Goal: Task Accomplishment & Management: Use online tool/utility

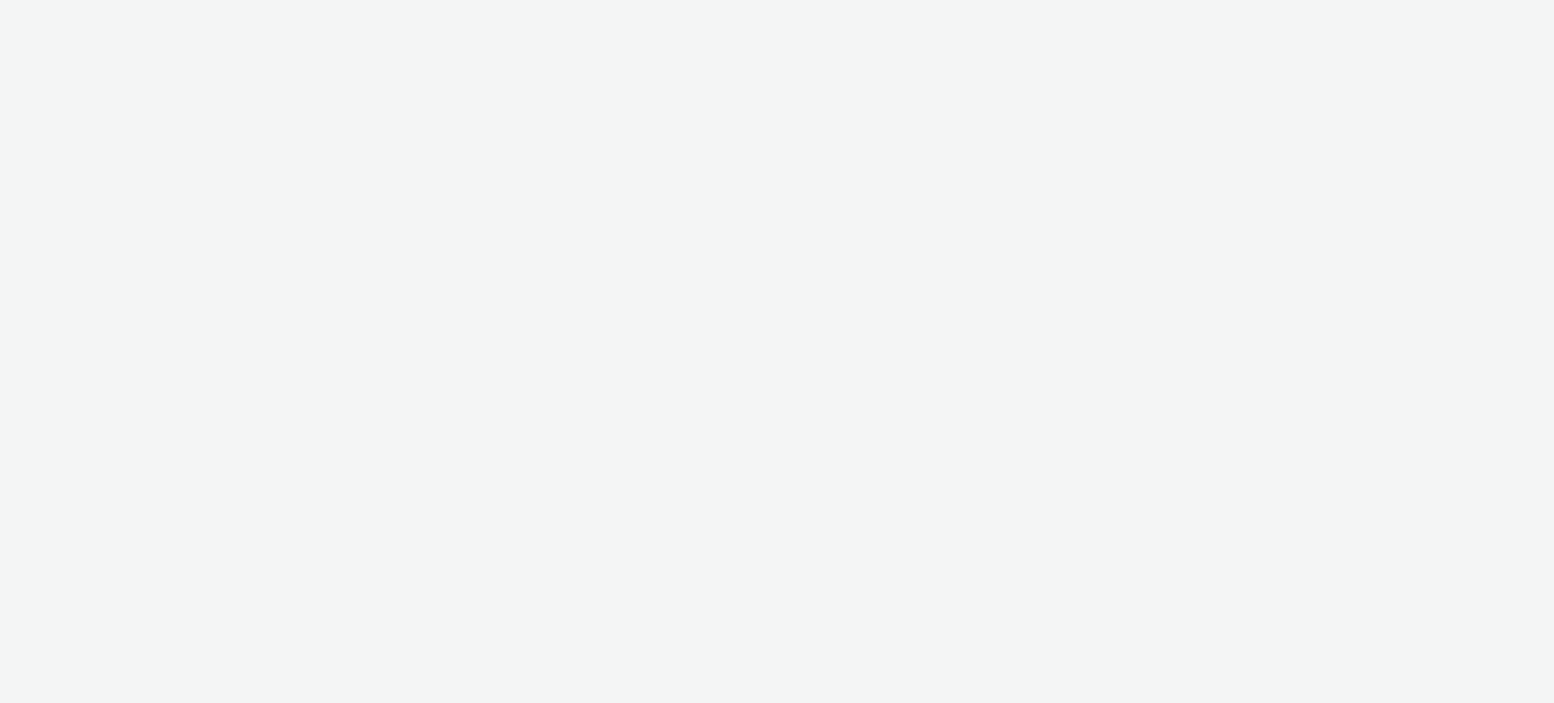
select select "11a7df10-284f-415c-b52a-427acf4c31ae"
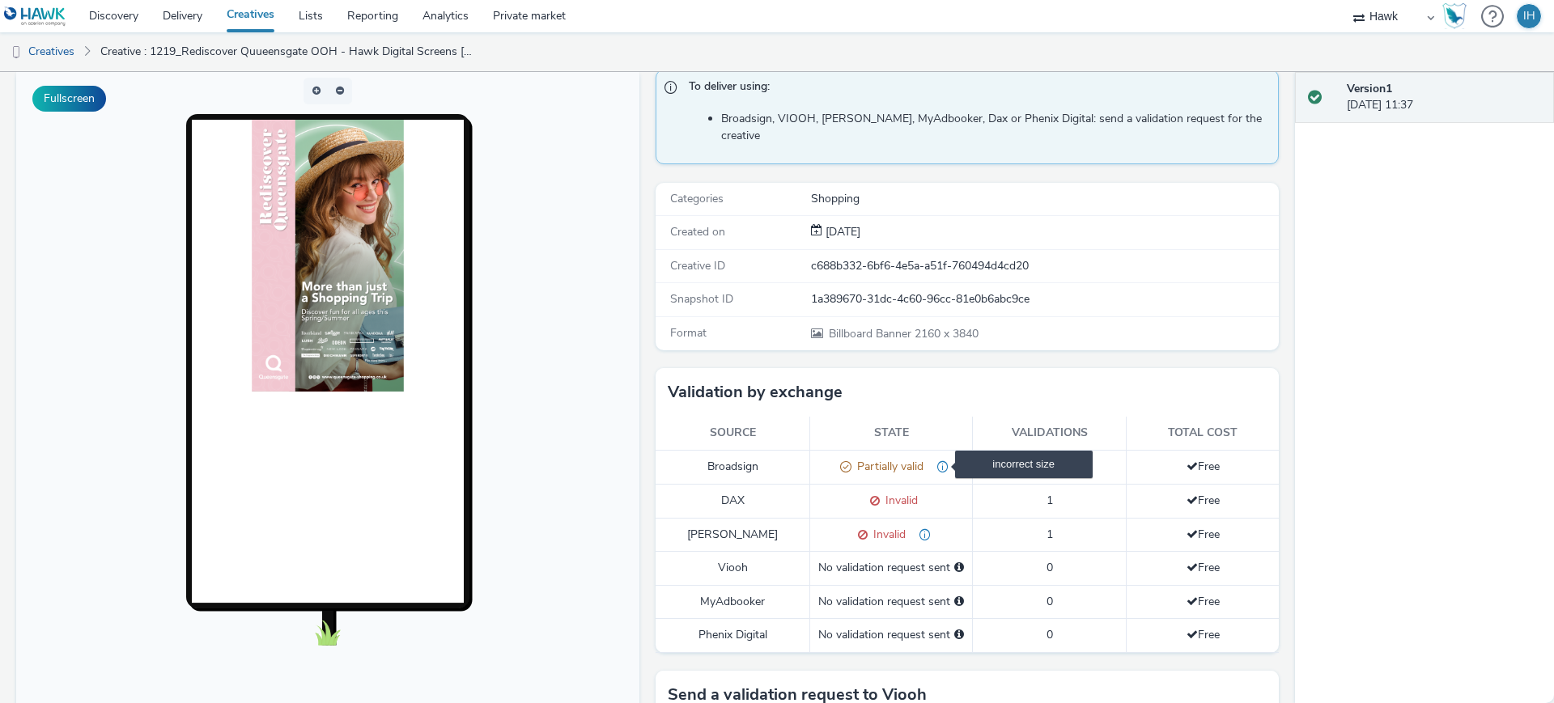
scroll to position [325, 0]
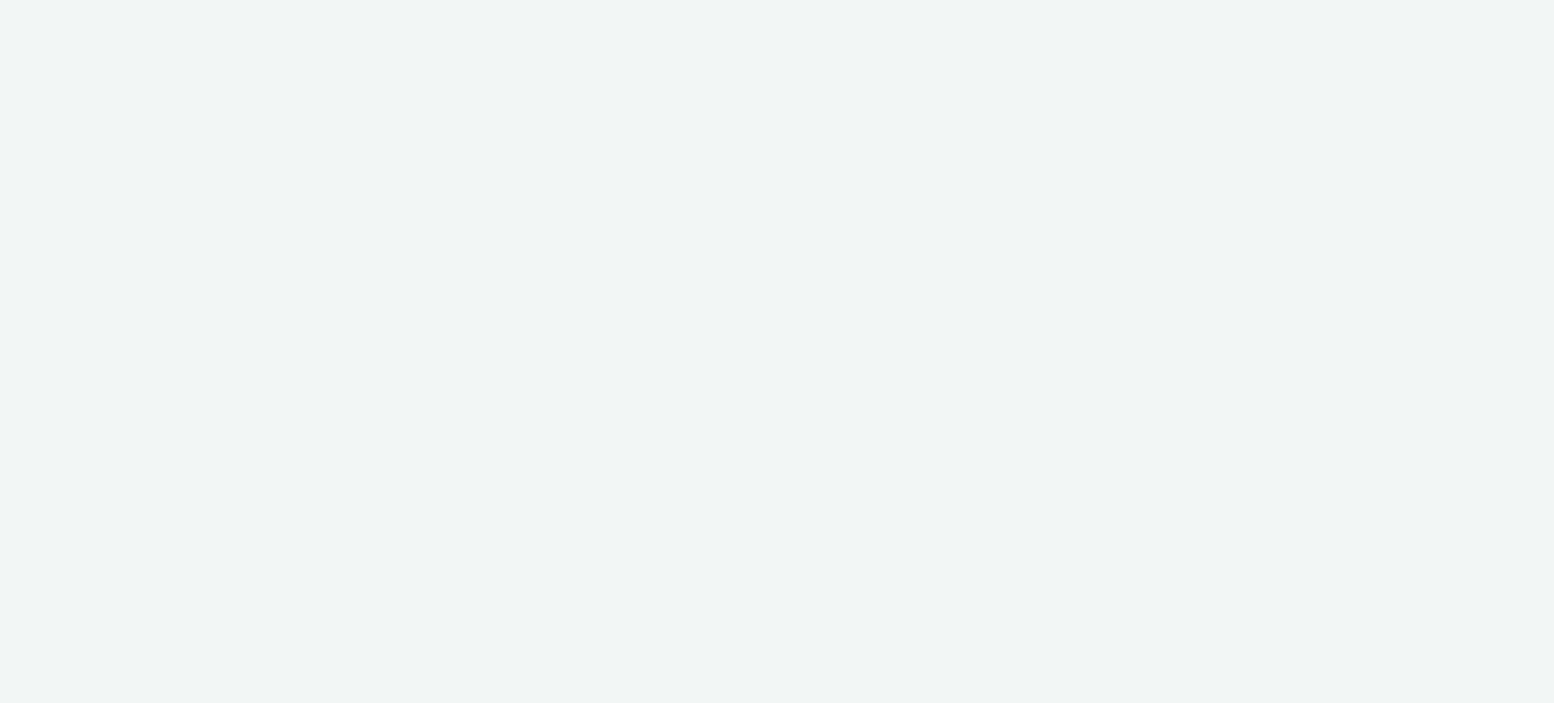
select select "11a7df10-284f-415c-b52a-427acf4c31ae"
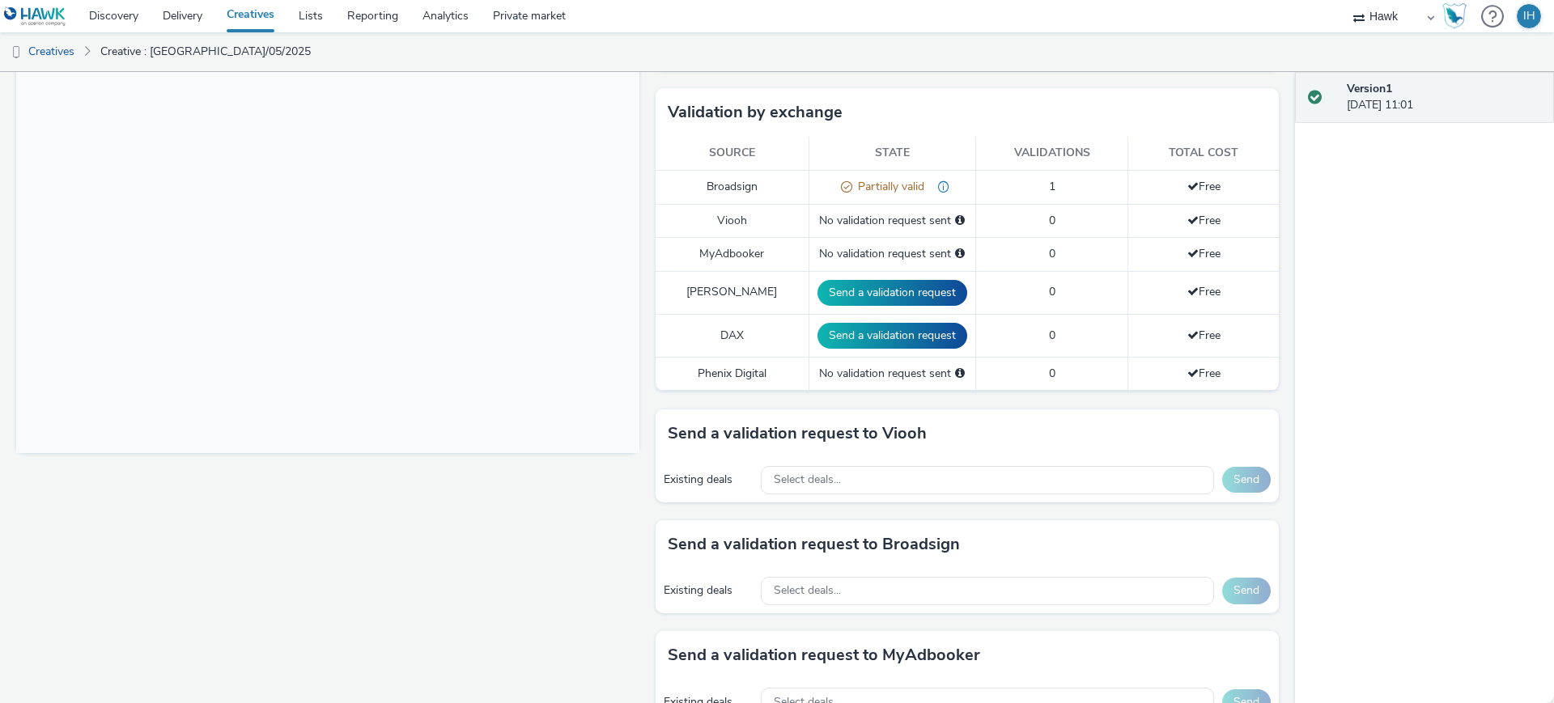
scroll to position [405, 0]
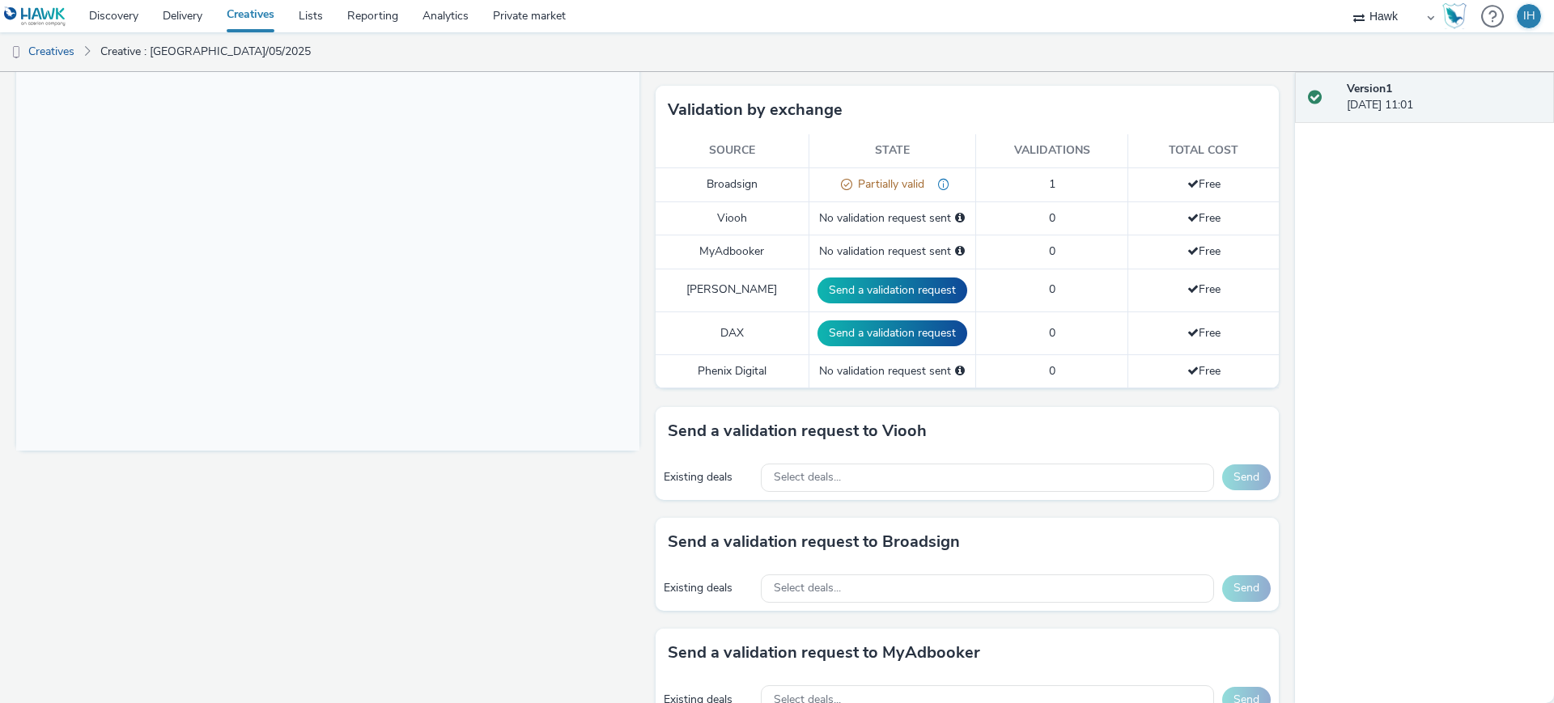
click at [852, 289] on td "Send a validation request" at bounding box center [891, 290] width 167 height 43
click at [855, 284] on button "Send a validation request" at bounding box center [892, 291] width 150 height 26
click at [865, 312] on td "Send a validation request" at bounding box center [896, 333] width 182 height 43
click at [869, 320] on button "Send a validation request" at bounding box center [896, 333] width 150 height 26
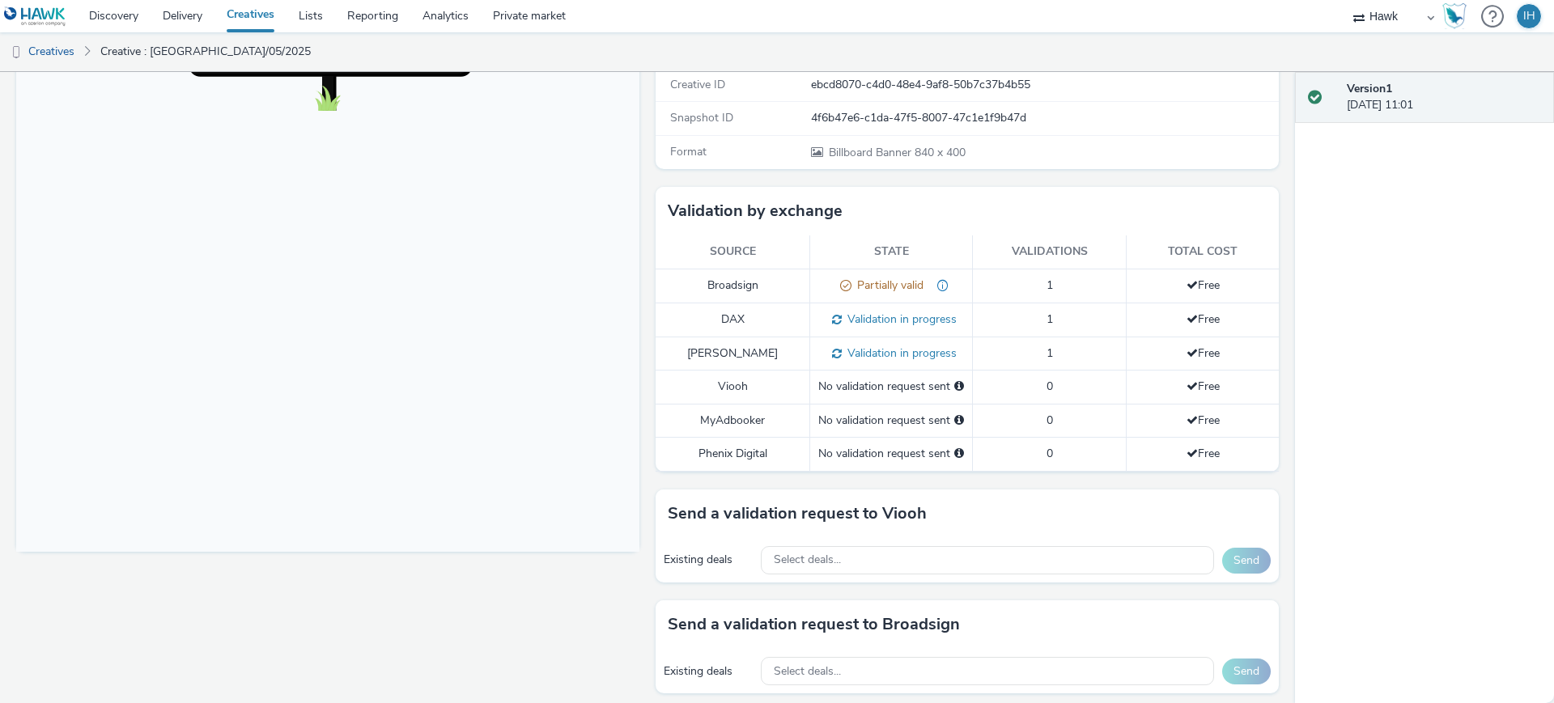
scroll to position [612, 0]
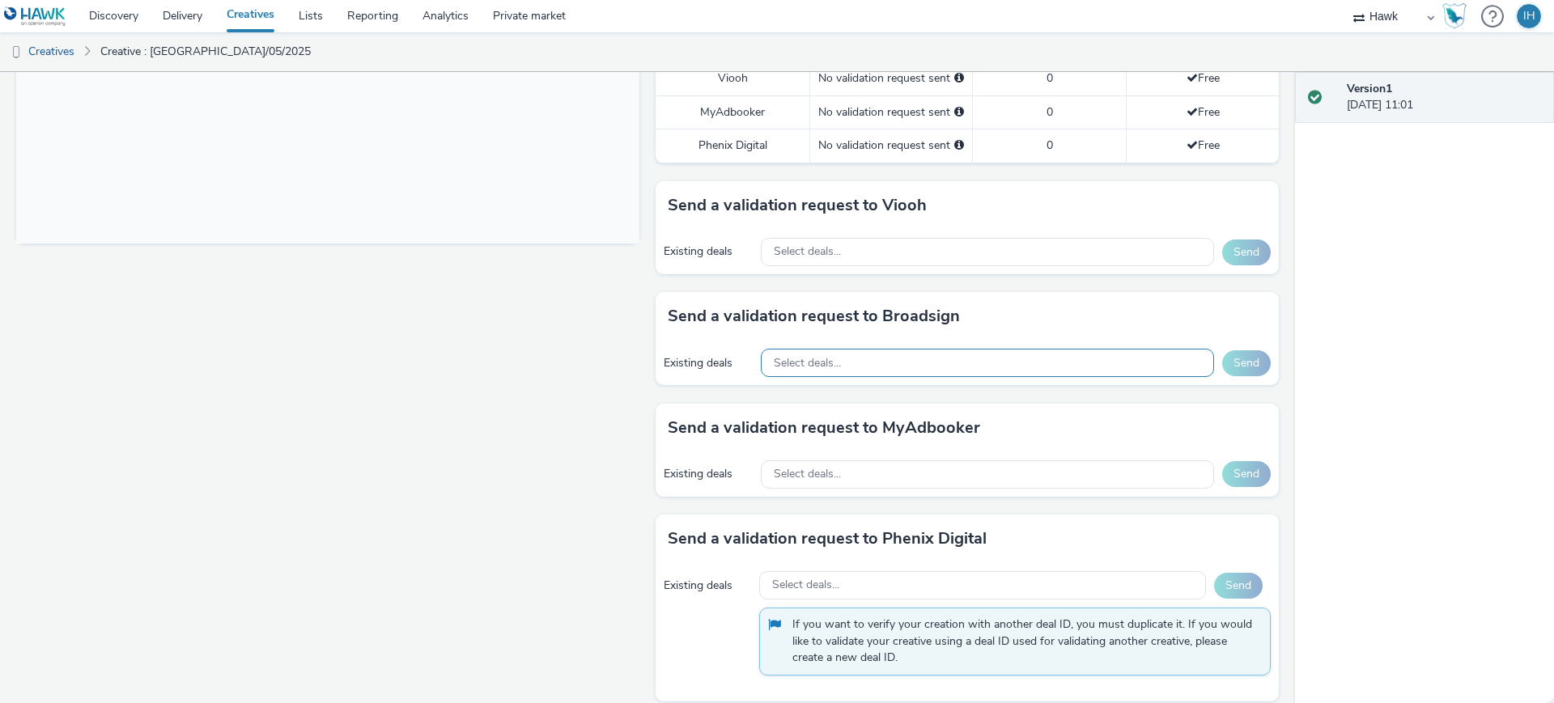
click at [880, 352] on div "Select deals..." at bounding box center [987, 363] width 453 height 28
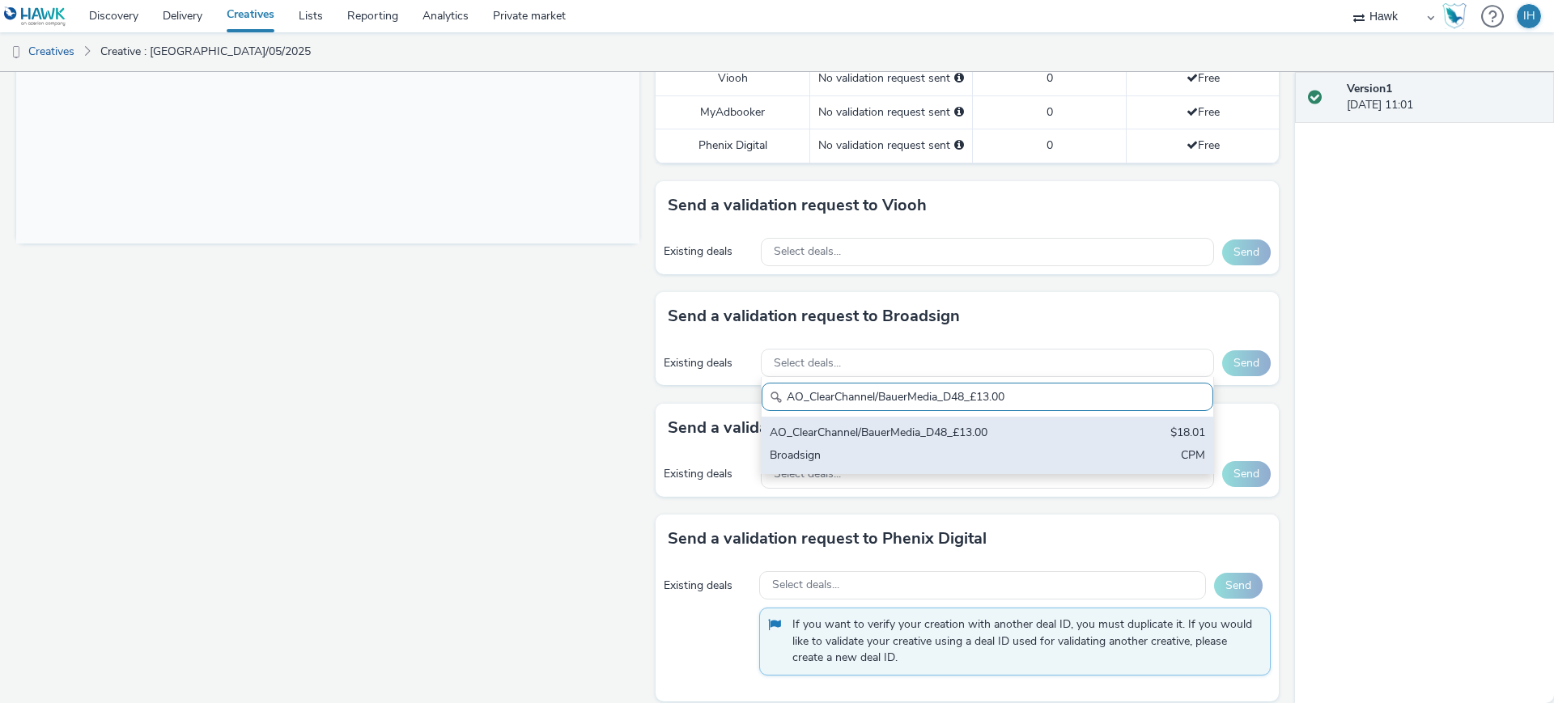
click at [862, 425] on div "AO_ClearChannel/BauerMedia_D48_£13.00" at bounding box center [913, 434] width 287 height 19
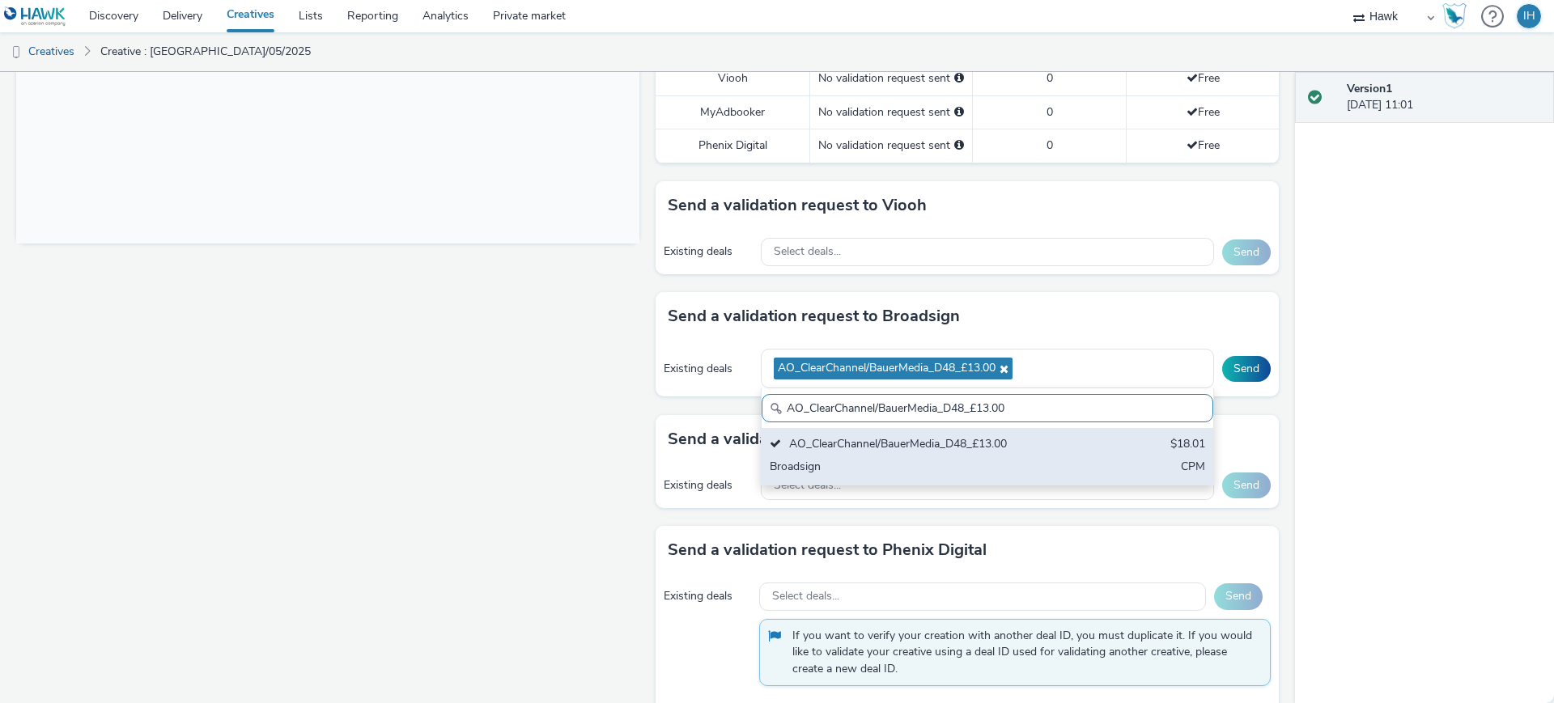
paste input "All Frames_$18.01"
click at [993, 459] on div "Broadsign" at bounding box center [913, 468] width 287 height 19
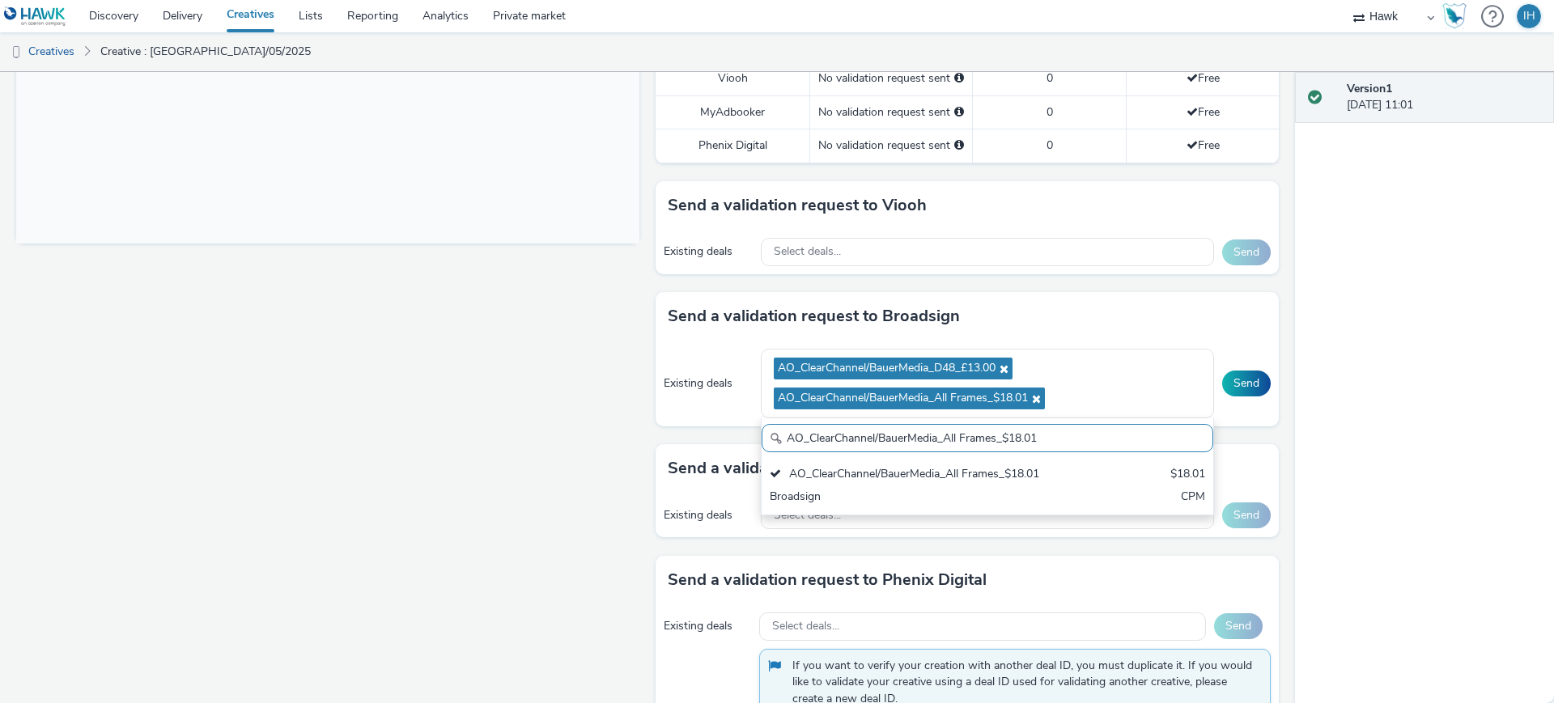
paste input "_Malls_$7.87"
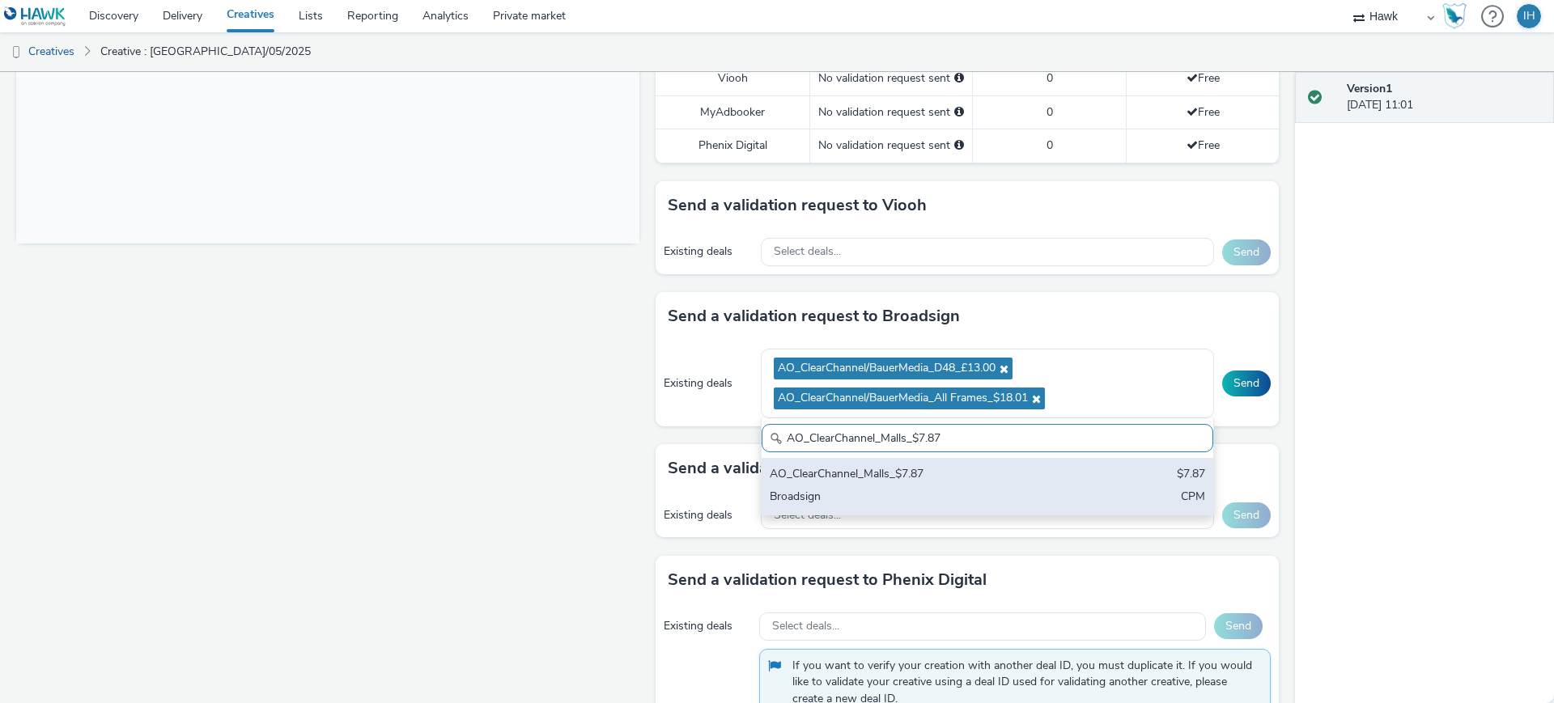
click at [1020, 466] on div "AO_ClearChannel_Malls_$7.87" at bounding box center [913, 475] width 287 height 19
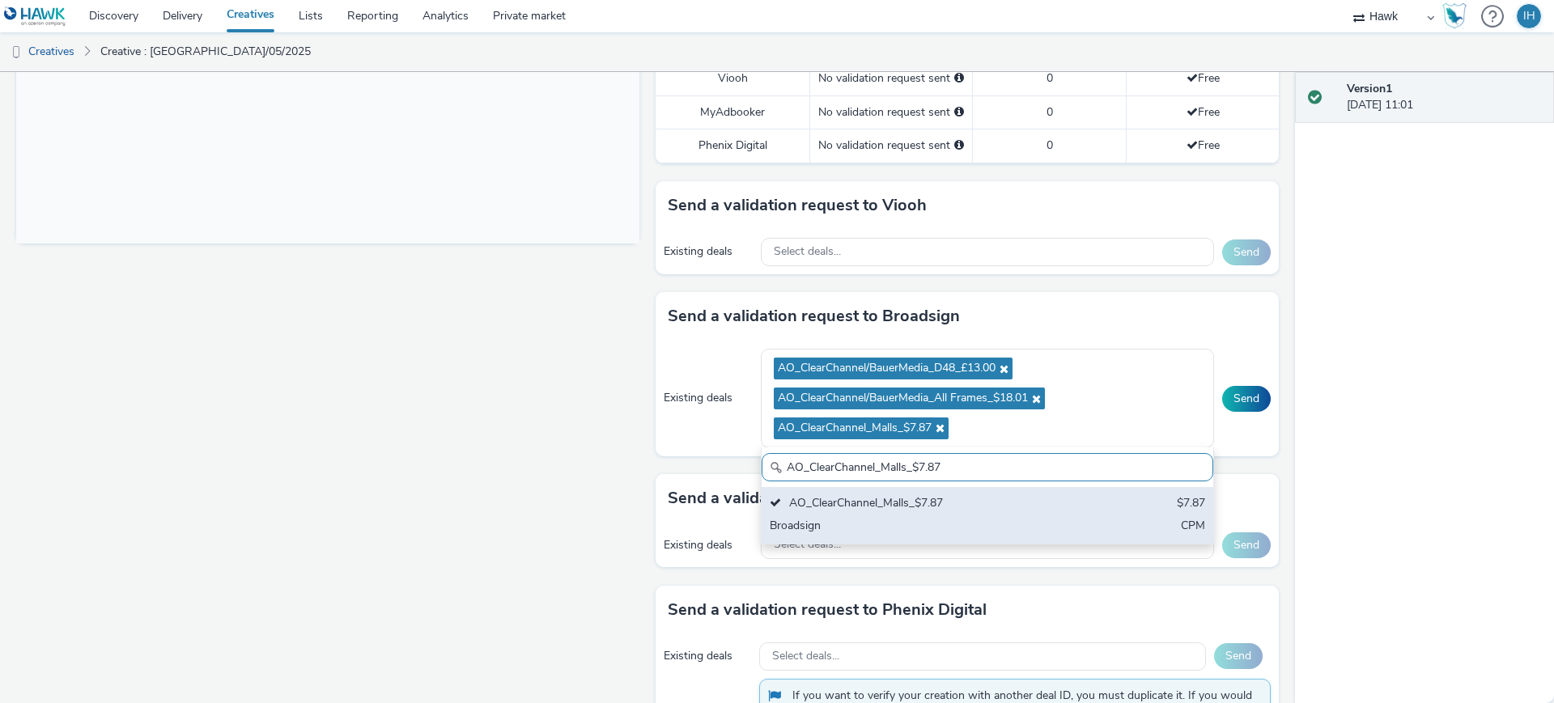
paste input "I-Media_All Frames_$10.01"
type input "AO_I-Media_All Frames_$10.01"
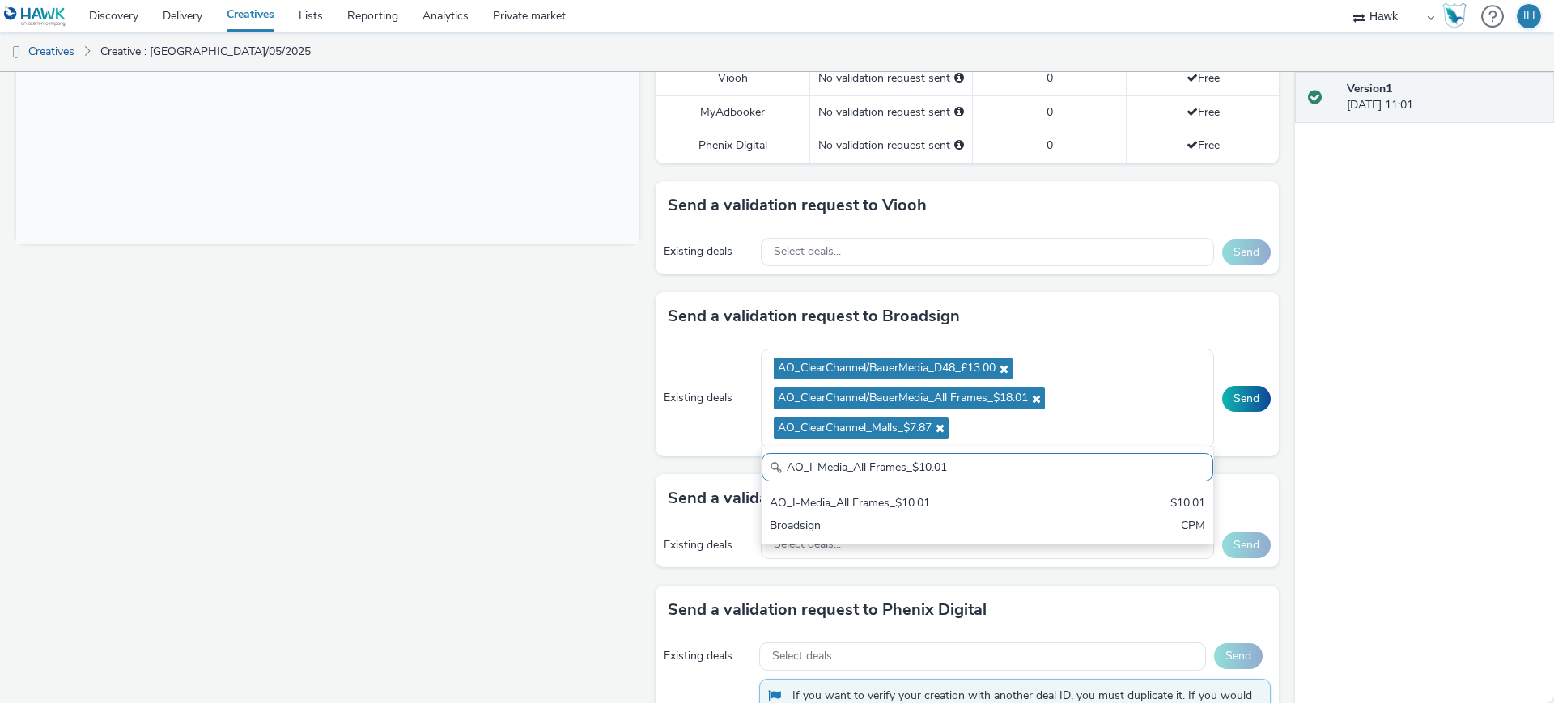
drag, startPoint x: 975, startPoint y: 489, endPoint x: 976, endPoint y: 465, distance: 23.5
click at [977, 495] on div "AO_I-Media_All Frames_$10.01" at bounding box center [913, 504] width 287 height 19
click at [1247, 386] on button "Send" at bounding box center [1246, 399] width 49 height 26
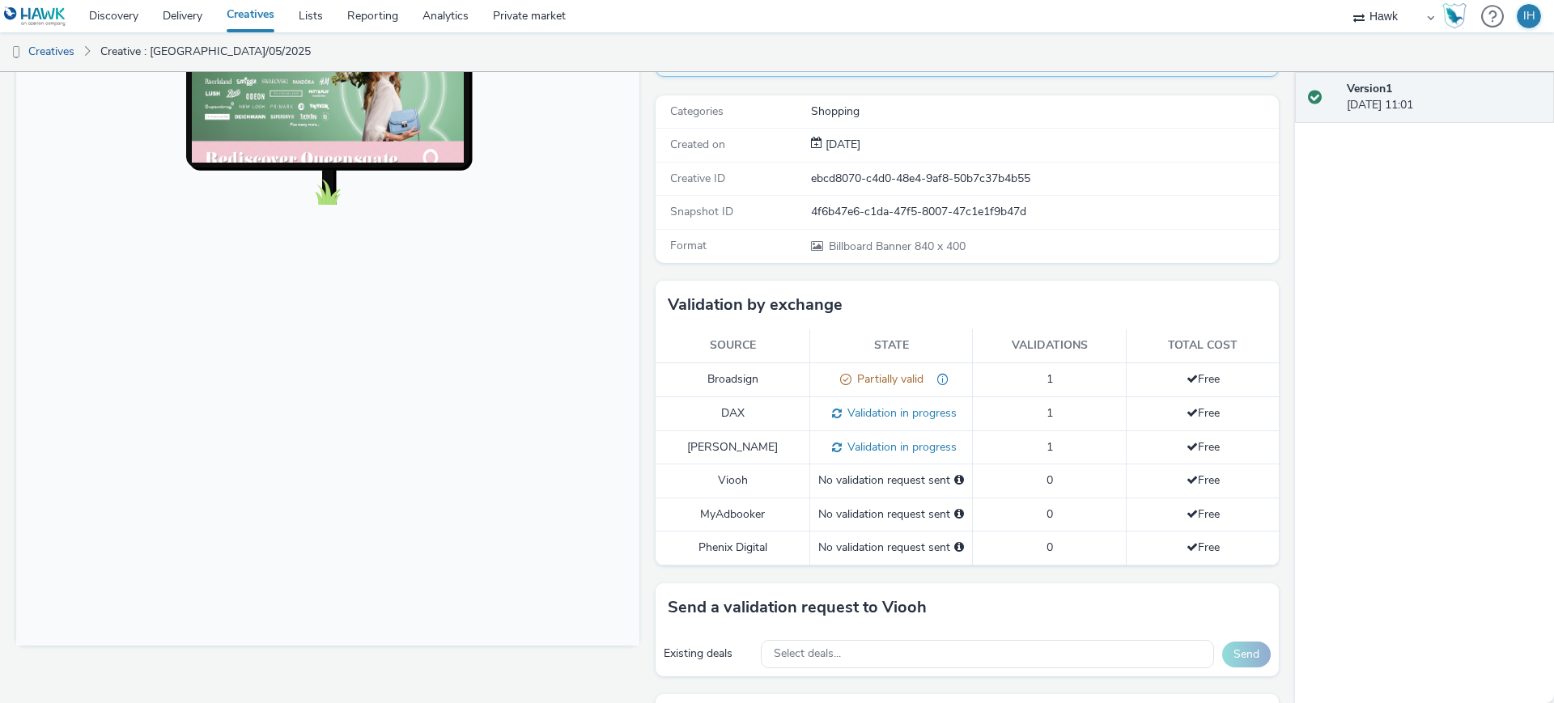
scroll to position [0, 0]
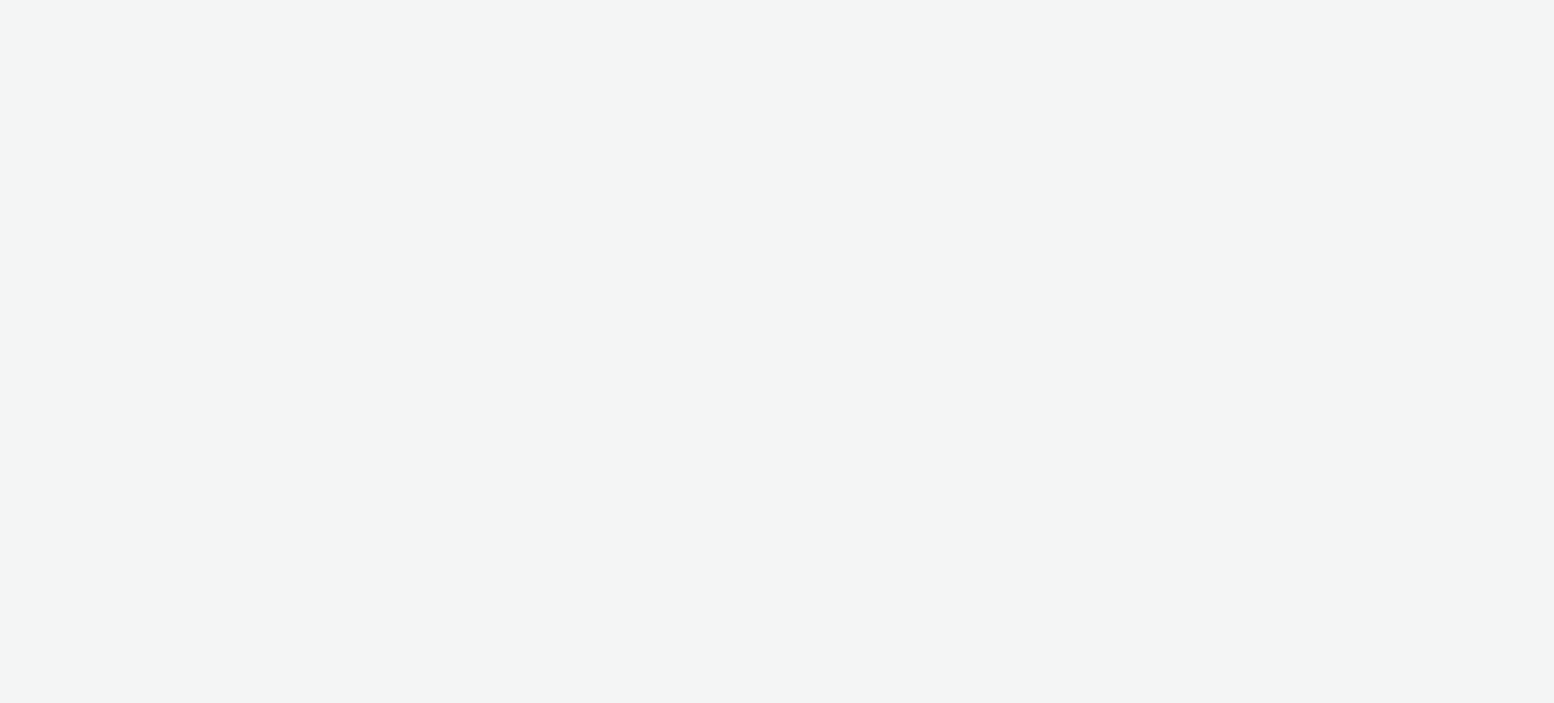
select select "11a7df10-284f-415c-b52a-427acf4c31ae"
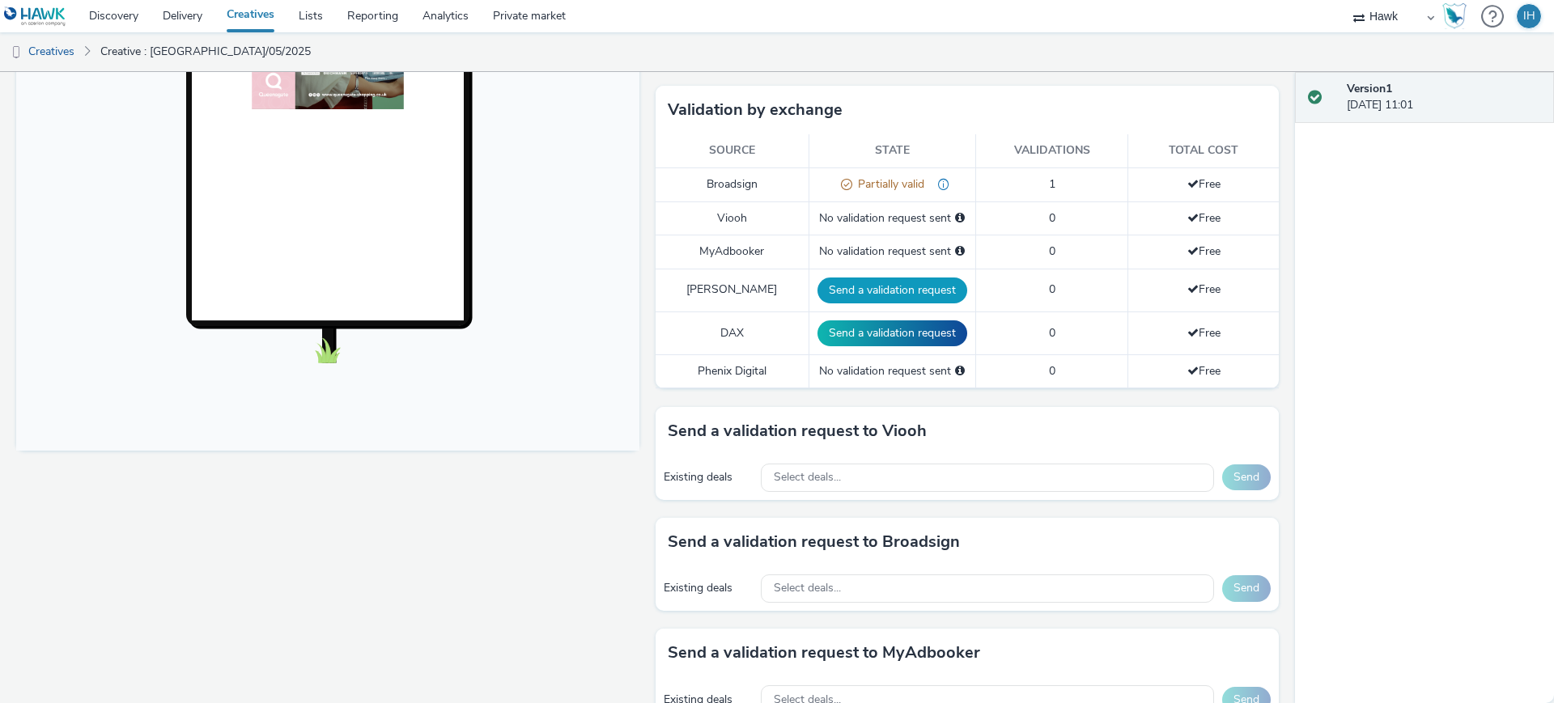
click at [865, 278] on button "Send a validation request" at bounding box center [892, 291] width 150 height 26
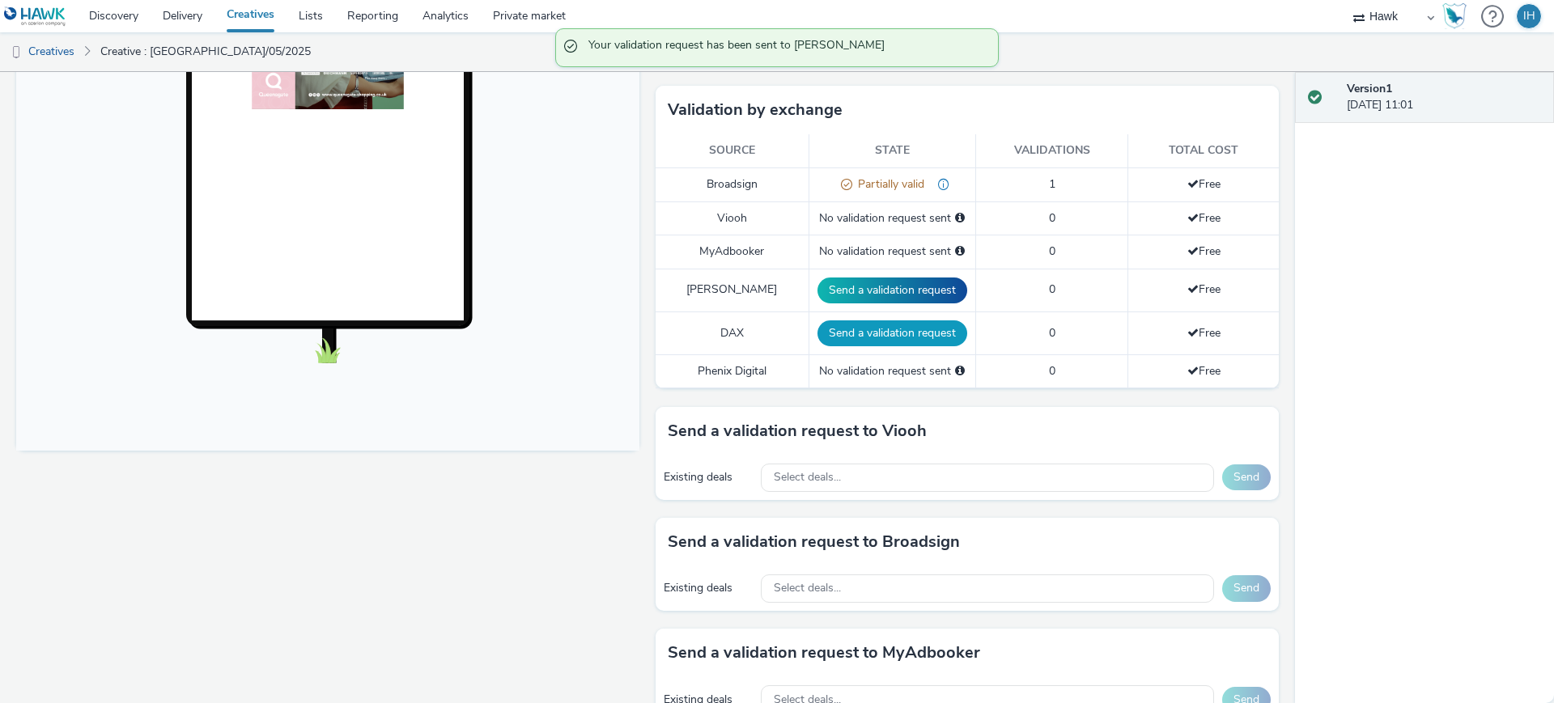
click at [872, 320] on button "Send a validation request" at bounding box center [892, 333] width 150 height 26
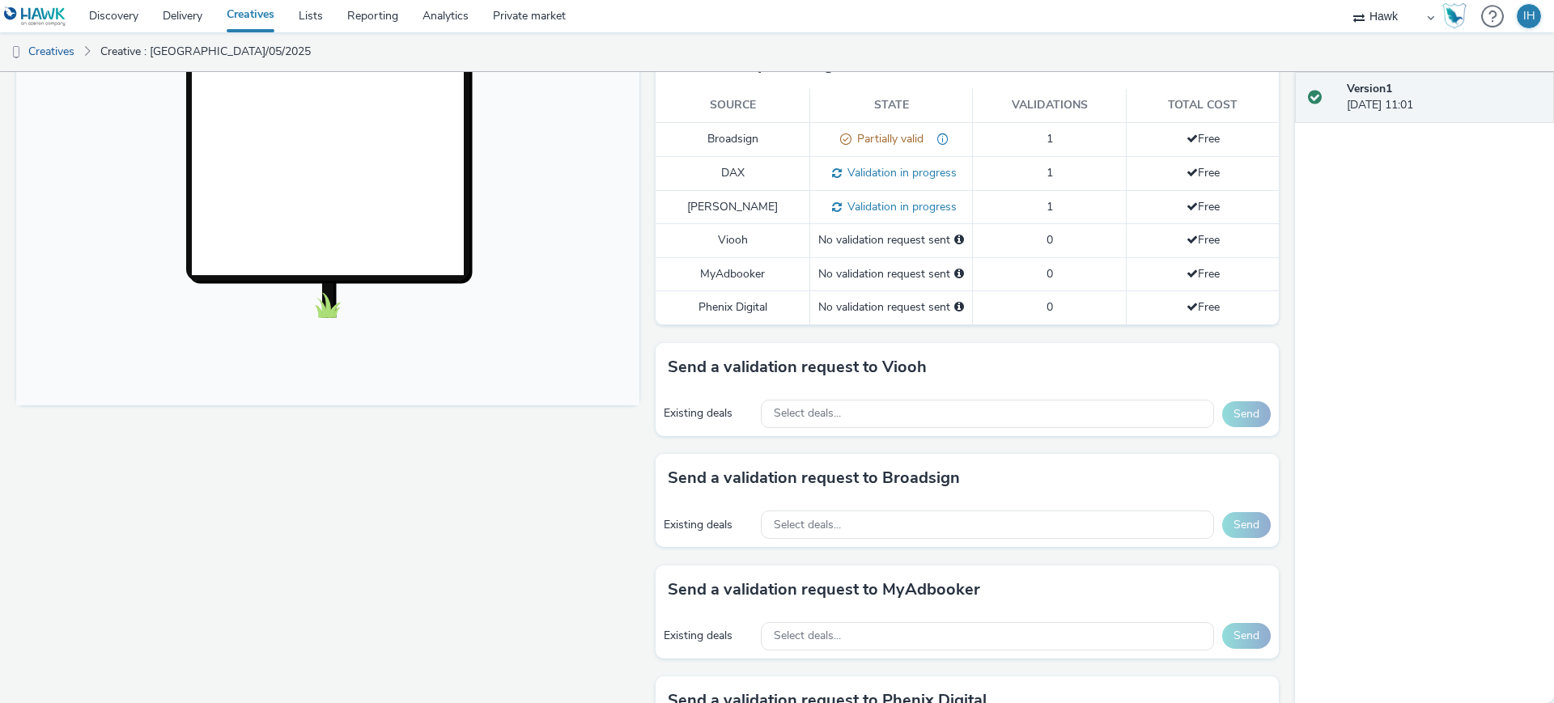
scroll to position [607, 0]
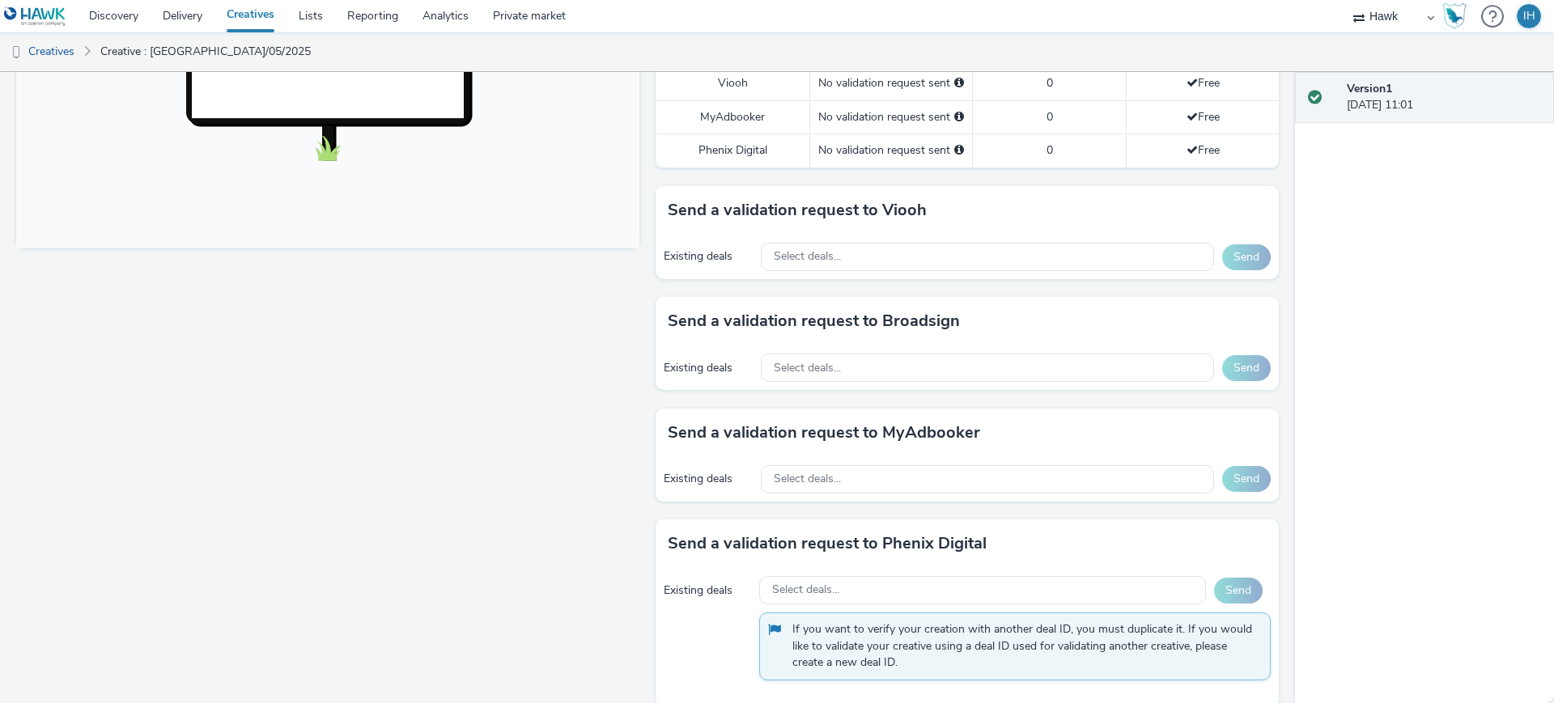
click at [885, 367] on div "Existing deals Select deals... Send" at bounding box center [966, 368] width 623 height 45
click at [885, 356] on div "Select deals..." at bounding box center [987, 368] width 453 height 28
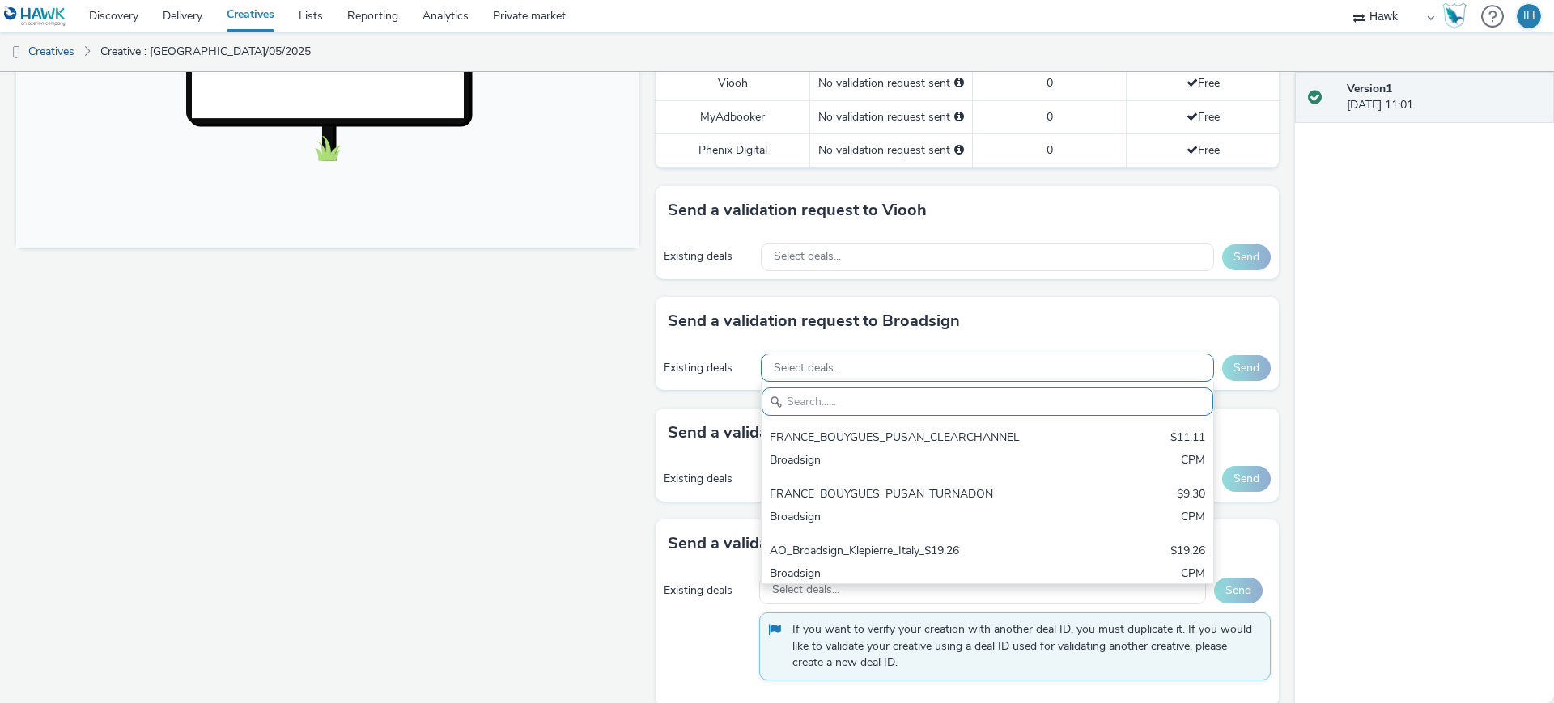
paste input "AO_ClearChannel/BauerMedia_D48_£13.00"
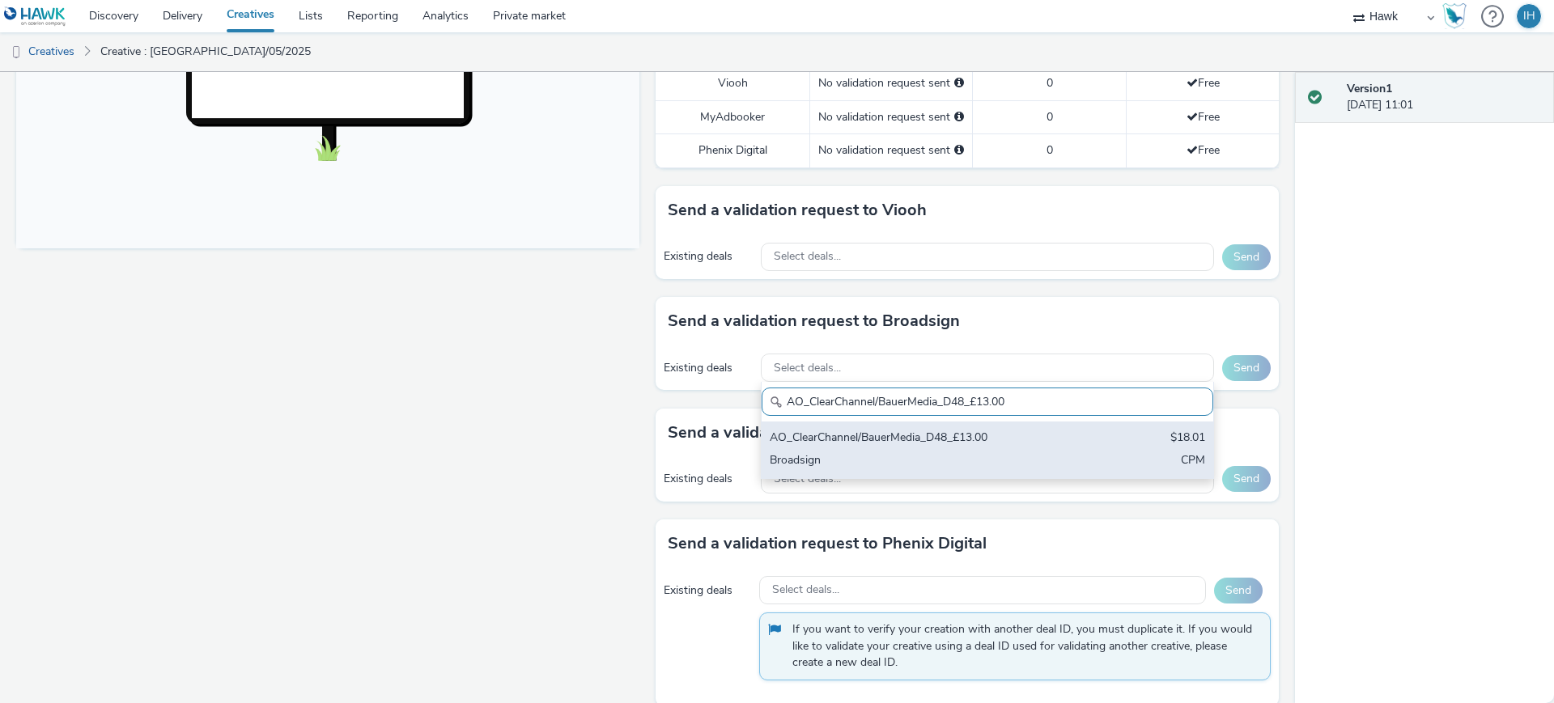
click at [887, 430] on div "AO_ClearChannel/BauerMedia_D48_£13.00" at bounding box center [913, 439] width 287 height 19
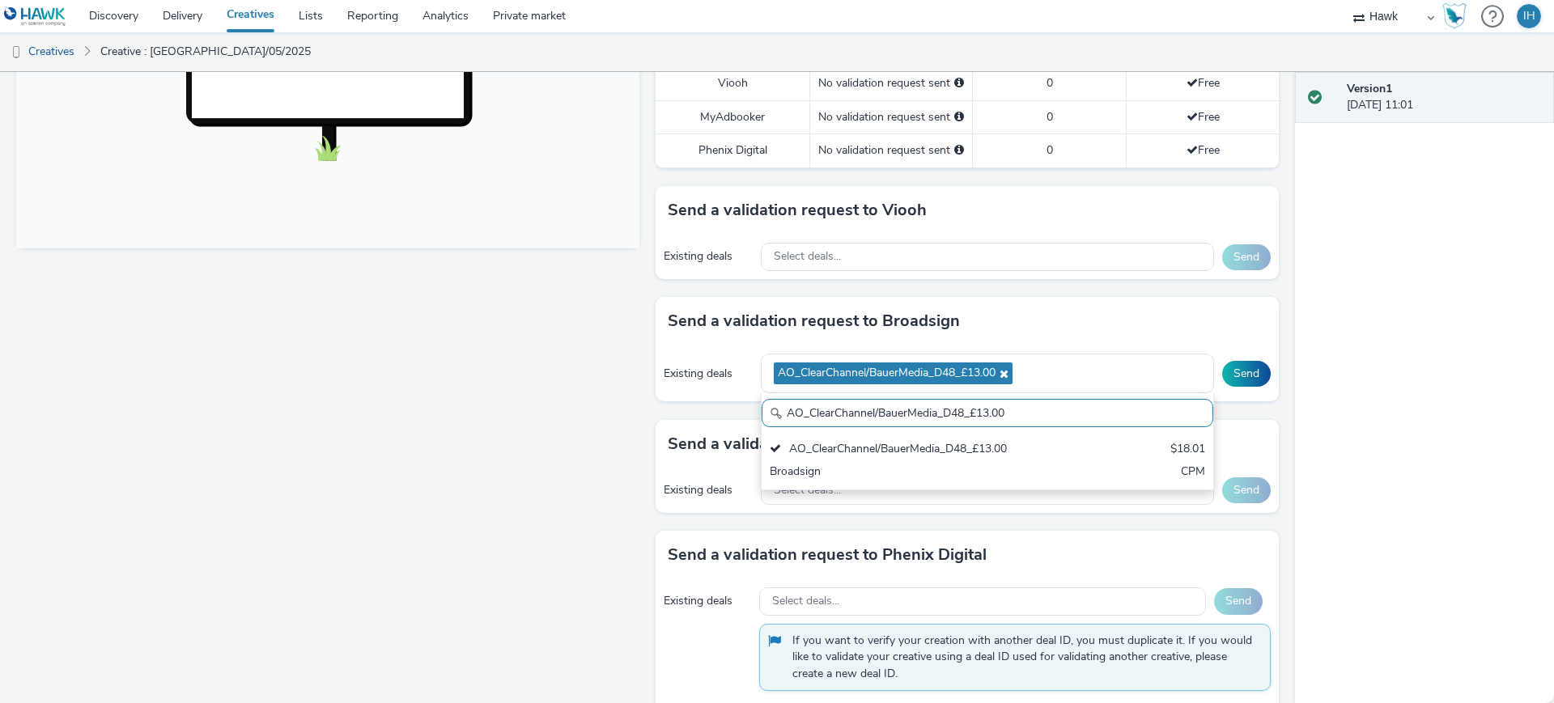
paste input "All Frames_$18.01"
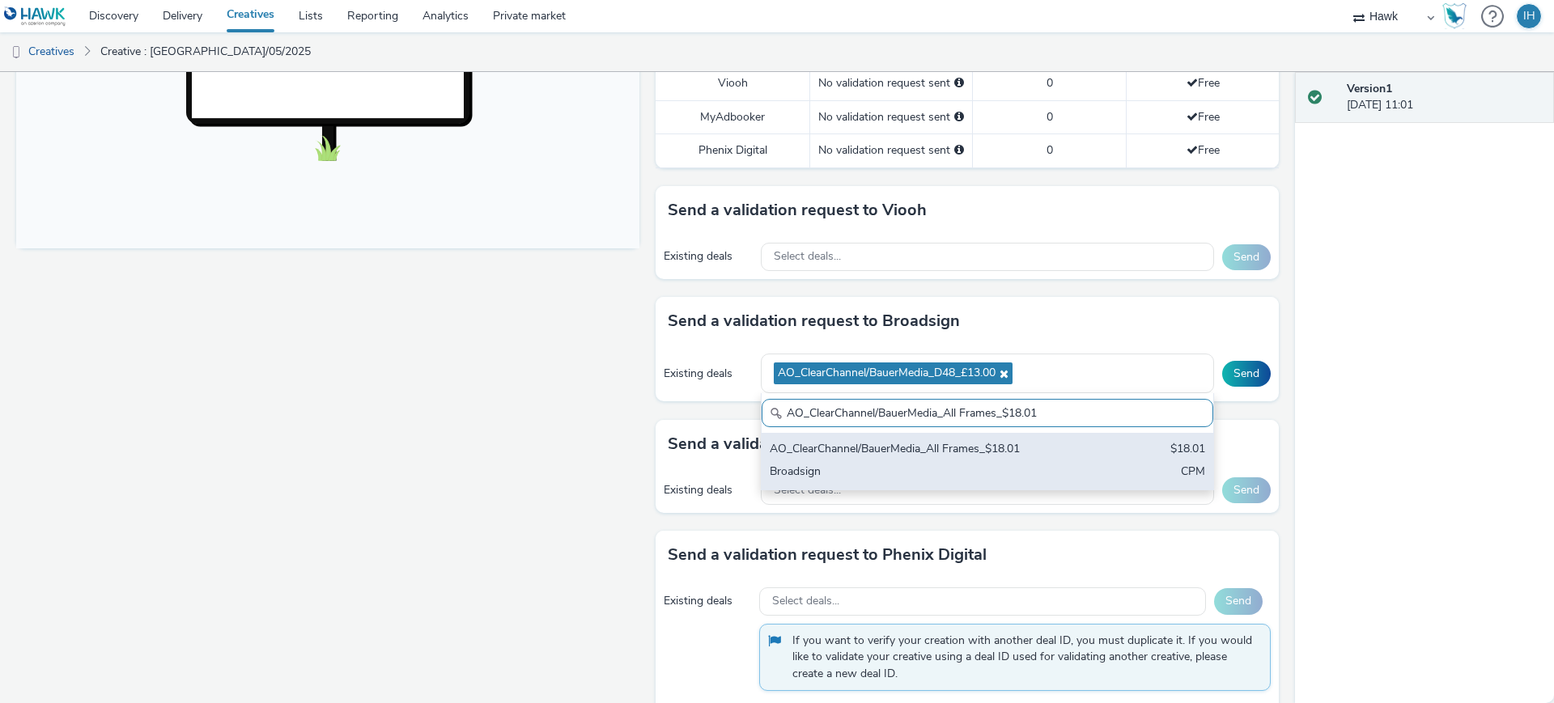
click at [1007, 441] on div "AO_ClearChannel/BauerMedia_All Frames_$18.01" at bounding box center [913, 450] width 287 height 19
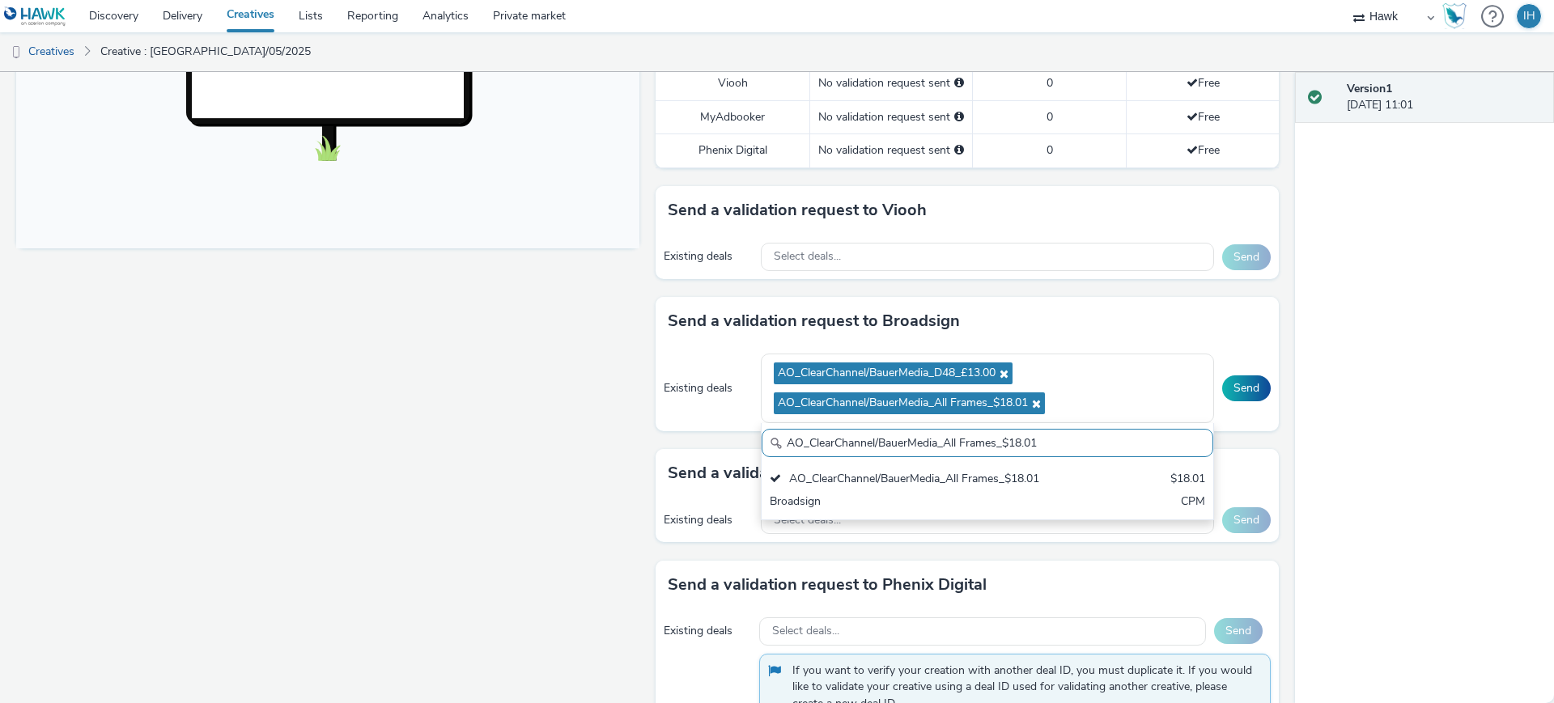
paste input "_Malls_$7.87"
click at [1003, 494] on div "Broadsign" at bounding box center [913, 503] width 287 height 19
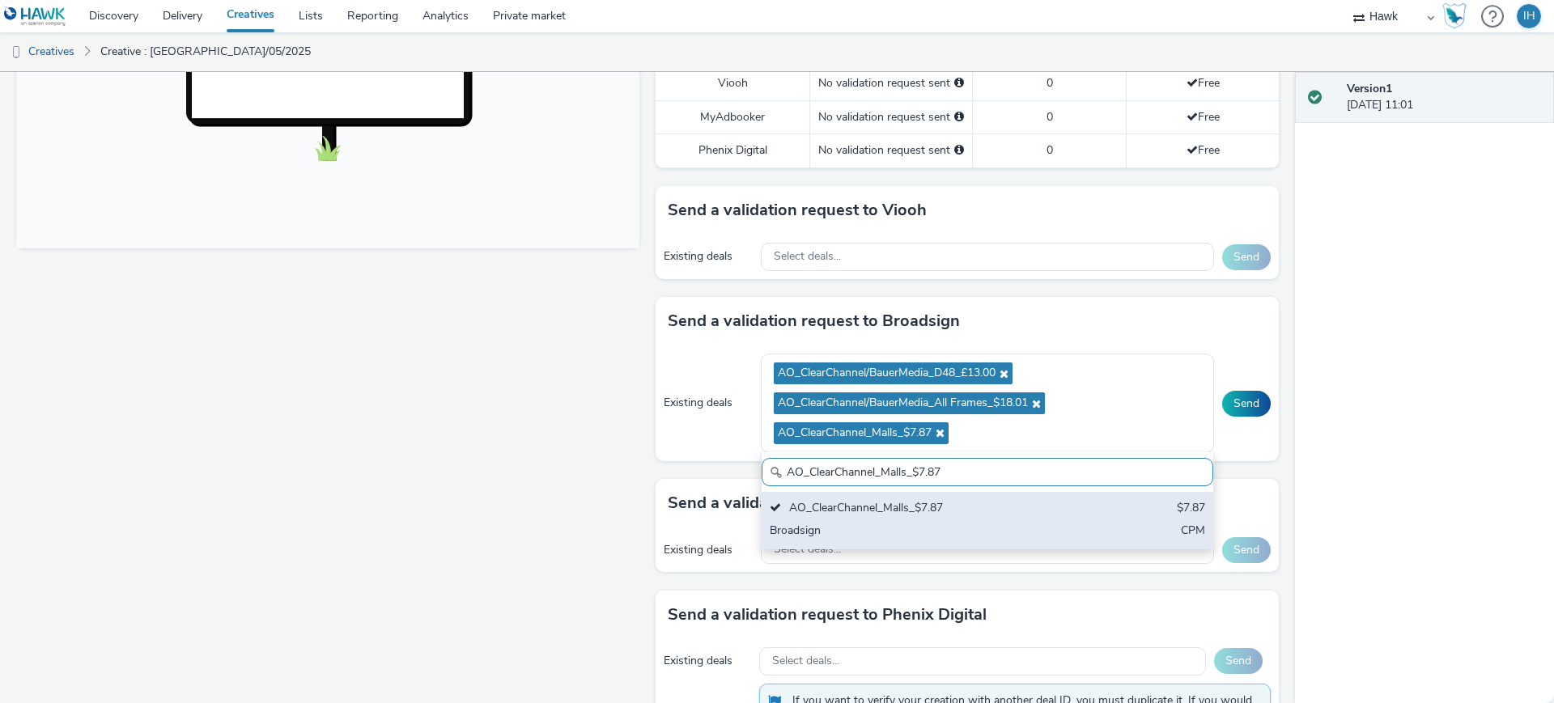
paste input "I-Media_All Frames_$10.01"
type input "AO_I-Media_All Frames_$10.01"
click at [1025, 500] on div "AO_I-Media_All Frames_$10.01" at bounding box center [913, 509] width 287 height 19
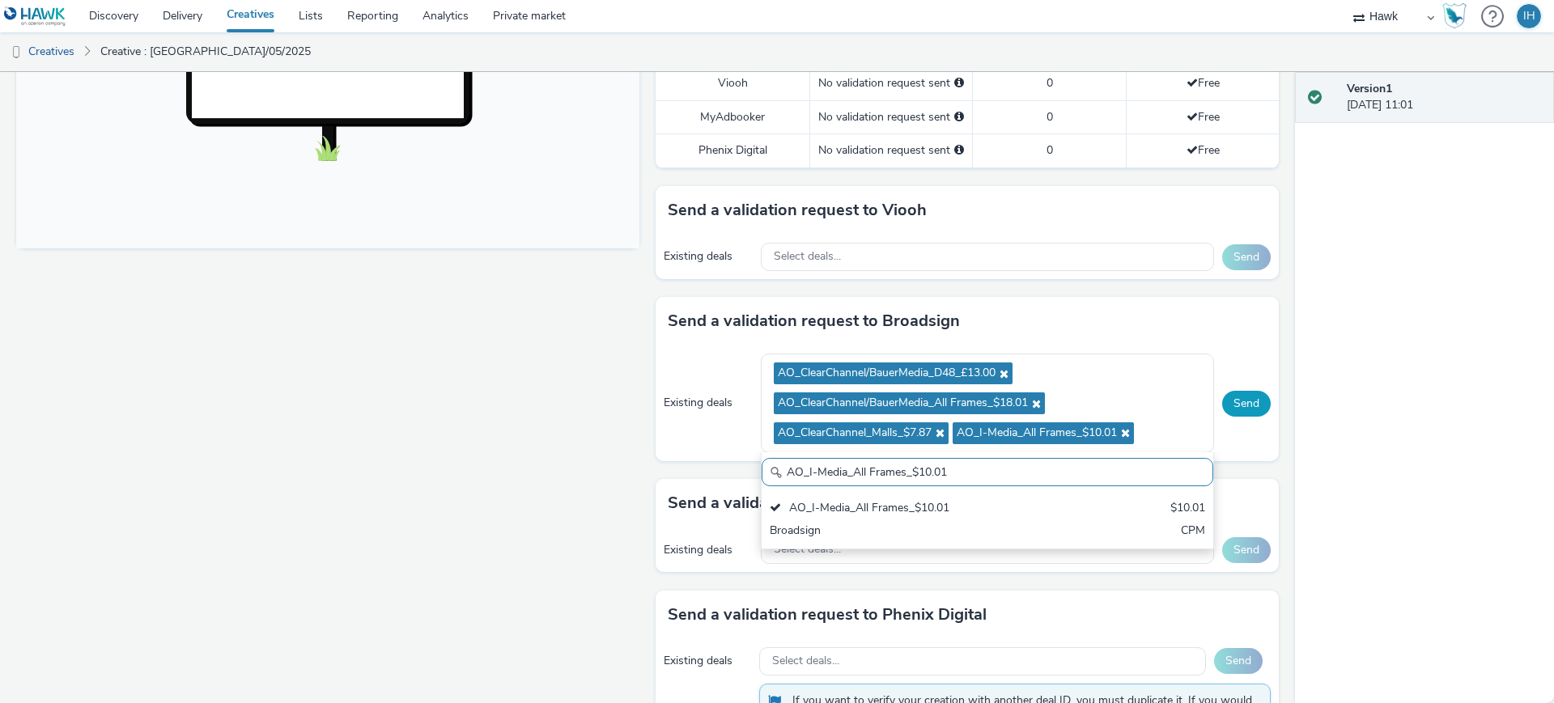
click at [1240, 391] on button "Send" at bounding box center [1246, 404] width 49 height 26
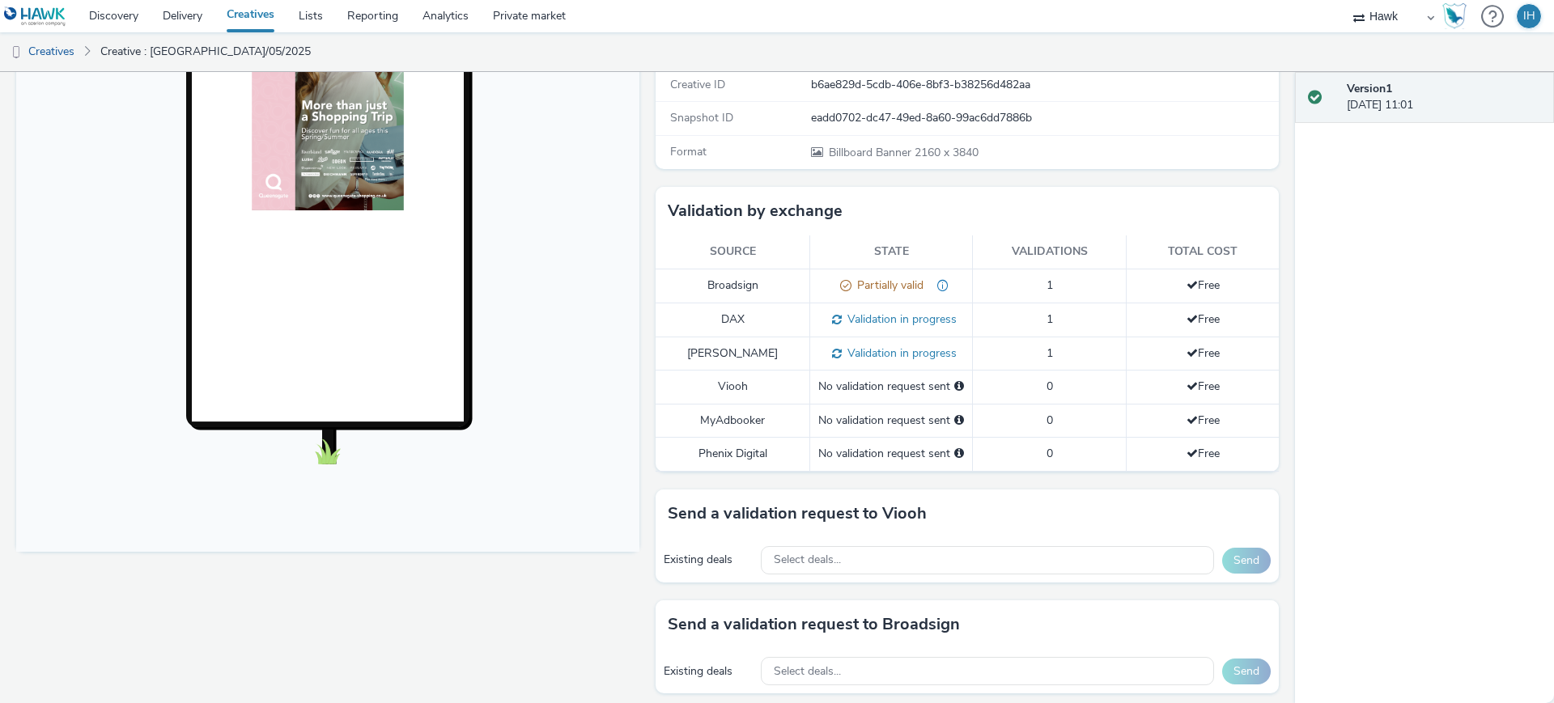
scroll to position [0, 0]
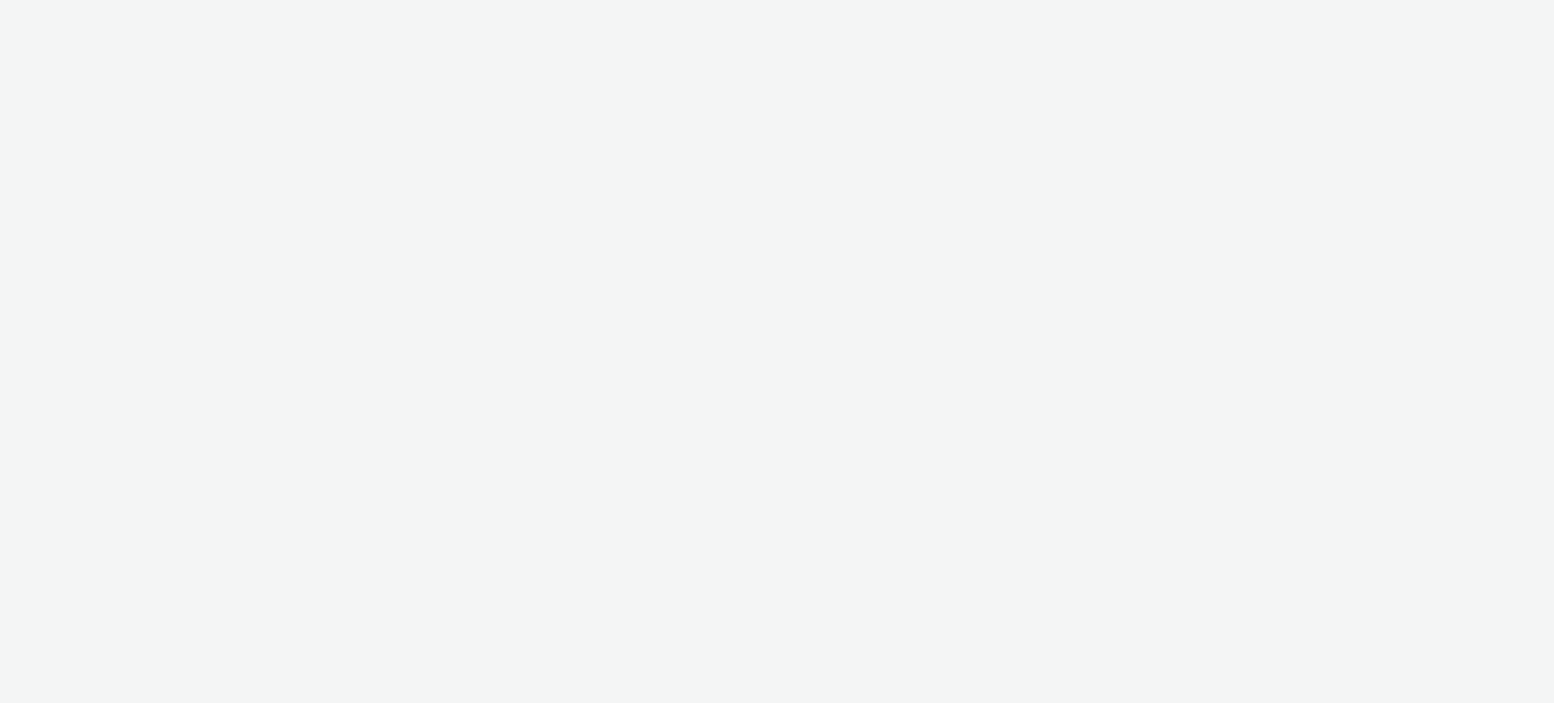
select select "11a7df10-284f-415c-b52a-427acf4c31ae"
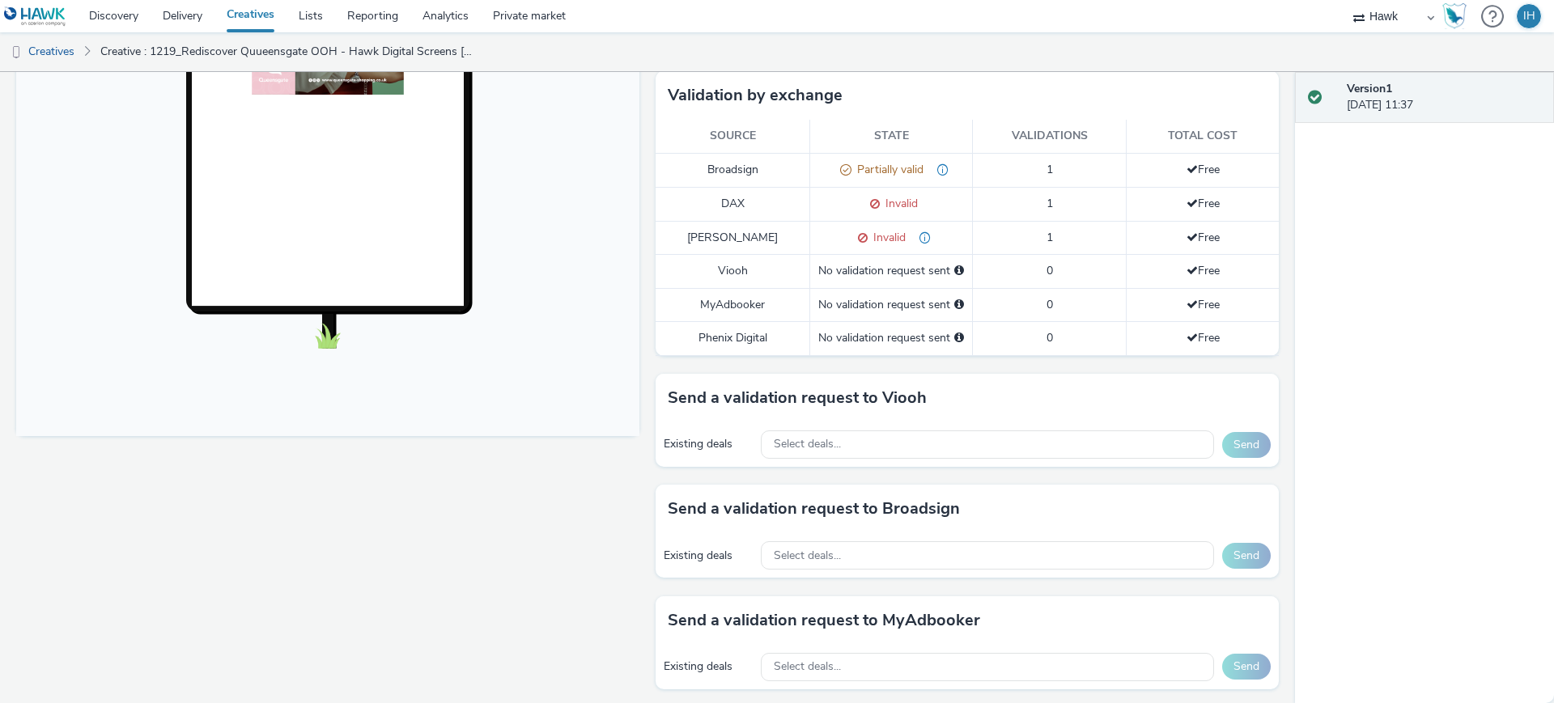
scroll to position [506, 0]
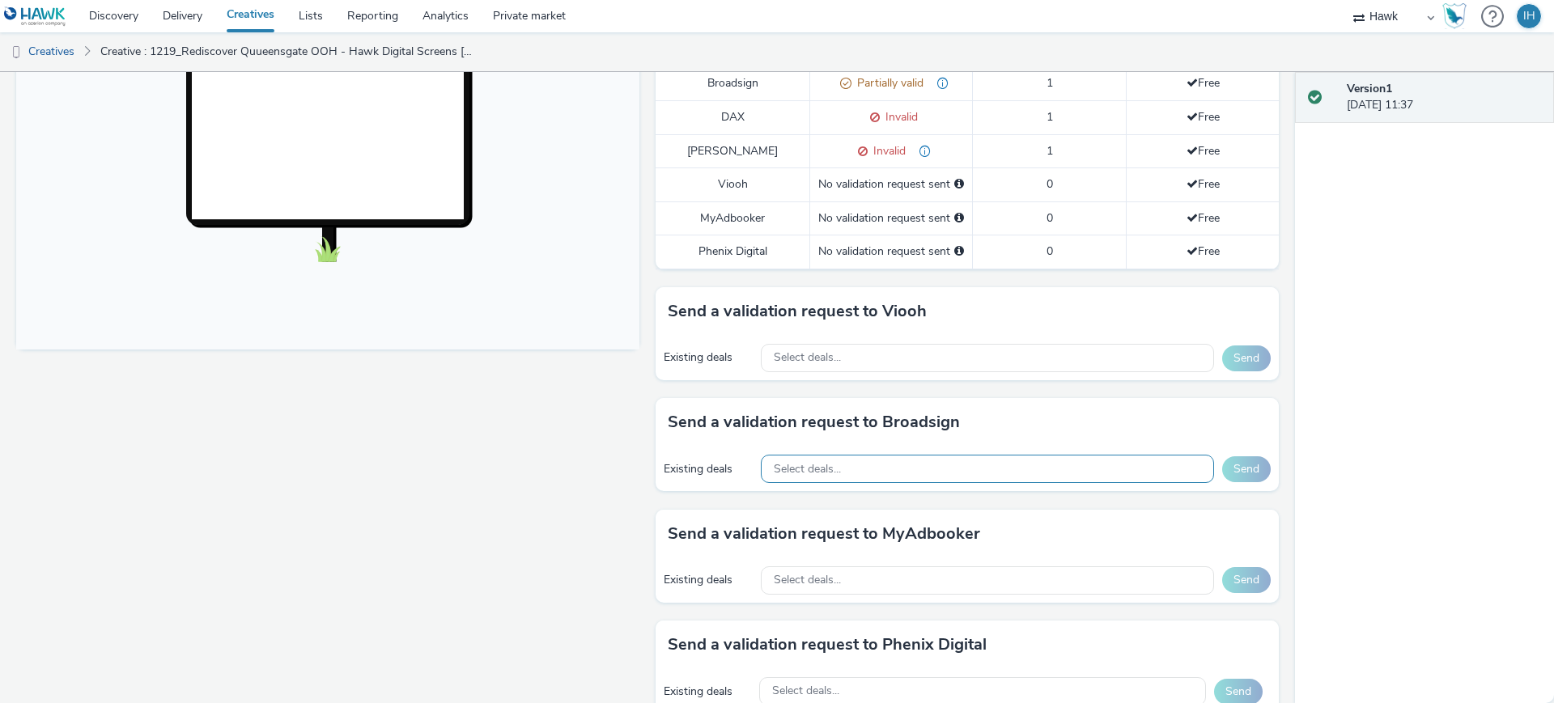
click at [811, 463] on span "Select deals..." at bounding box center [807, 470] width 67 height 14
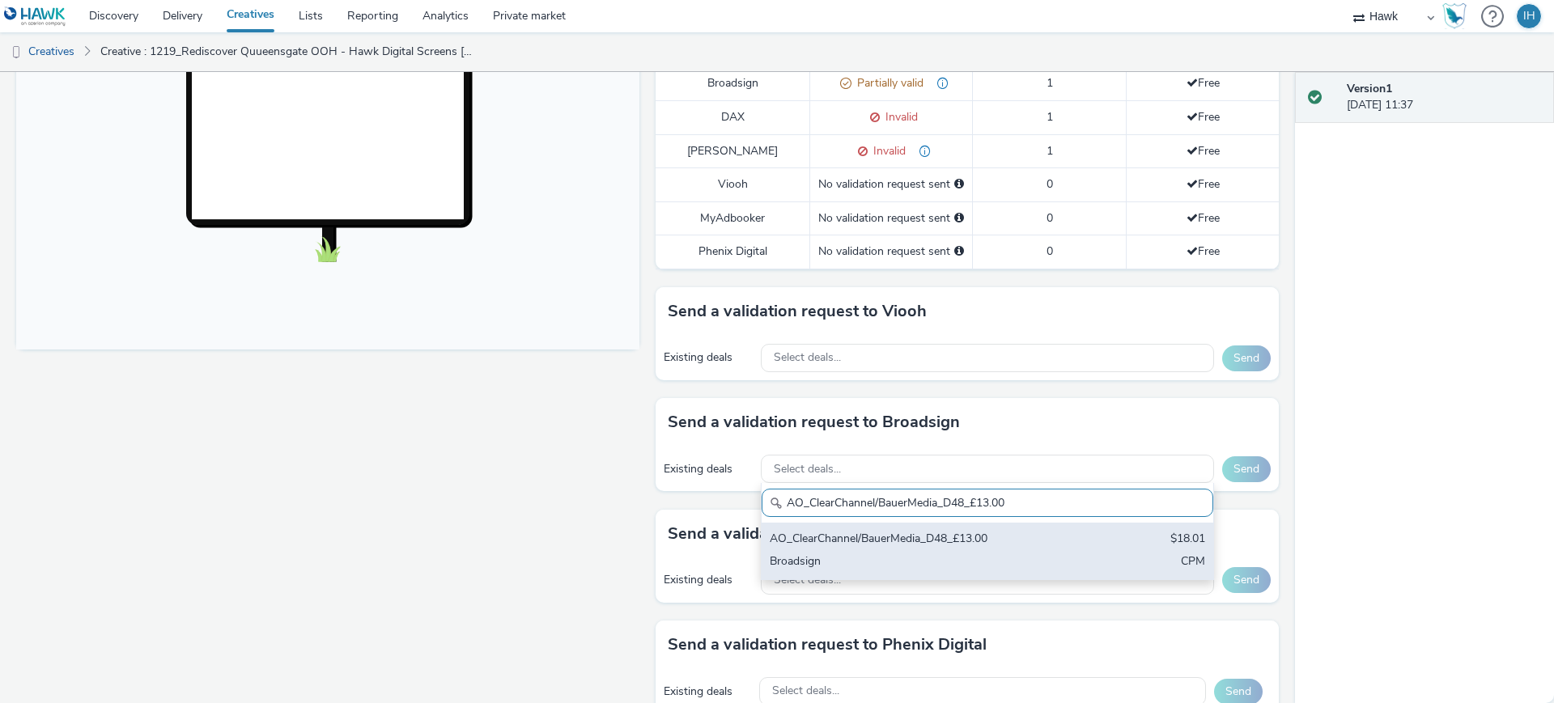
click at [844, 531] on div "AO_ClearChannel/BauerMedia_D48_£13.00" at bounding box center [913, 540] width 287 height 19
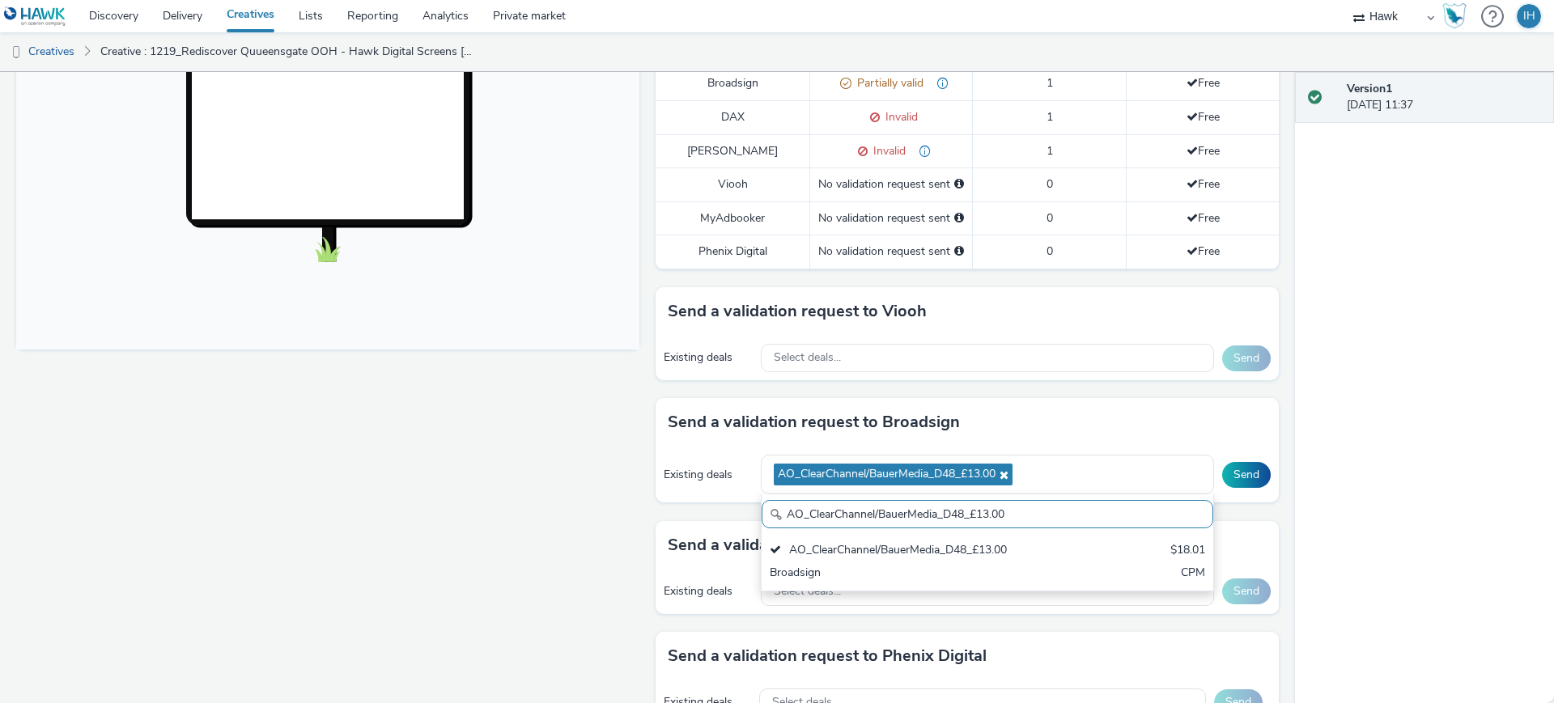
paste input "All Frames_$18.01"
click at [933, 565] on div "Broadsign" at bounding box center [913, 574] width 287 height 19
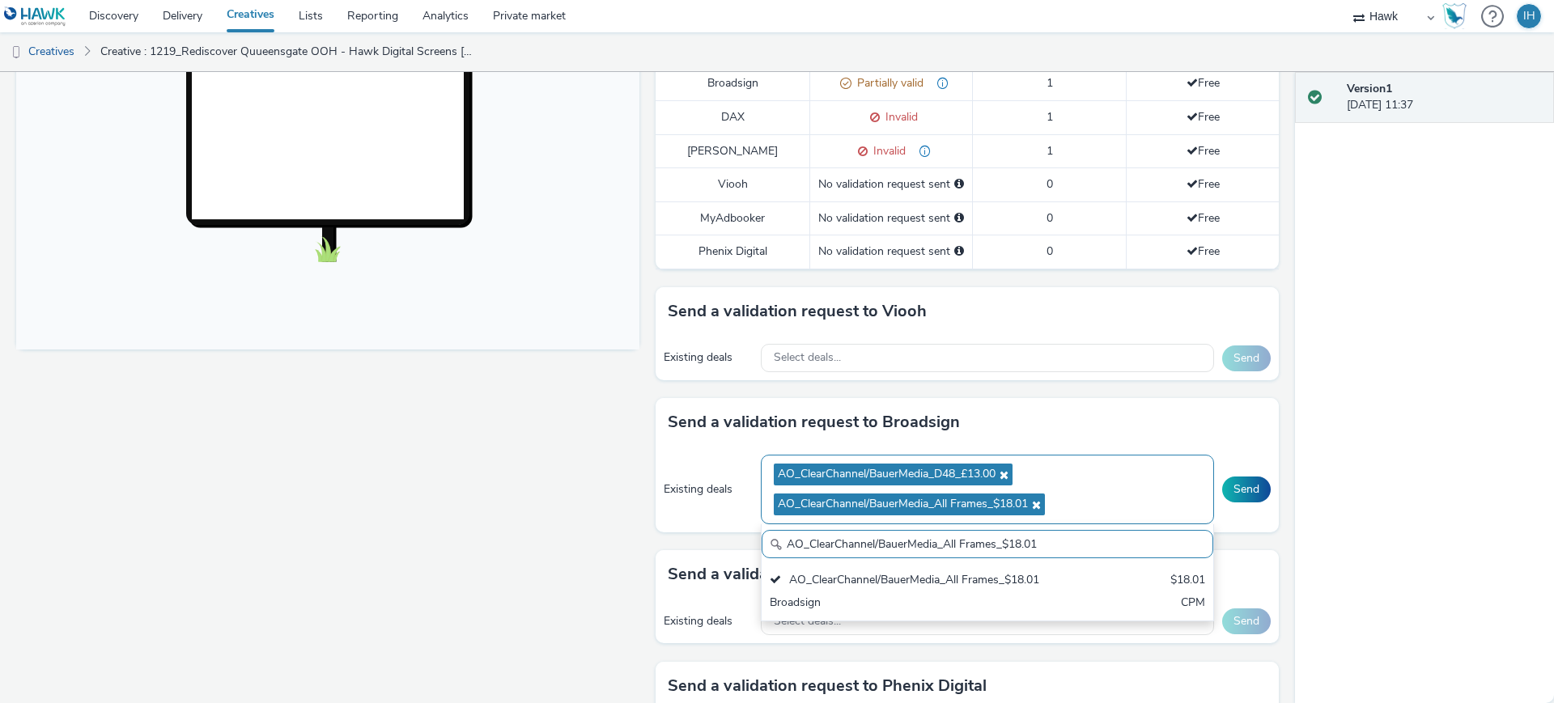
paste input "_Malls_$7.87"
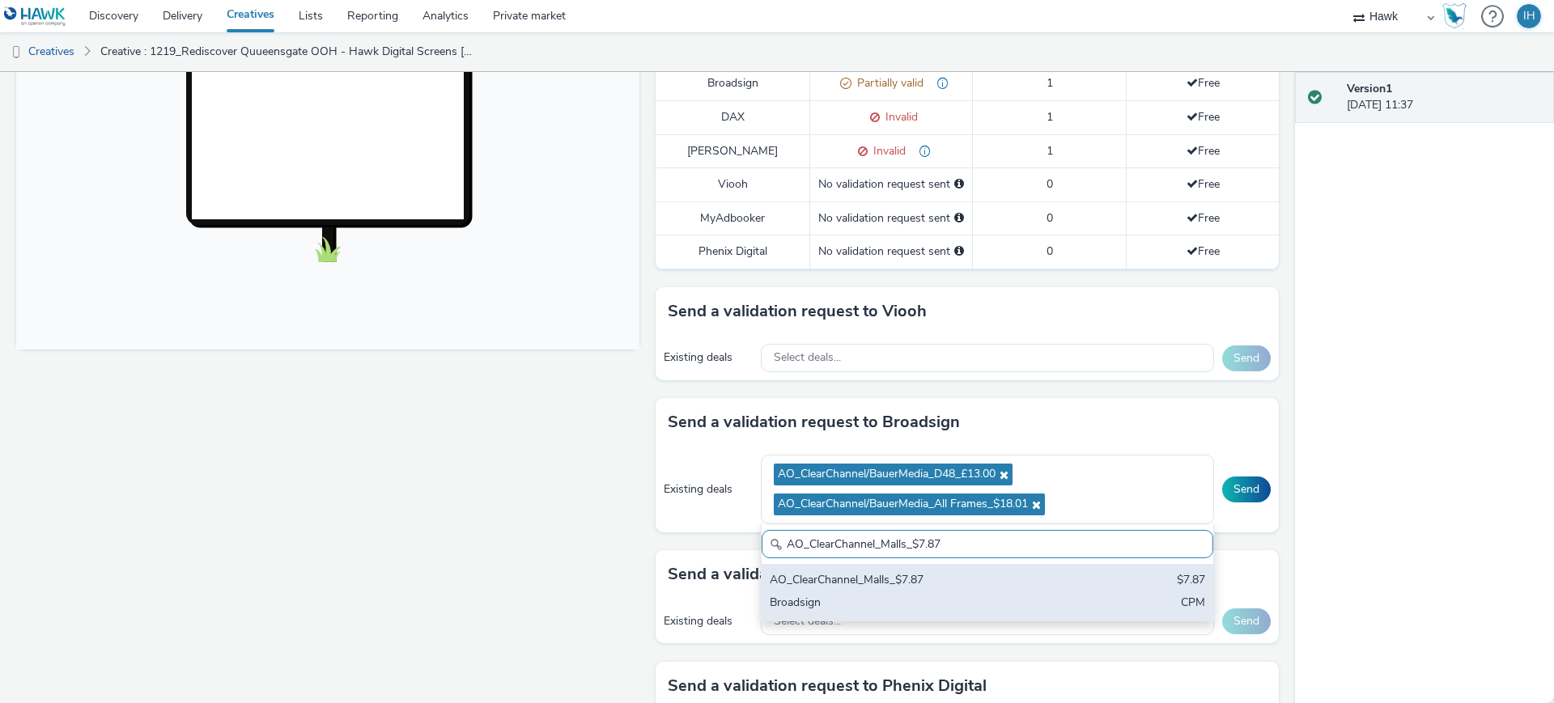
click at [952, 572] on div "AO_ClearChannel_Malls_$7.87" at bounding box center [913, 581] width 287 height 19
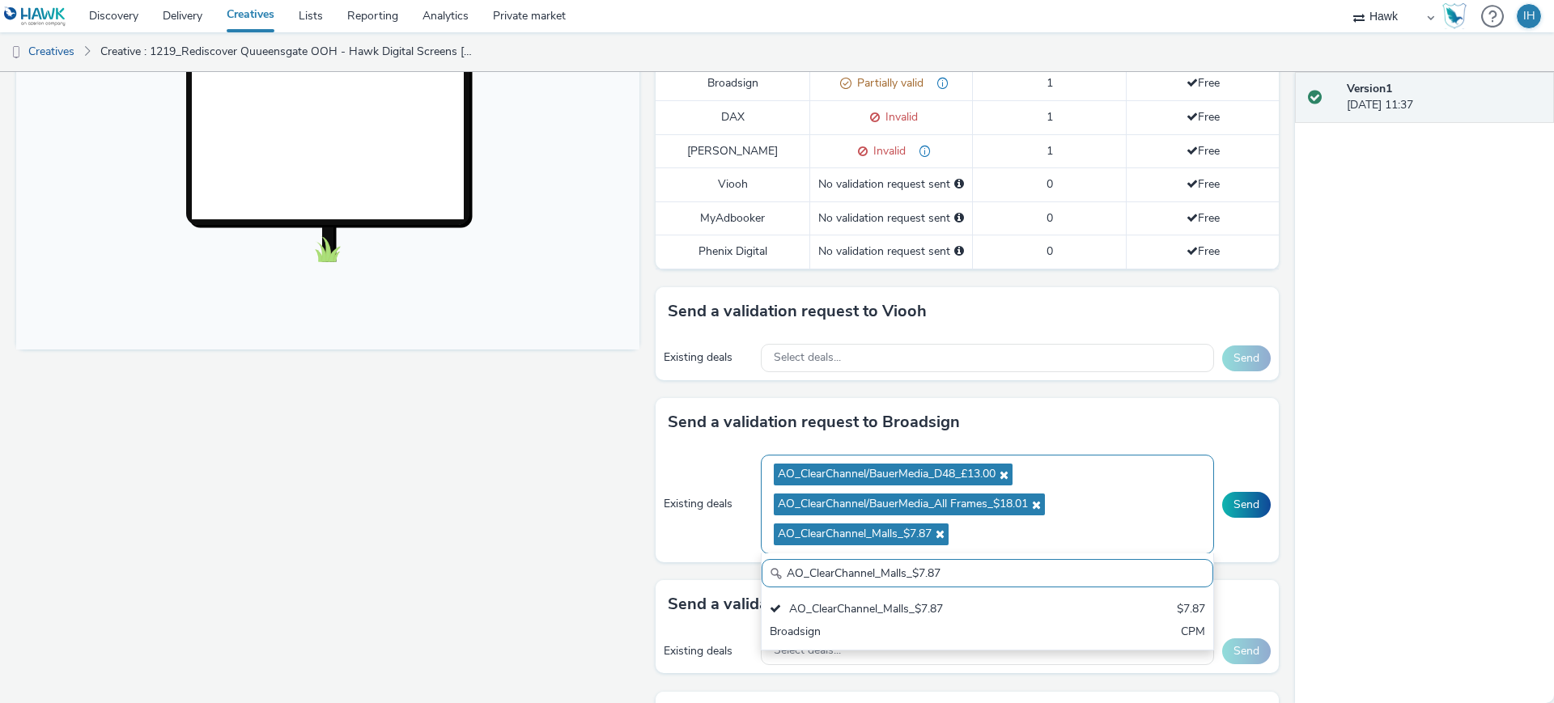
paste input "I-Media_All Frames_$10.01"
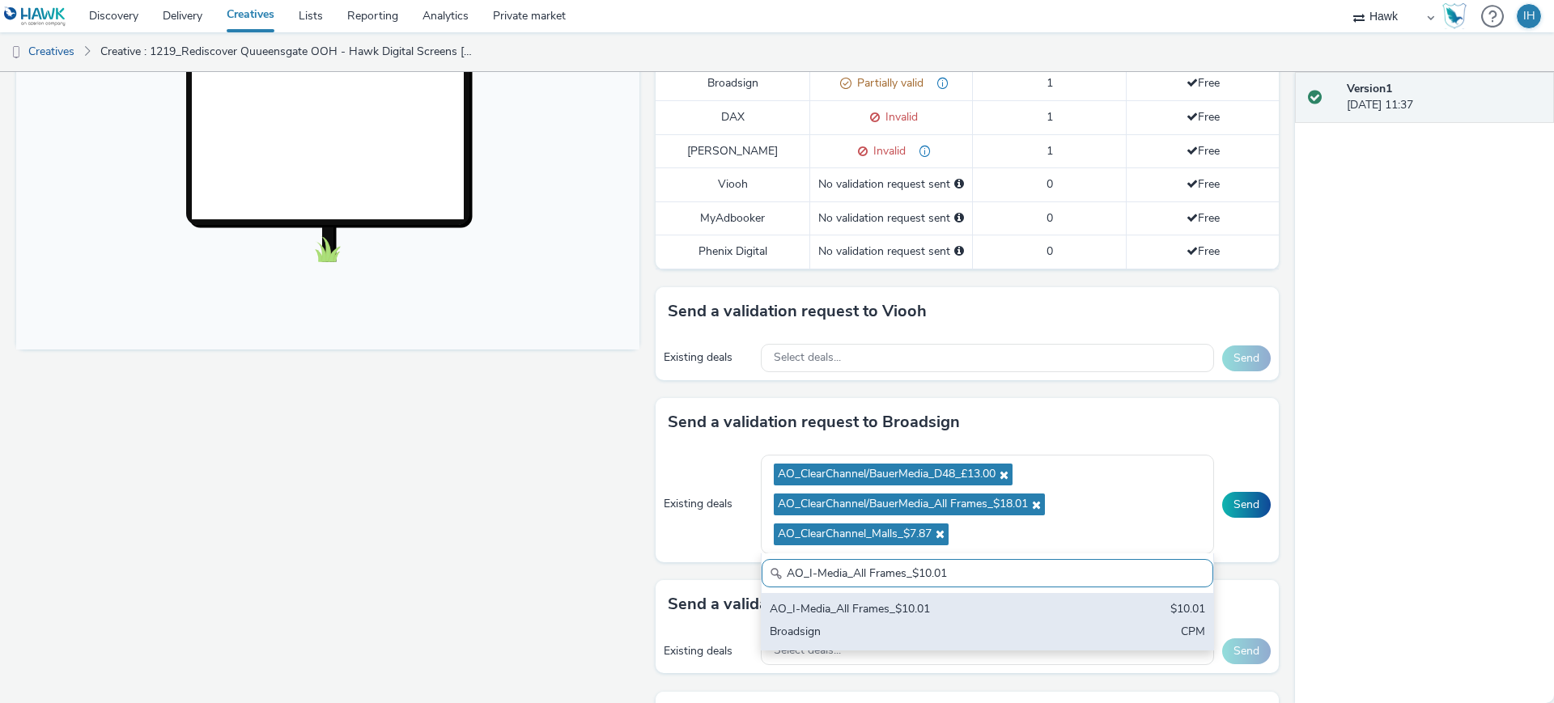
type input "AO_I-Media_All Frames_$10.01"
click at [947, 624] on div "Broadsign" at bounding box center [913, 633] width 287 height 19
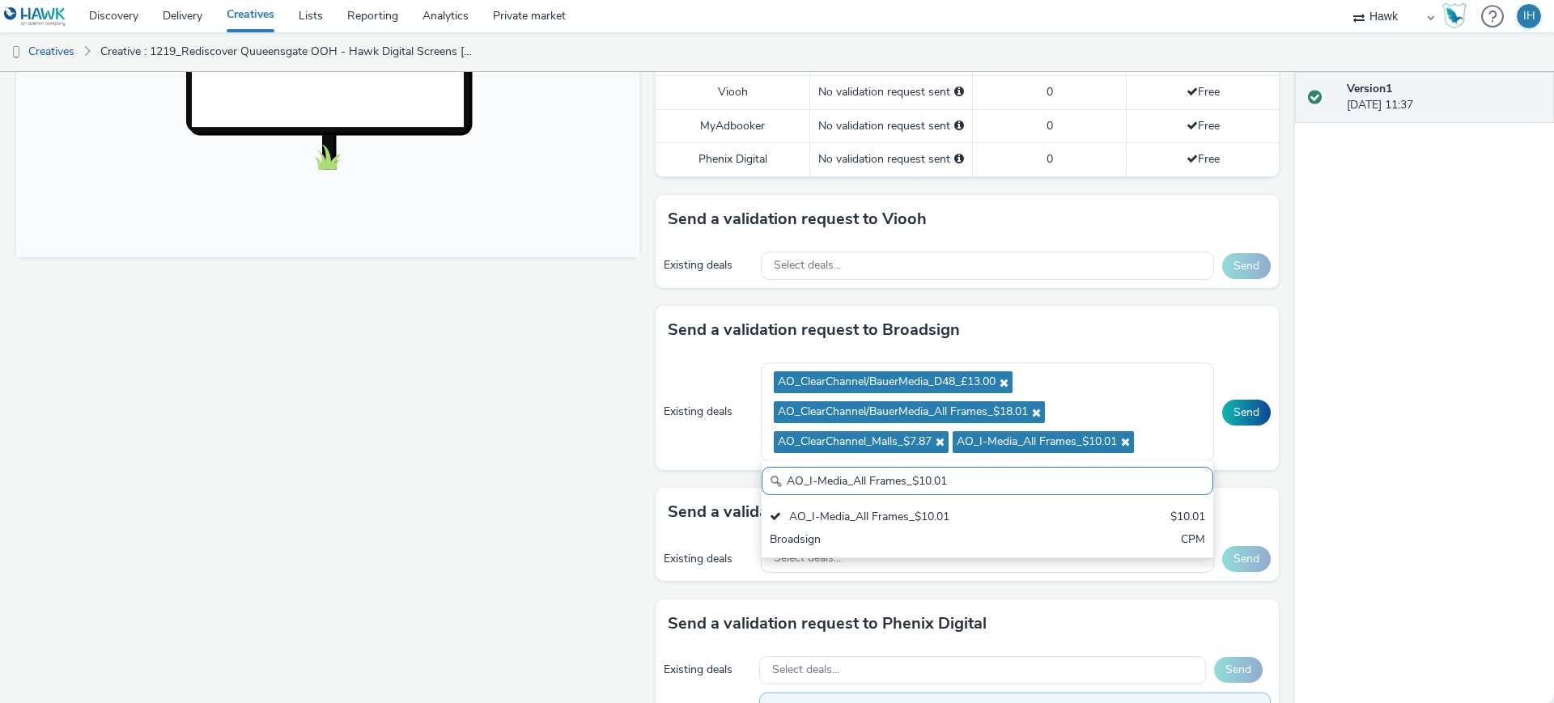
scroll to position [682, 0]
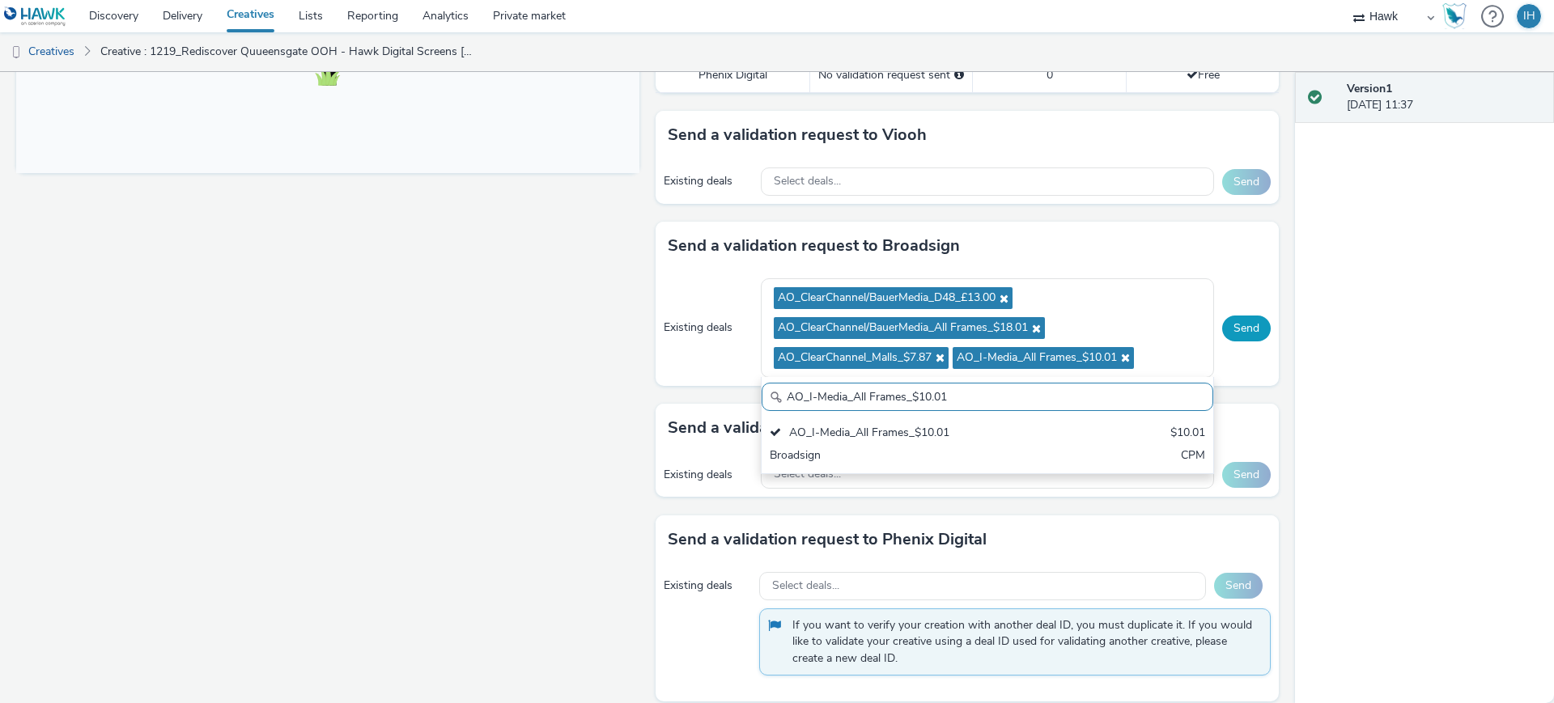
click at [1225, 316] on button "Send" at bounding box center [1246, 329] width 49 height 26
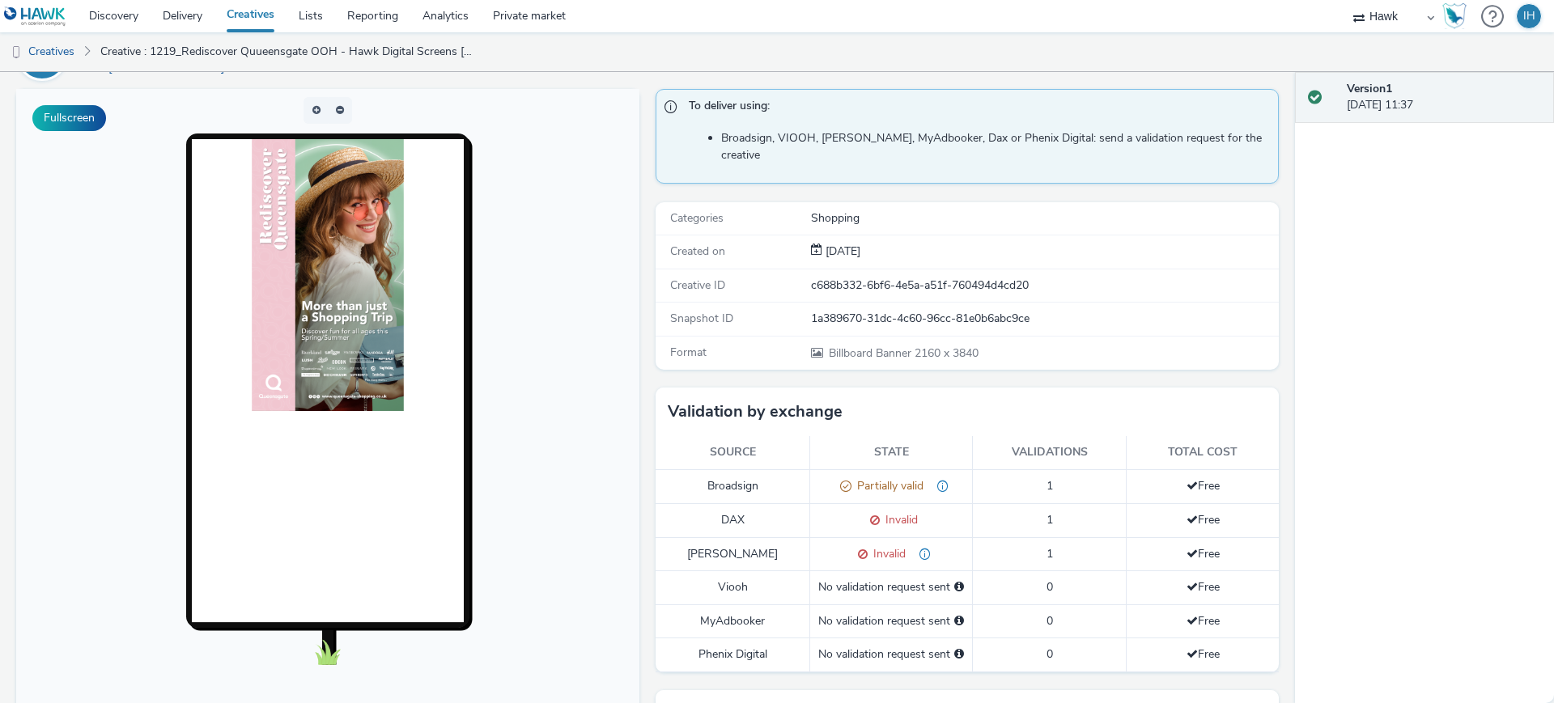
scroll to position [0, 0]
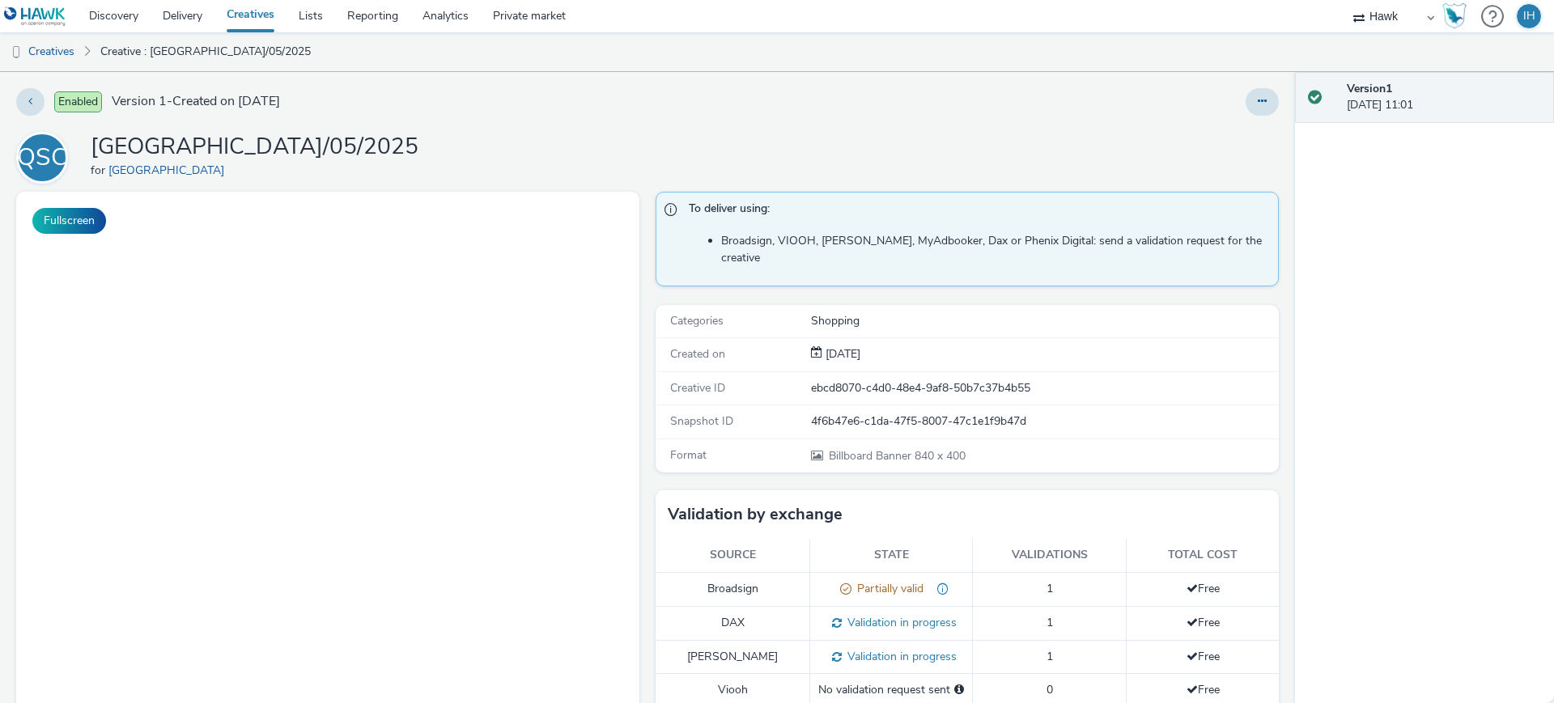
select select "11a7df10-284f-415c-b52a-427acf4c31ae"
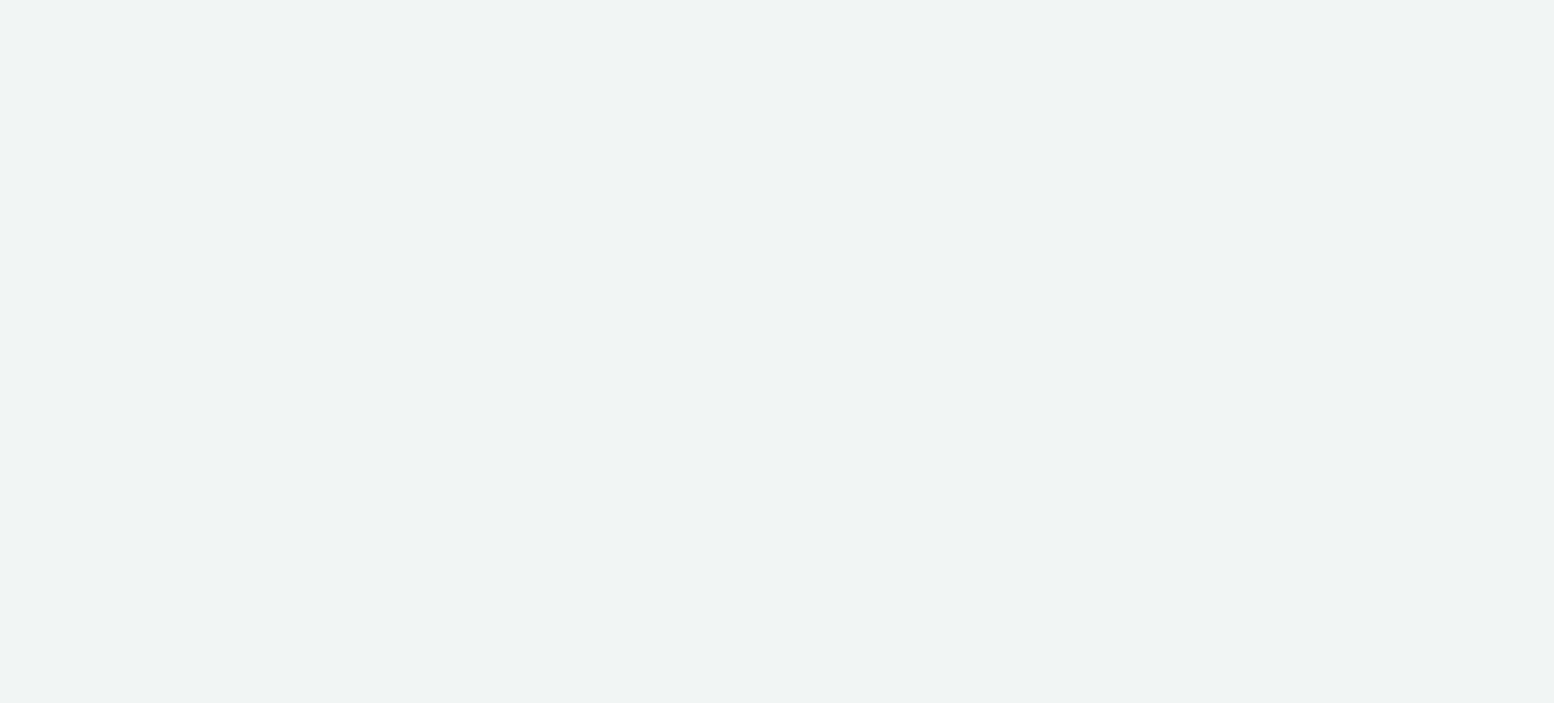
select select "11a7df10-284f-415c-b52a-427acf4c31ae"
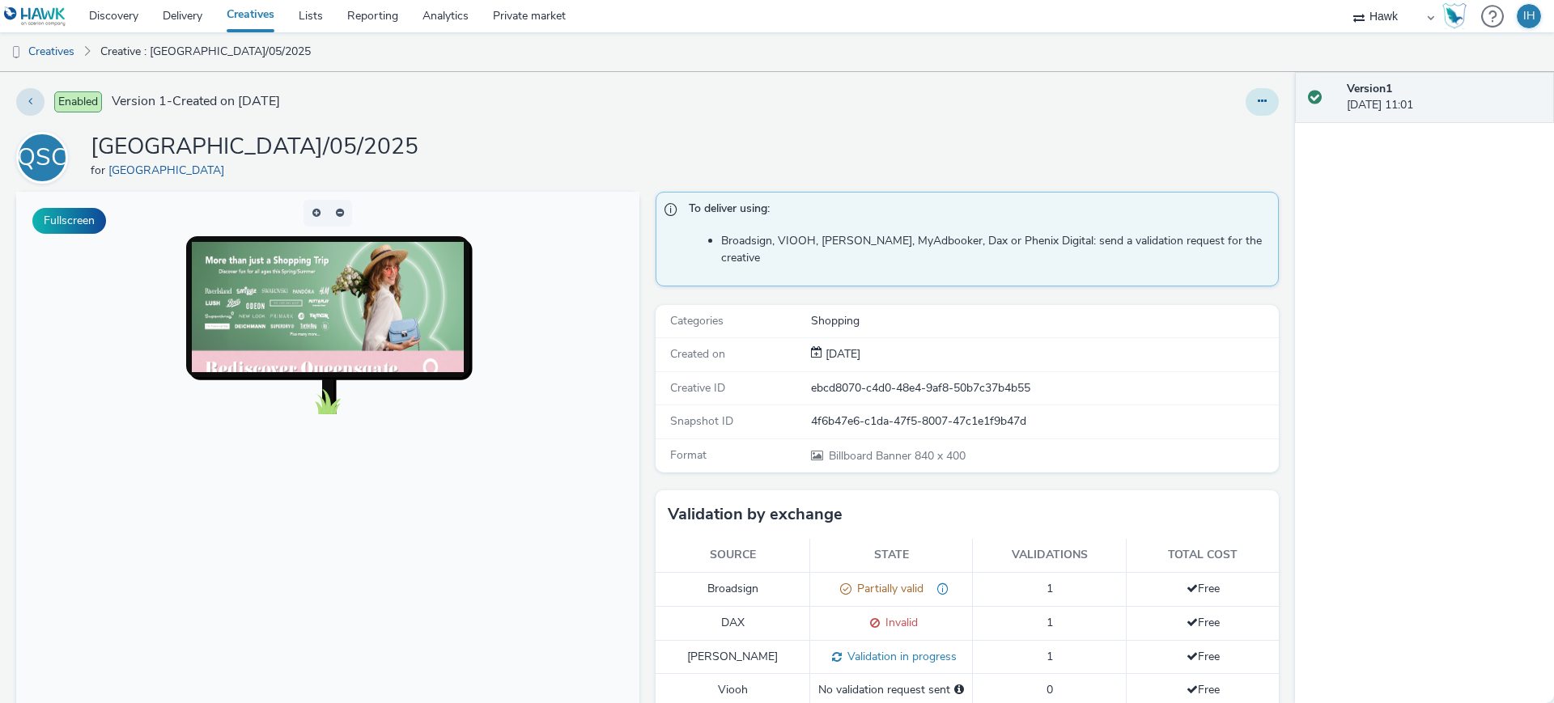
click at [1258, 106] on button at bounding box center [1261, 102] width 33 height 28
click at [1200, 160] on link "Duplicate" at bounding box center [1217, 167] width 121 height 32
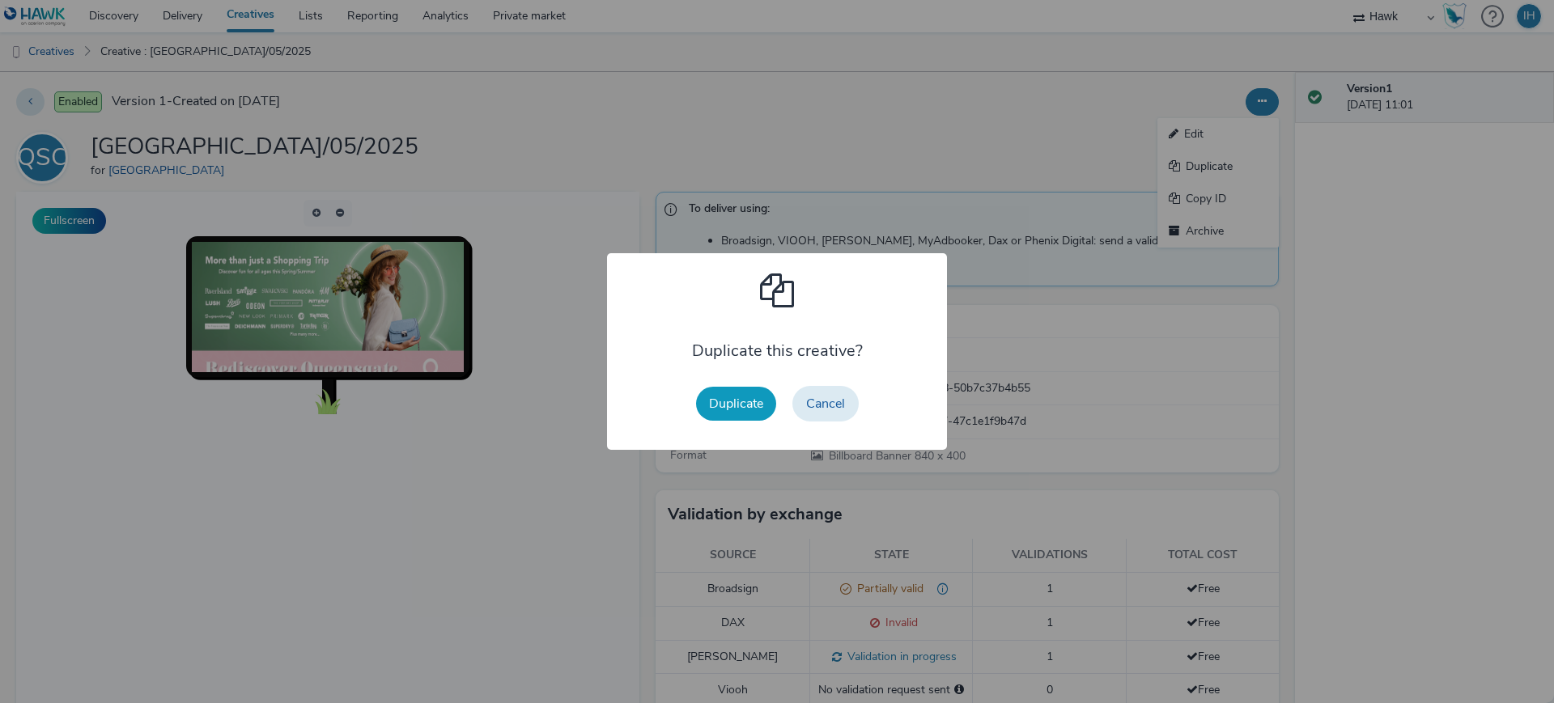
click at [725, 406] on button "Duplicate" at bounding box center [736, 404] width 80 height 34
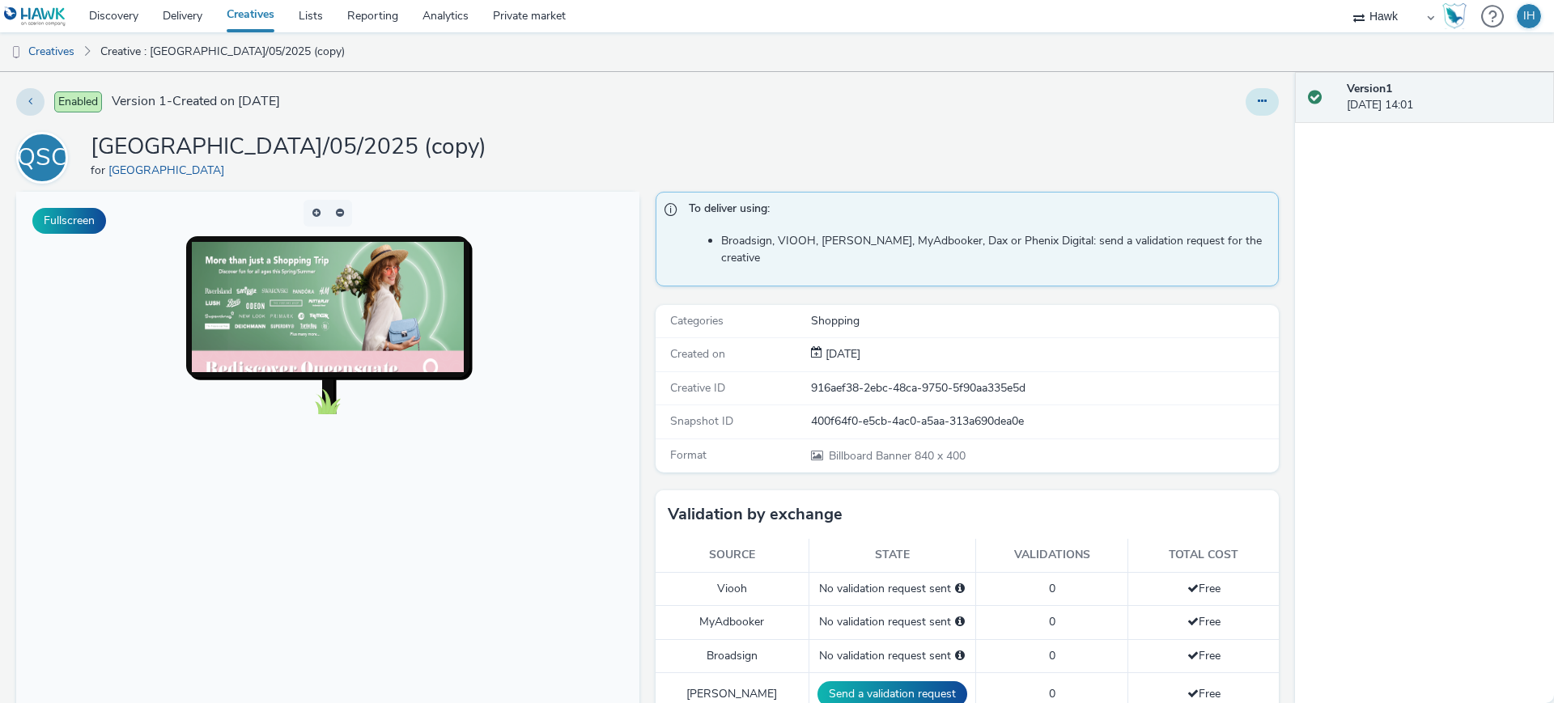
click at [1253, 106] on button at bounding box center [1261, 102] width 33 height 28
click at [1224, 133] on link "Edit" at bounding box center [1217, 134] width 121 height 32
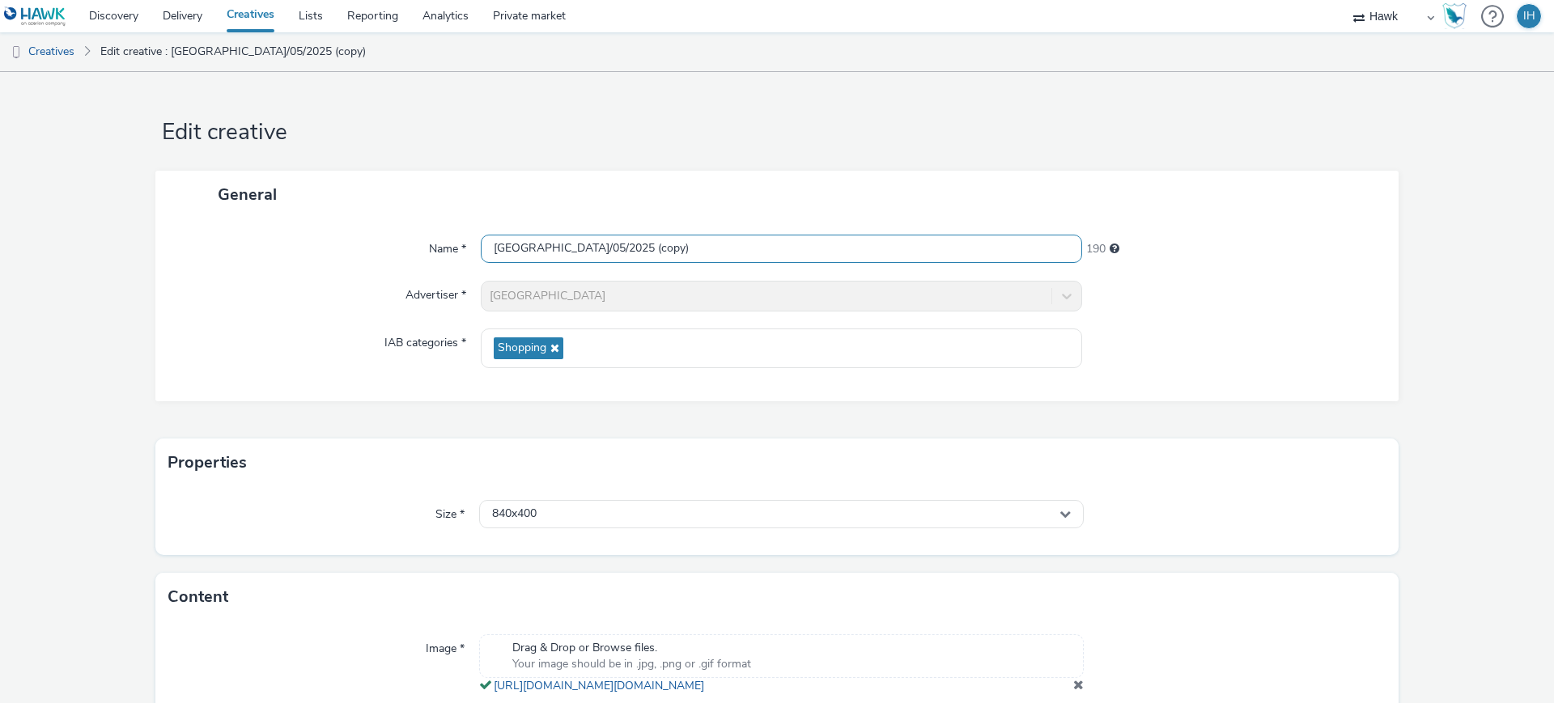
drag, startPoint x: 859, startPoint y: 252, endPoint x: 851, endPoint y: 252, distance: 8.1
click at [851, 252] on input "UK_Queensgate Shopping Centre_Hawk_DOOH_840x400_22/05/2025 (copy)" at bounding box center [781, 249] width 601 height 28
click at [817, 249] on input "UK_Queensgate Shopping Centre_Hawk_DOOH_840x400_22/05/2025" at bounding box center [781, 249] width 601 height 28
drag, startPoint x: 804, startPoint y: 249, endPoint x: 794, endPoint y: 250, distance: 9.7
click at [794, 250] on input "UK_Queensgate Shopping Centre_Hawk_DOOH_840x400_22/08/2025" at bounding box center [781, 249] width 601 height 28
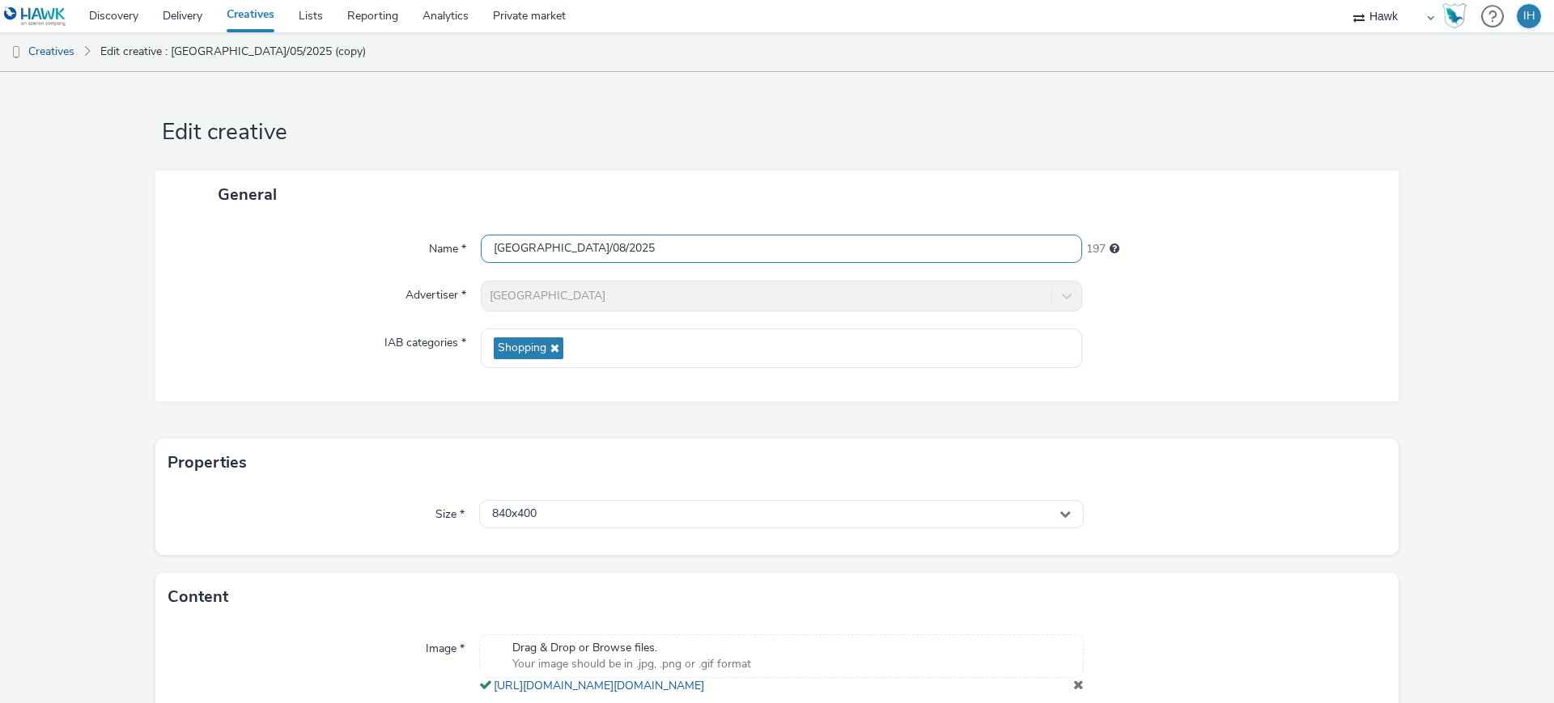
type input "UK_Queensgate Shopping Centre_Hawk_DOOH_840x400_11/08/2025"
click at [874, 154] on form "Edit creative General Name * UK_Queensgate Shopping Centre_Hawk_DOOH_840x400_11…" at bounding box center [777, 426] width 1554 height 709
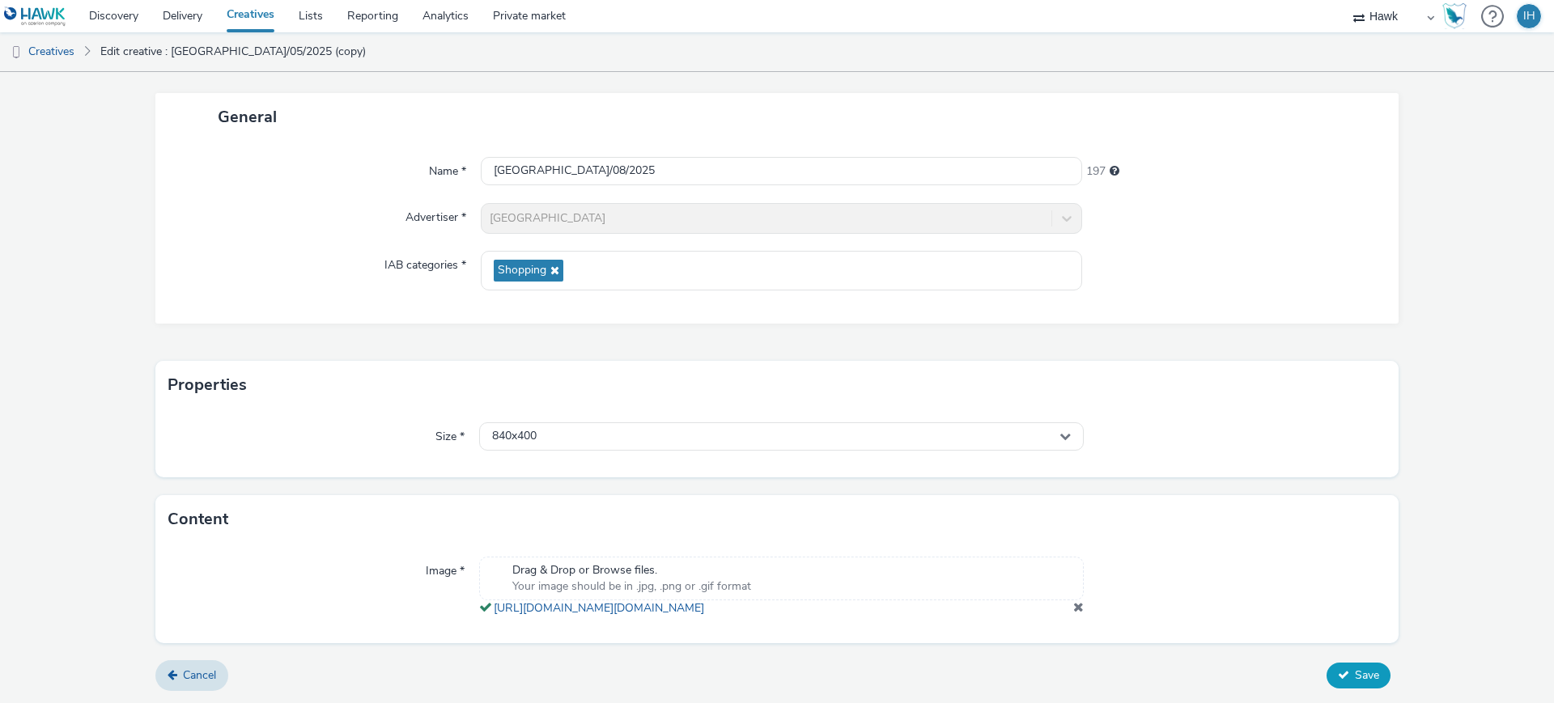
click at [1355, 682] on span "Save" at bounding box center [1367, 675] width 24 height 15
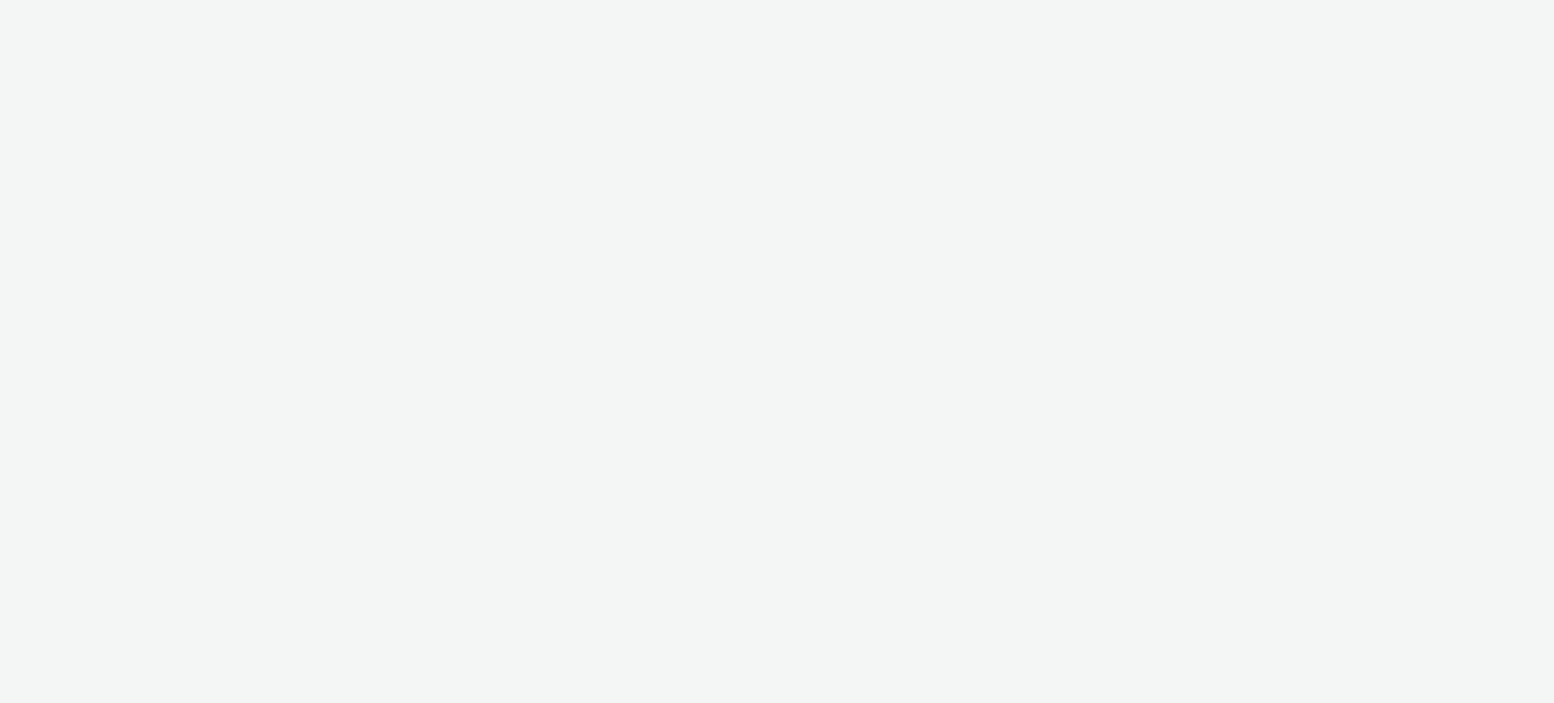
select select "11a7df10-284f-415c-b52a-427acf4c31ae"
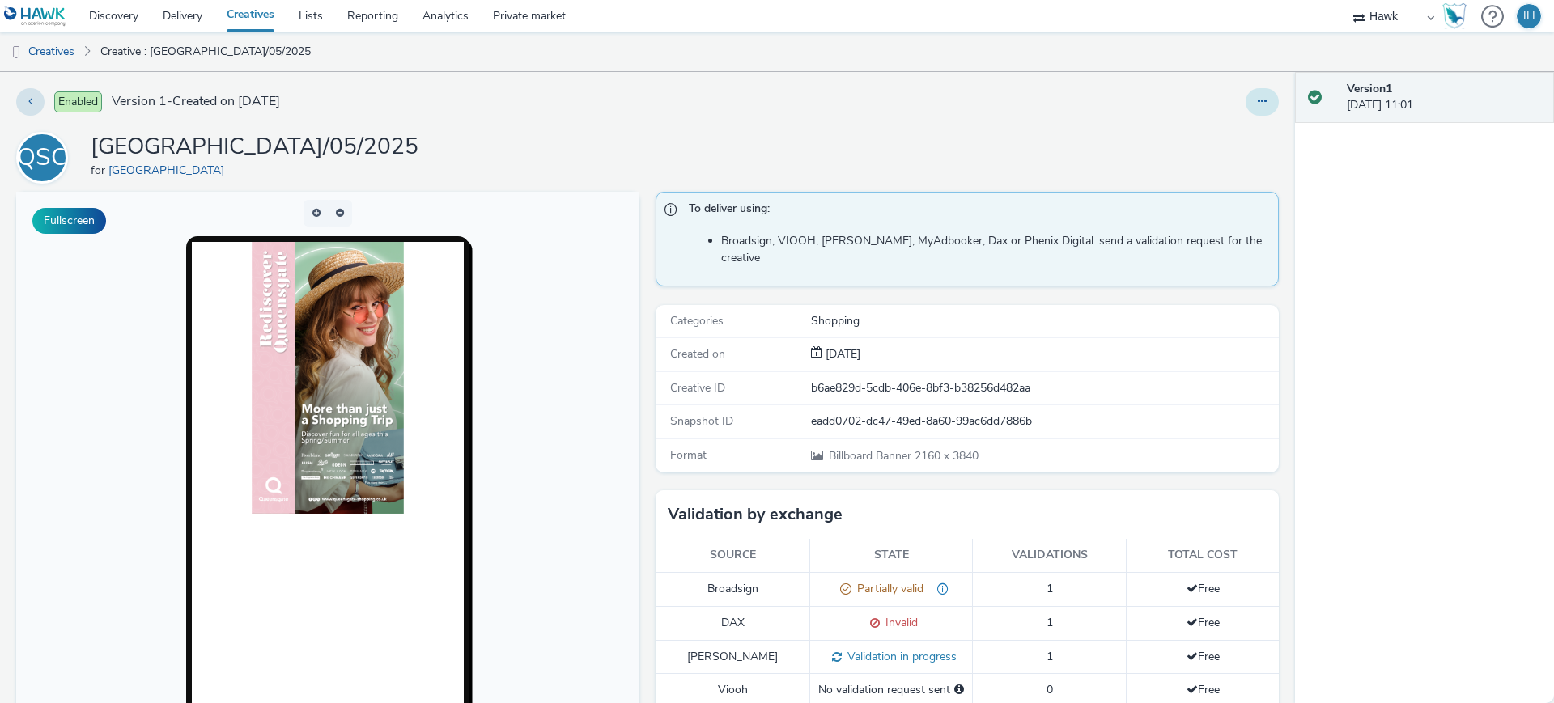
click at [1245, 108] on button at bounding box center [1261, 102] width 33 height 28
click at [1236, 168] on link "Duplicate" at bounding box center [1217, 167] width 121 height 32
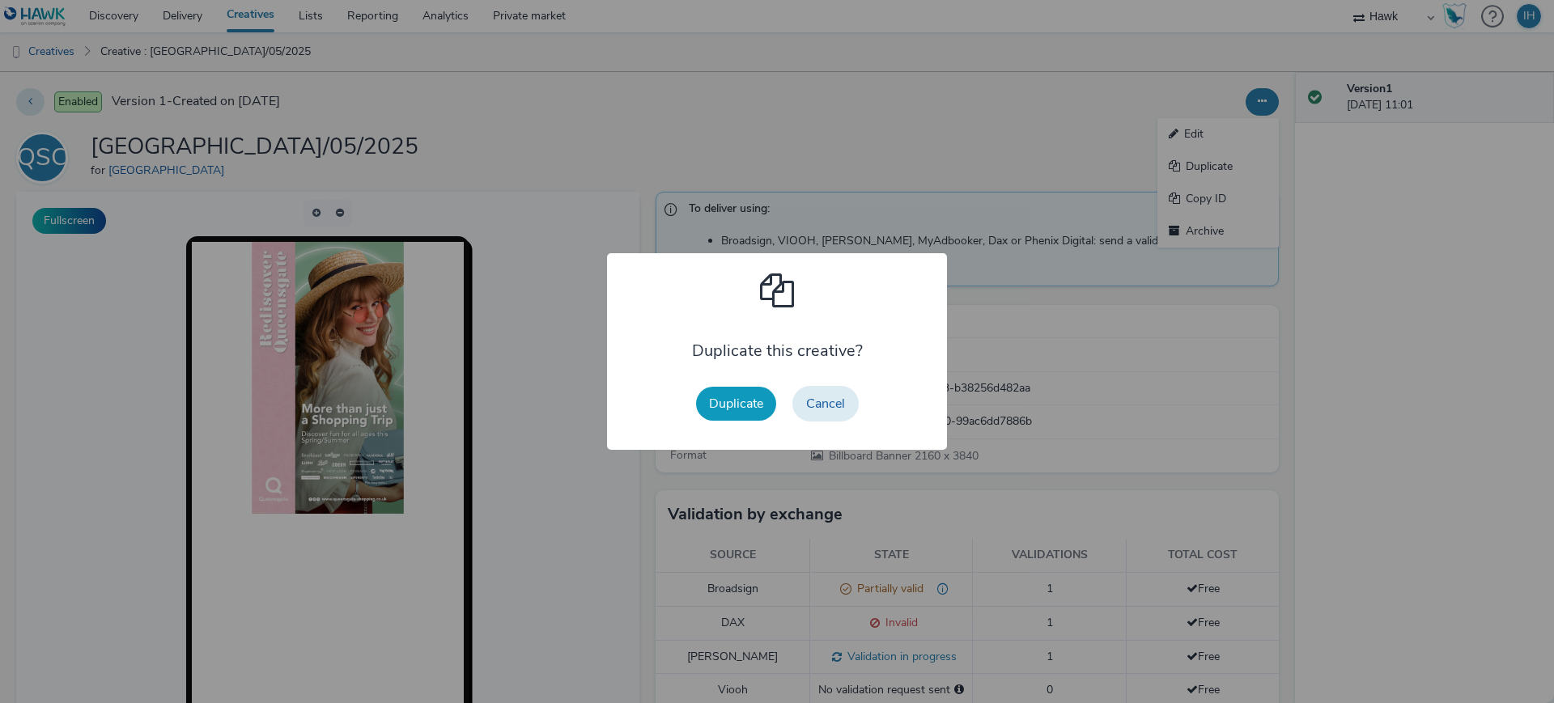
click at [735, 406] on button "Duplicate" at bounding box center [736, 404] width 80 height 34
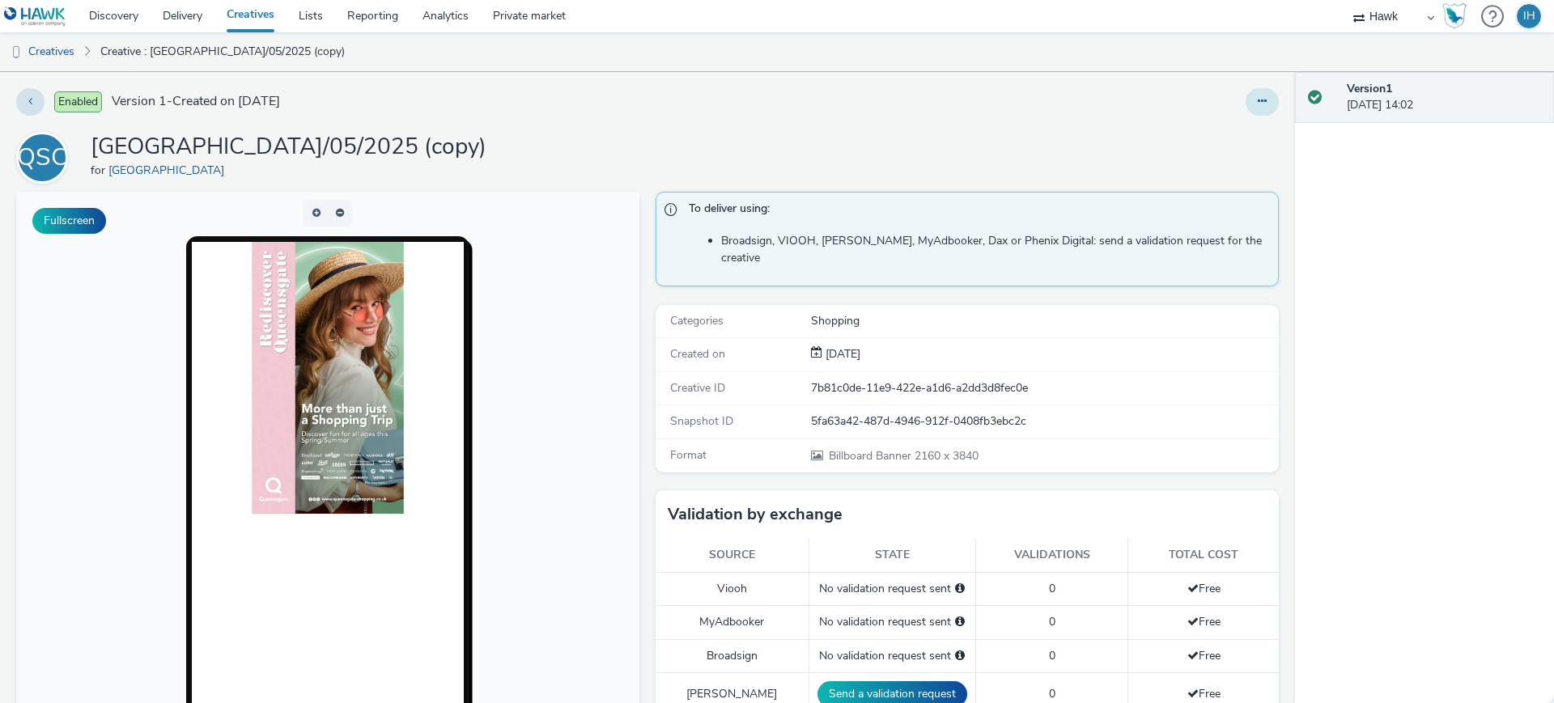
click at [1245, 99] on button at bounding box center [1261, 102] width 33 height 28
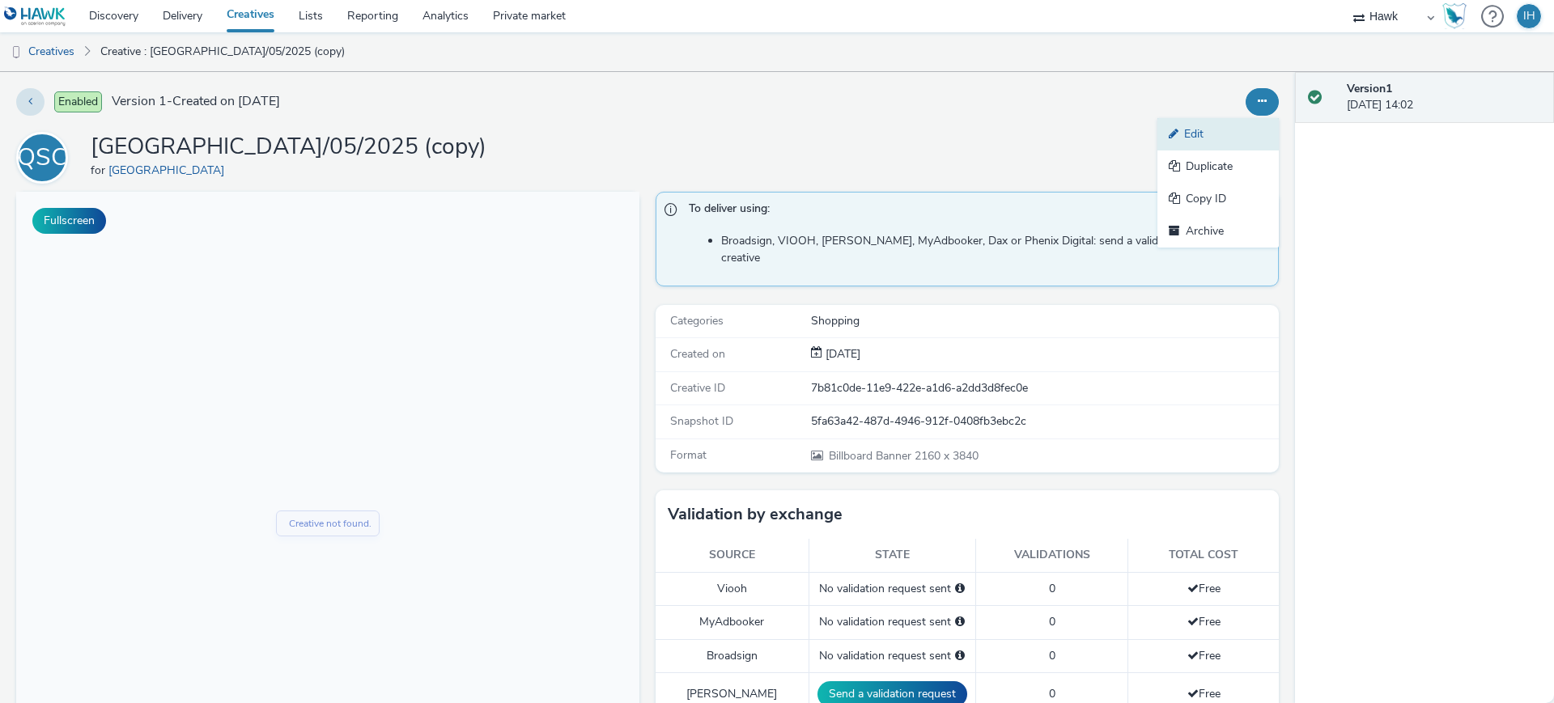
click at [1218, 123] on link "Edit" at bounding box center [1217, 134] width 121 height 32
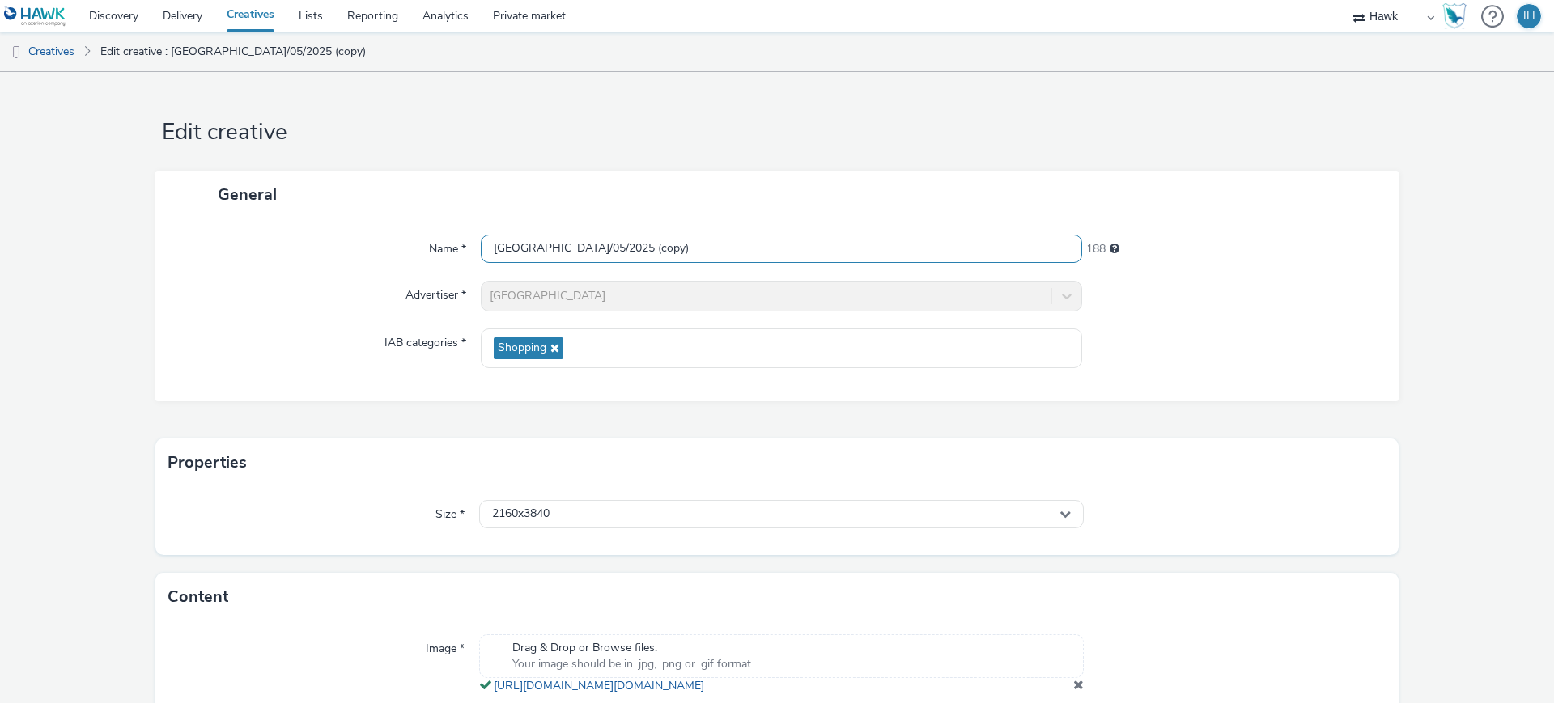
drag, startPoint x: 806, startPoint y: 243, endPoint x: 817, endPoint y: 243, distance: 10.5
click at [817, 243] on input "UK_Queensgate Shopping Centre_Hawk_DOOH_1080x1920_22/05/2025 (copy)" at bounding box center [781, 249] width 601 height 28
click at [829, 246] on input "UK_Queensgate Shopping Centre_Hawk_DOOH_1080x1920_11/05/2025 (copy)" at bounding box center [781, 249] width 601 height 28
drag, startPoint x: 938, startPoint y: 244, endPoint x: 865, endPoint y: 248, distance: 72.9
click at [865, 248] on input "UK_Queensgate Shopping Centre_Hawk_DOOH_1080x1920_11/08/2025 (copy)" at bounding box center [781, 249] width 601 height 28
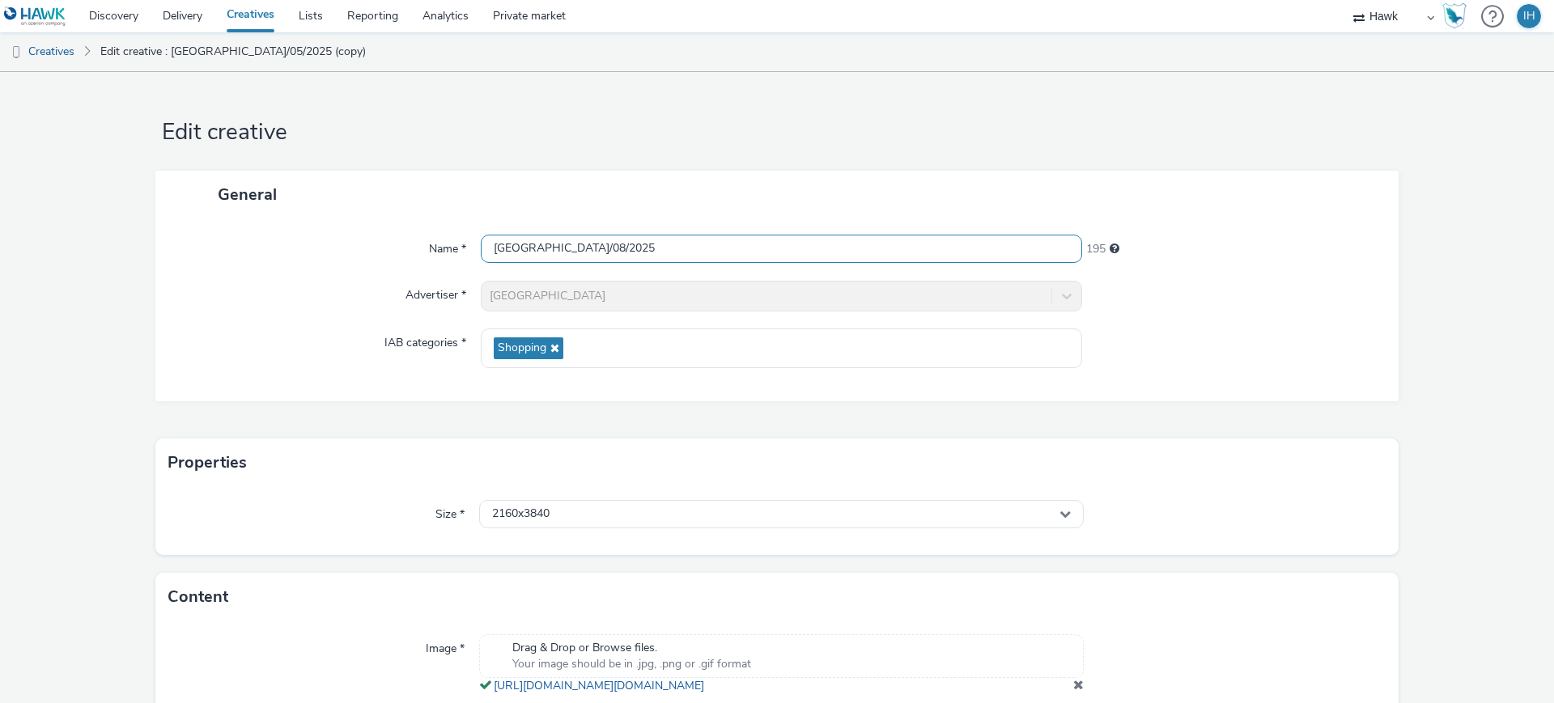
type input "UK_Queensgate Shopping Centre_Hawk_DOOH_1080x1920_11/08/2025"
click at [1440, 304] on form "Edit creative General Name * UK_Queensgate Shopping Centre_Hawk_DOOH_1080x1920_…" at bounding box center [777, 426] width 1554 height 709
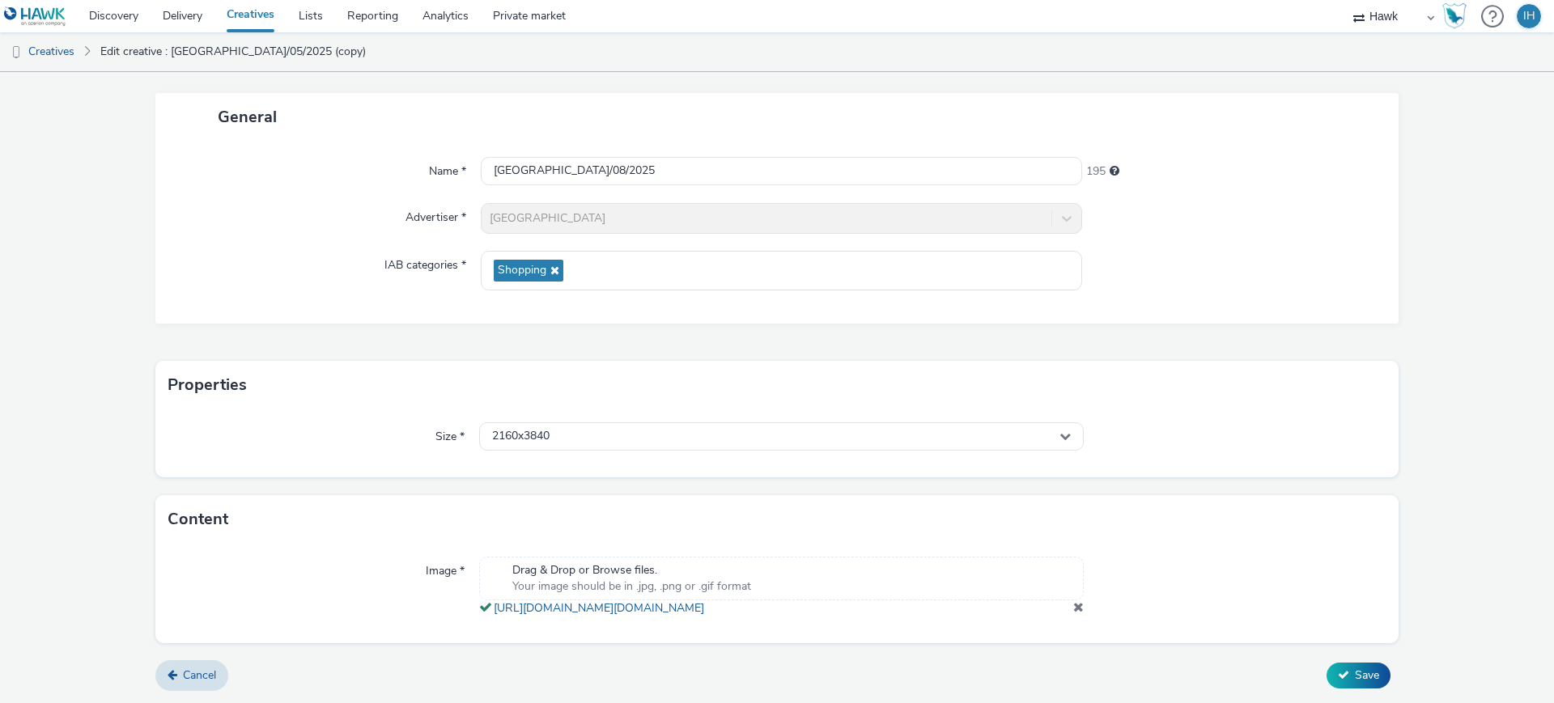
click at [825, 434] on div "2160x3840" at bounding box center [781, 436] width 605 height 29
click at [800, 422] on div "2160x3840" at bounding box center [781, 436] width 605 height 28
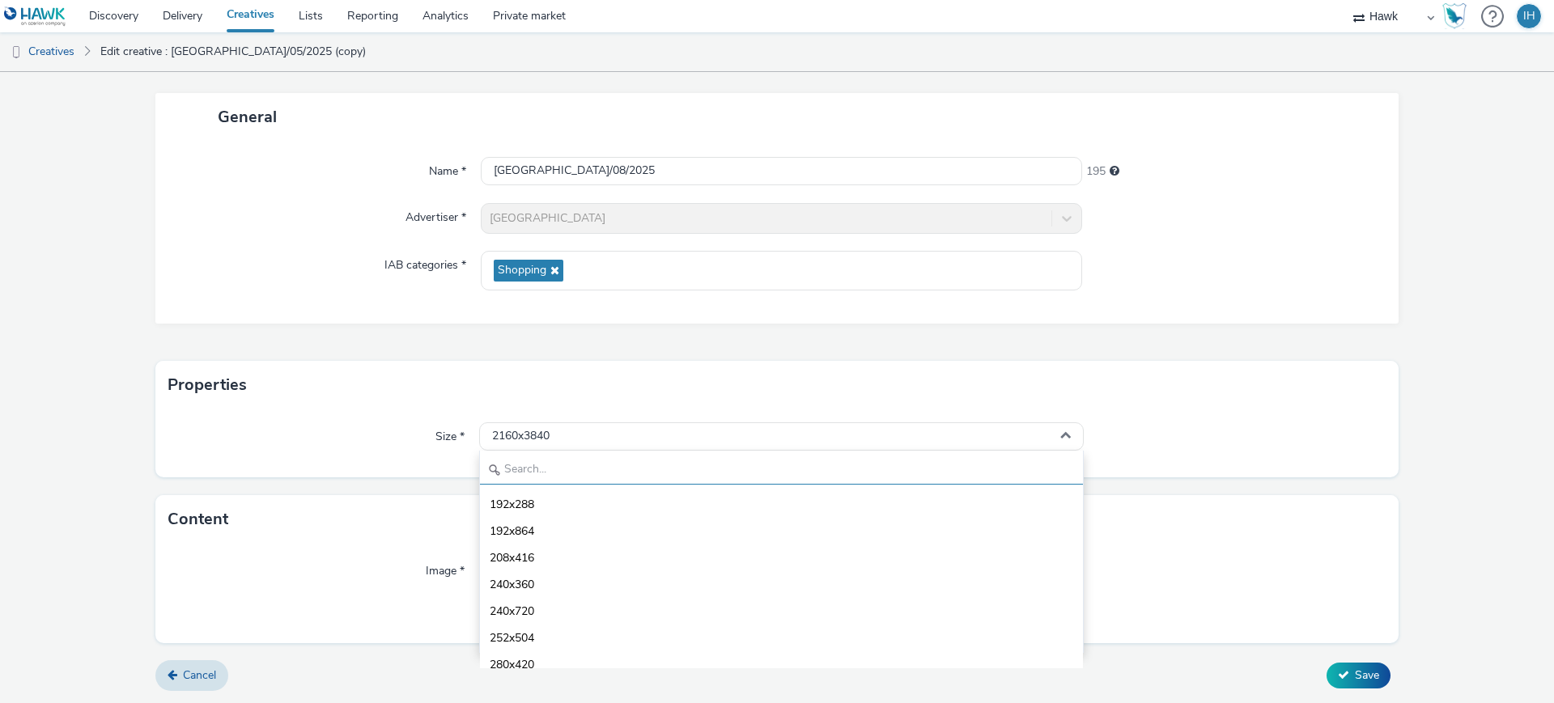
click at [728, 456] on input "text" at bounding box center [781, 470] width 603 height 28
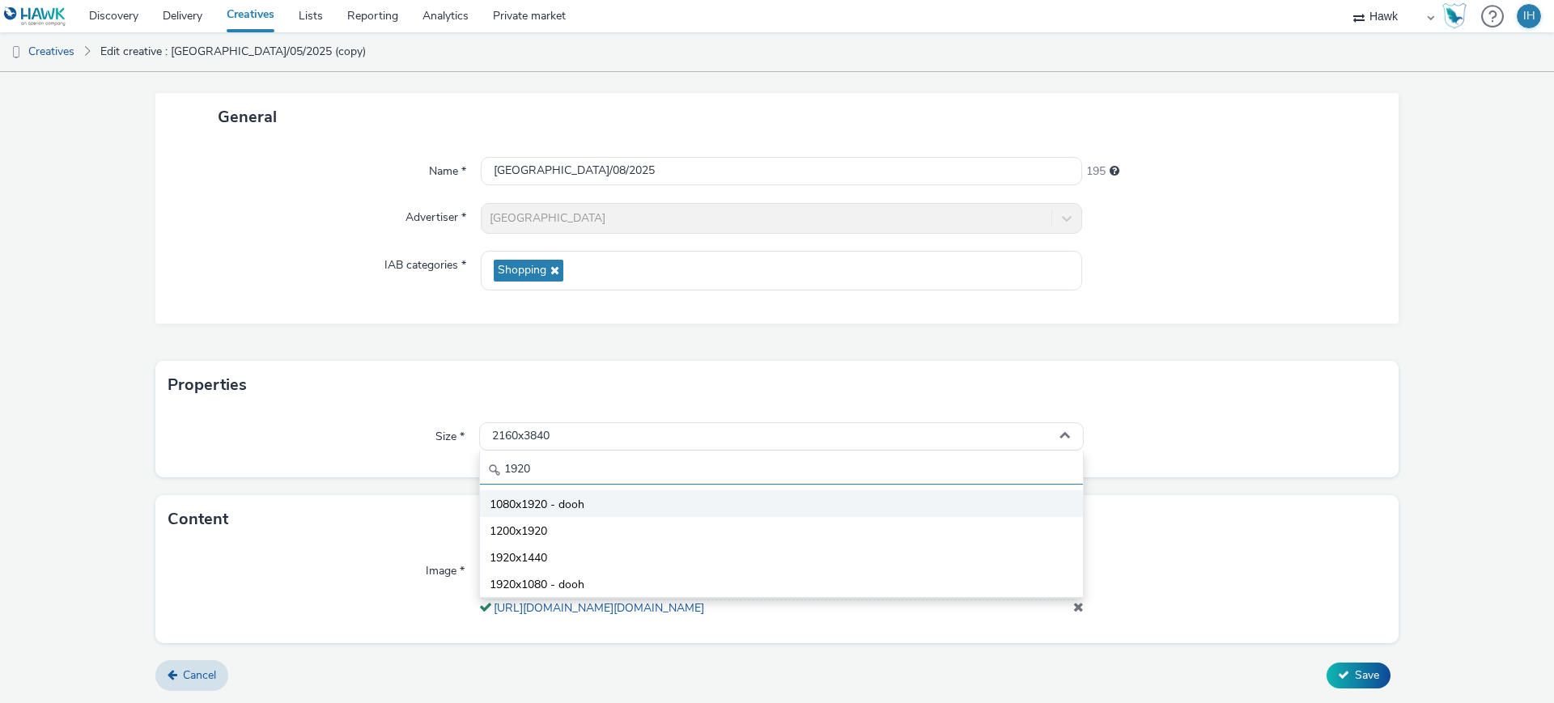
type input "1920"
click at [732, 490] on li "1080x1920 - dooh" at bounding box center [781, 503] width 603 height 27
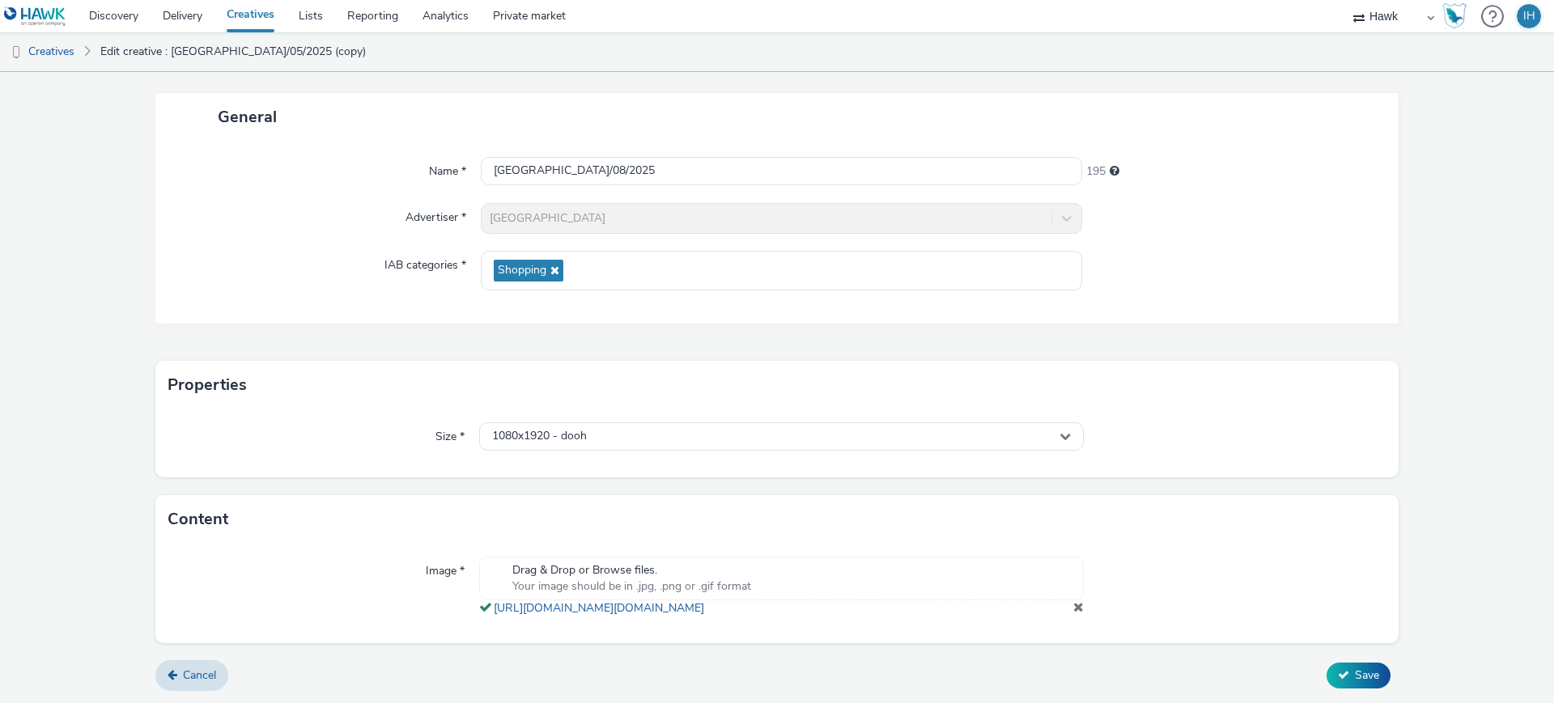
click at [1429, 445] on form "Edit creative General Name * UK_Queensgate Shopping Centre_Hawk_DOOH_1080x1920_…" at bounding box center [777, 348] width 1554 height 709
click at [1355, 686] on button "Save" at bounding box center [1358, 676] width 64 height 26
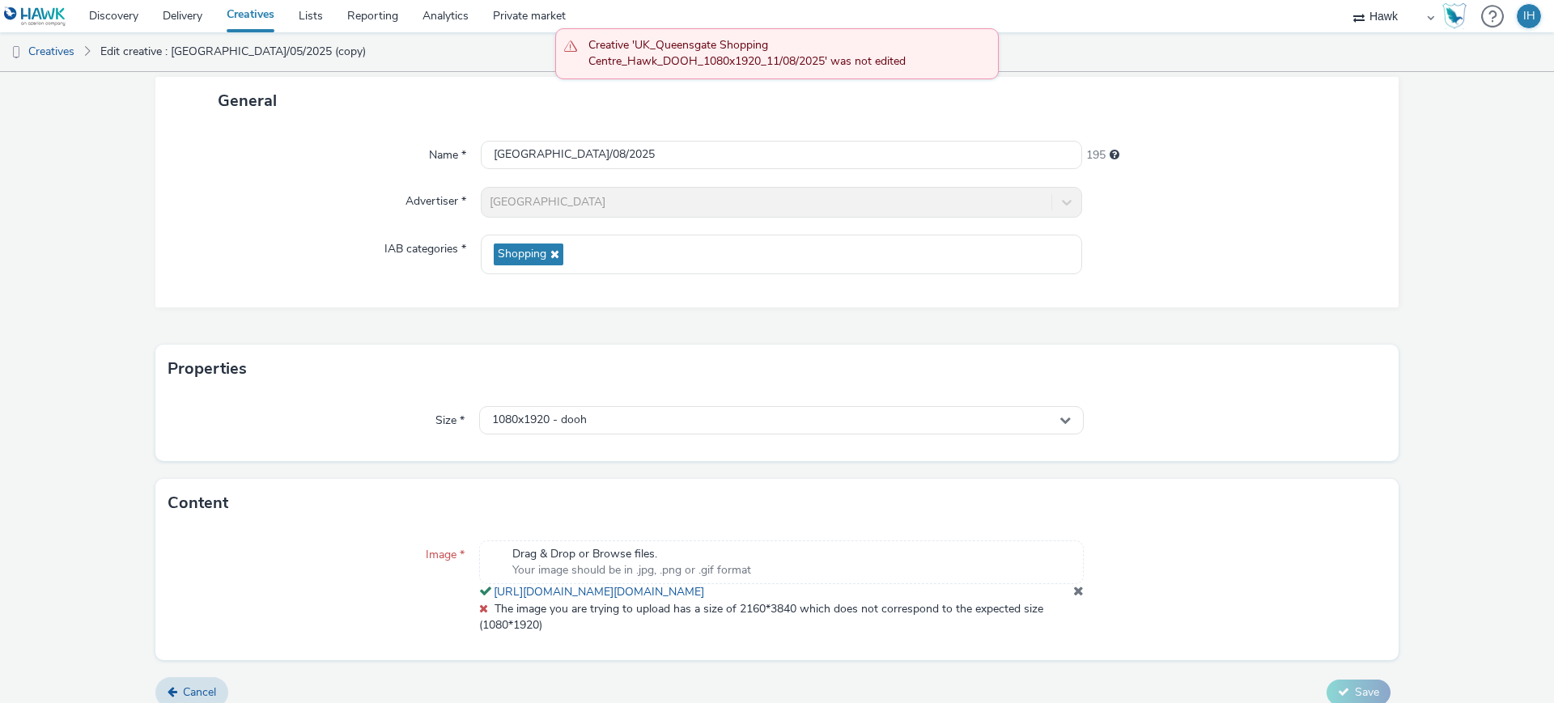
scroll to position [127, 0]
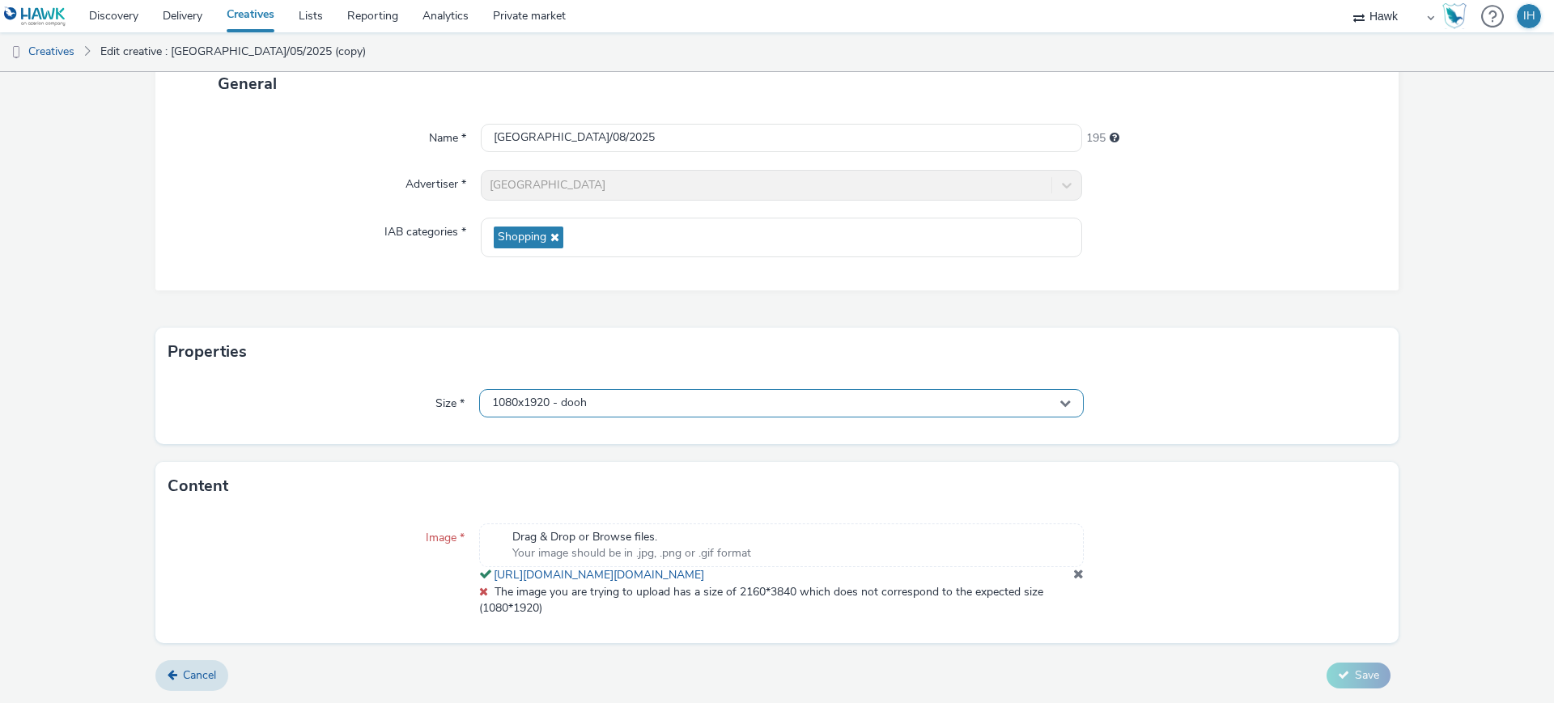
click at [588, 399] on div "1080x1920 - dooh" at bounding box center [781, 403] width 605 height 28
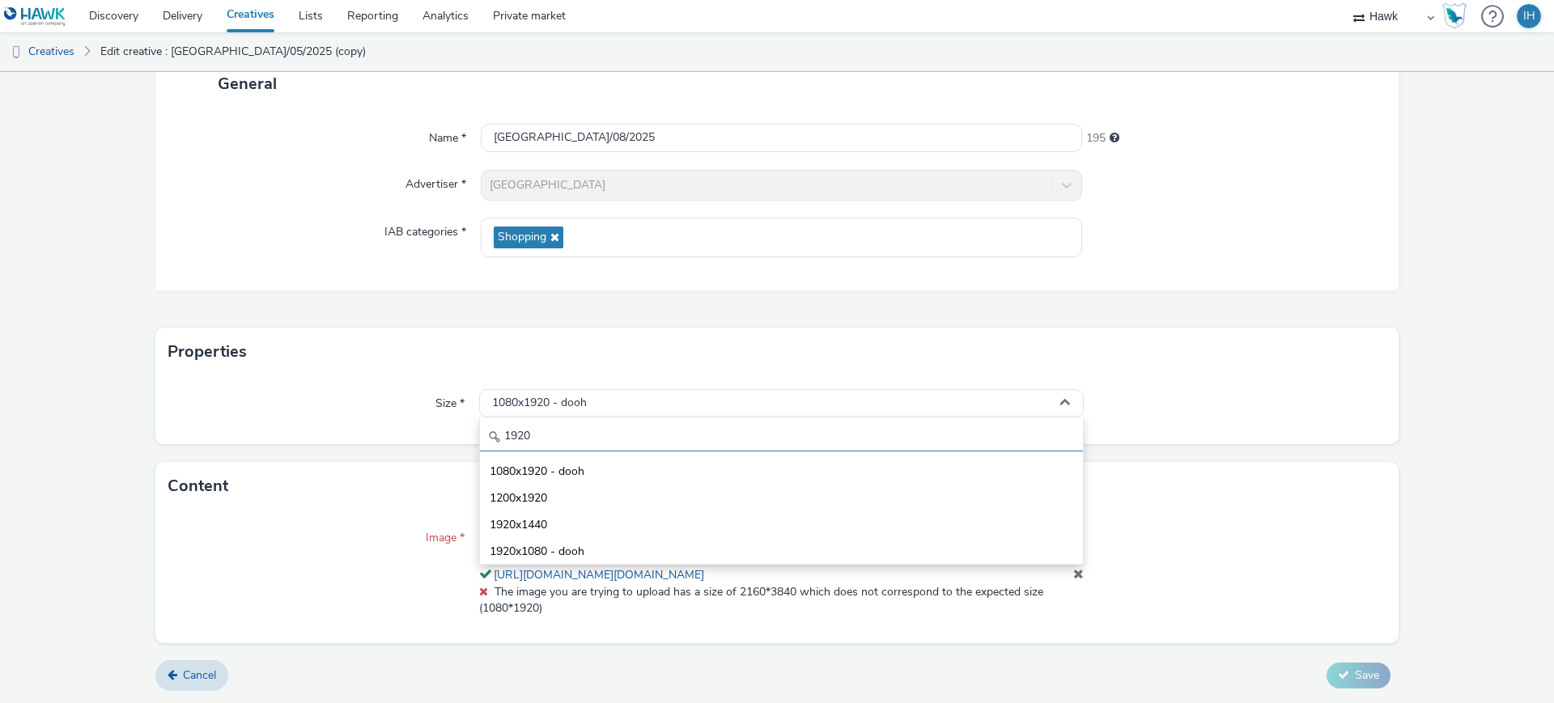
click at [583, 423] on input "1920" at bounding box center [781, 437] width 603 height 28
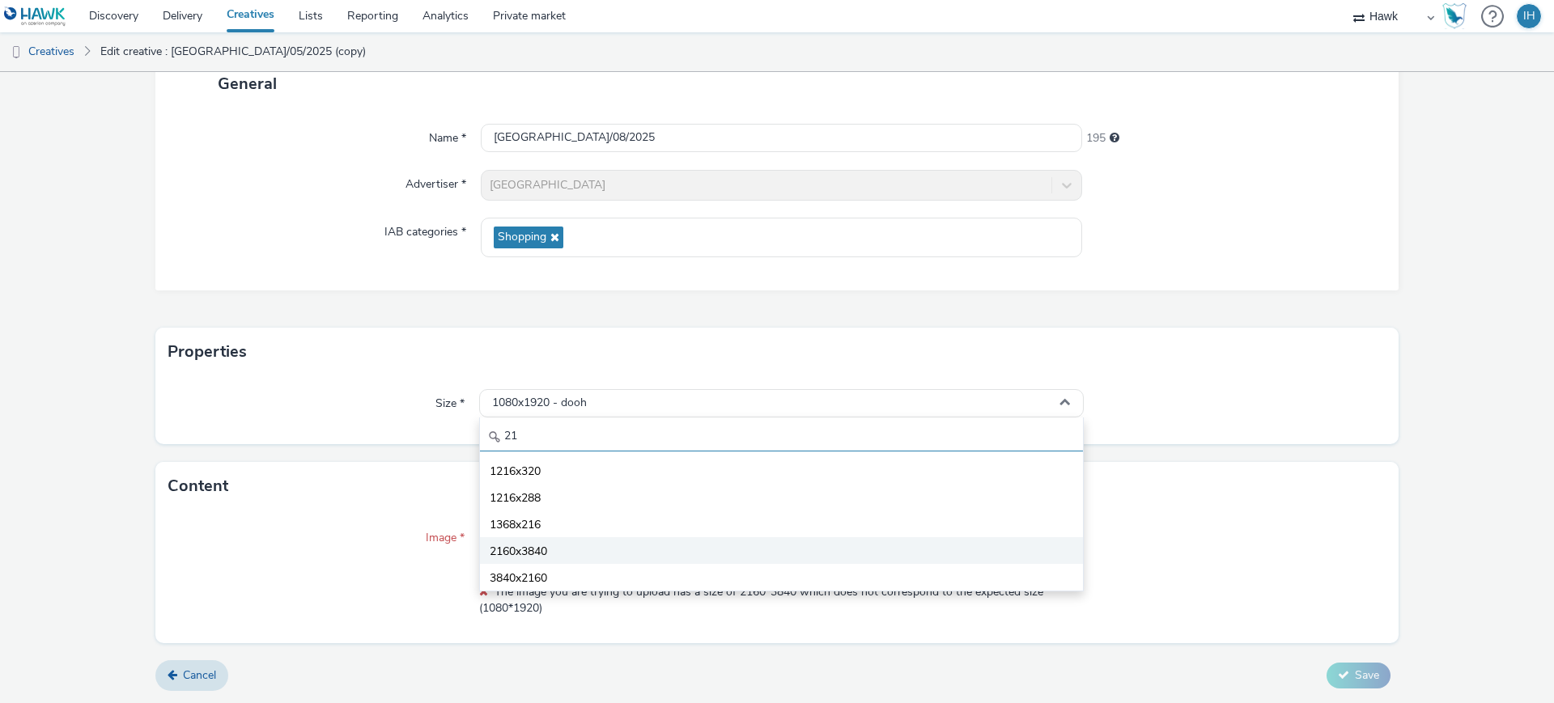
type input "21"
click at [584, 545] on li "2160x3840" at bounding box center [781, 550] width 603 height 27
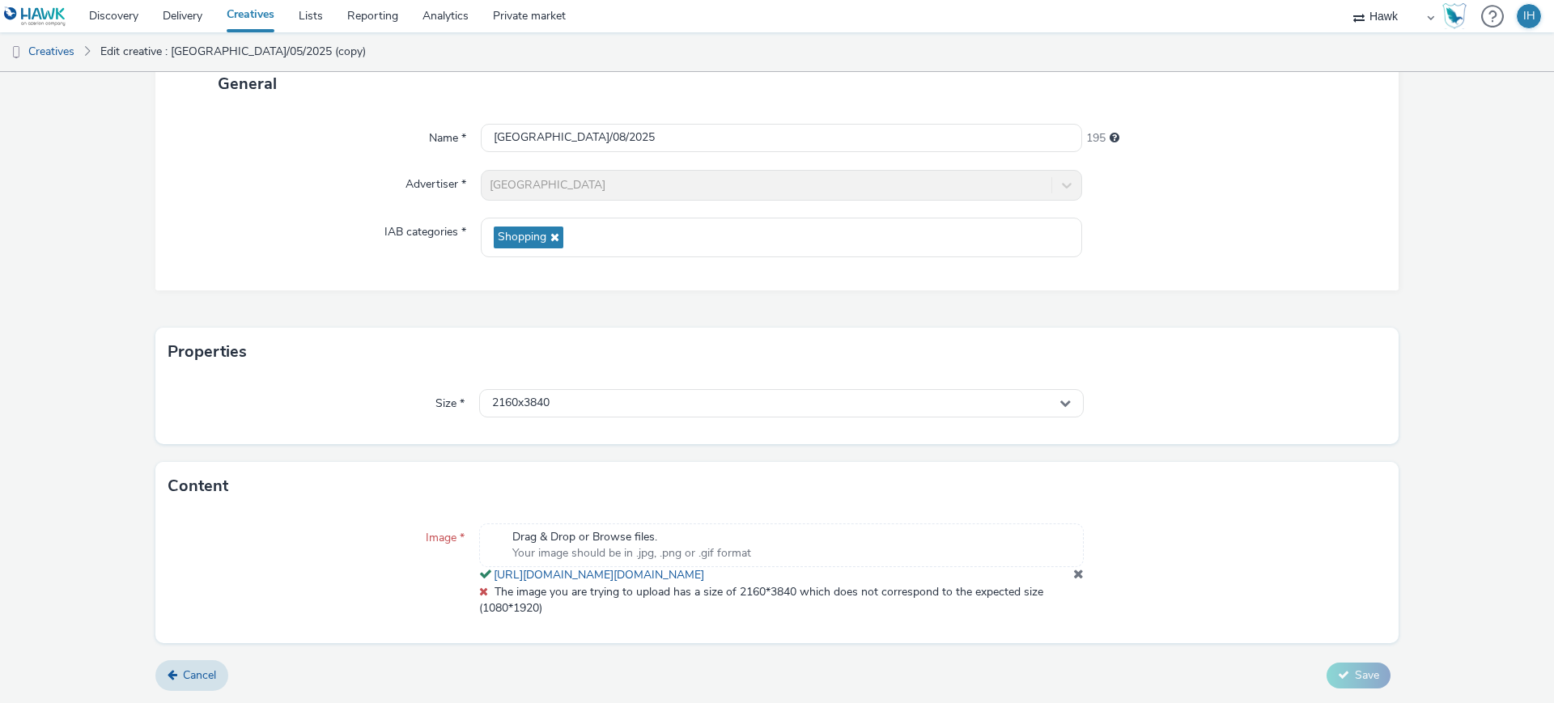
click at [1226, 524] on div at bounding box center [1235, 570] width 303 height 93
click at [1017, 598] on span "The image you are trying to upload has a size of 2160*3840 which does not corre…" at bounding box center [761, 600] width 564 height 32
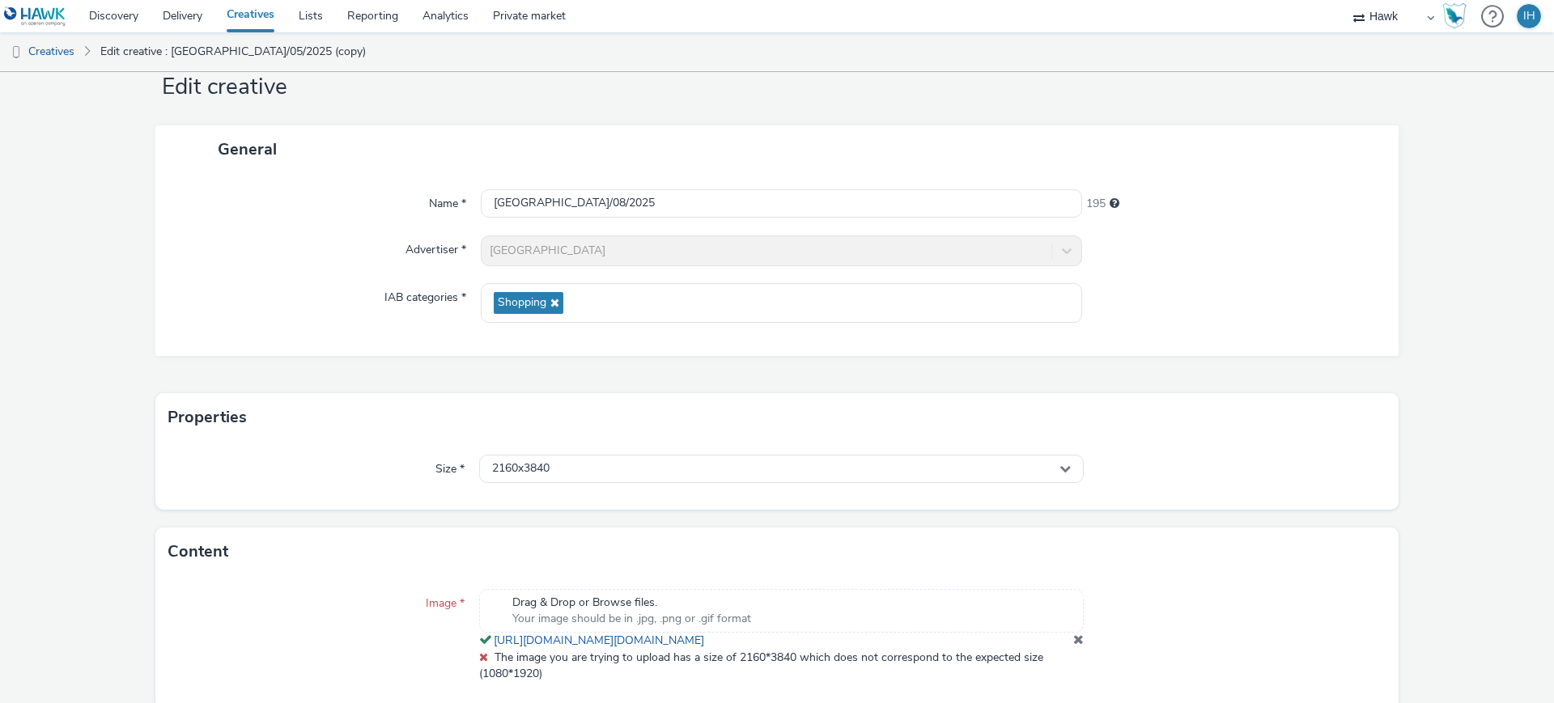
scroll to position [0, 0]
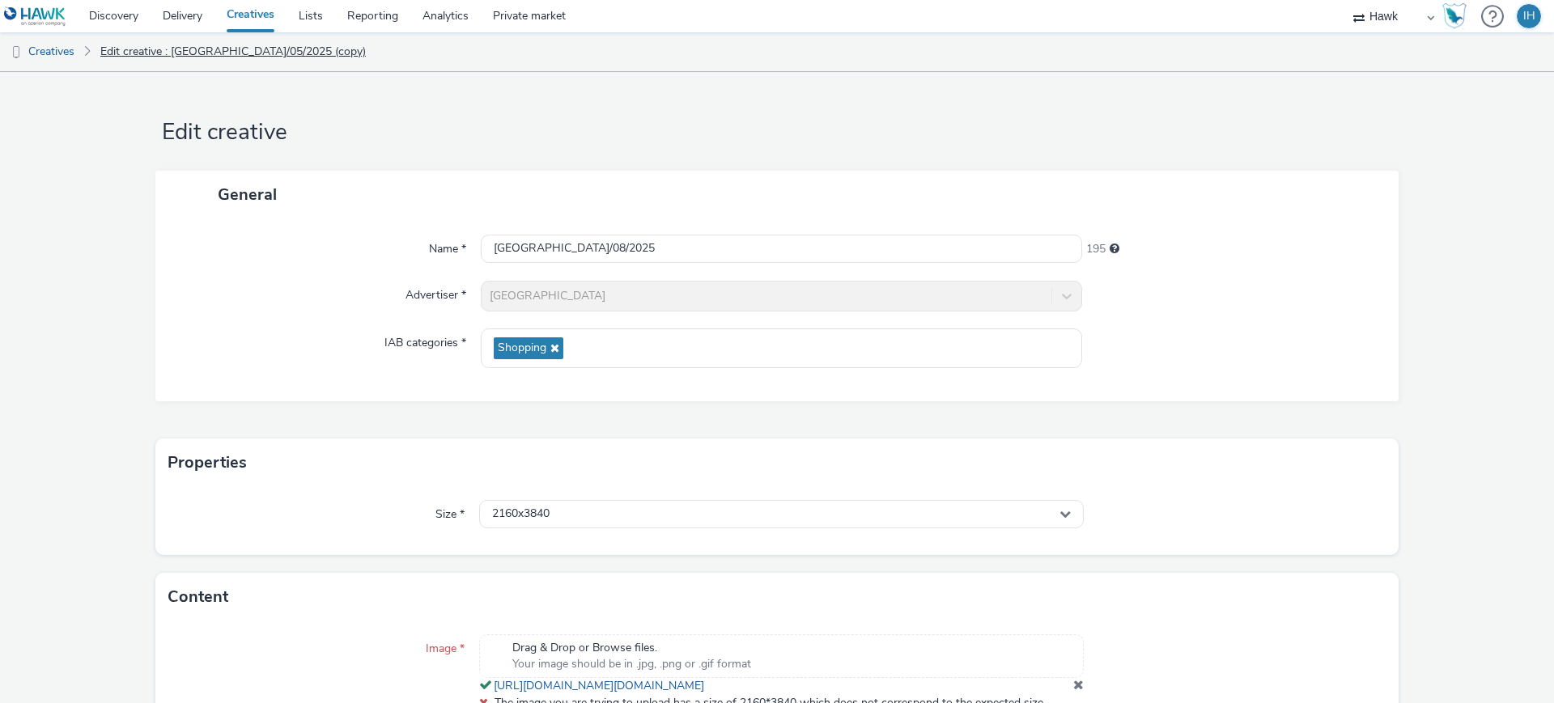
click at [314, 53] on link "Edit creative : UK_Queensgate Shopping Centre_Hawk_DOOH_1080x1920_22/05/2025 (c…" at bounding box center [233, 51] width 282 height 39
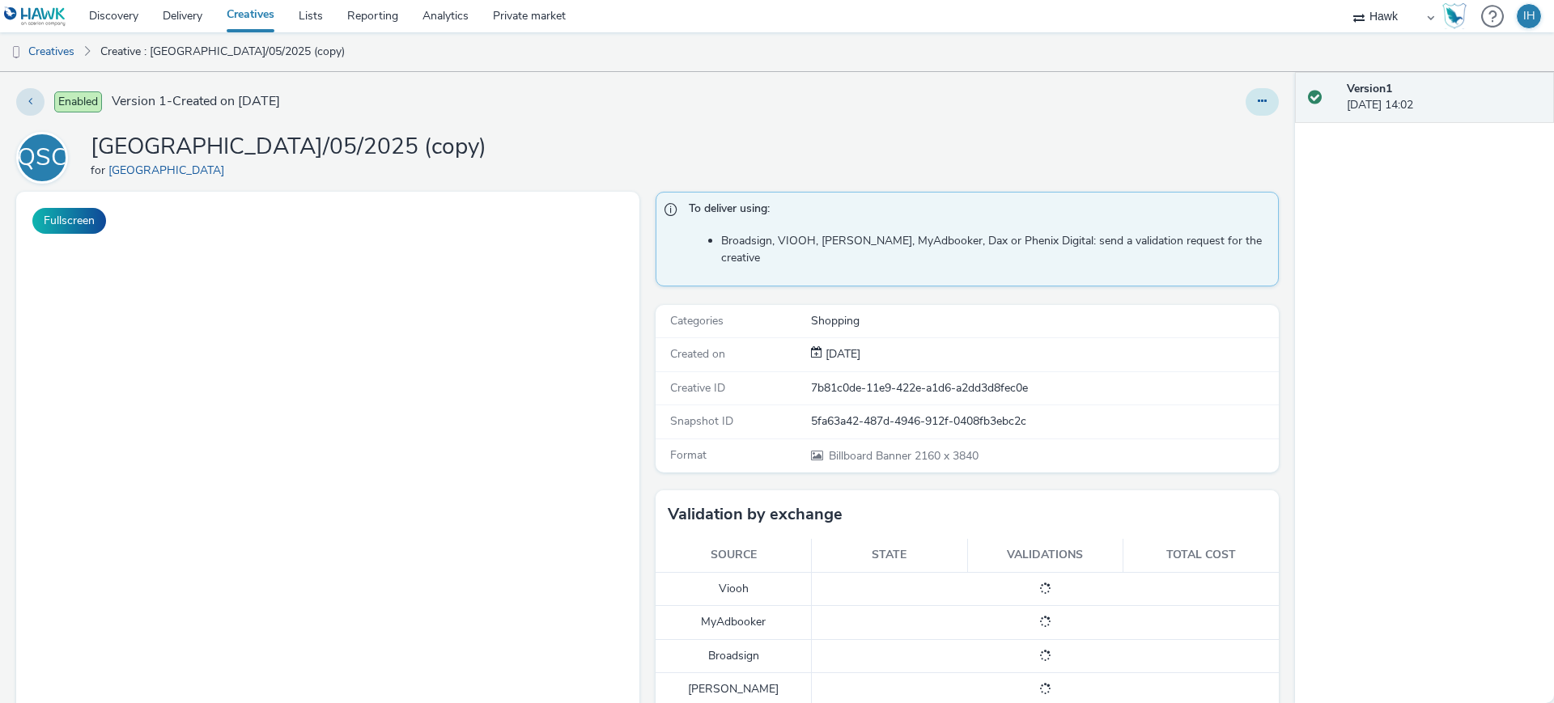
click at [1258, 100] on icon at bounding box center [1262, 100] width 9 height 11
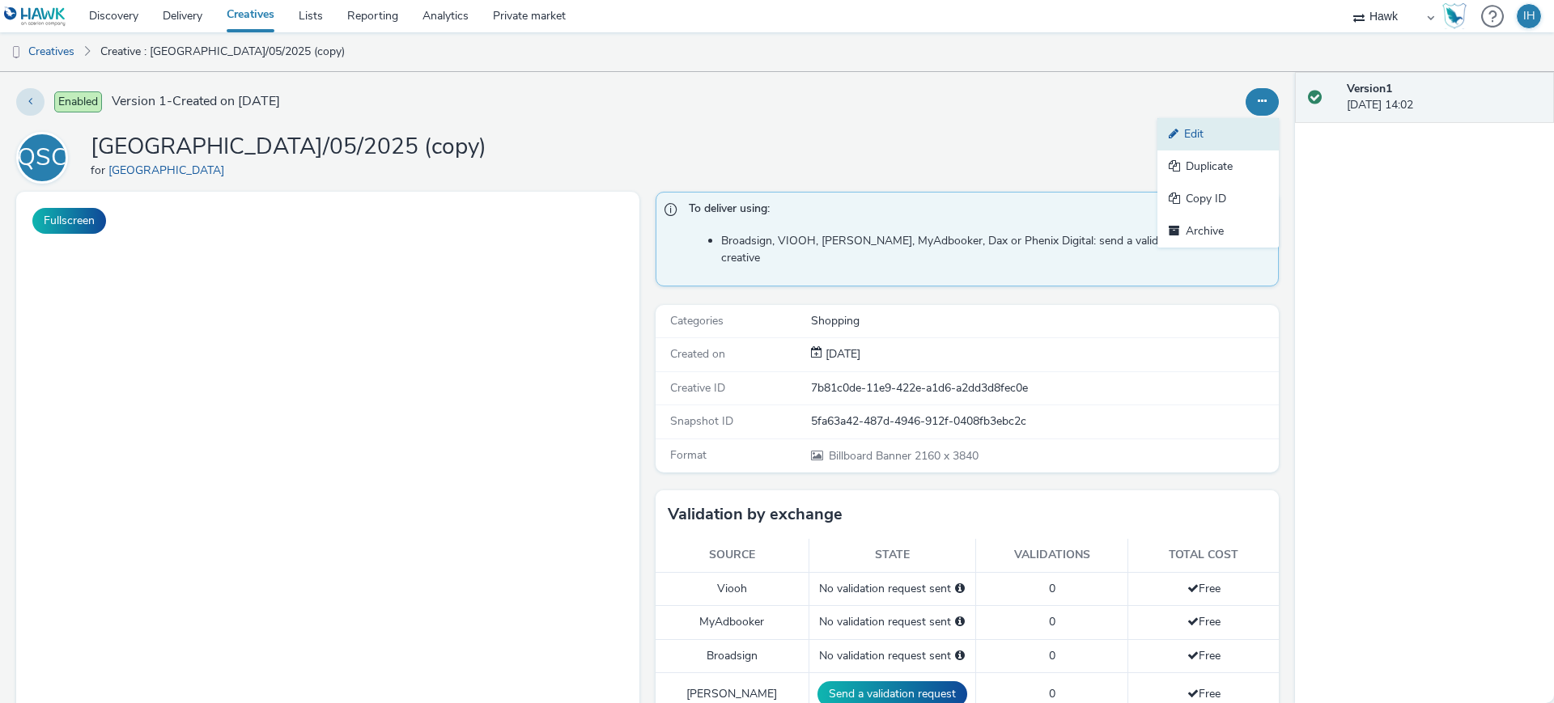
click at [1226, 133] on link "Edit" at bounding box center [1217, 134] width 121 height 32
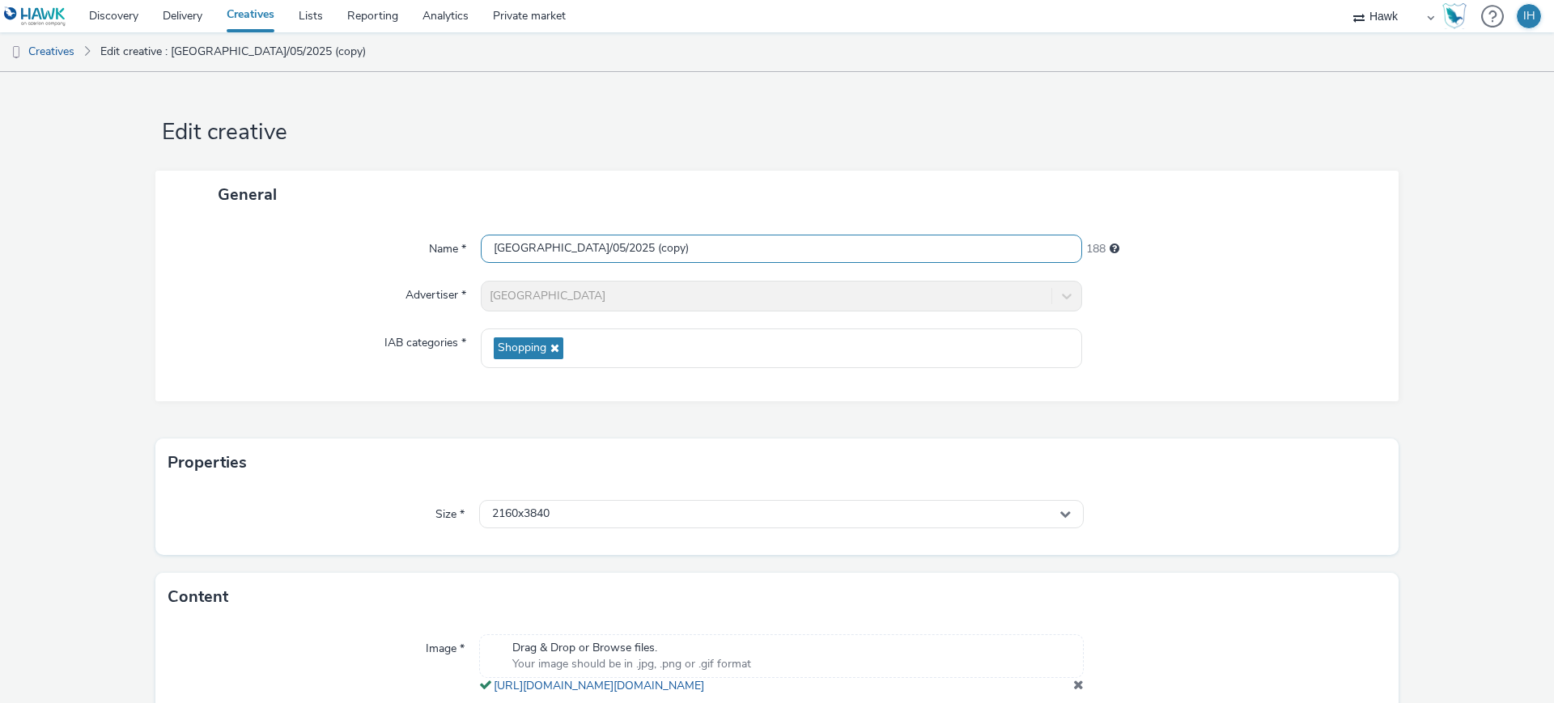
drag, startPoint x: 914, startPoint y: 246, endPoint x: 864, endPoint y: 245, distance: 49.4
click at [864, 245] on input "UK_Queensgate Shopping Centre_Hawk_DOOH_1080x1920_22/05/2025 (copy)" at bounding box center [781, 249] width 601 height 28
drag, startPoint x: 816, startPoint y: 248, endPoint x: 806, endPoint y: 248, distance: 9.7
click at [806, 248] on input "UK_Queensgate Shopping Centre_Hawk_DOOH_1080x1920_22/05/2025" at bounding box center [781, 249] width 601 height 28
click at [834, 248] on input "UK_Queensgate Shopping Centre_Hawk_DOOH_1080x1920_11/05/2025" at bounding box center [781, 249] width 601 height 28
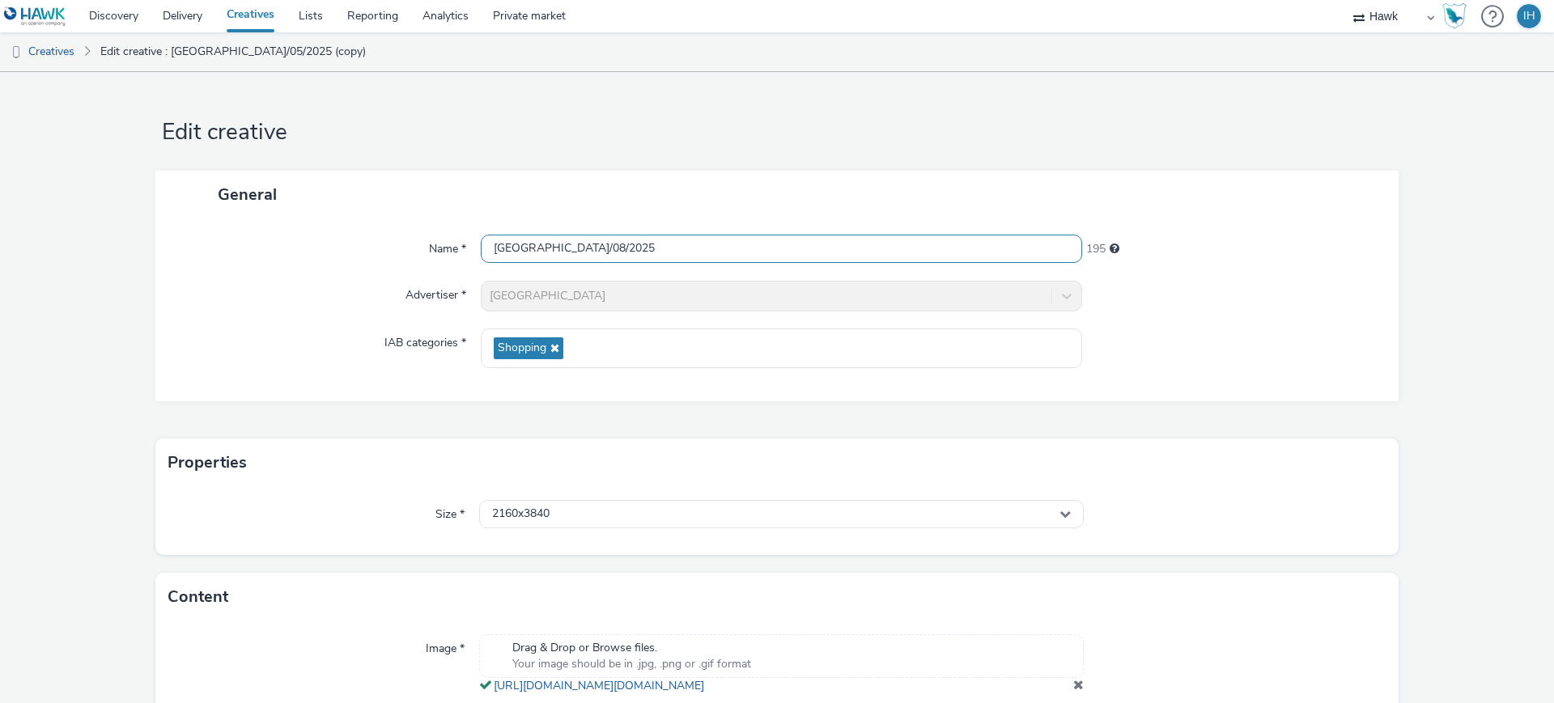
drag, startPoint x: 765, startPoint y: 245, endPoint x: 743, endPoint y: 248, distance: 22.0
click at [743, 248] on input "UK_Queensgate Shopping Centre_Hawk_DOOH_1080x1920_11/08/2025" at bounding box center [781, 249] width 601 height 28
drag, startPoint x: 797, startPoint y: 248, endPoint x: 772, endPoint y: 248, distance: 25.1
click at [772, 248] on input "UK_Queensgate Shopping Centre_Hawk_DOOH_2160x1920_11/08/2025" at bounding box center [781, 249] width 601 height 28
type input "UK_Queensgate Shopping Centre_Hawk_DOOH_2160x3840_11/08/2025"
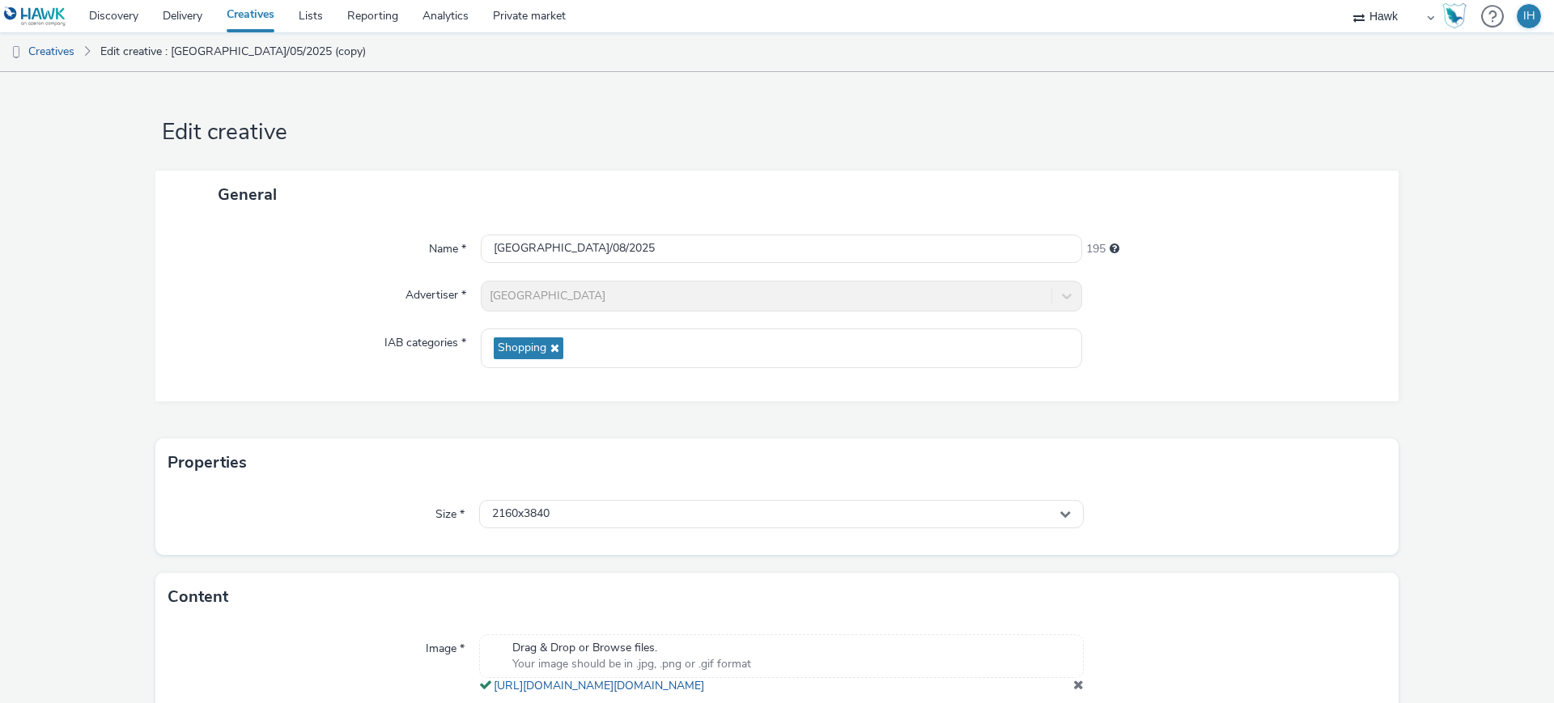
click at [1355, 315] on div "Name * UK_Queensgate Shopping Centre_Hawk_DOOH_2160x3840_11/08/2025 195 Adverti…" at bounding box center [776, 309] width 1243 height 183
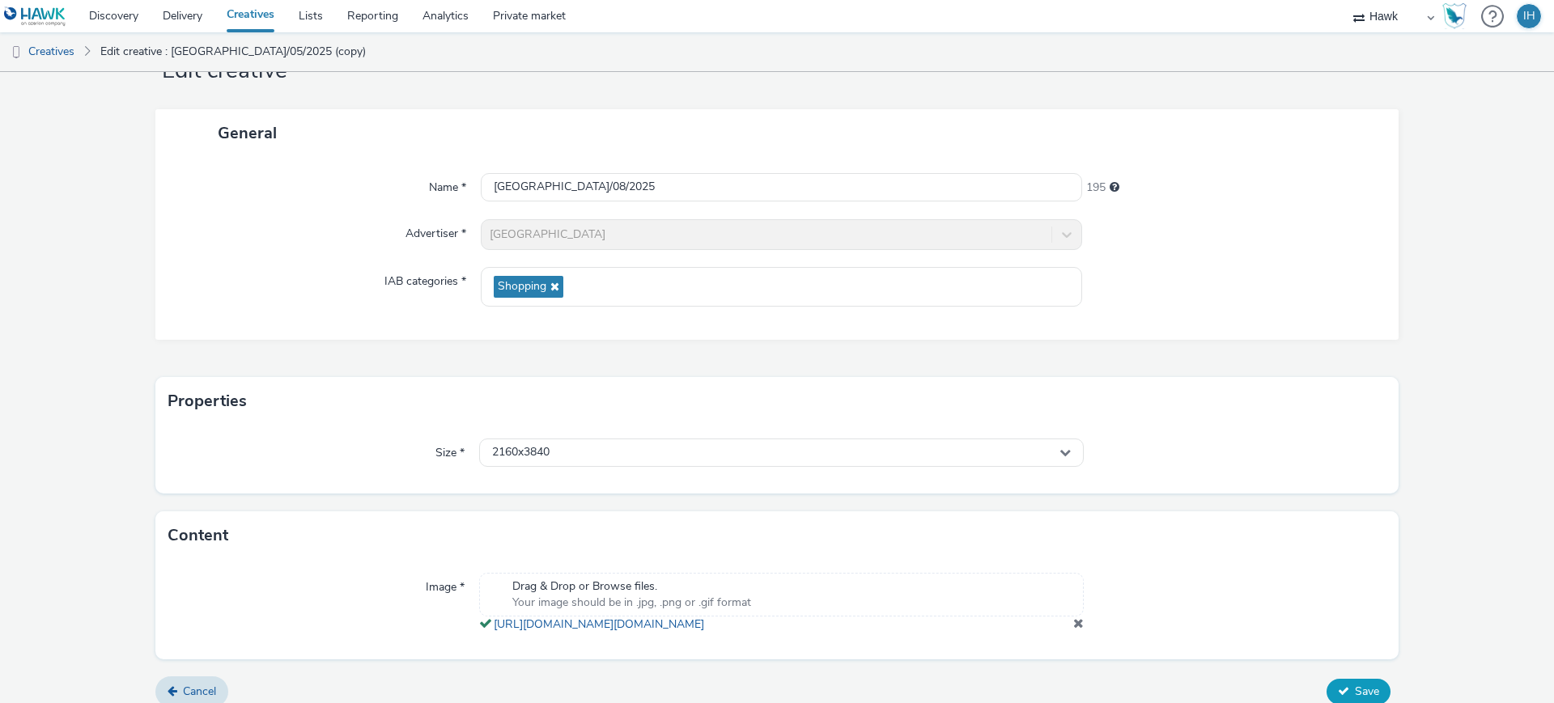
scroll to position [94, 0]
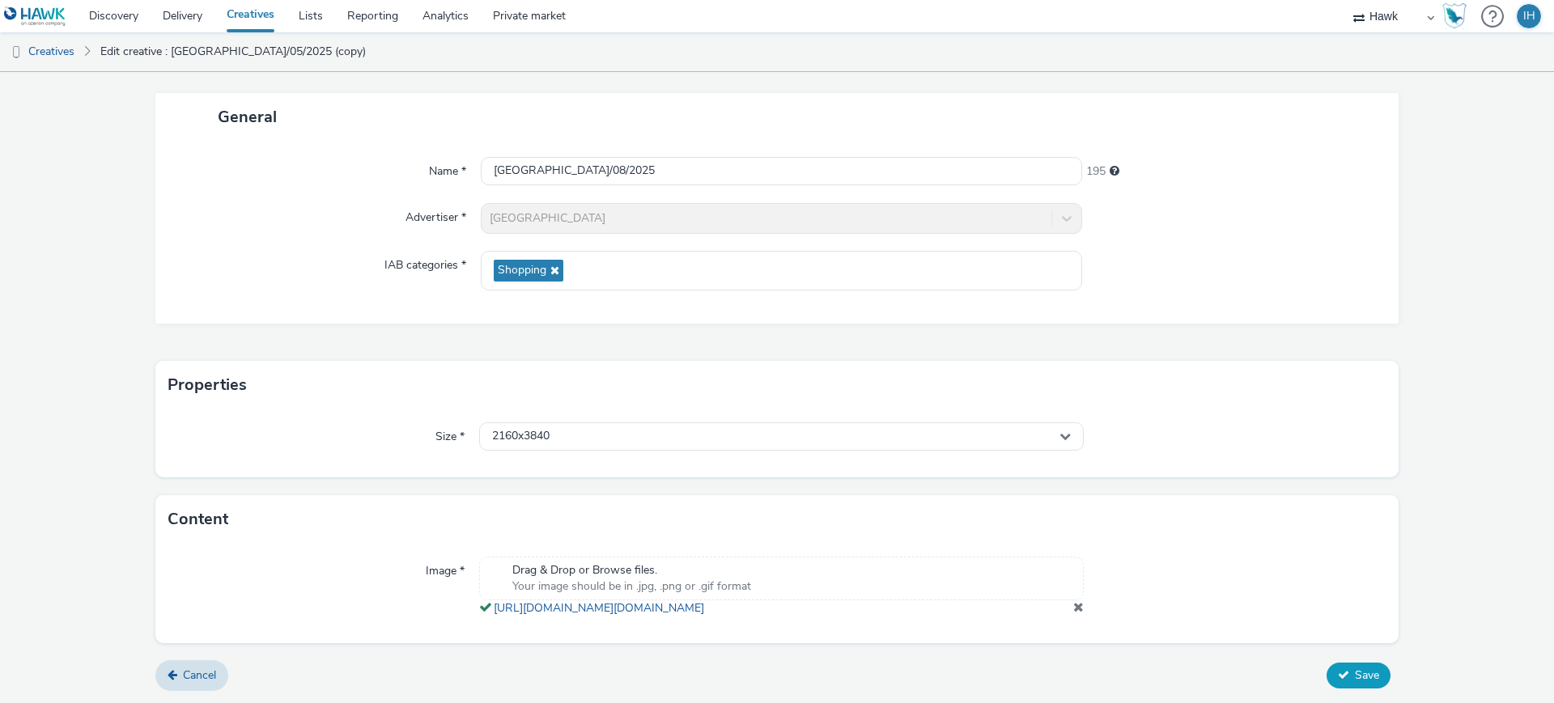
click at [1355, 668] on span "Save" at bounding box center [1367, 675] width 24 height 15
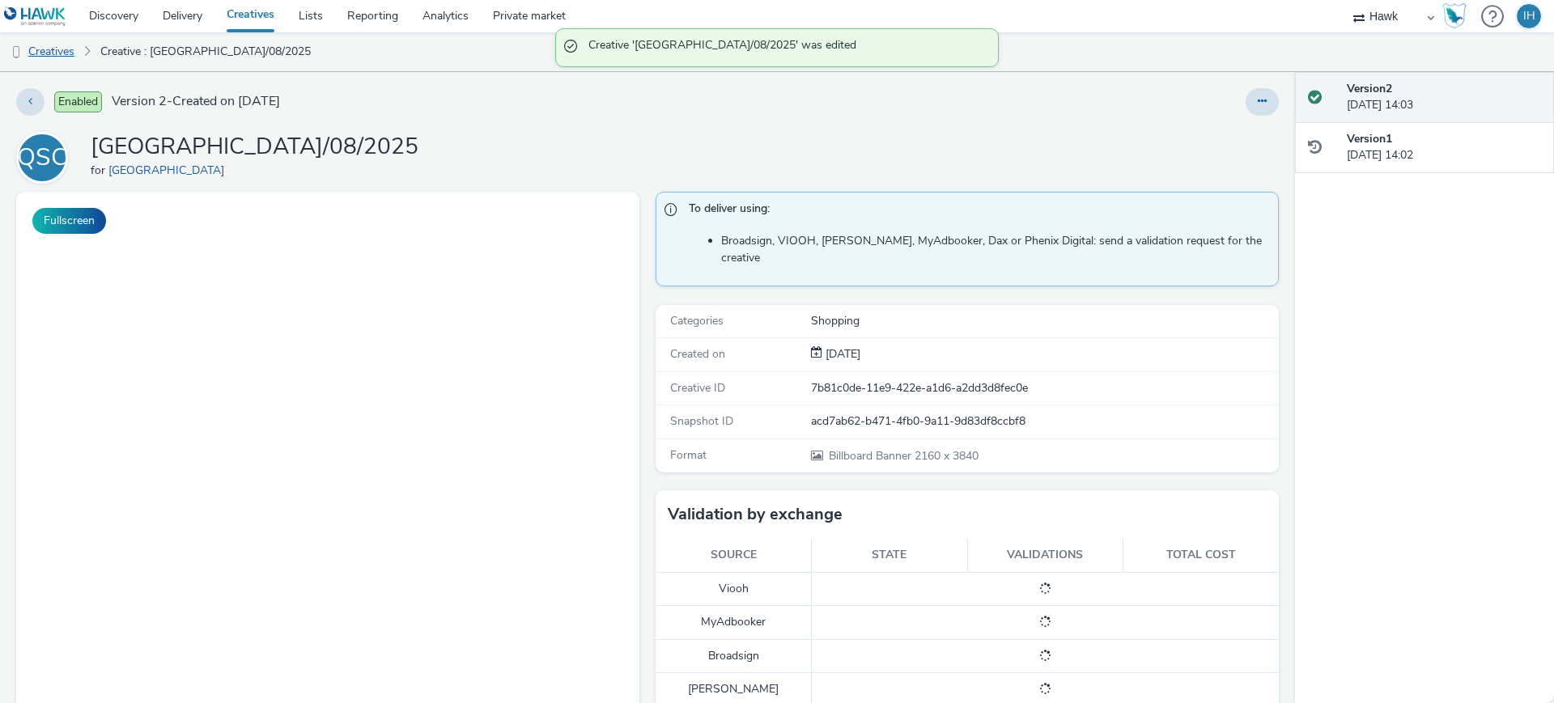
click at [67, 56] on link "Creatives" at bounding box center [41, 51] width 83 height 39
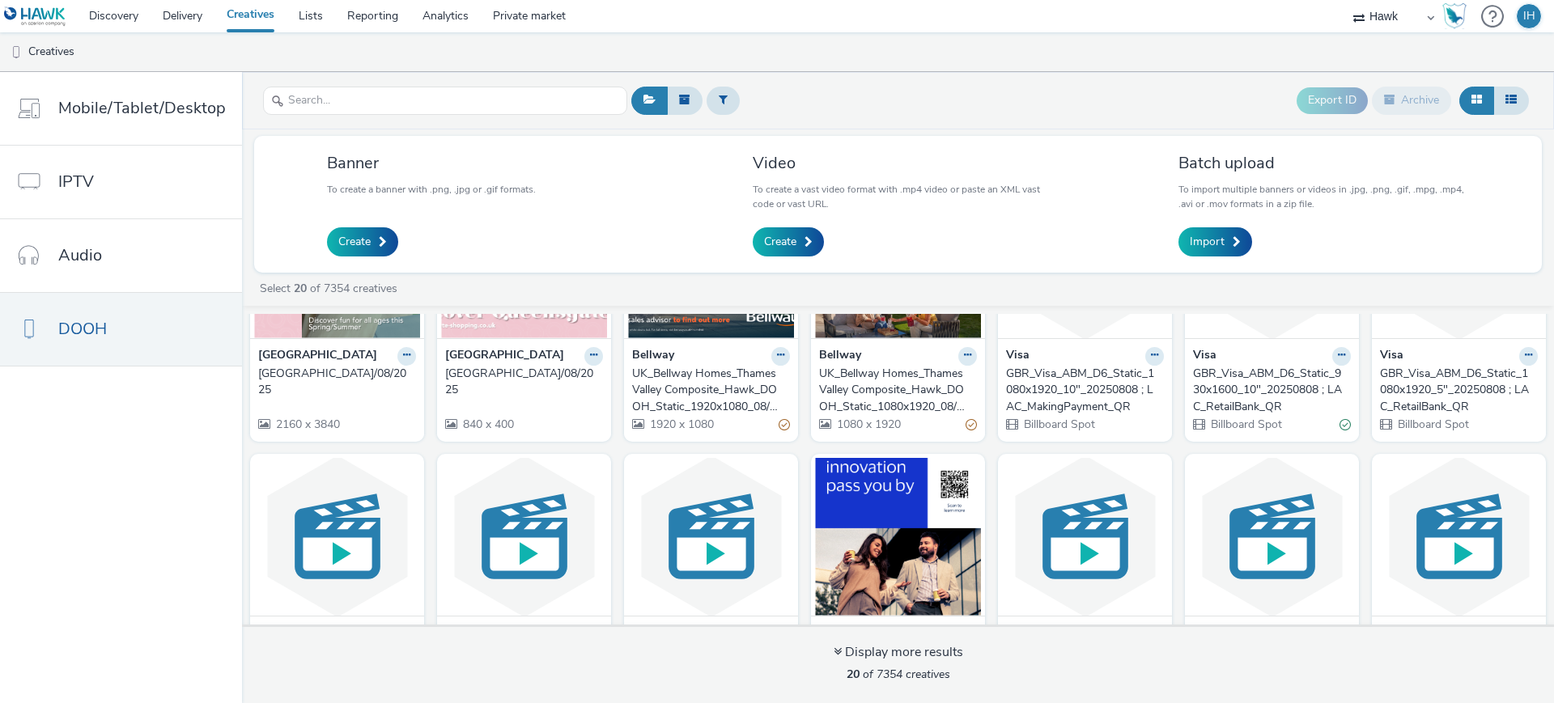
scroll to position [101, 0]
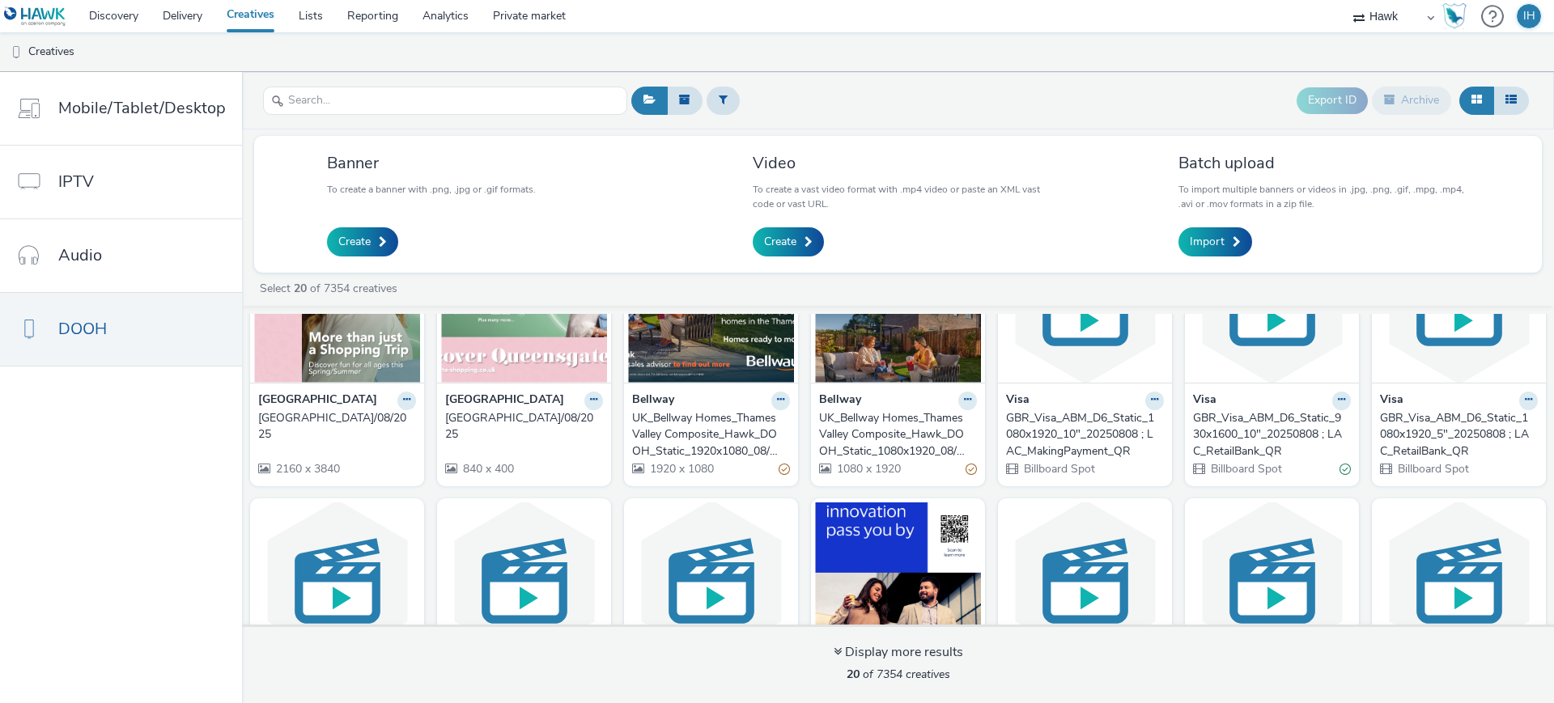
drag, startPoint x: 430, startPoint y: 430, endPoint x: 547, endPoint y: 458, distance: 120.7
click at [547, 458] on div "Queensgate Shopping Centre UK_Queensgate Shopping Centre_Hawk_DOOH_2160x3840_11…" at bounding box center [898, 630] width 1312 height 835
copy div "[GEOGRAPHIC_DATA]/08/2025"
click at [471, 88] on input "text" at bounding box center [445, 101] width 364 height 28
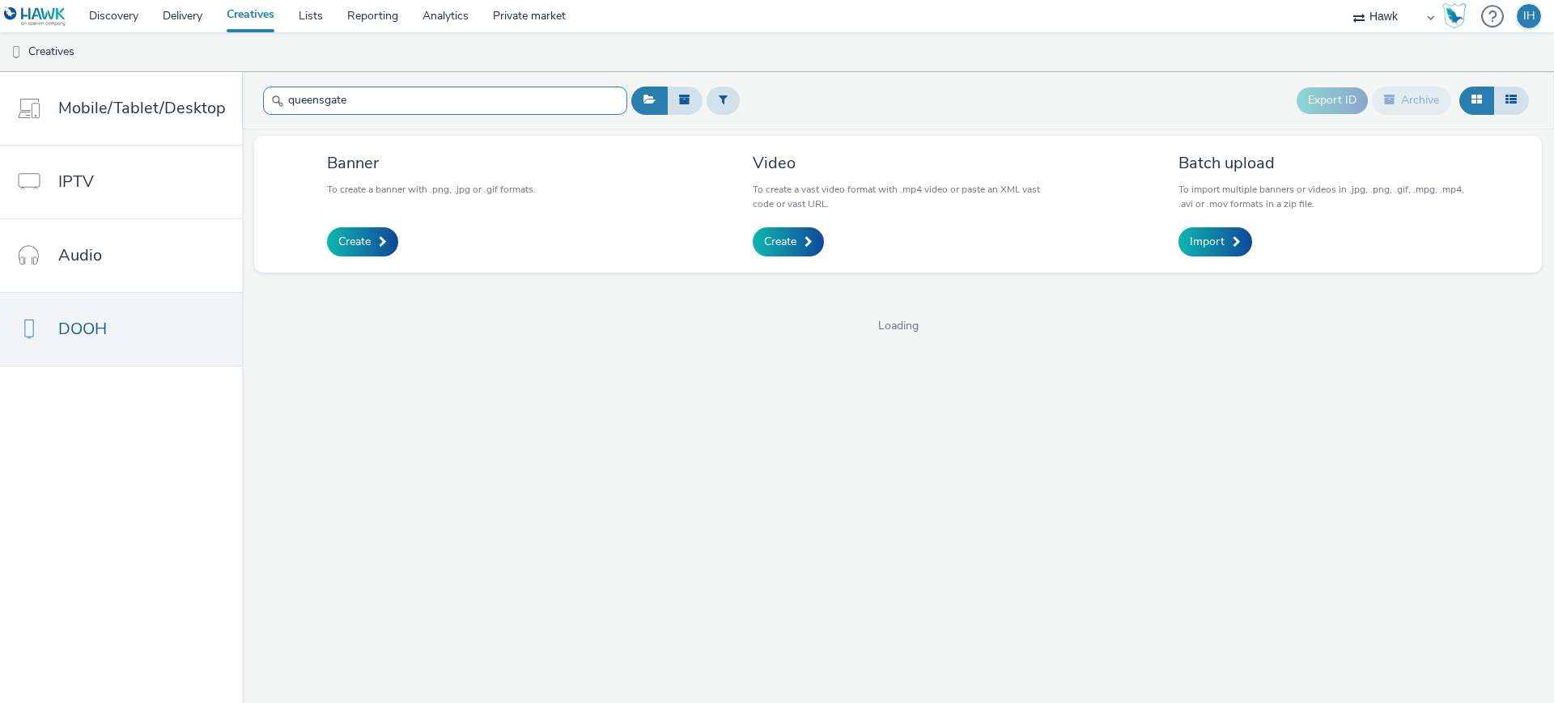
type input "queensgate"
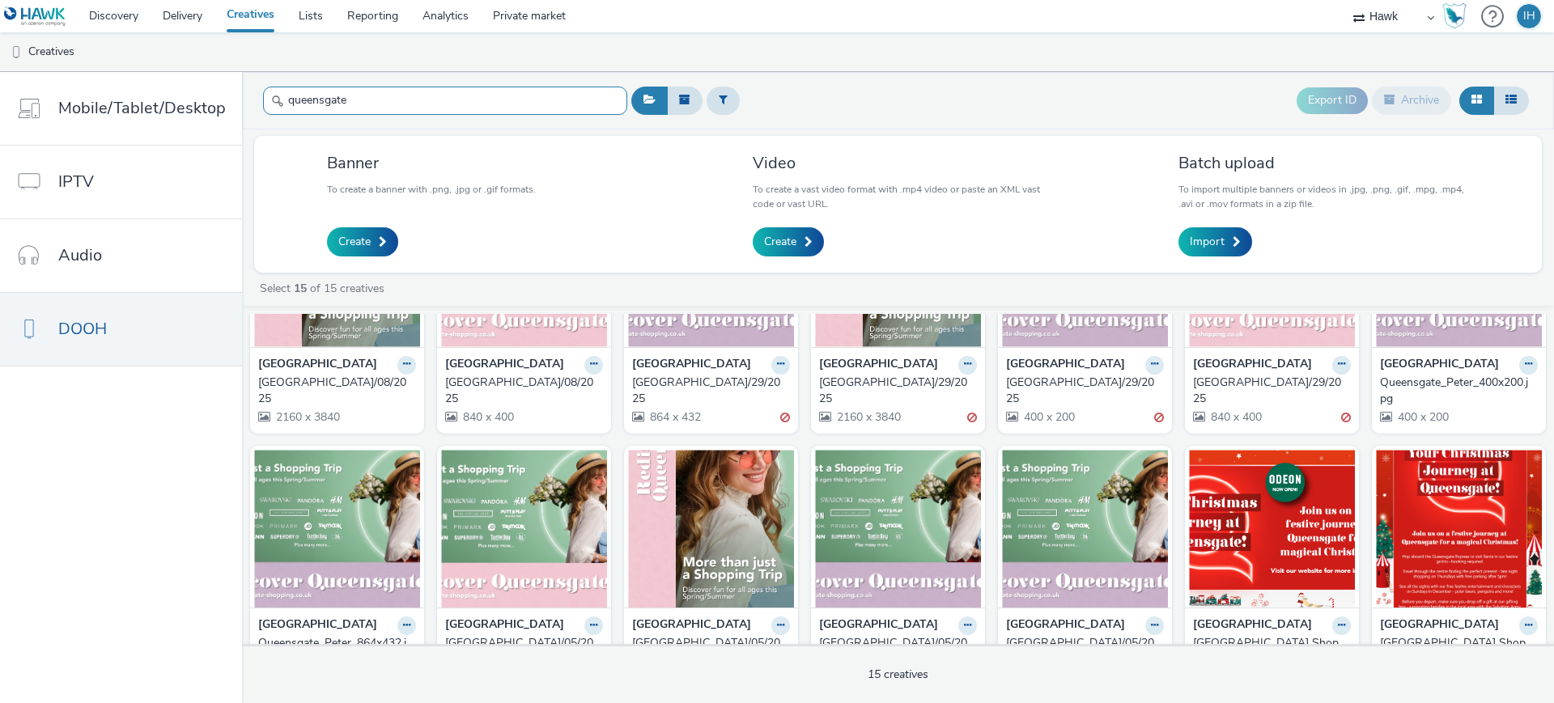
scroll to position [0, 0]
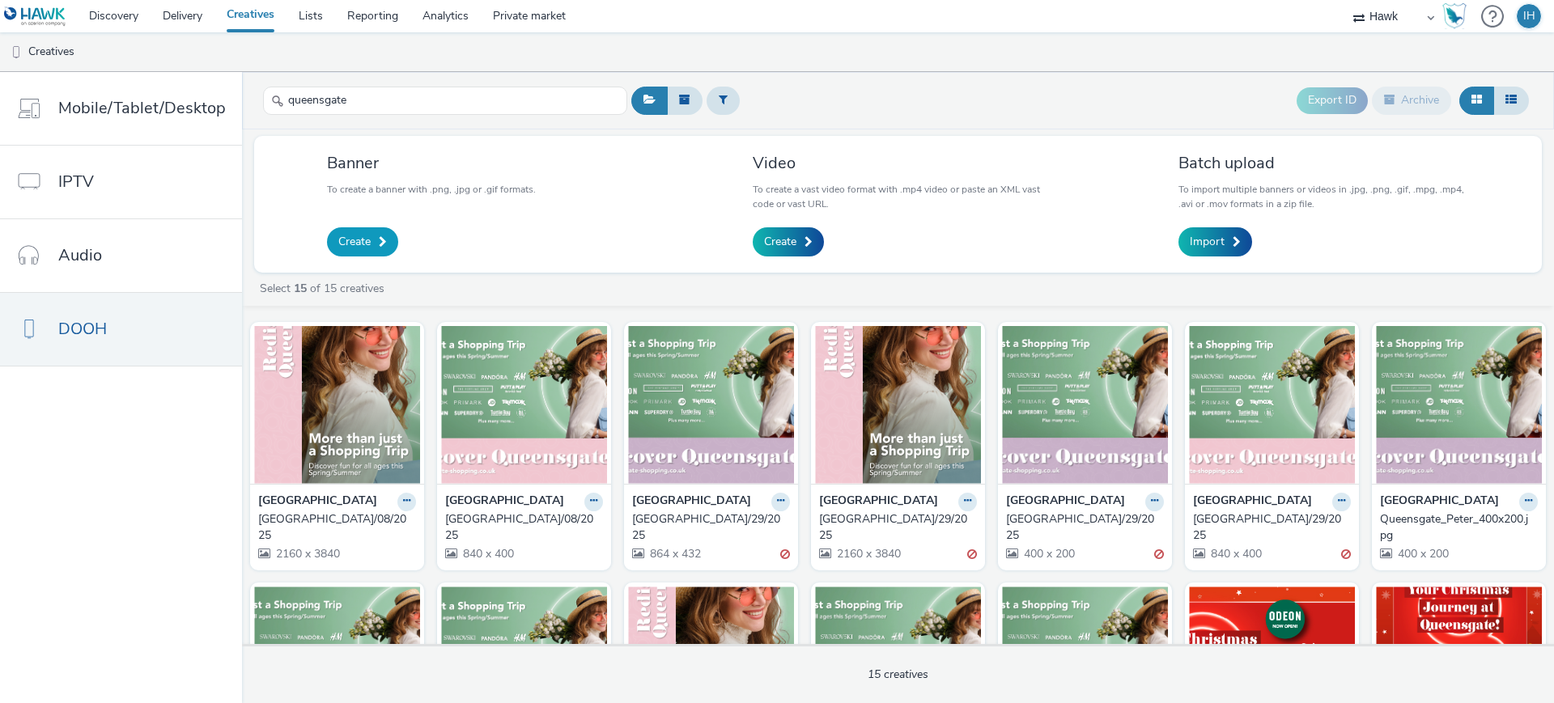
click at [378, 235] on link "Create" at bounding box center [362, 241] width 71 height 29
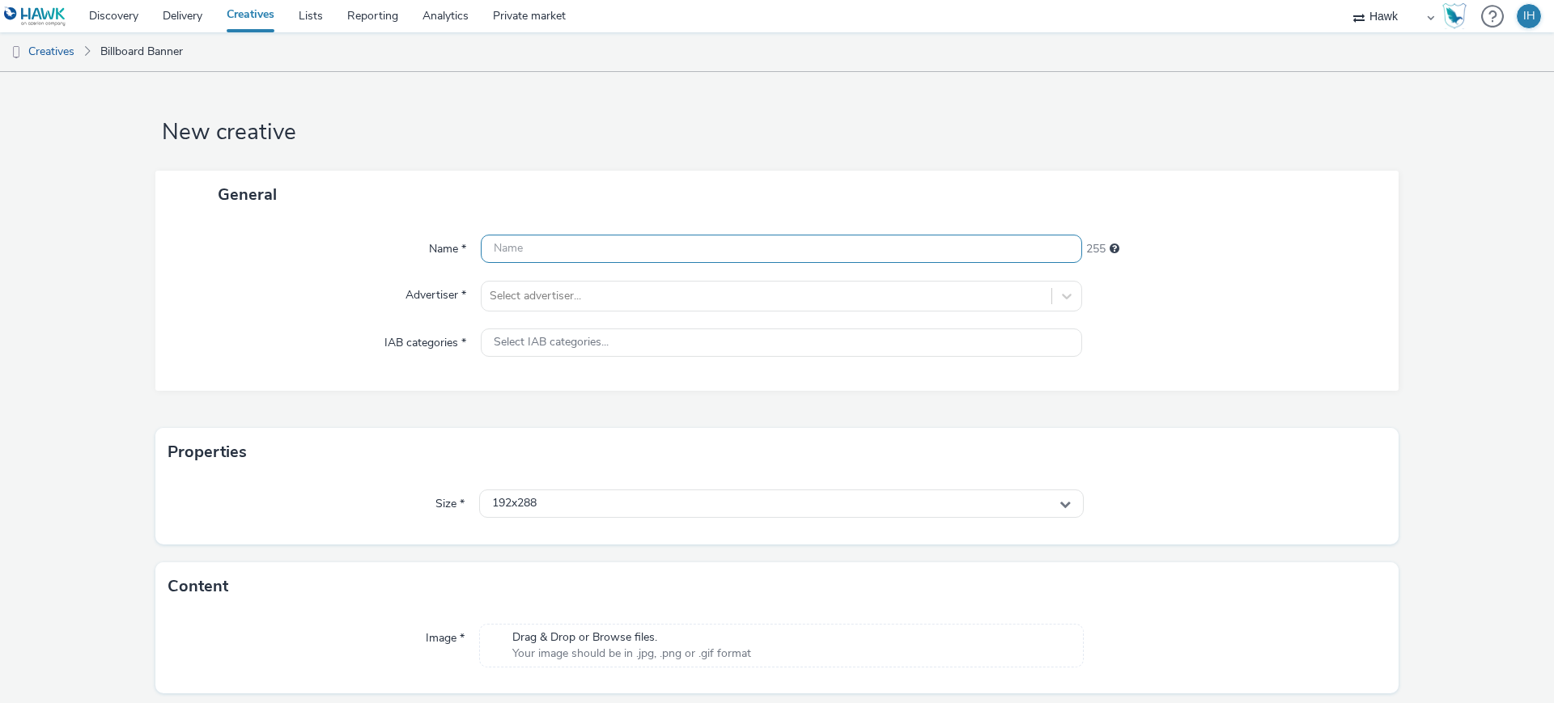
click at [552, 257] on input "text" at bounding box center [781, 249] width 601 height 28
paste input "[GEOGRAPHIC_DATA]/08/2025"
drag, startPoint x: 760, startPoint y: 249, endPoint x: 741, endPoint y: 250, distance: 18.6
click at [741, 250] on input "[GEOGRAPHIC_DATA]/08/2025" at bounding box center [781, 249] width 601 height 28
drag, startPoint x: 791, startPoint y: 249, endPoint x: 774, endPoint y: 248, distance: 17.0
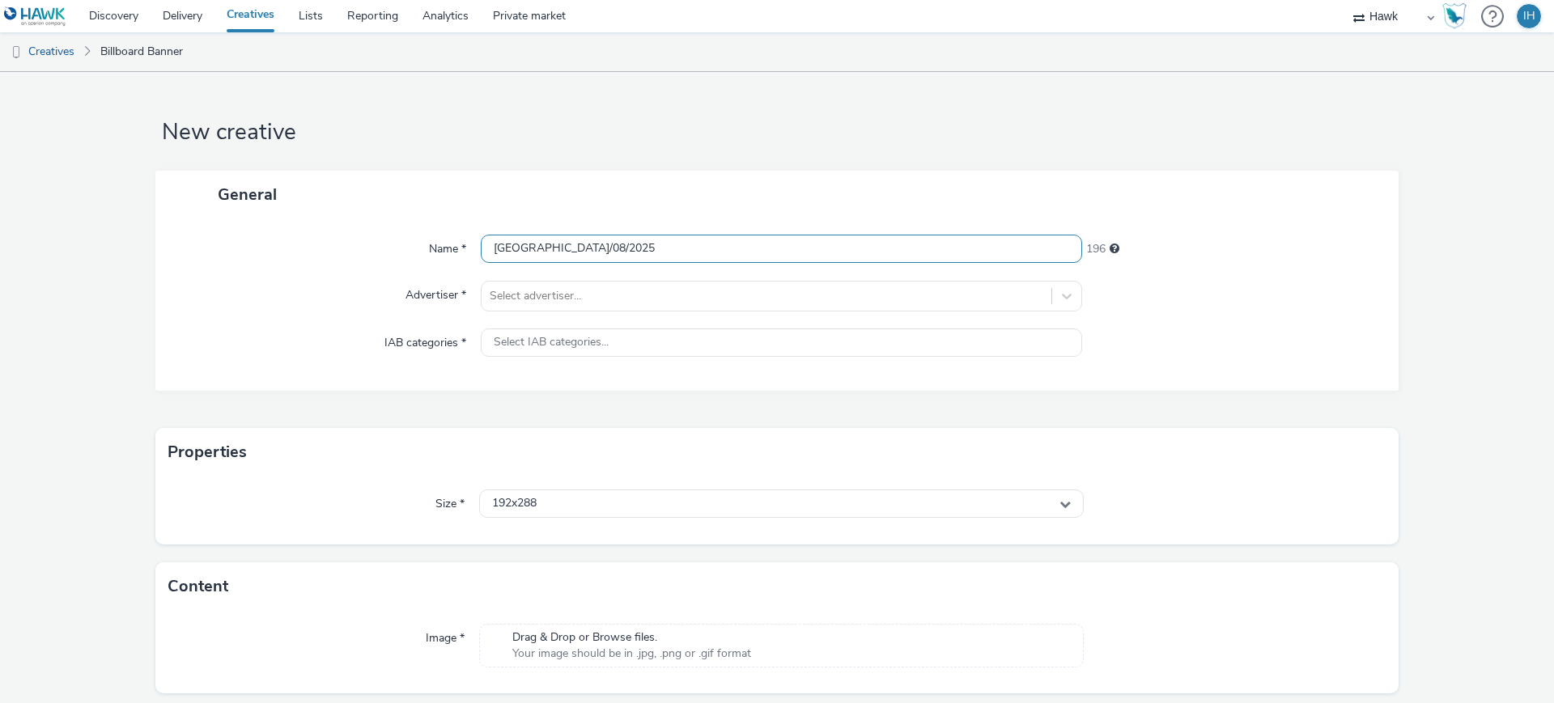
click at [774, 248] on input "UK_Queensgate Shopping Centre_Hawk_DOOH_1080x400_11/08/2025" at bounding box center [781, 249] width 601 height 28
type input "UK_Queensgate Shopping Centre_Hawk_DOOH_1080x1920_11/08/2025"
click at [781, 302] on div at bounding box center [767, 295] width 554 height 19
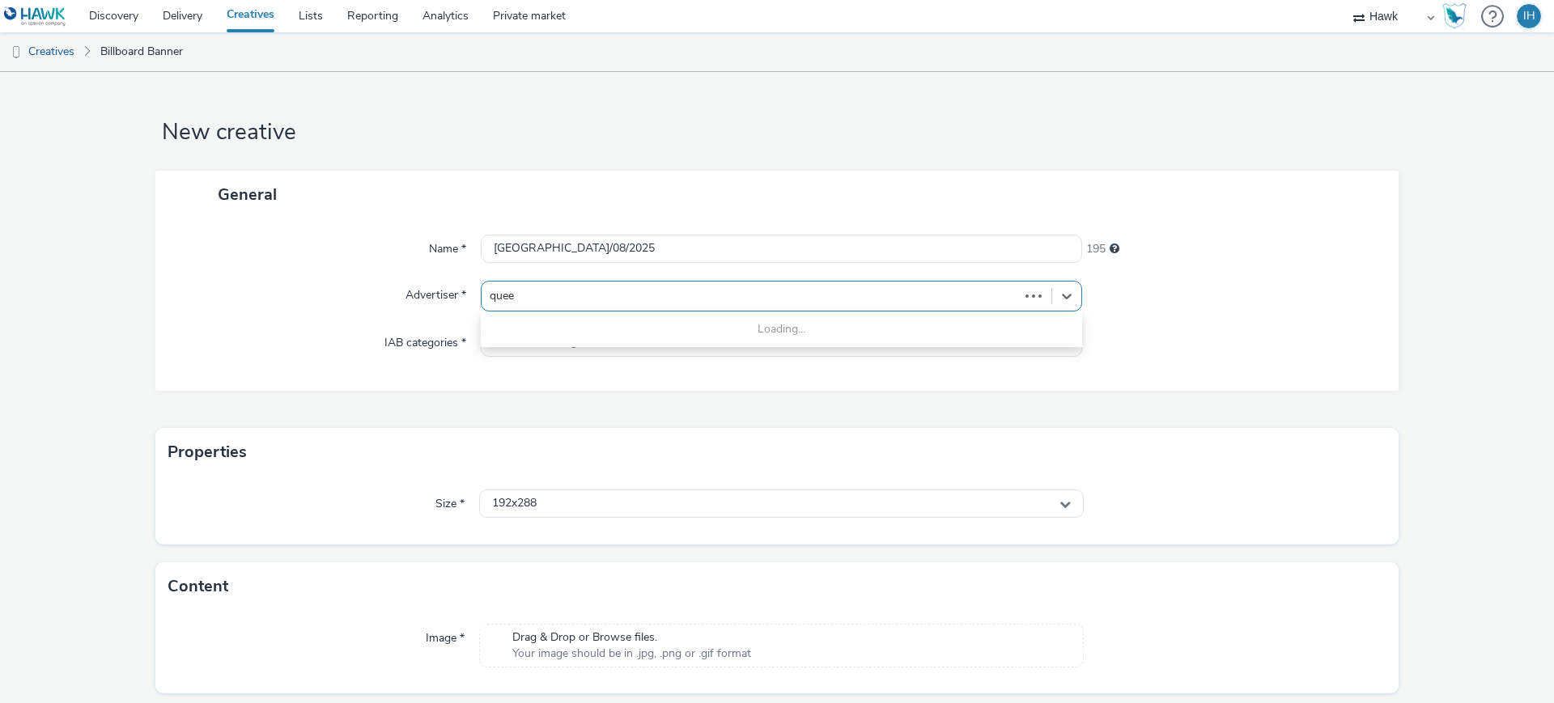
type input "queen"
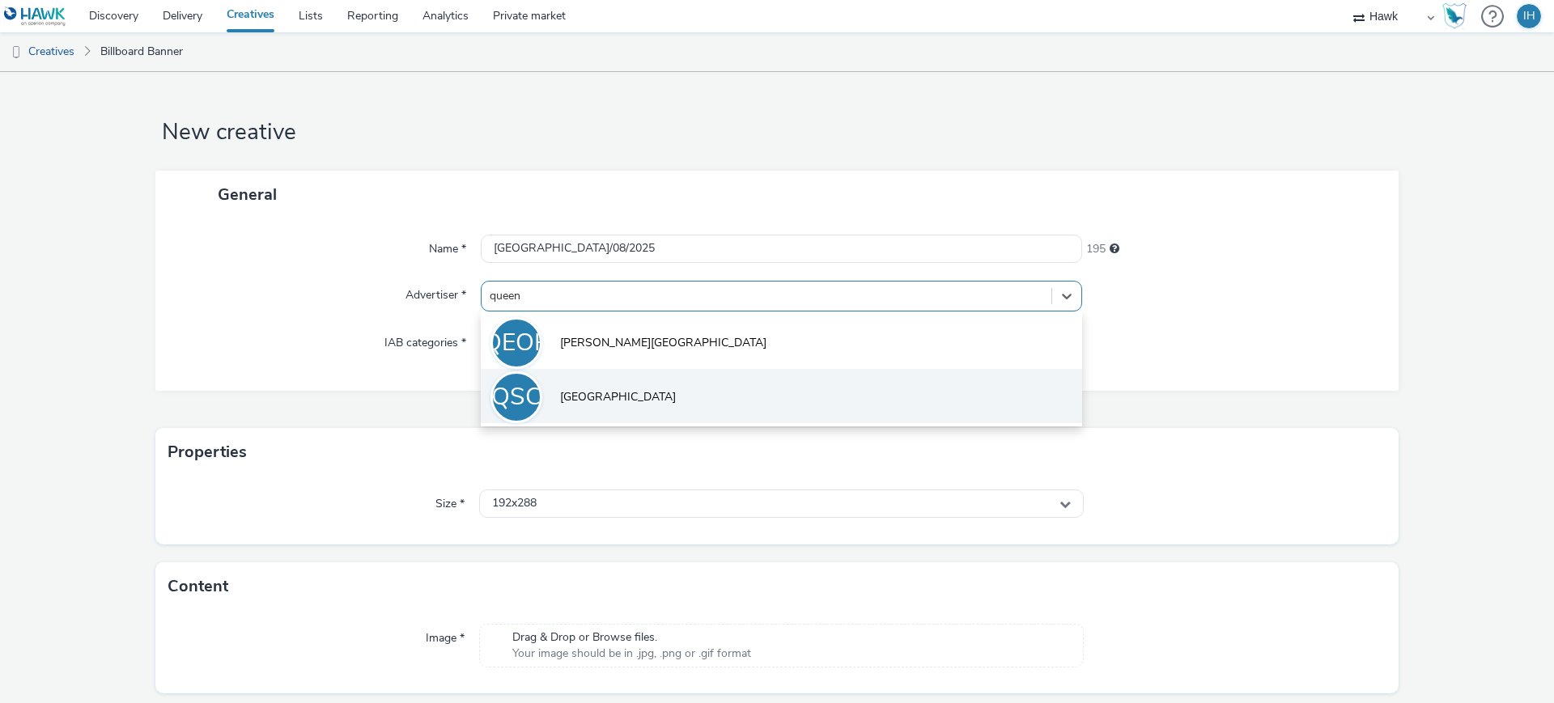
click at [747, 389] on li "QSC Queensgate Shopping Centre" at bounding box center [781, 396] width 601 height 54
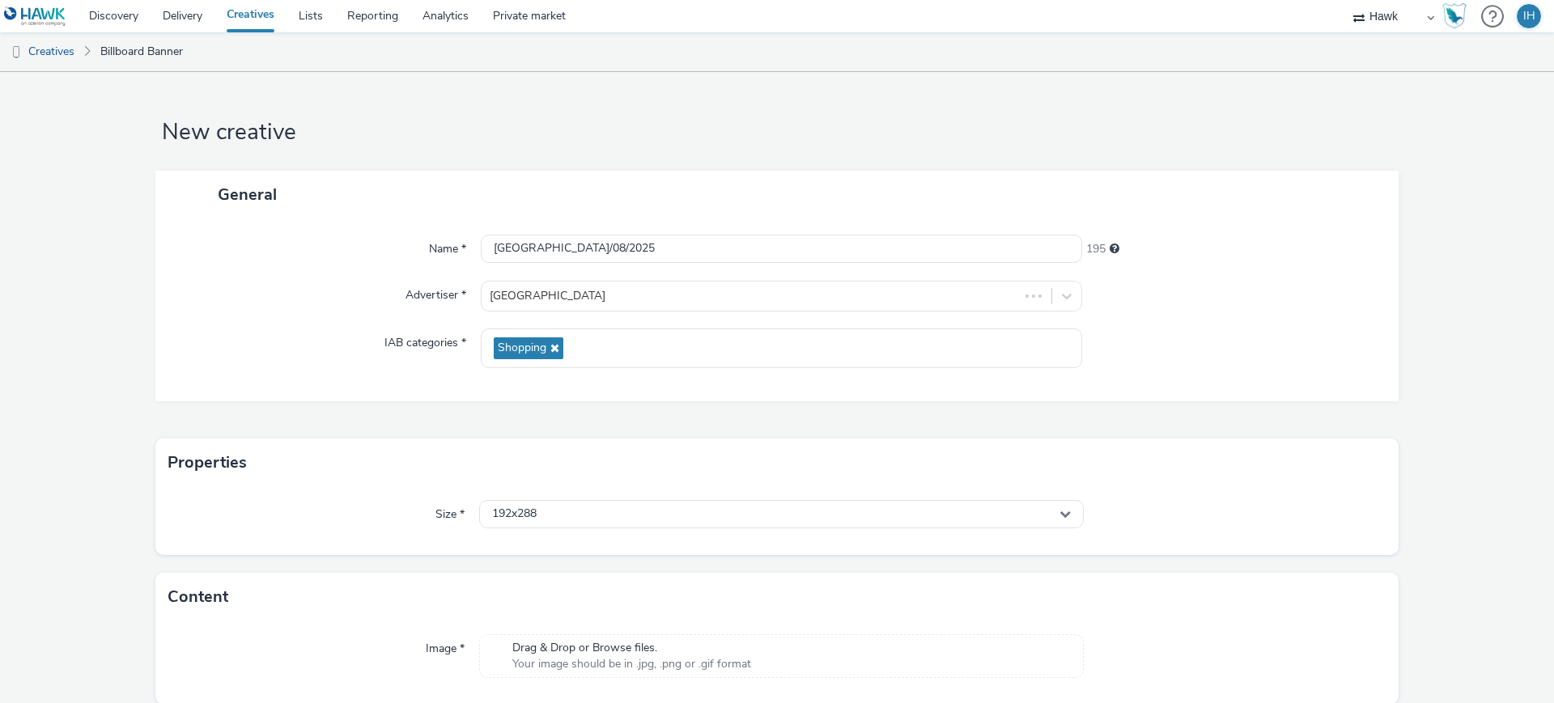
click at [644, 496] on div "Size * 192x288" at bounding box center [776, 521] width 1243 height 68
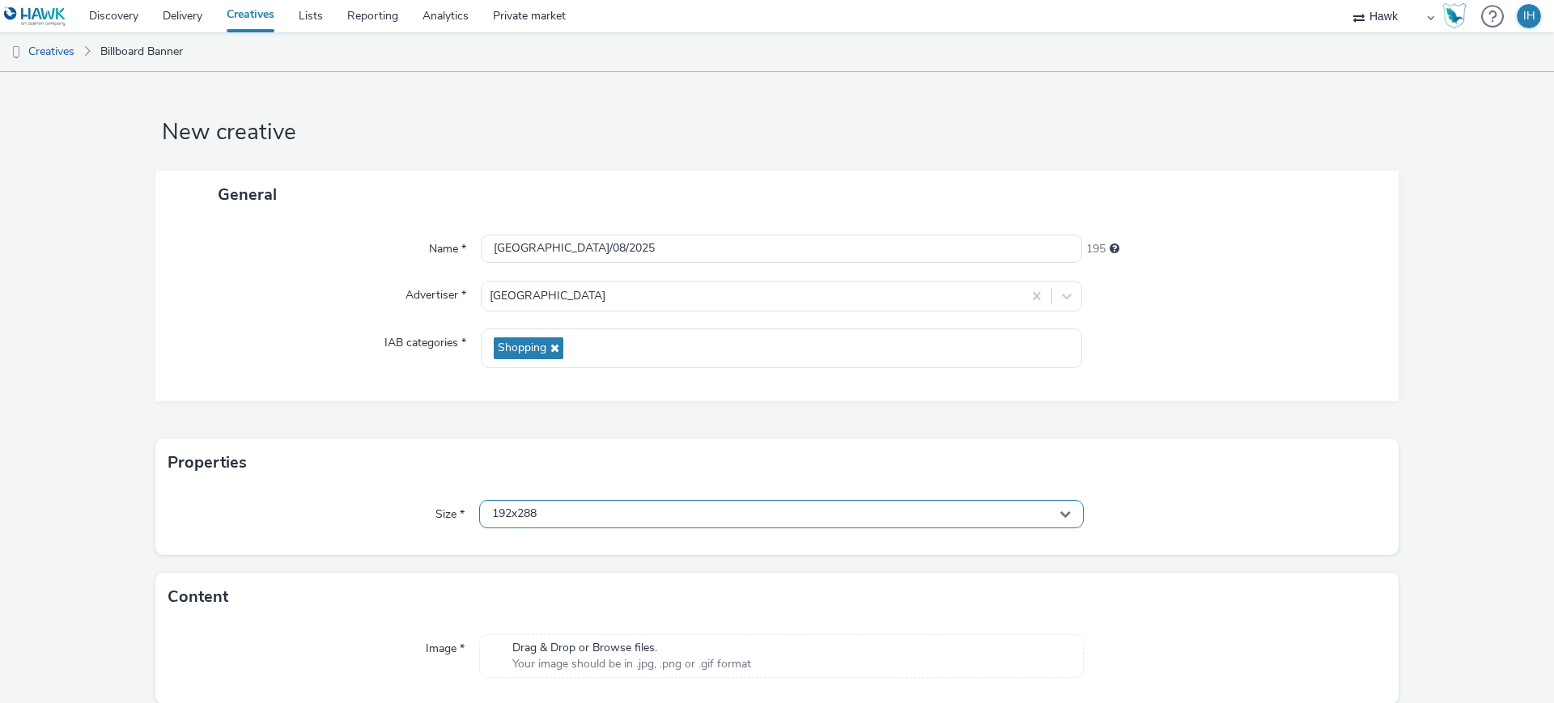
click at [643, 504] on div "192x288" at bounding box center [781, 514] width 605 height 28
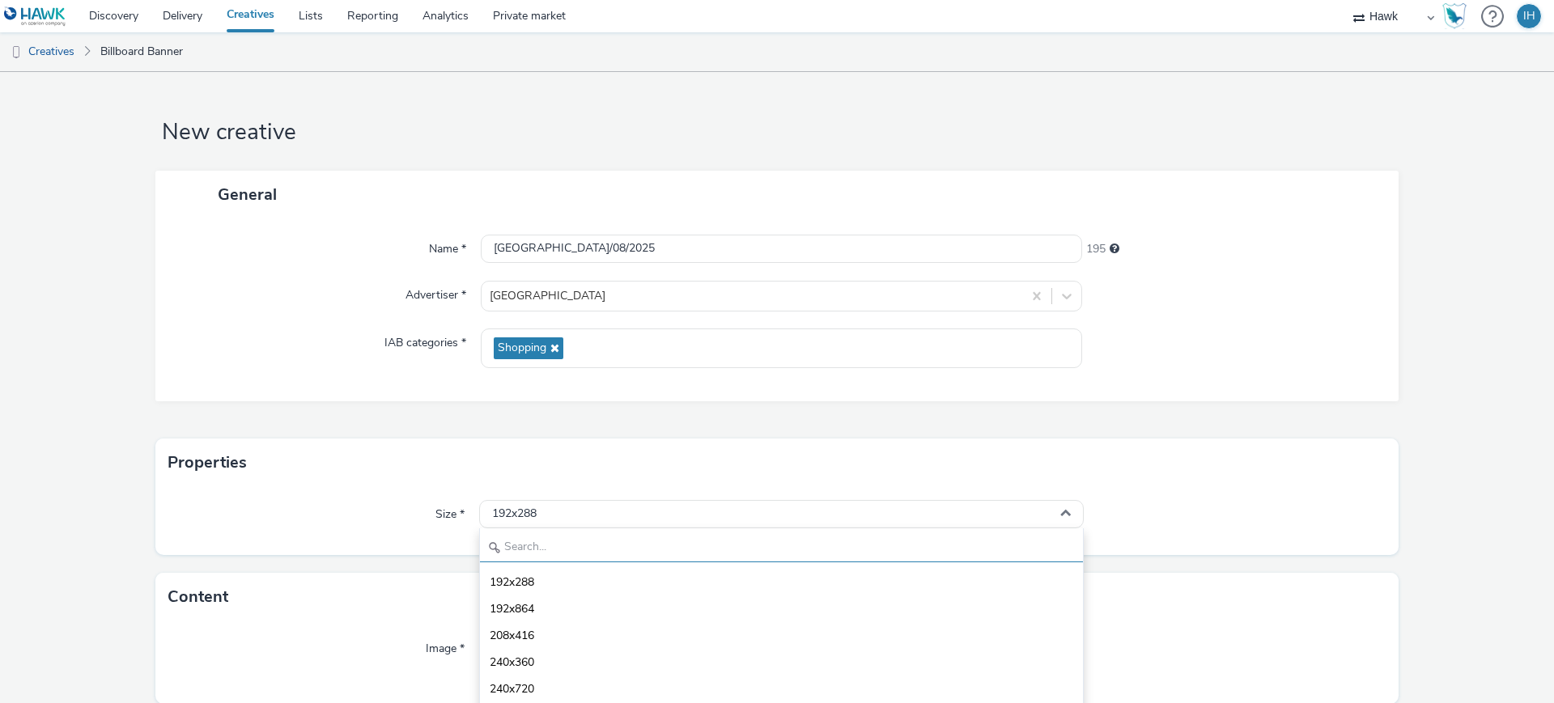
click at [637, 545] on input "text" at bounding box center [781, 548] width 603 height 28
type input "1080"
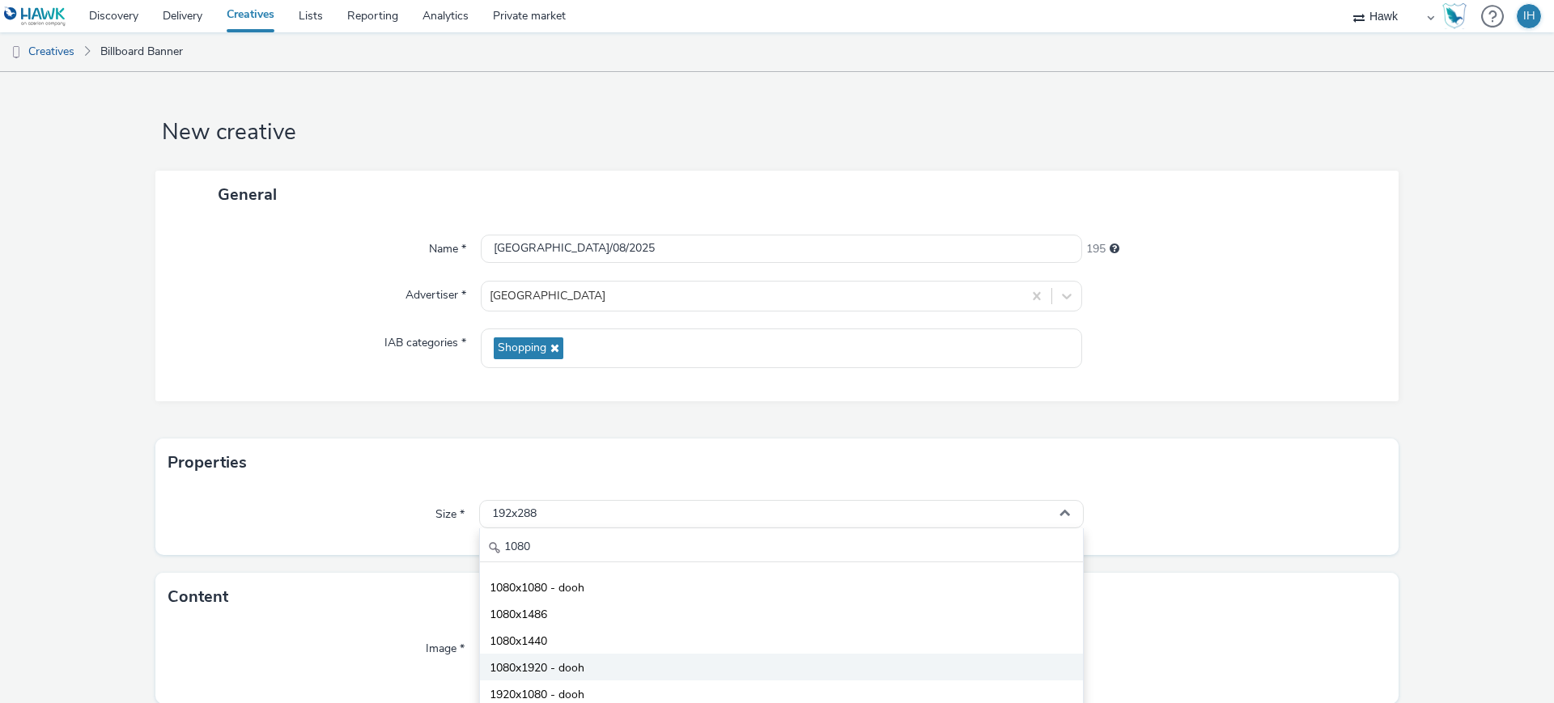
click at [658, 669] on li "1080x1920 - dooh" at bounding box center [781, 667] width 603 height 27
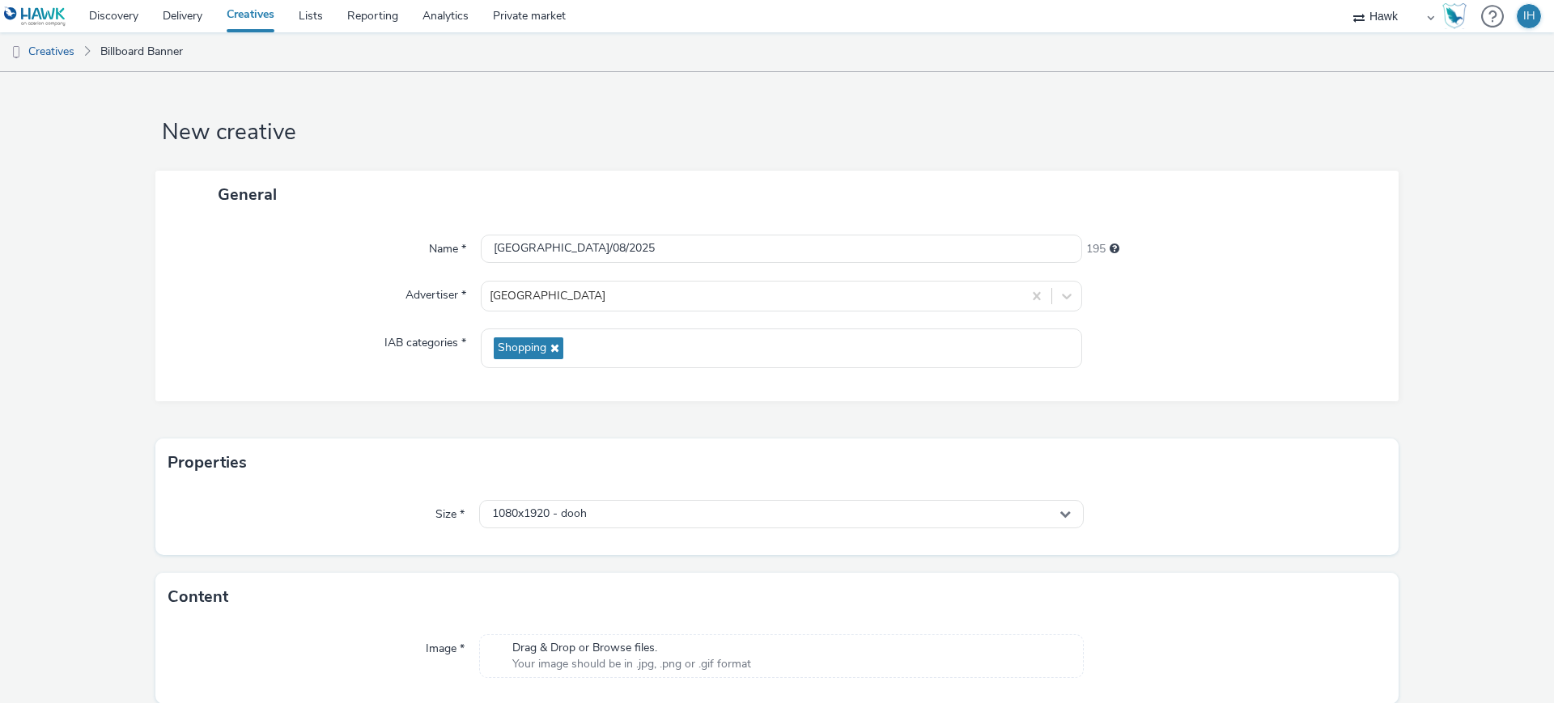
scroll to position [61, 0]
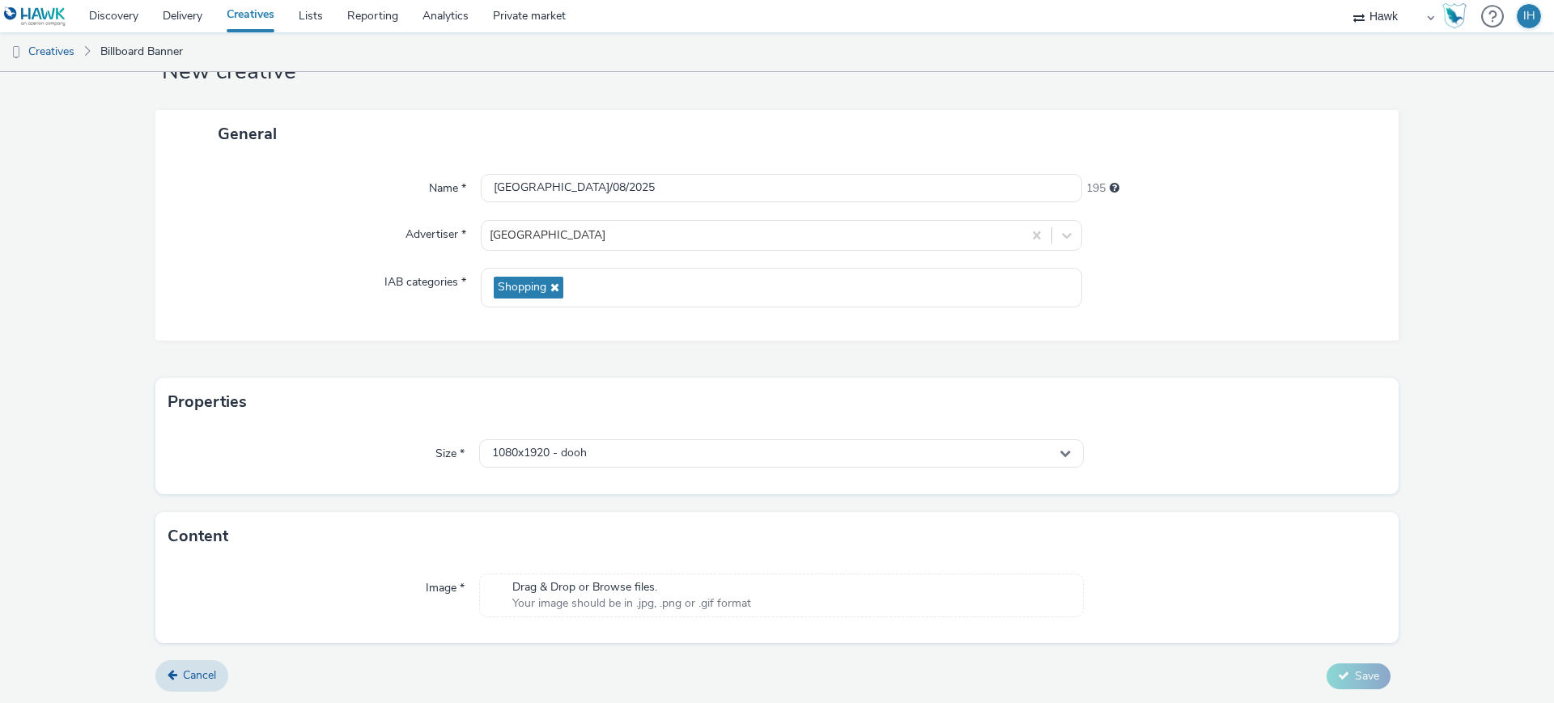
click at [702, 600] on span "Your image should be in .jpg, .png or .gif format" at bounding box center [631, 604] width 239 height 16
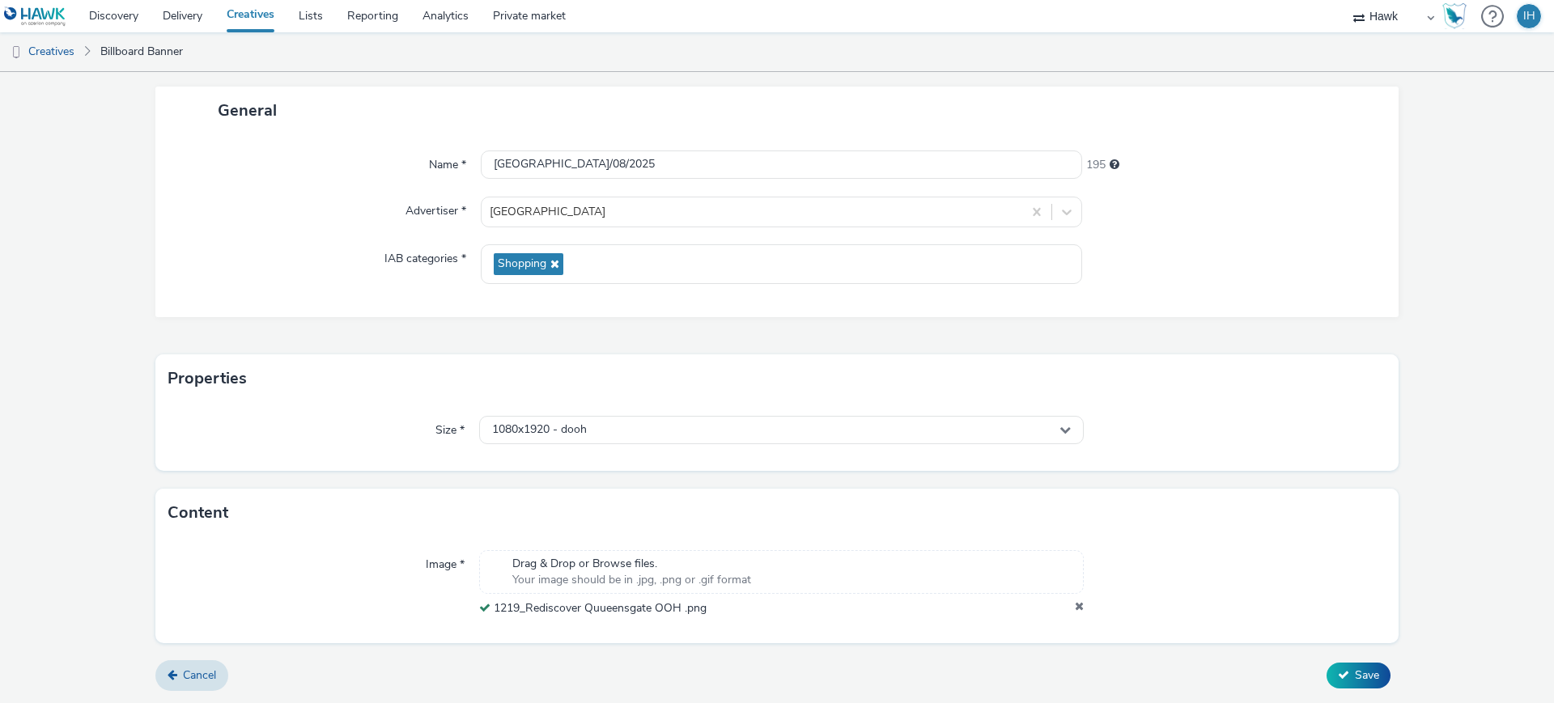
scroll to position [84, 0]
click at [1364, 672] on span "Save" at bounding box center [1367, 675] width 24 height 15
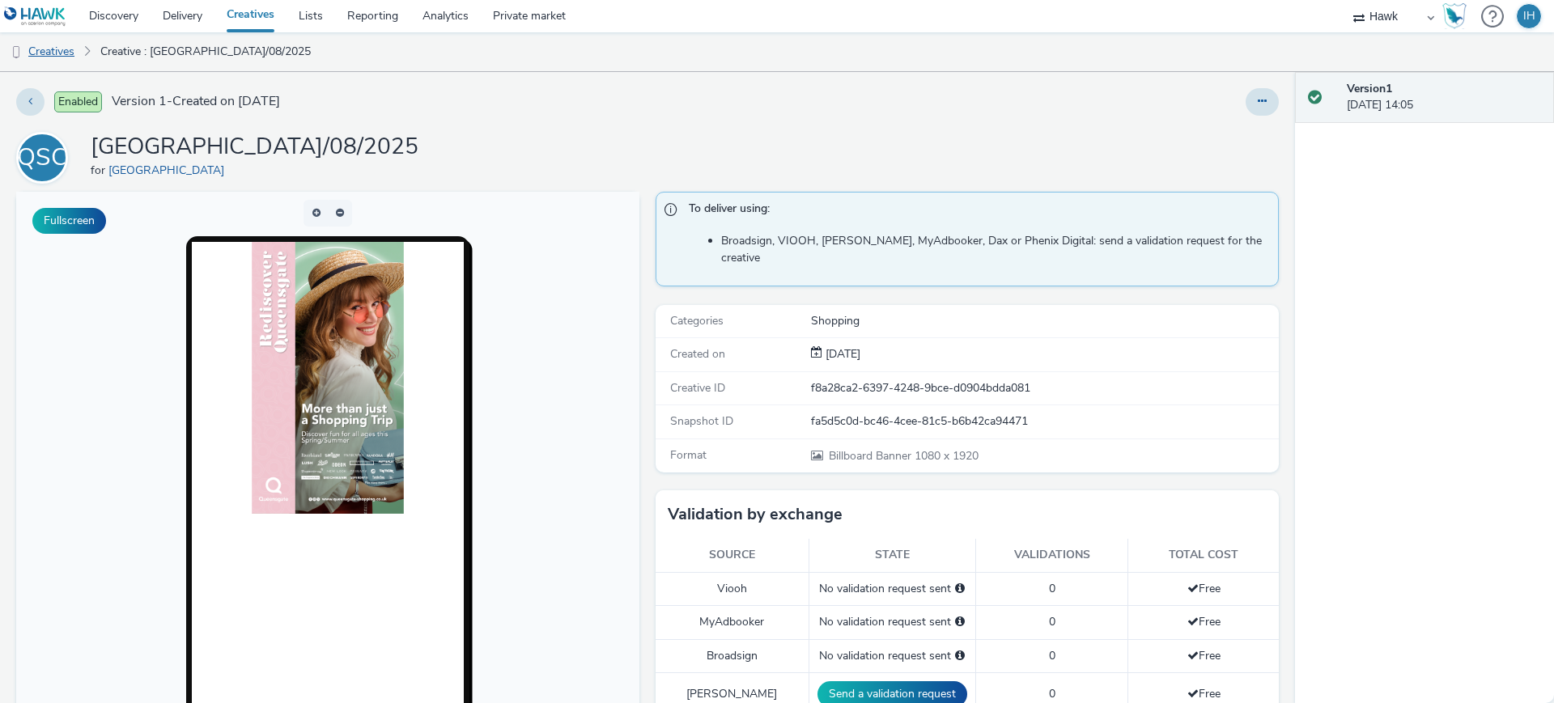
click at [47, 42] on link "Creatives" at bounding box center [41, 51] width 83 height 39
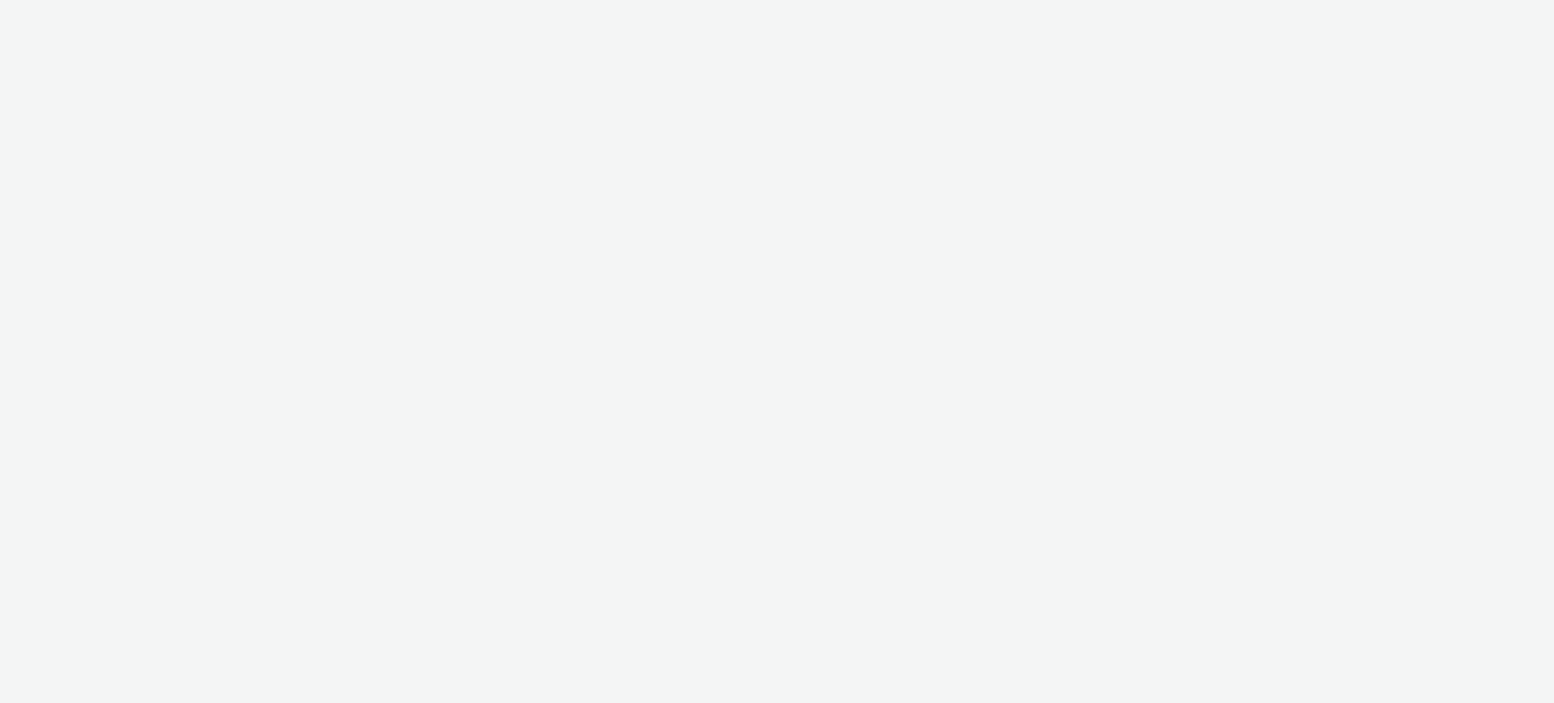
select select "11a7df10-284f-415c-b52a-427acf4c31ae"
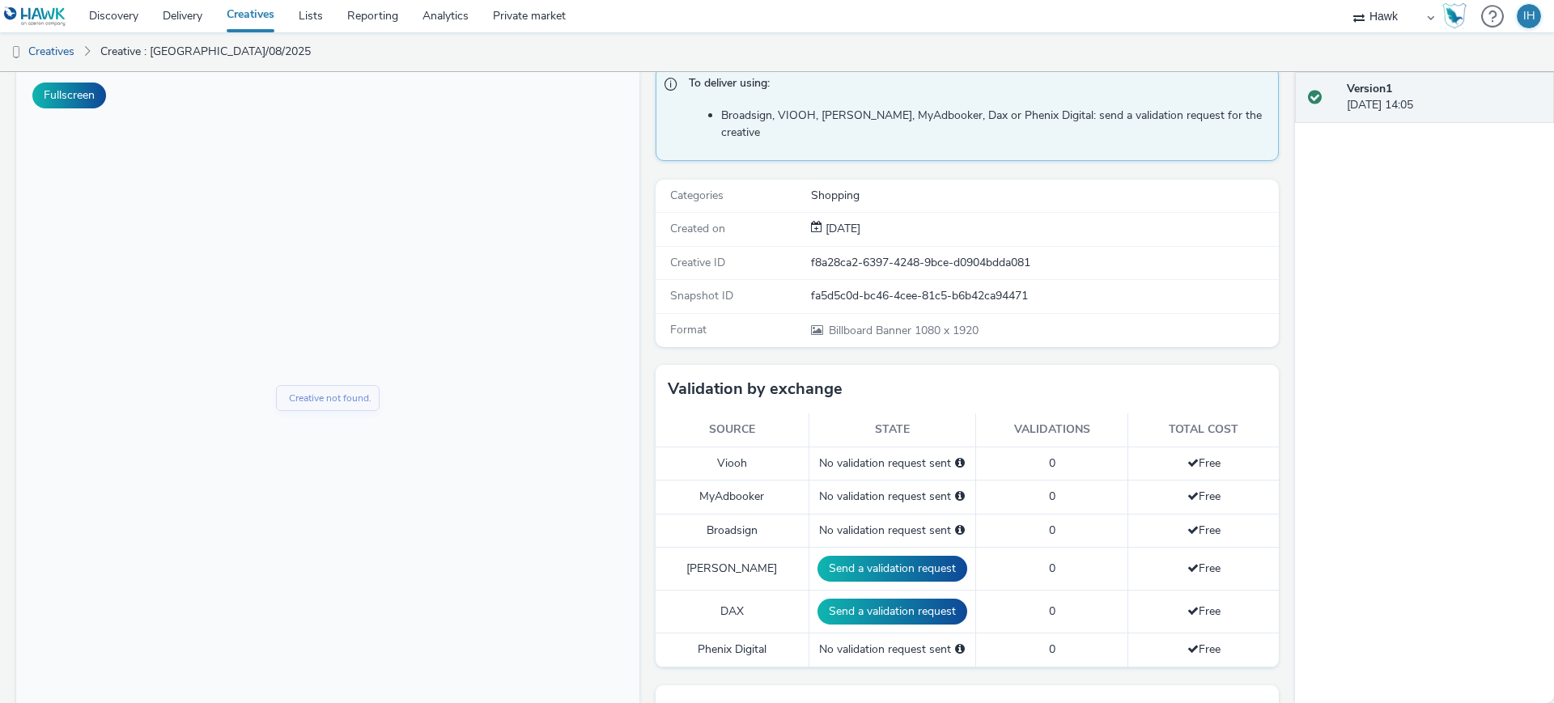
scroll to position [405, 0]
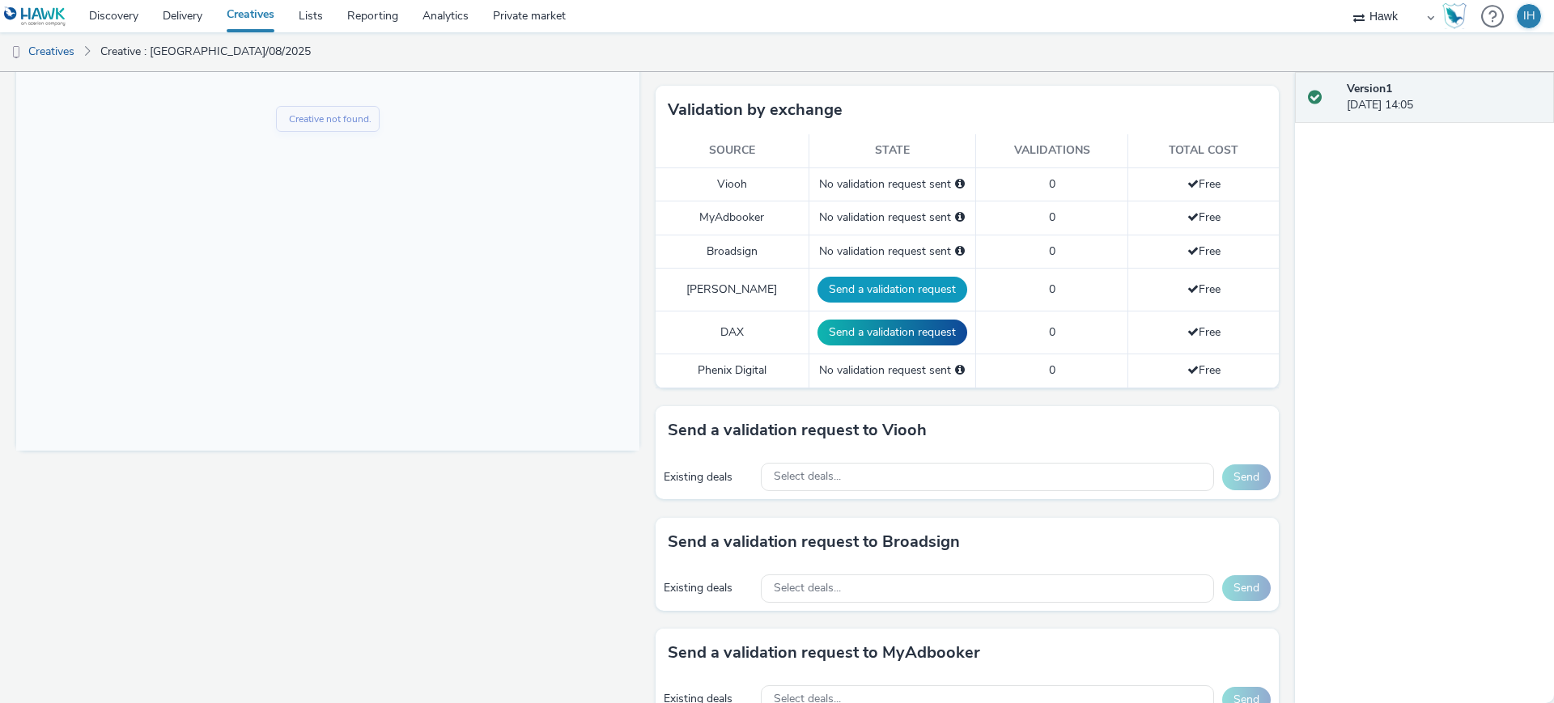
click at [893, 277] on button "Send a validation request" at bounding box center [892, 290] width 150 height 26
click at [889, 324] on button "Send a validation request" at bounding box center [896, 333] width 150 height 26
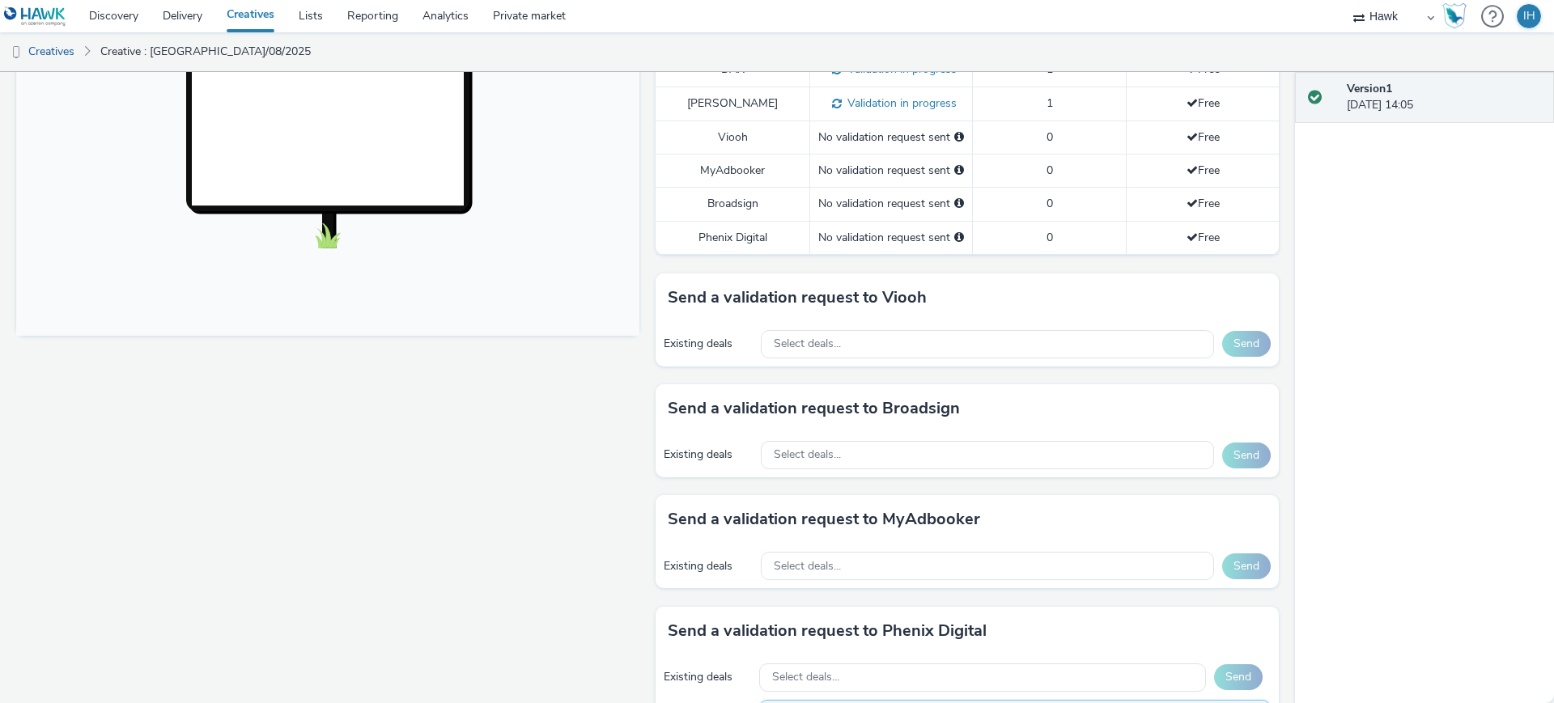
scroll to position [607, 0]
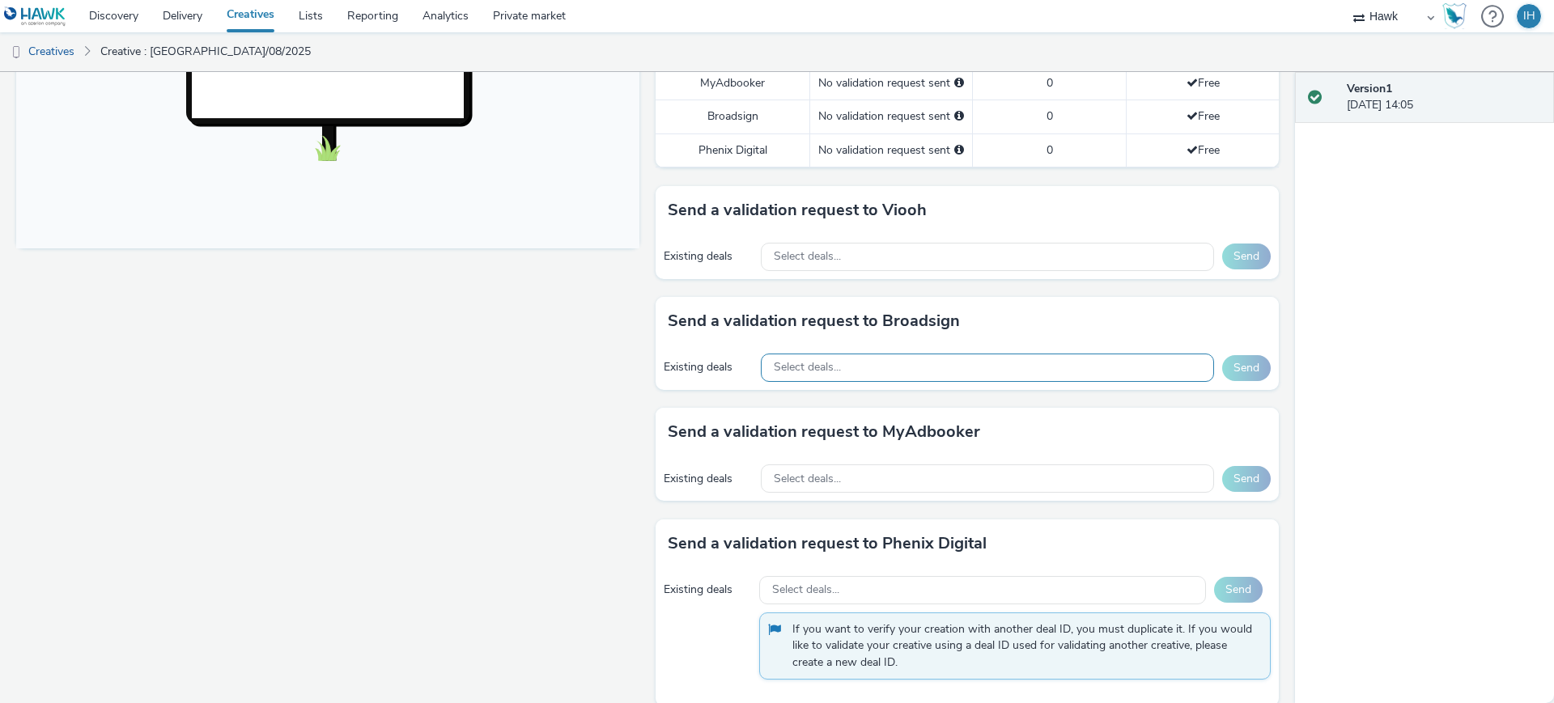
click at [898, 357] on div "Select deals..." at bounding box center [987, 368] width 453 height 28
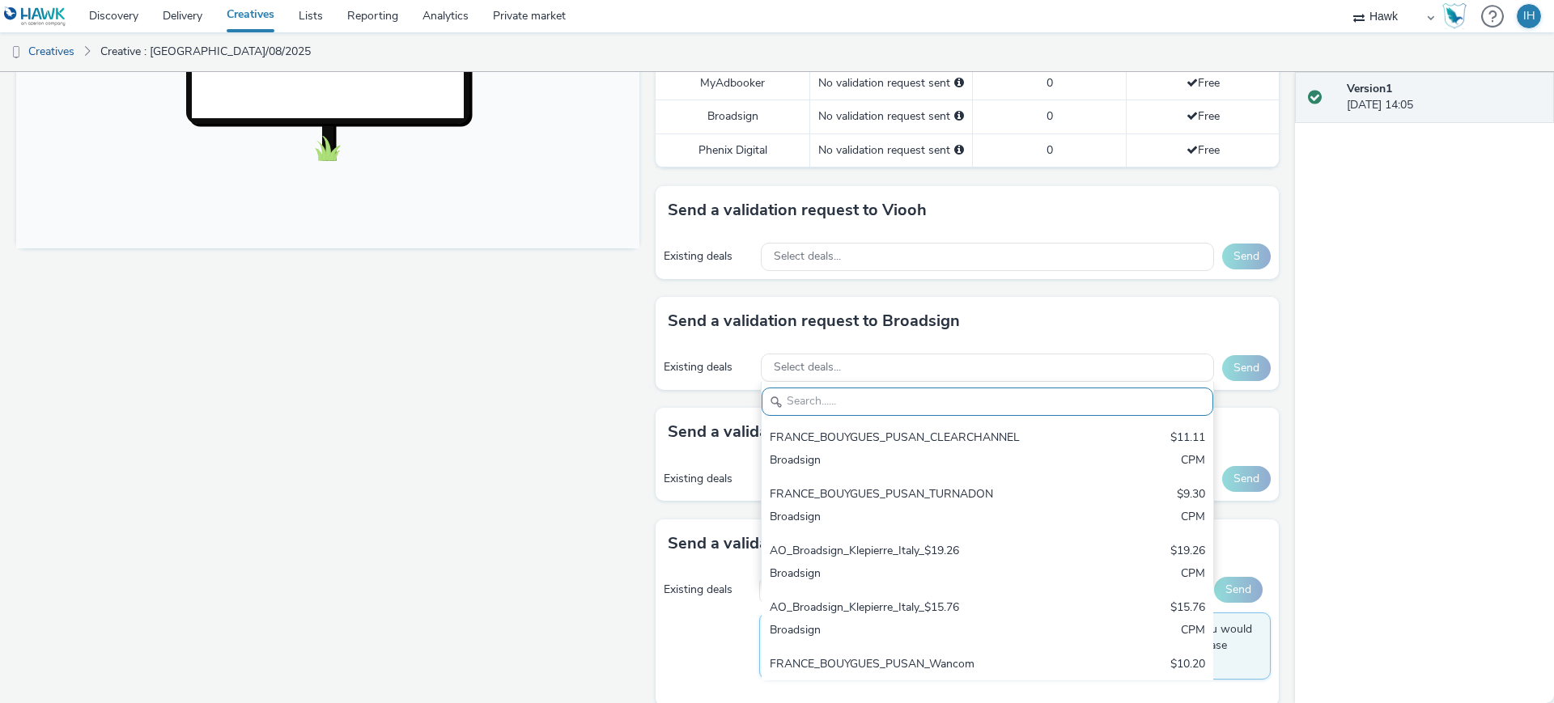
paste input "AO_ClearChannel/BauerMedia_D48_£13.00"
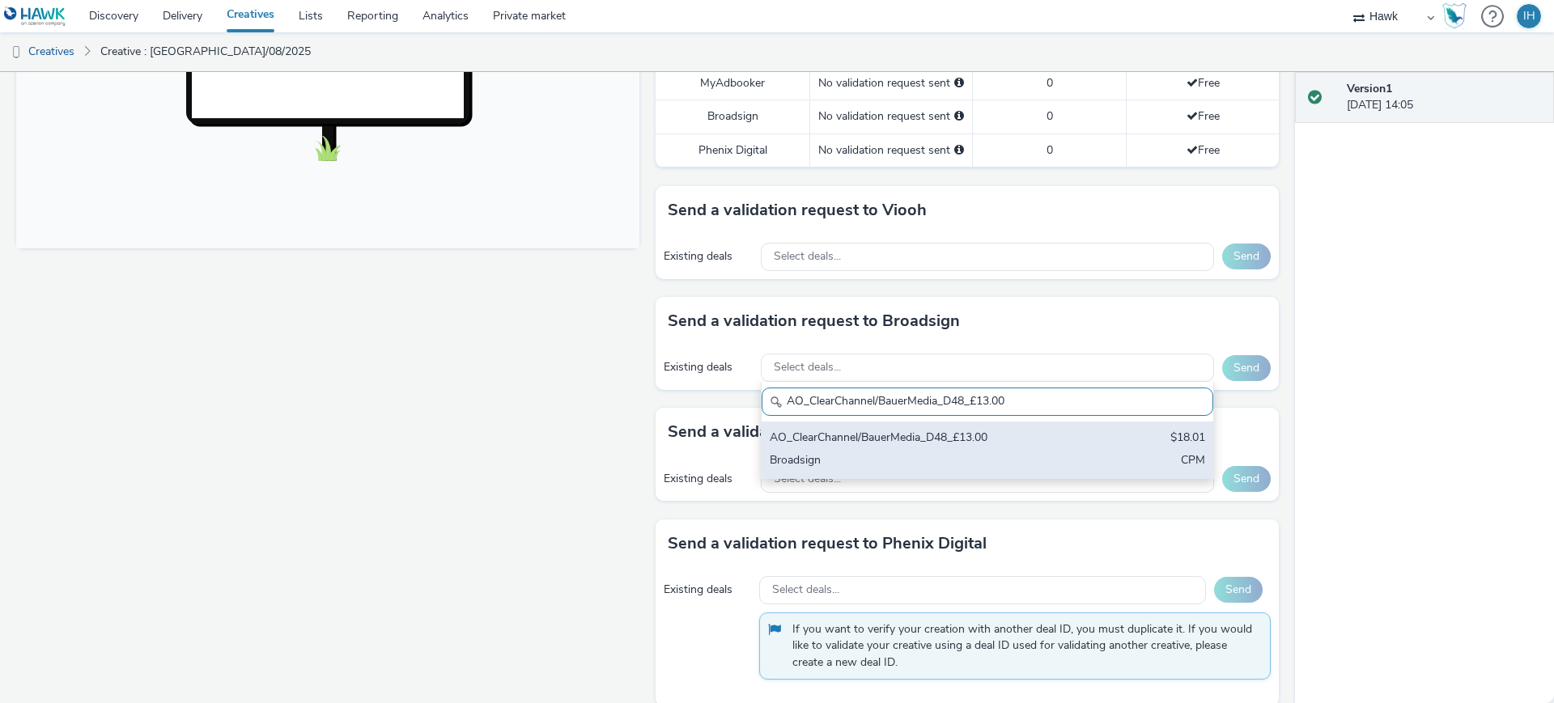
click at [893, 430] on div "AO_ClearChannel/BauerMedia_D48_£13.00" at bounding box center [913, 439] width 287 height 19
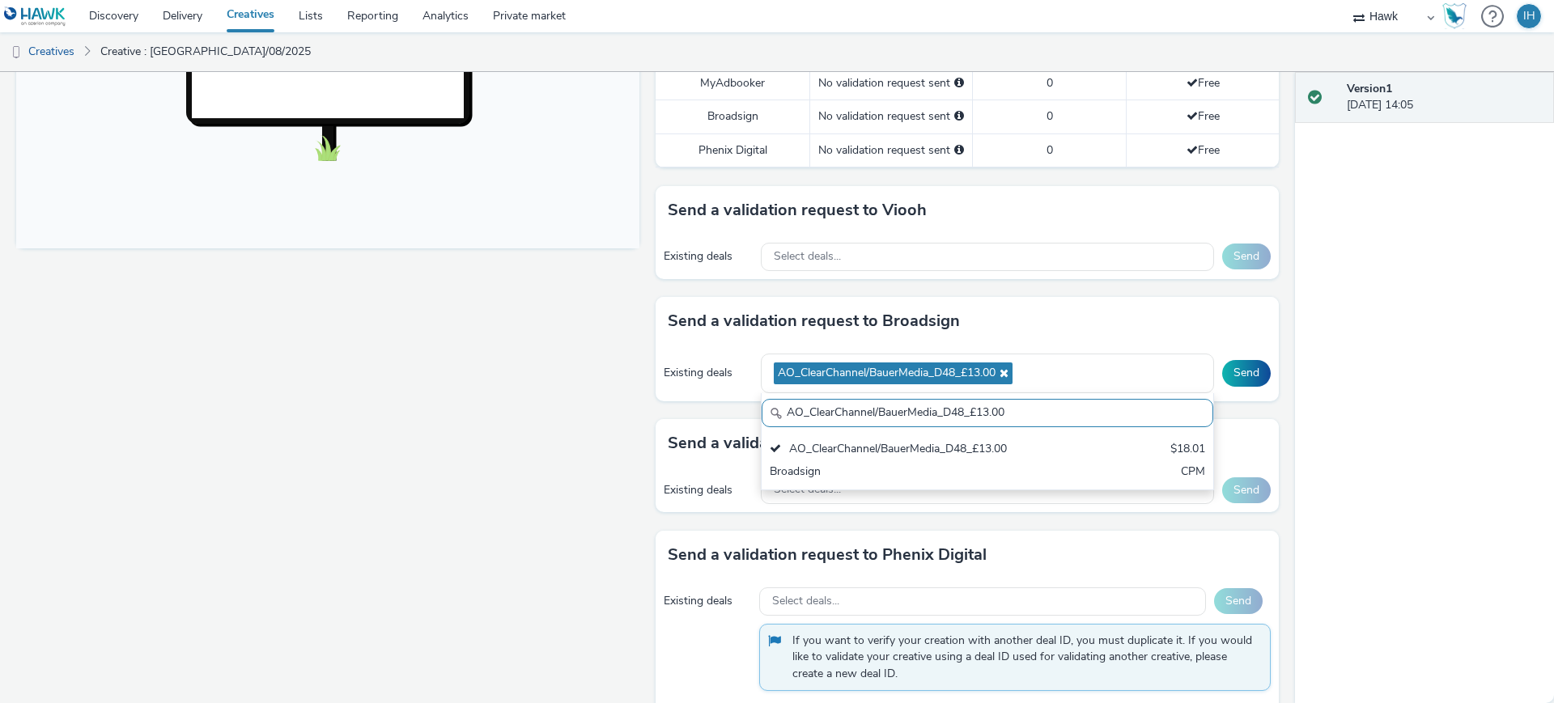
paste input "All Frames_$18.01"
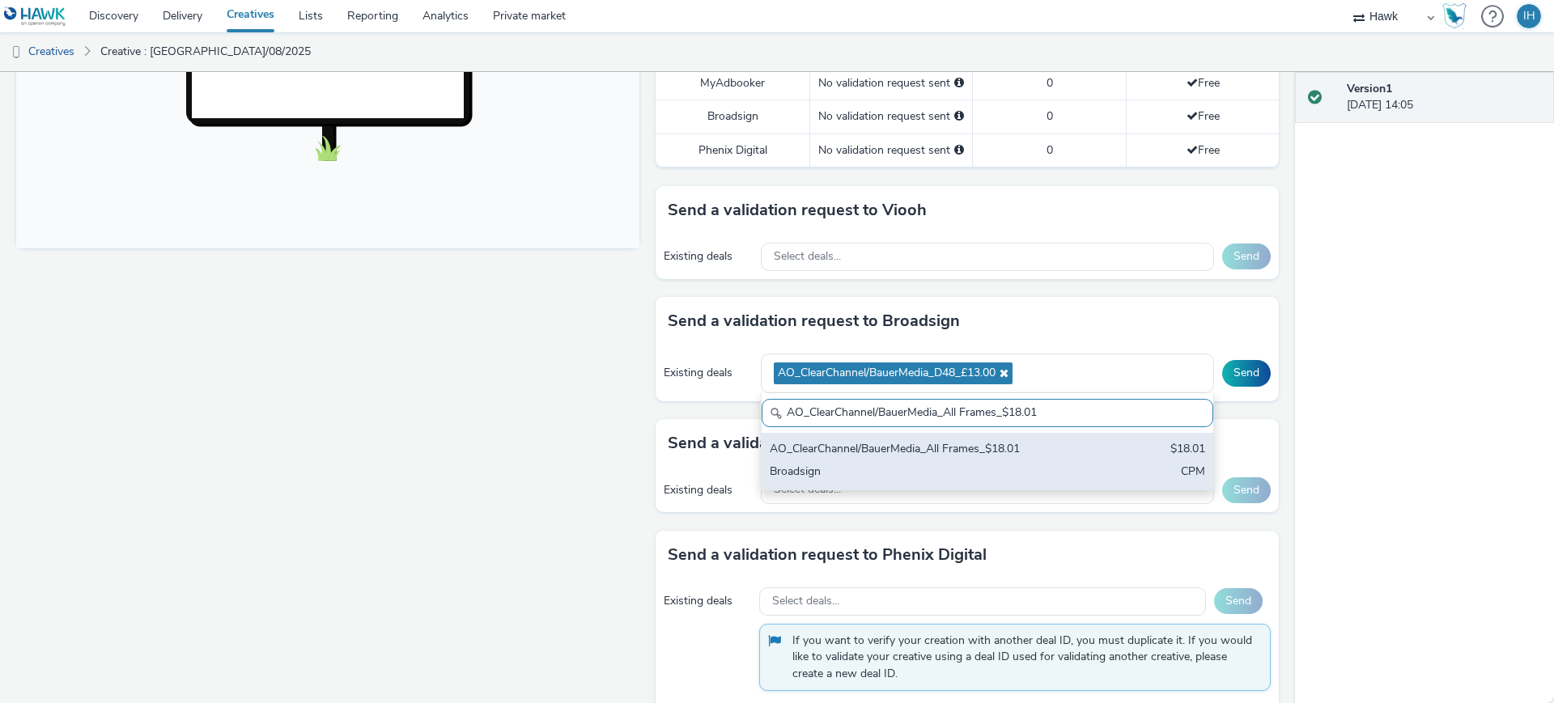
click at [965, 441] on div "AO_ClearChannel/BauerMedia_All Frames_$18.01" at bounding box center [913, 450] width 287 height 19
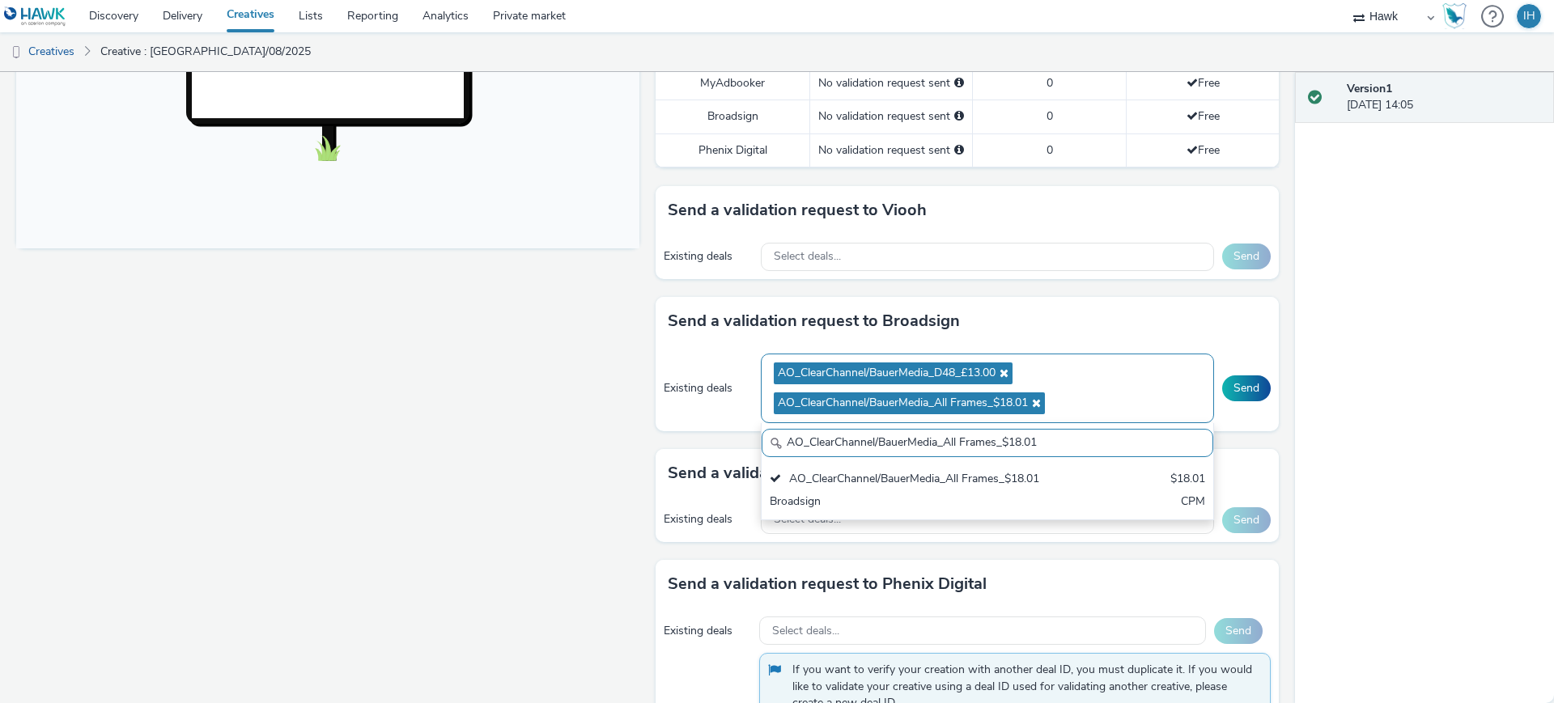
paste input "_Malls_$7.87"
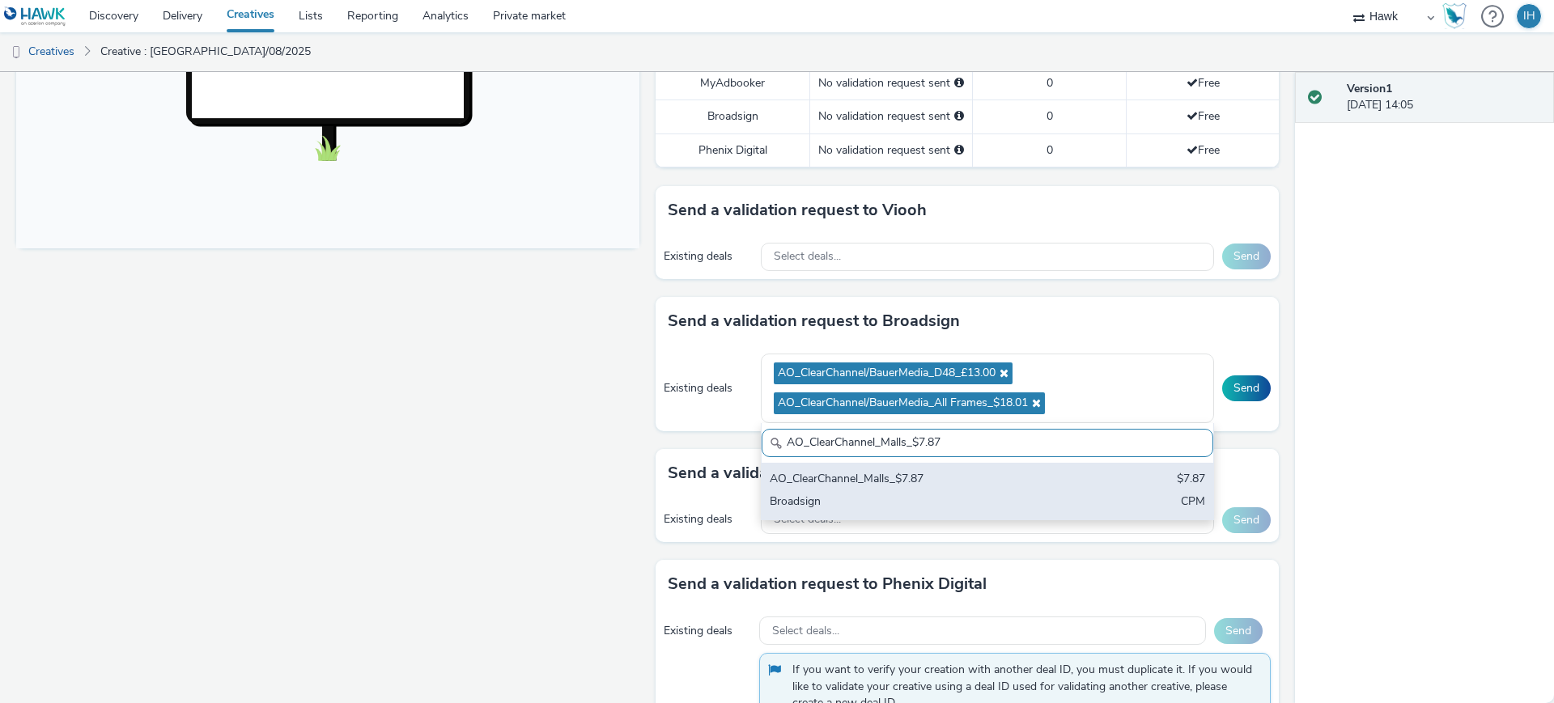
click at [990, 471] on div "AO_ClearChannel_Malls_$7.87" at bounding box center [913, 480] width 287 height 19
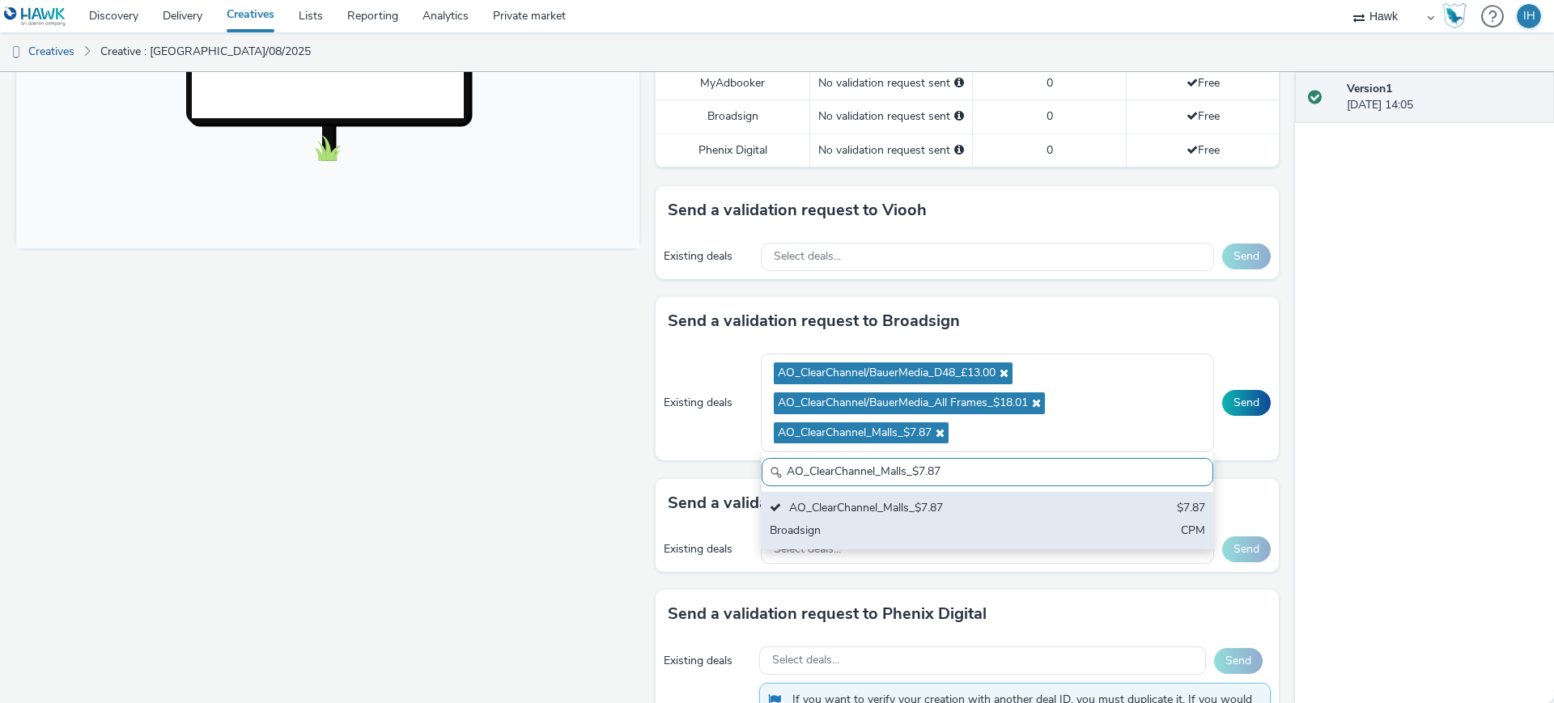
paste input "I-Media_All Frames_$10.01"
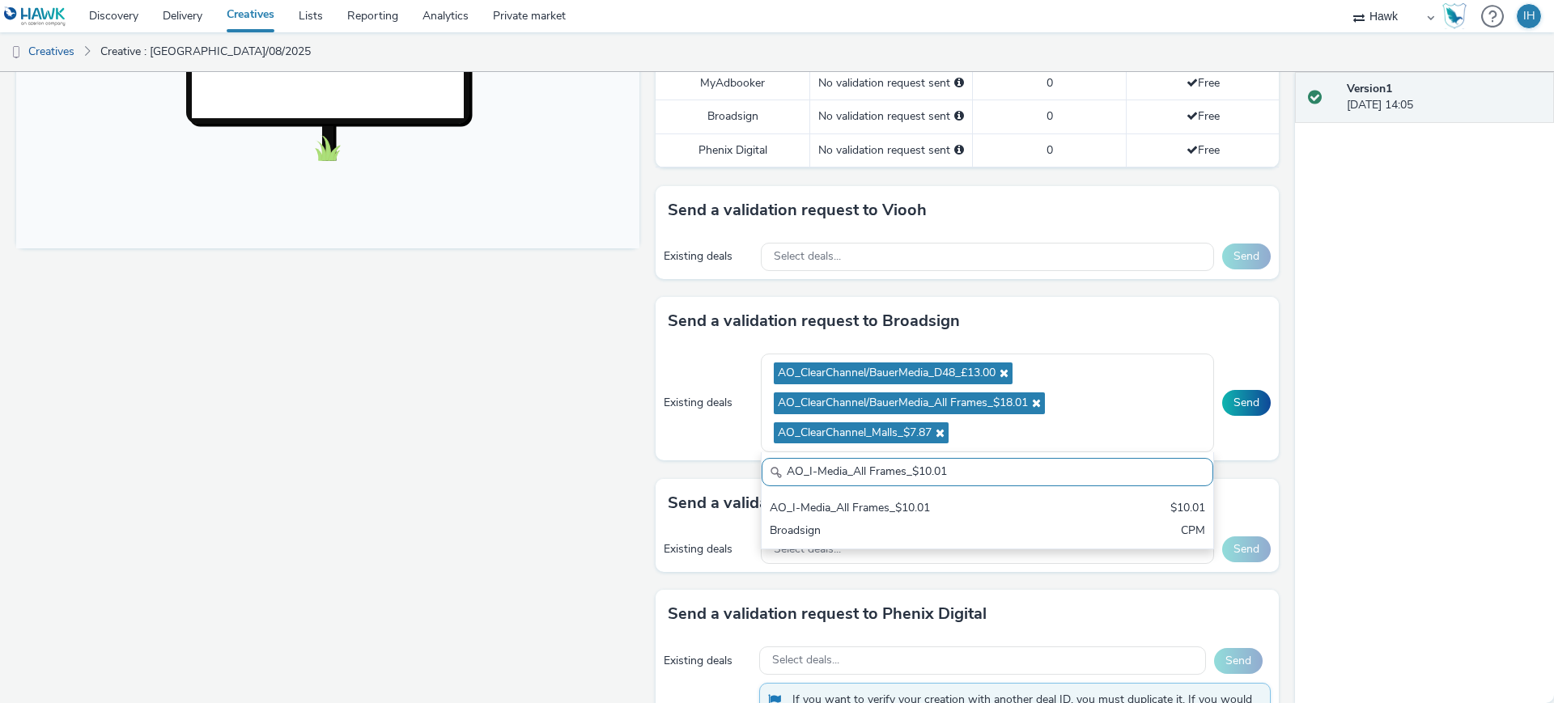
type input "AO_I-Media_All Frames_$10.01"
click at [1053, 501] on div "AO_I-Media_All Frames_$10.01 $10.01 Broadsign CPM" at bounding box center [988, 520] width 452 height 57
click at [1226, 390] on button "Send" at bounding box center [1246, 403] width 49 height 26
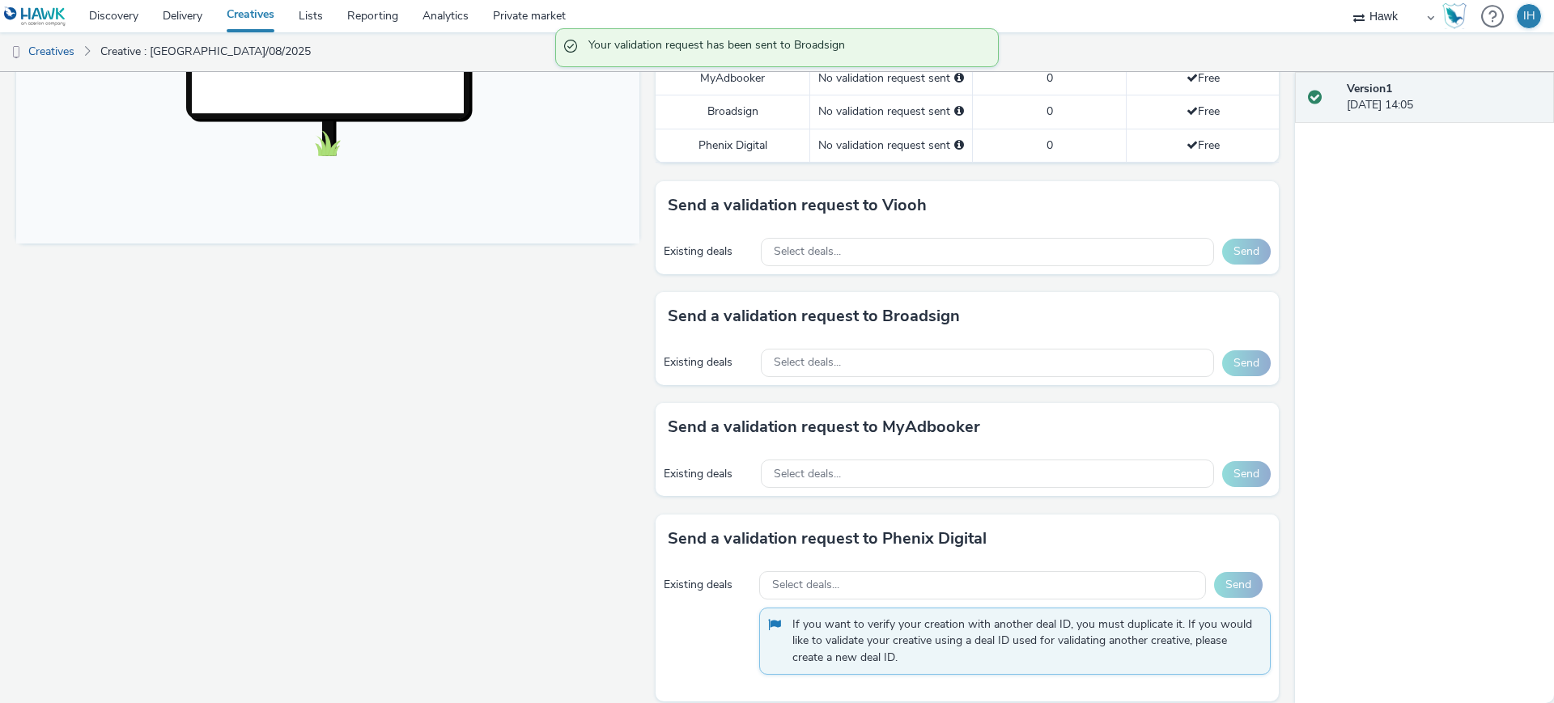
scroll to position [628, 0]
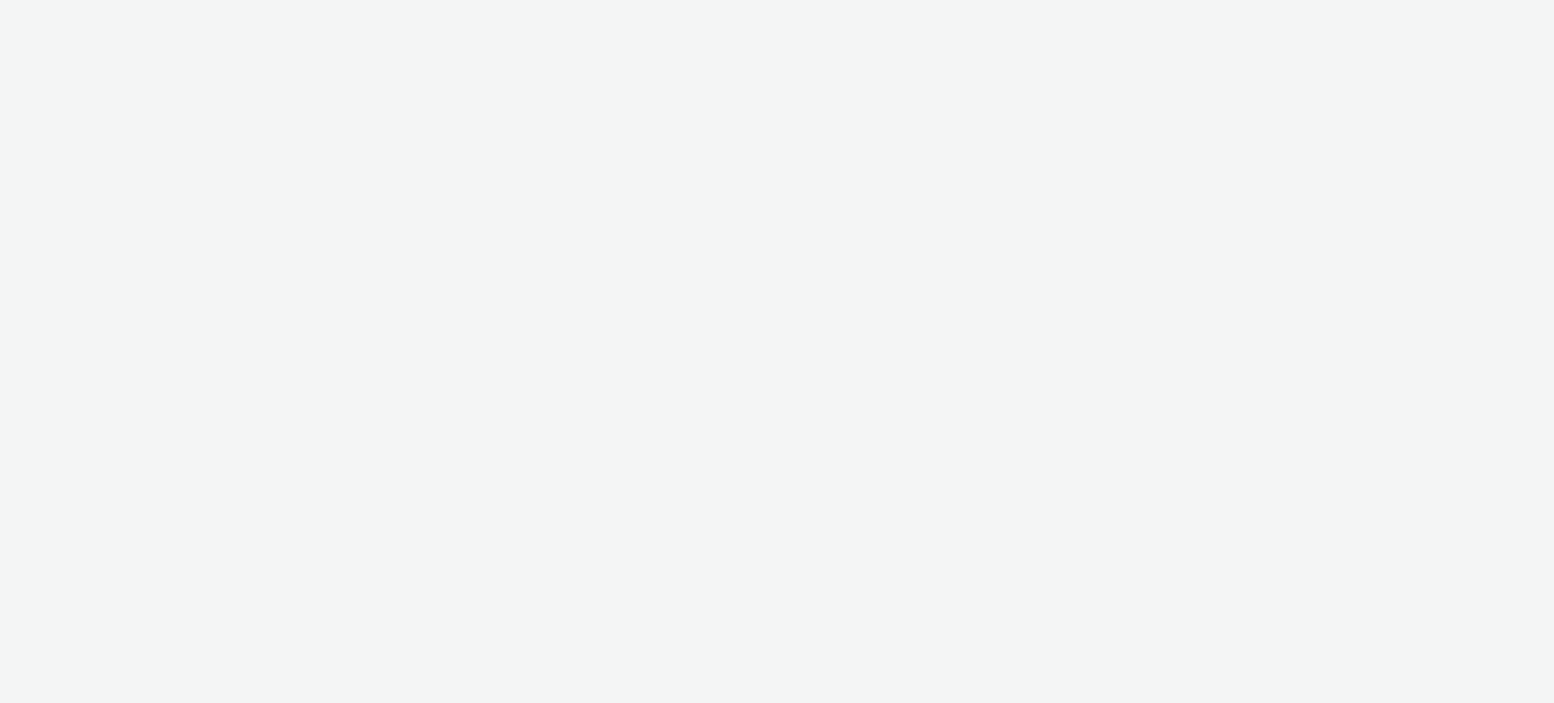
select select "11a7df10-284f-415c-b52a-427acf4c31ae"
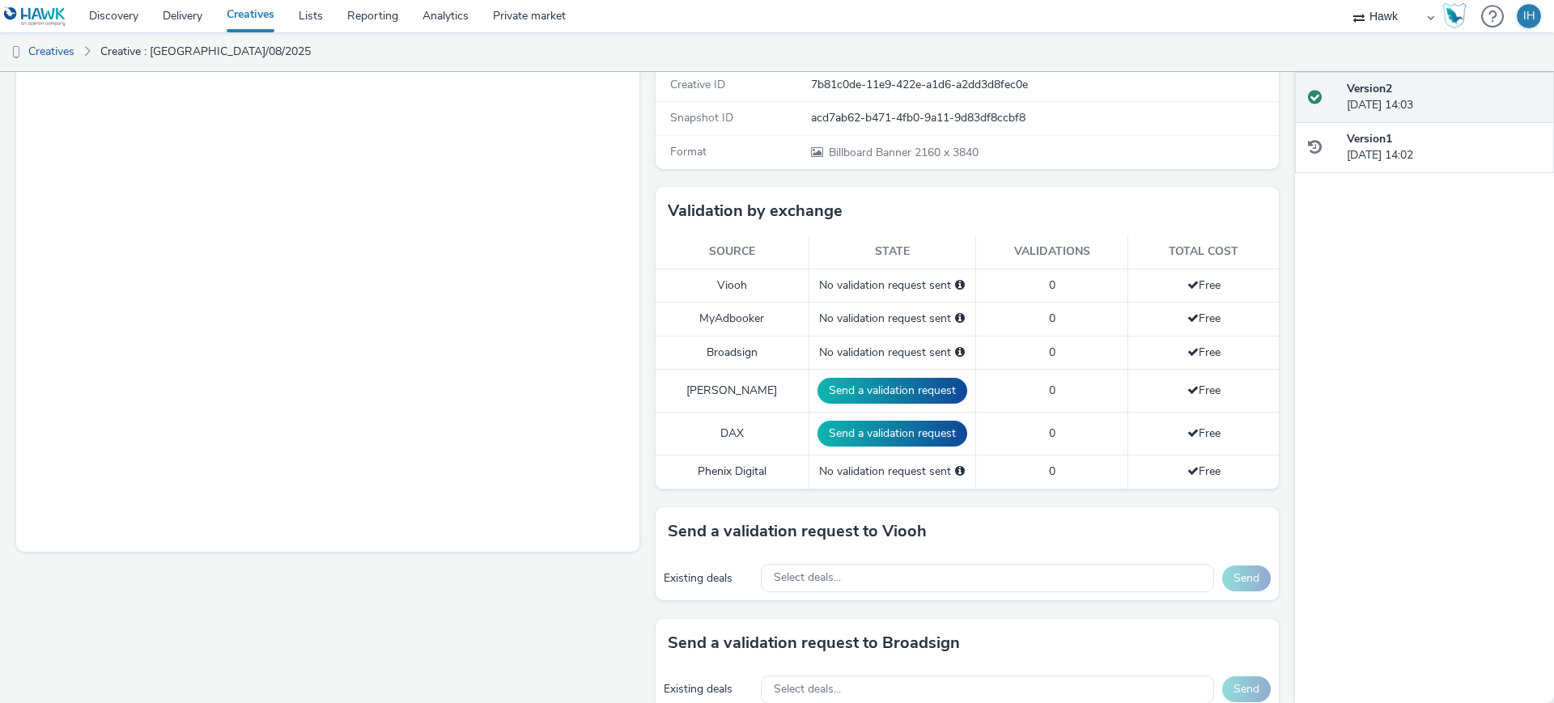
scroll to position [405, 0]
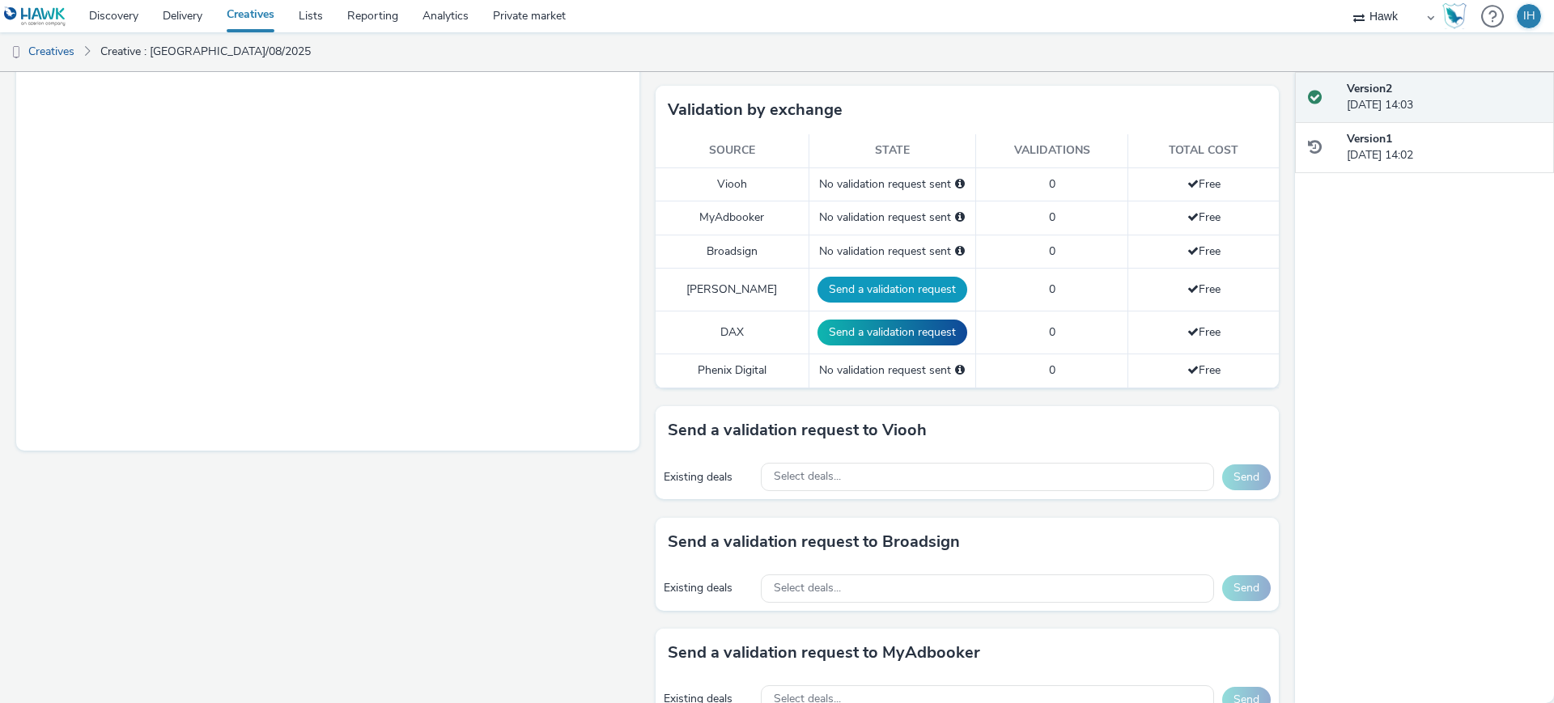
click at [893, 285] on button "Send a validation request" at bounding box center [892, 290] width 150 height 26
click at [896, 320] on button "Send a validation request" at bounding box center [896, 333] width 150 height 26
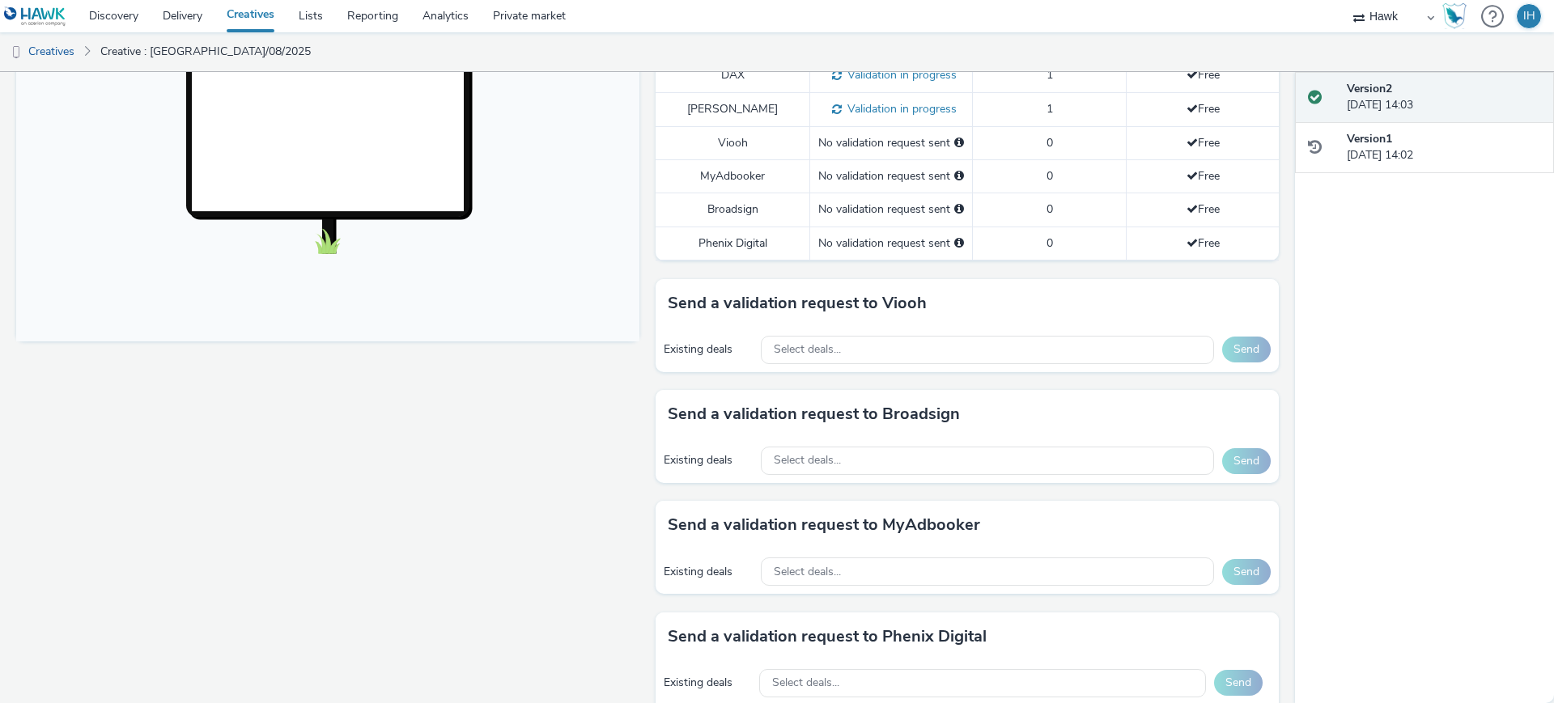
scroll to position [612, 0]
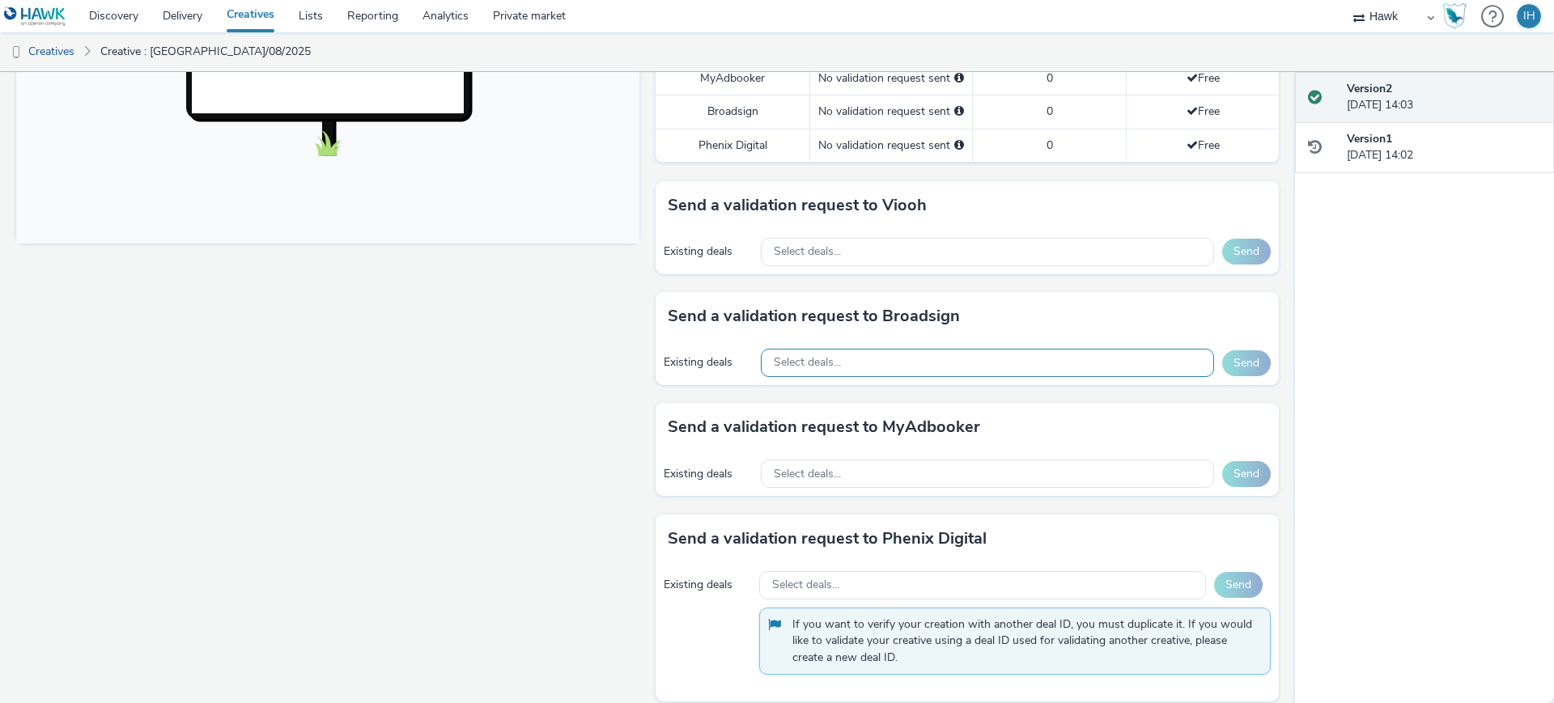
click at [855, 349] on div "Select deals..." at bounding box center [987, 363] width 453 height 28
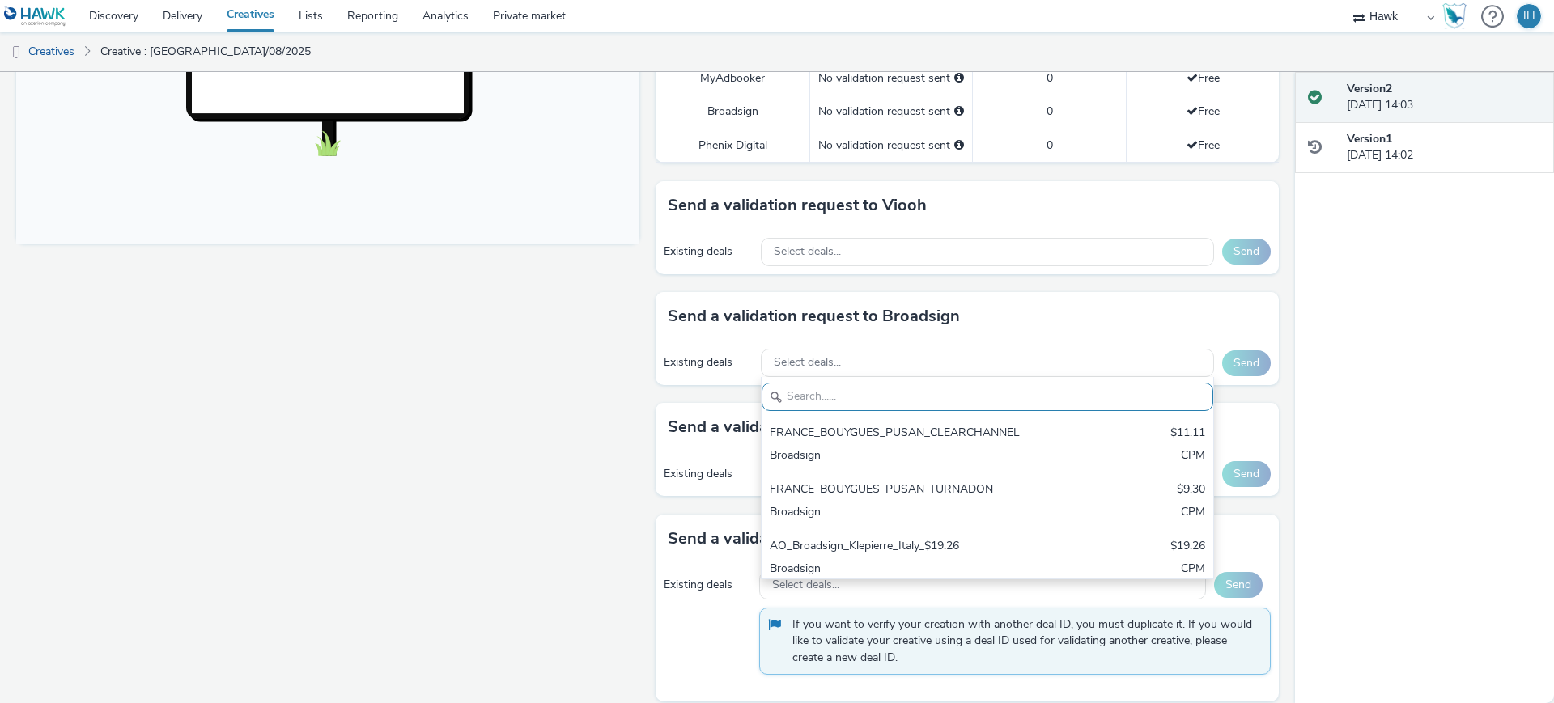
scroll to position [0, 0]
paste input "AO_ClearChannel/BauerMedia_D48_£13.00"
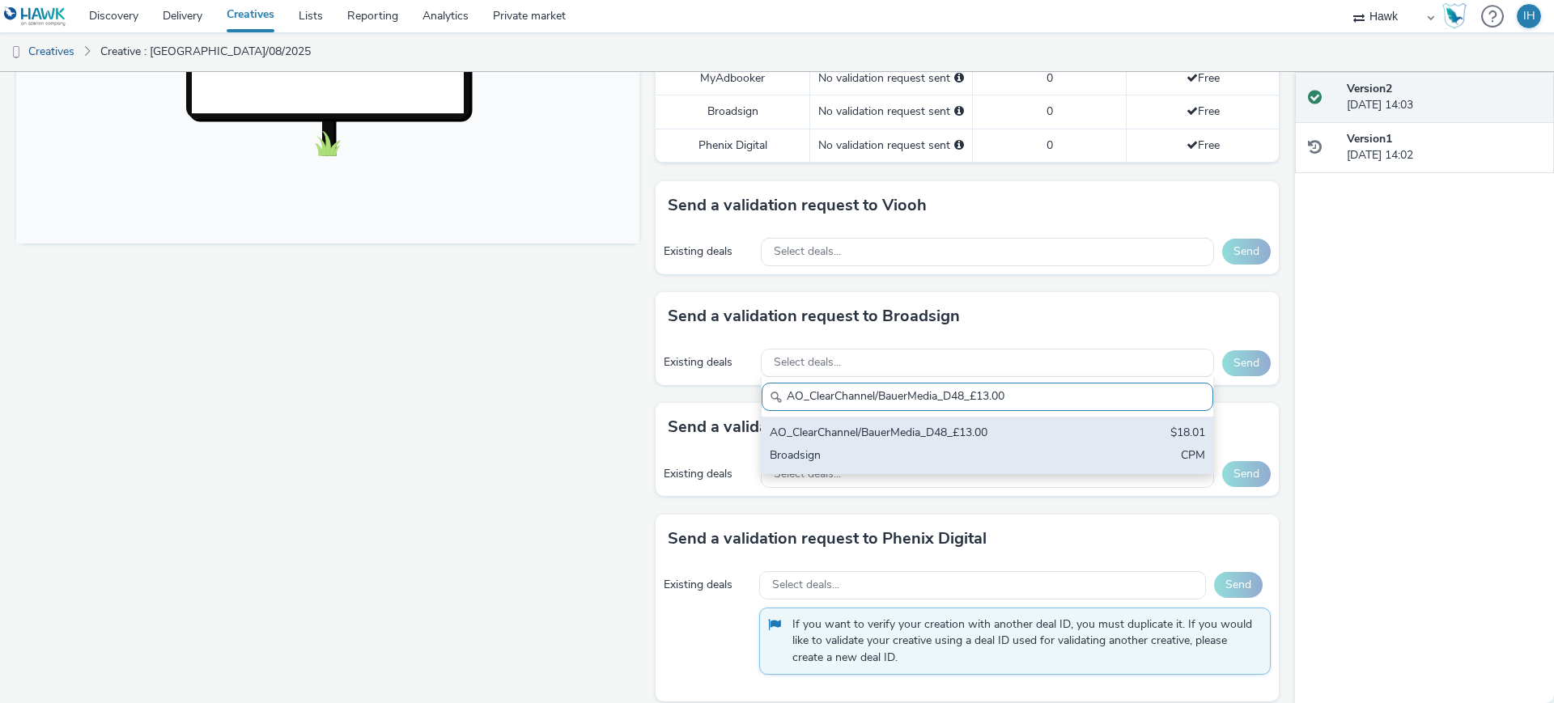
click at [846, 425] on div "AO_ClearChannel/BauerMedia_D48_£13.00" at bounding box center [913, 434] width 287 height 19
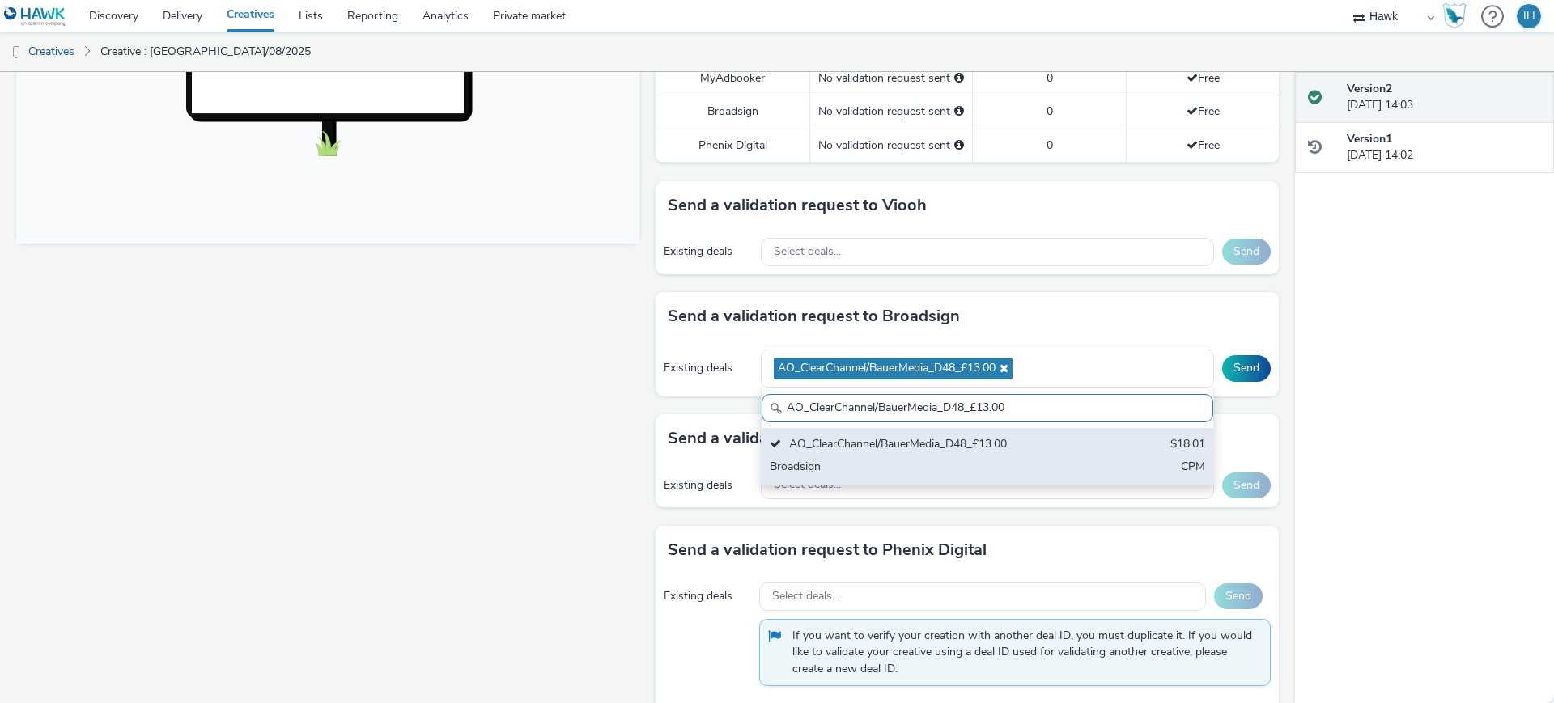
paste input "All Frames_$18.01"
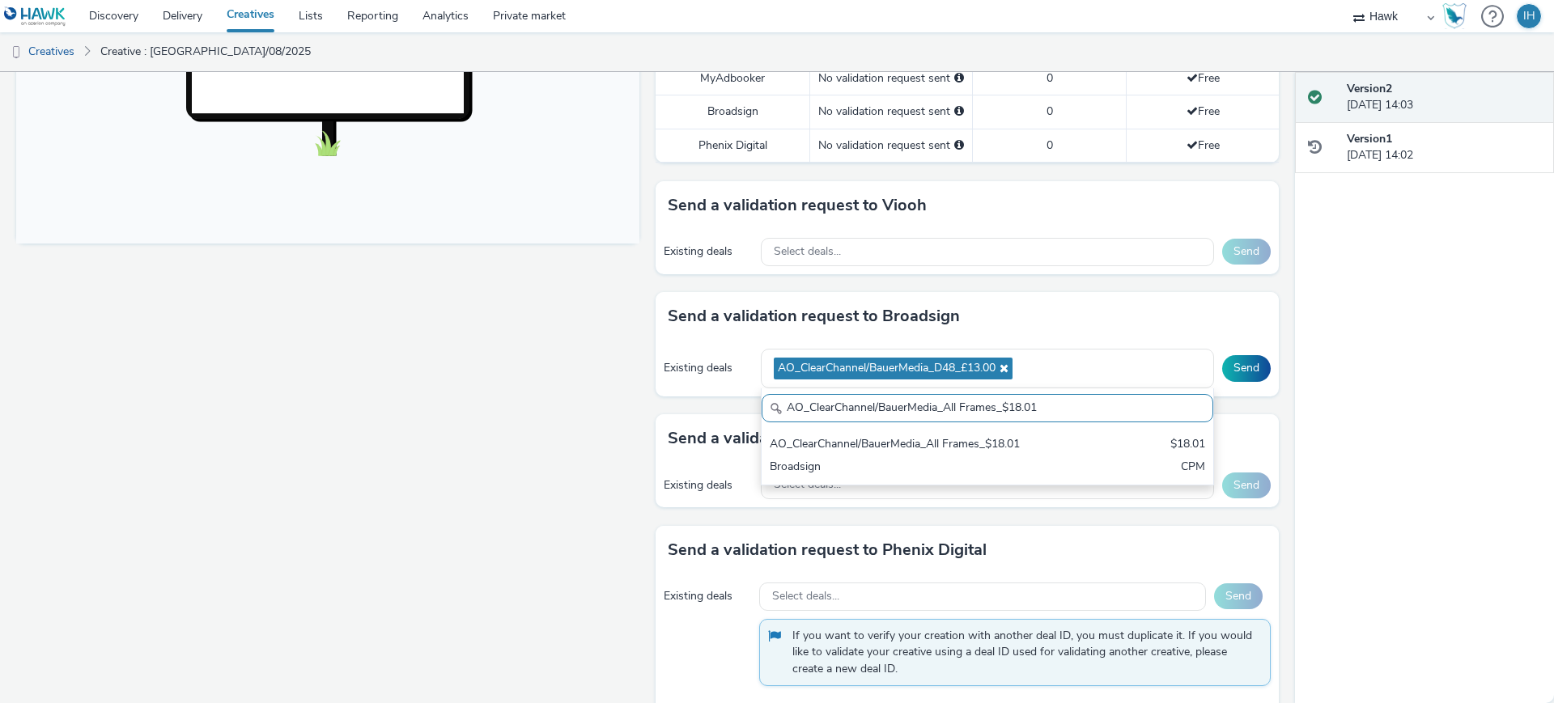
click at [968, 436] on div "AO_ClearChannel/BauerMedia_All Frames_$18.01" at bounding box center [913, 445] width 287 height 19
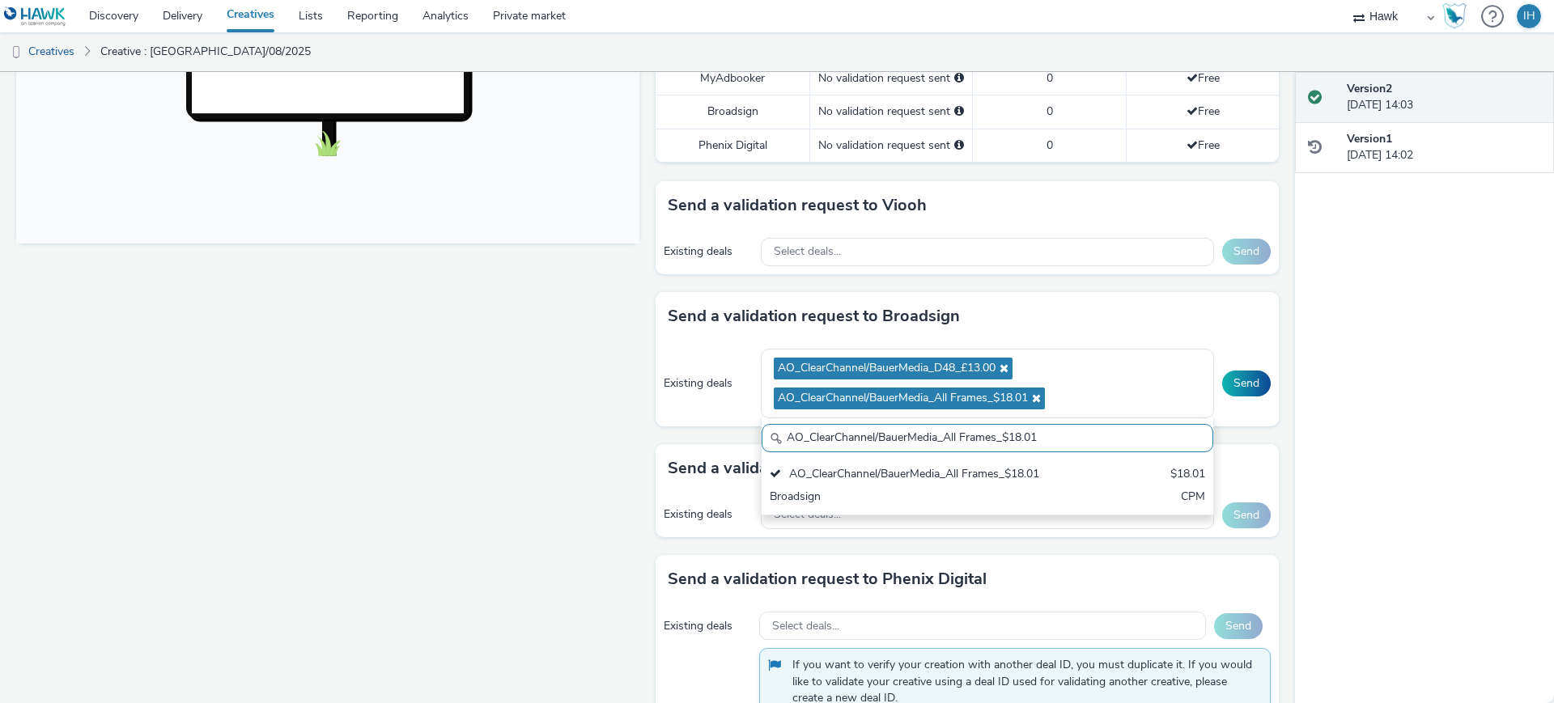
click at [952, 424] on input "AO_ClearChannel/BauerMedia_All Frames_$18.01" at bounding box center [988, 438] width 452 height 28
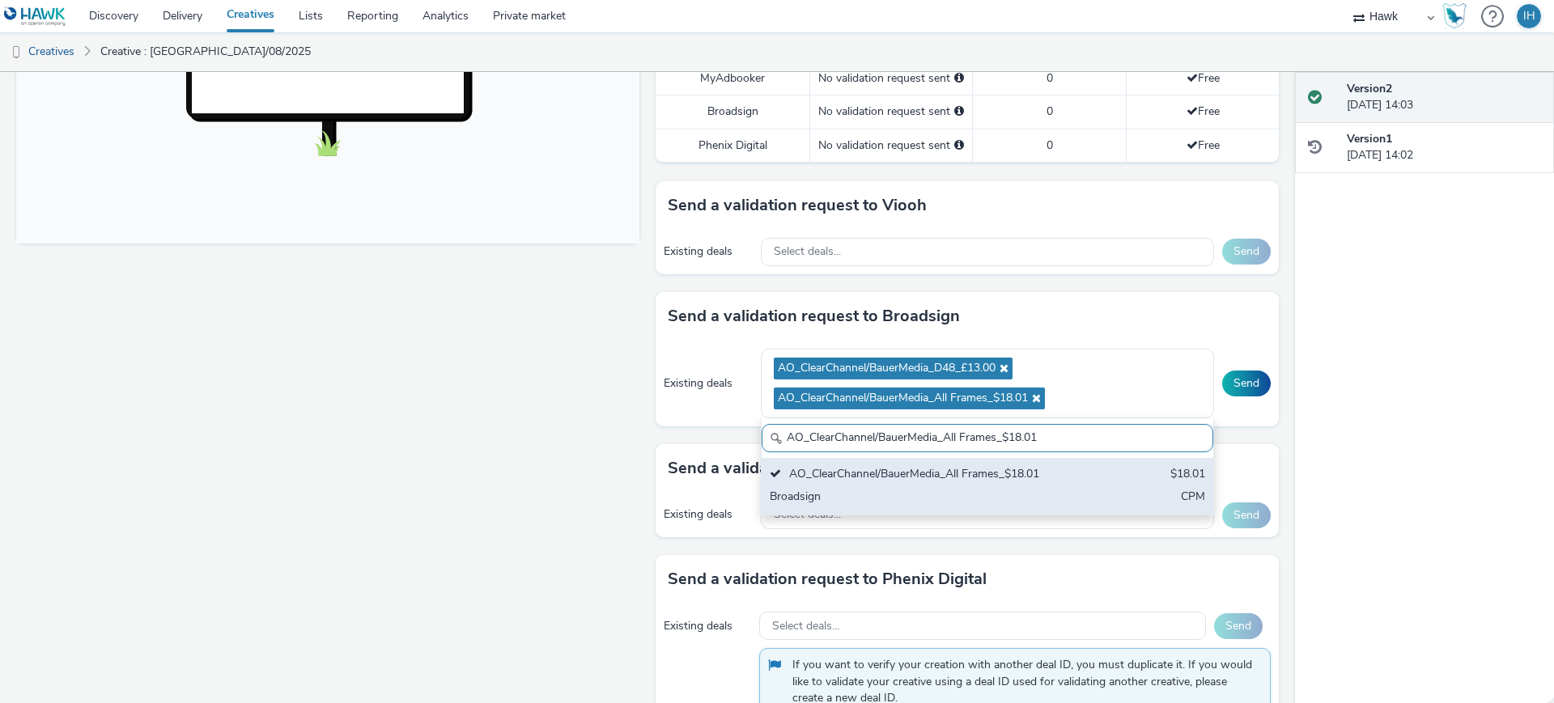
paste input "_Malls_$7.87"
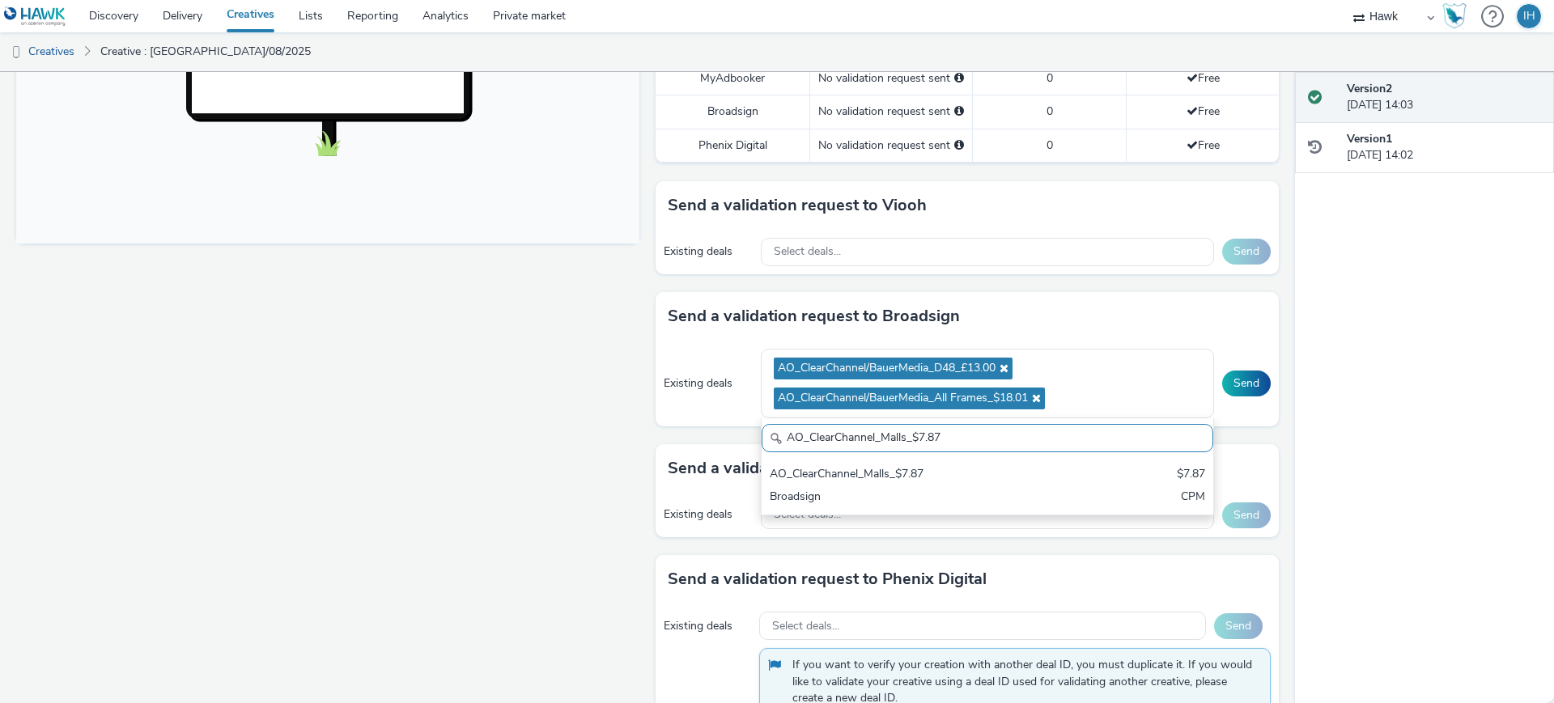
click at [968, 489] on div "Broadsign" at bounding box center [913, 498] width 287 height 19
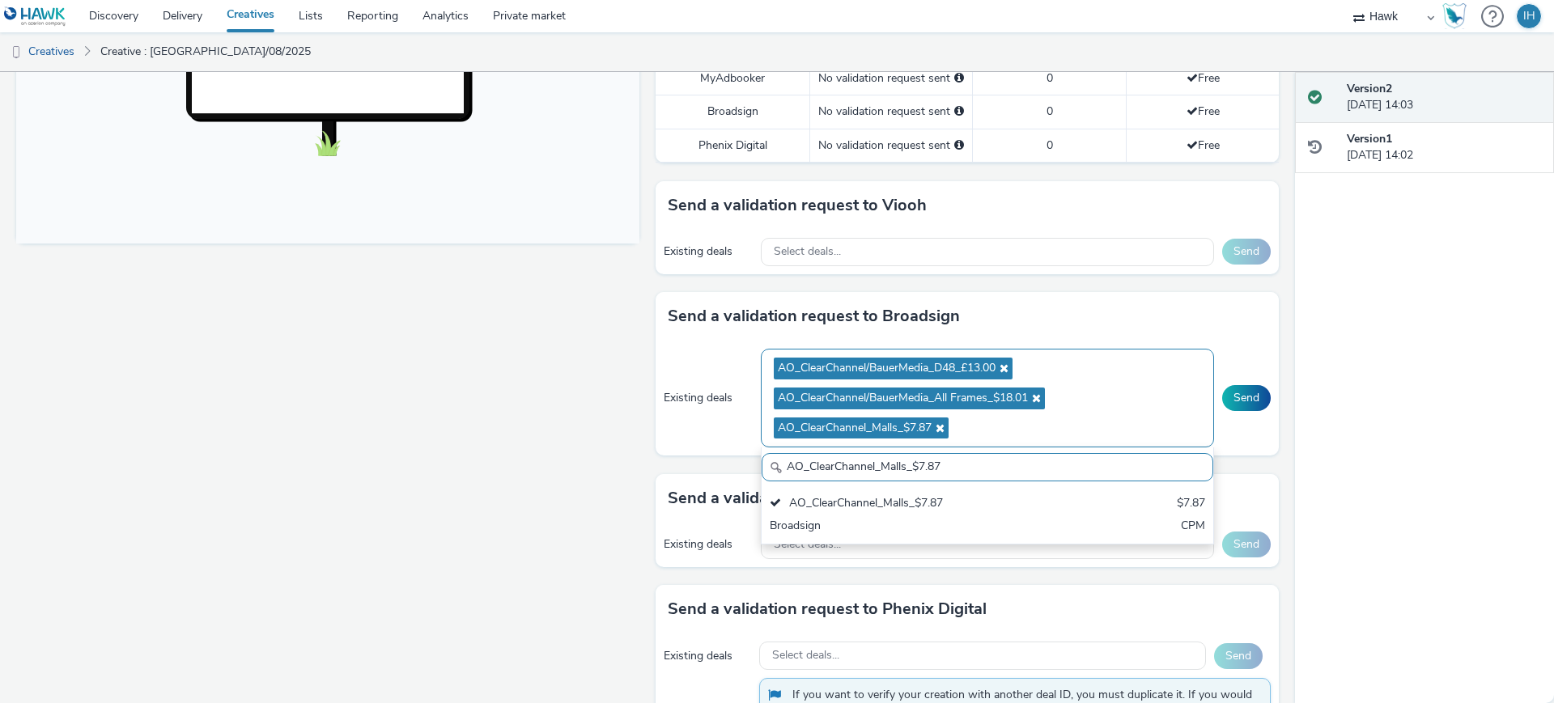
paste input "I-Media_All Frames_$10.01"
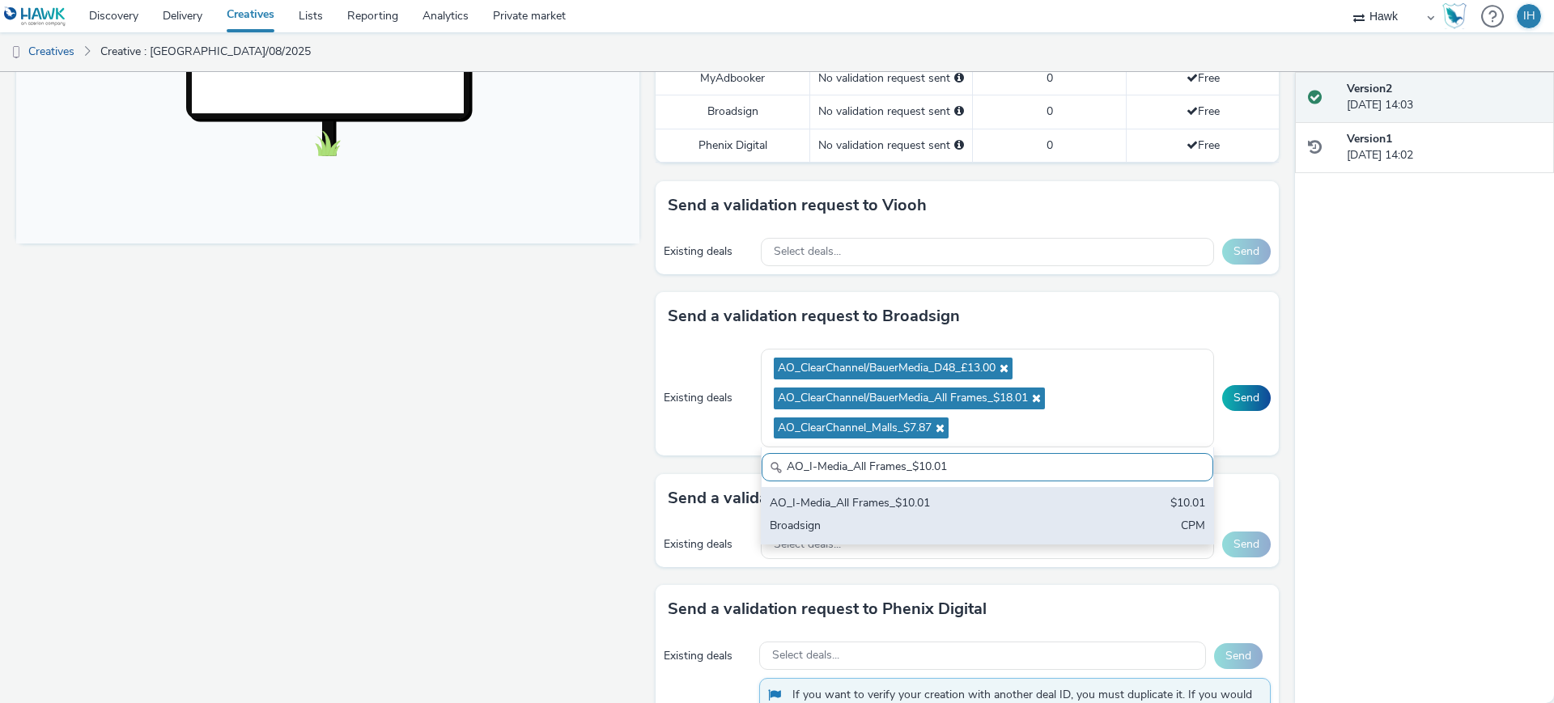
type input "AO_I-Media_All Frames_$10.01"
click at [1016, 495] on div "AO_I-Media_All Frames_$10.01" at bounding box center [913, 504] width 287 height 19
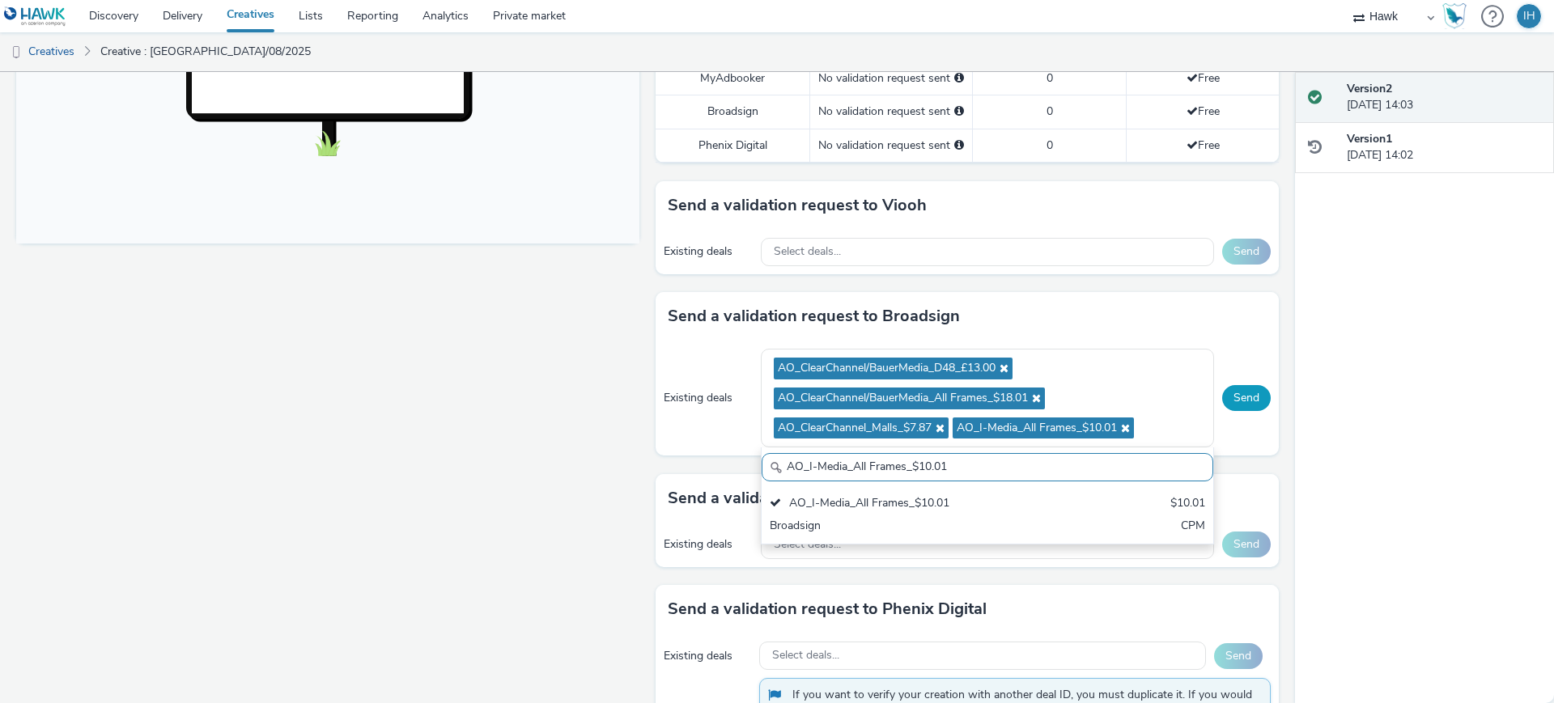
click at [1244, 385] on button "Send" at bounding box center [1246, 398] width 49 height 26
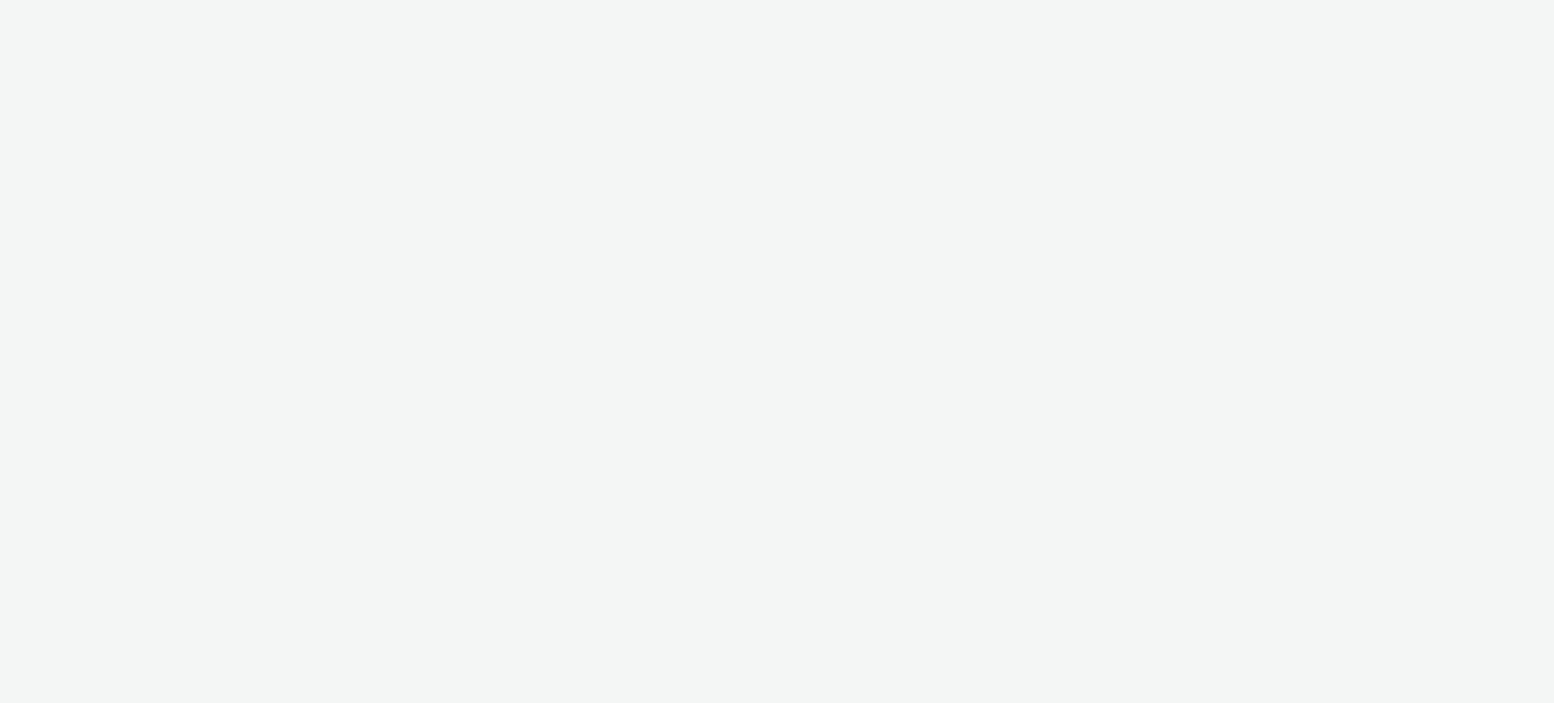
select select "11a7df10-284f-415c-b52a-427acf4c31ae"
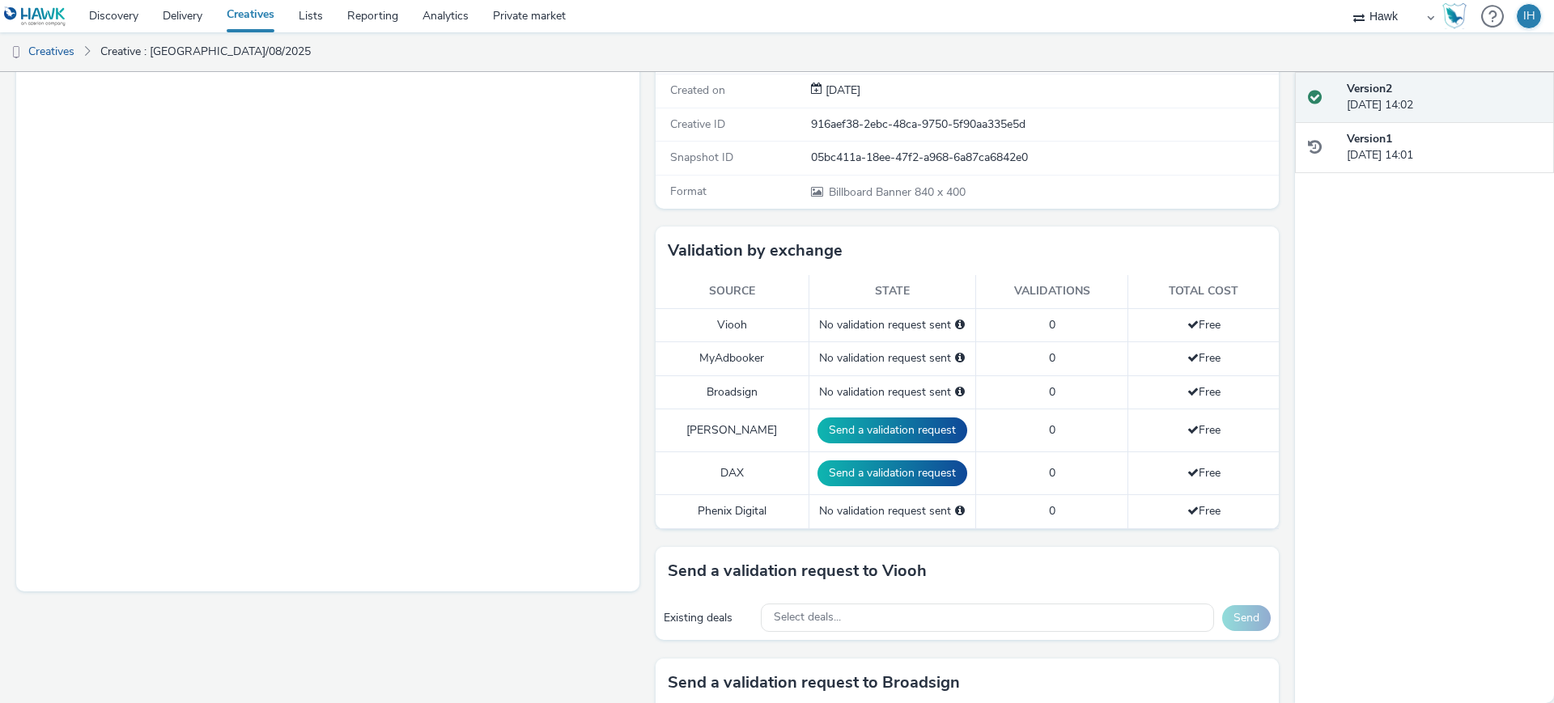
scroll to position [405, 0]
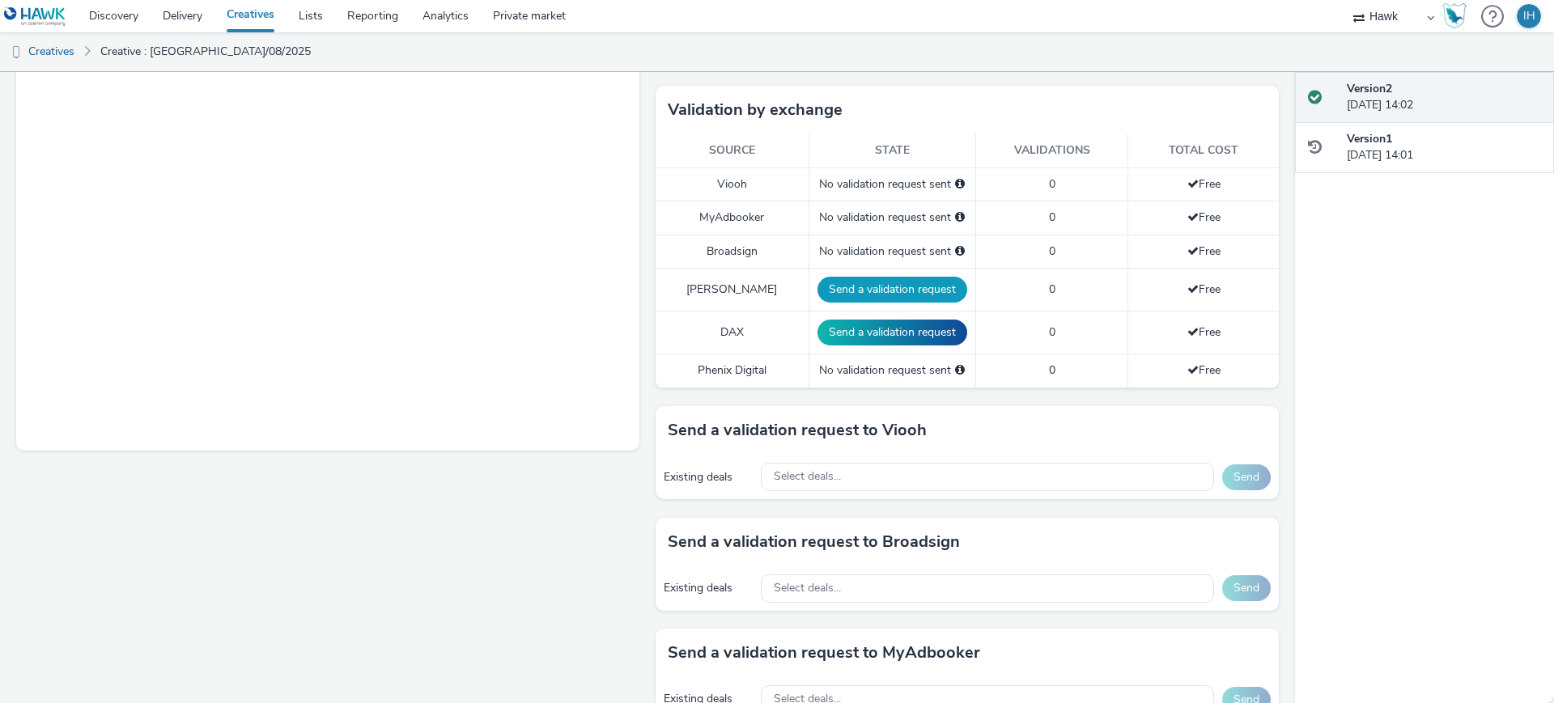
click at [921, 277] on button "Send a validation request" at bounding box center [892, 290] width 150 height 26
click at [913, 320] on button "Send a validation request" at bounding box center [896, 333] width 150 height 26
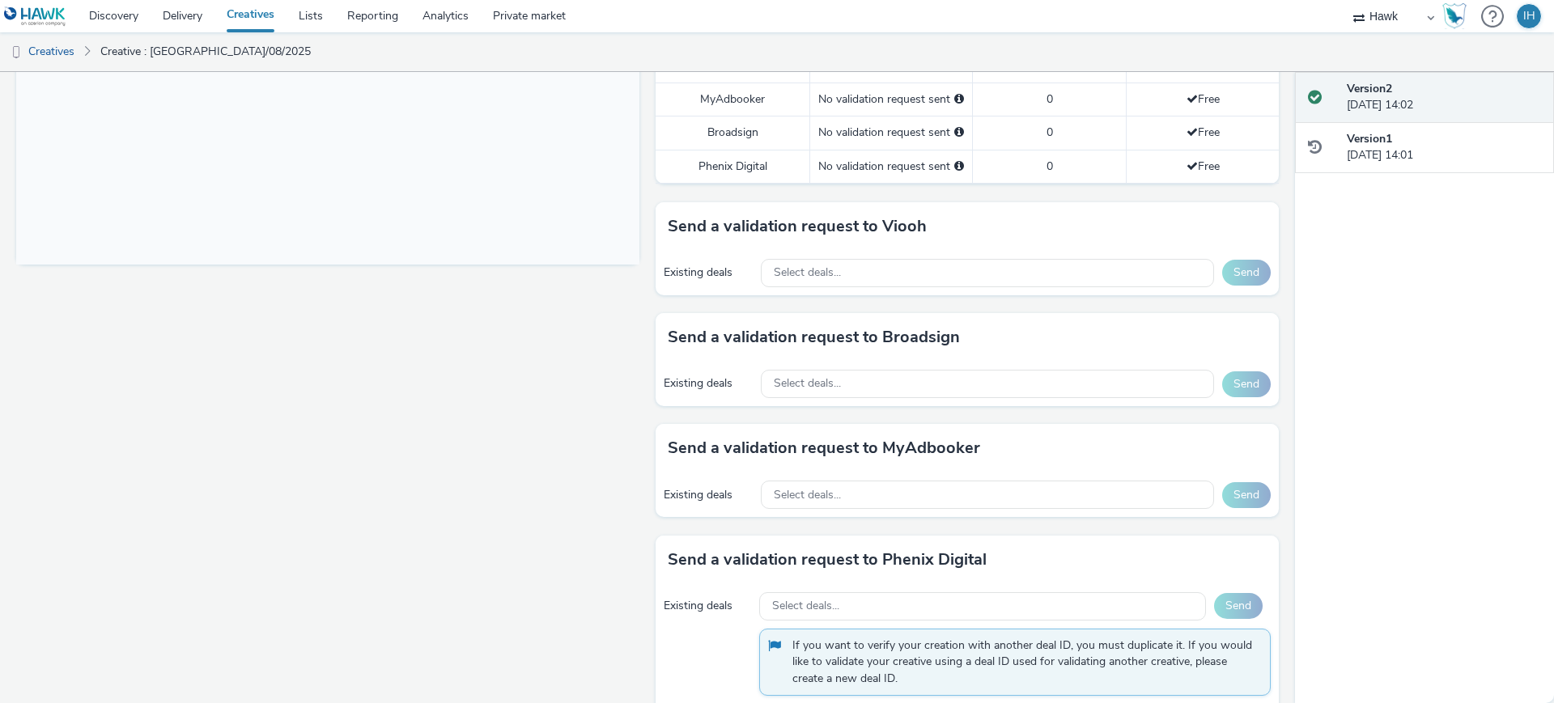
scroll to position [612, 0]
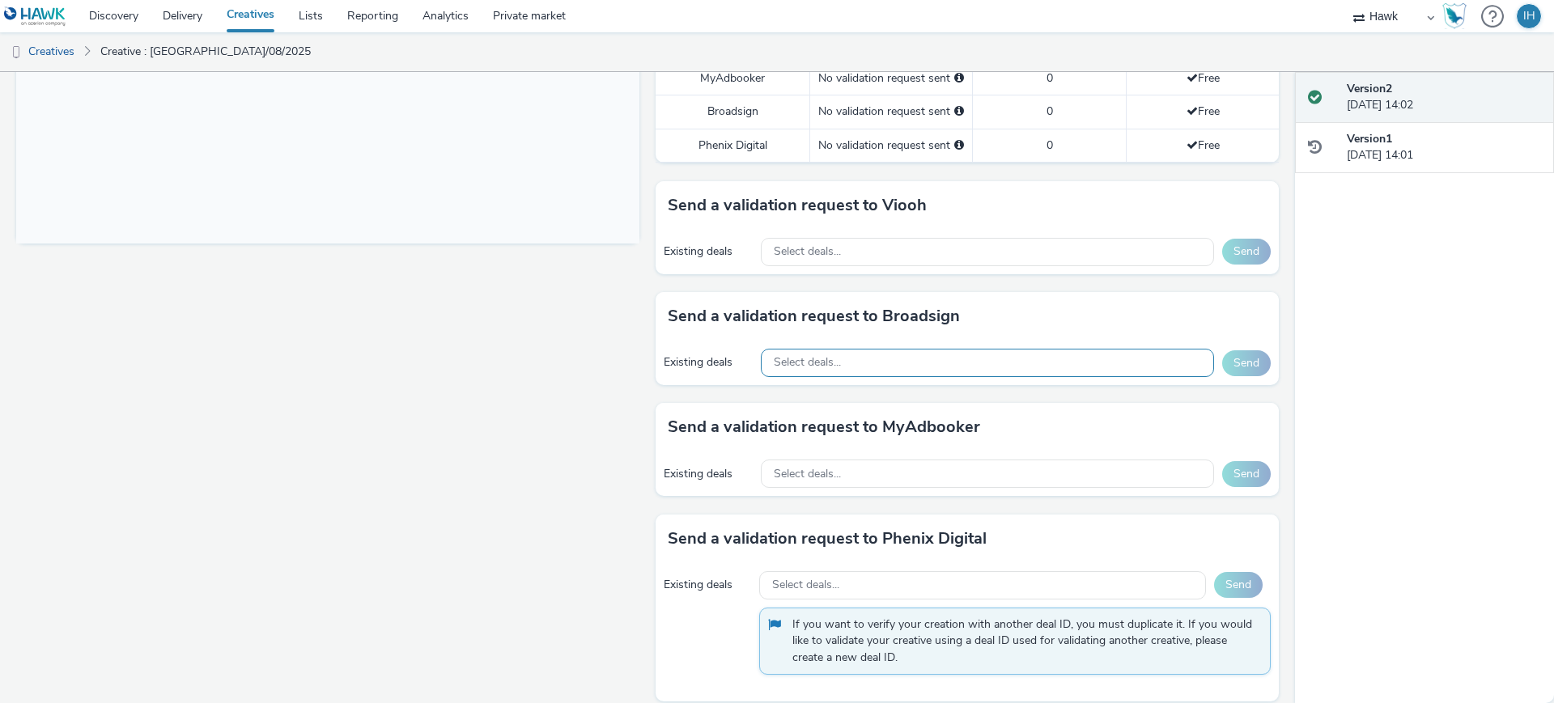
click at [901, 349] on div "Select deals..." at bounding box center [987, 363] width 453 height 28
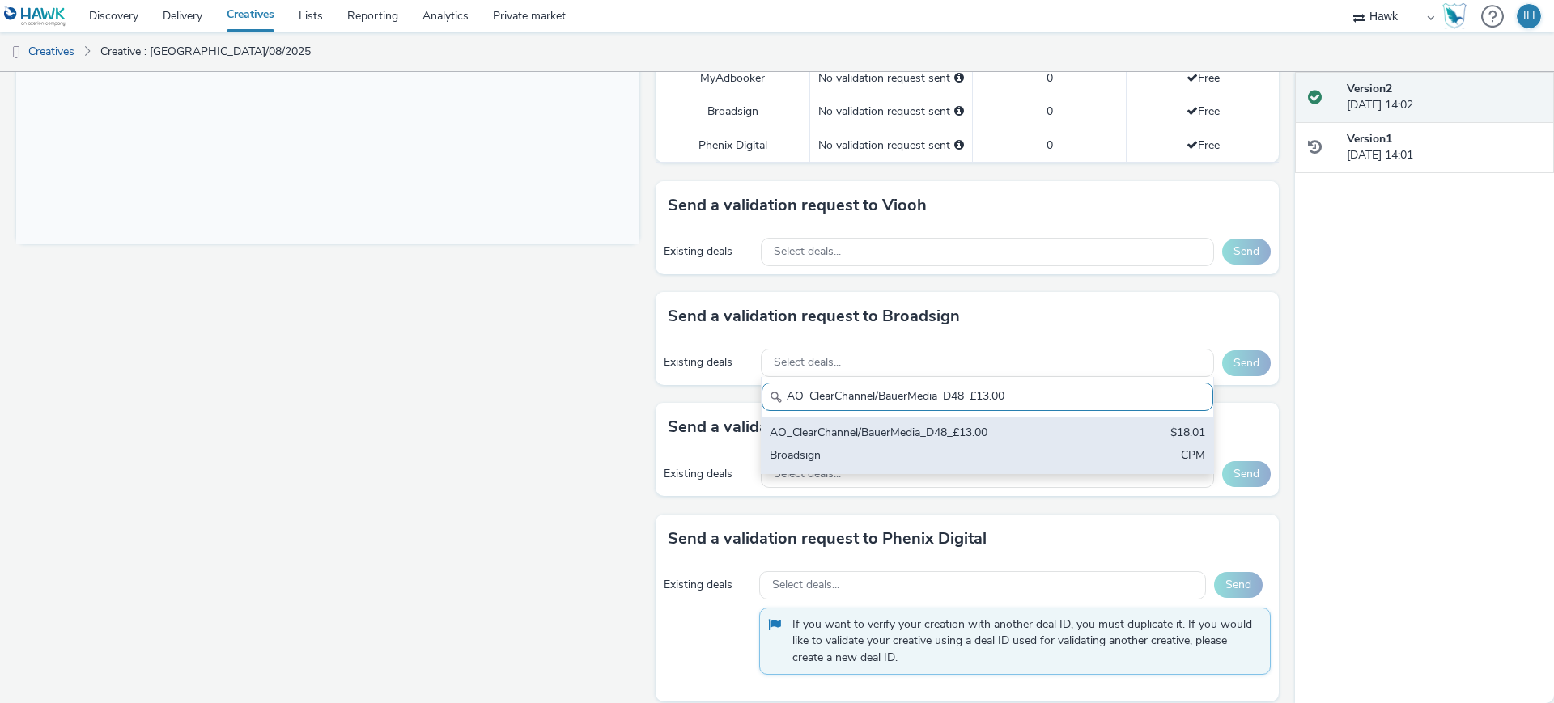
click at [895, 425] on div "AO_ClearChannel/BauerMedia_D48_£13.00" at bounding box center [913, 434] width 287 height 19
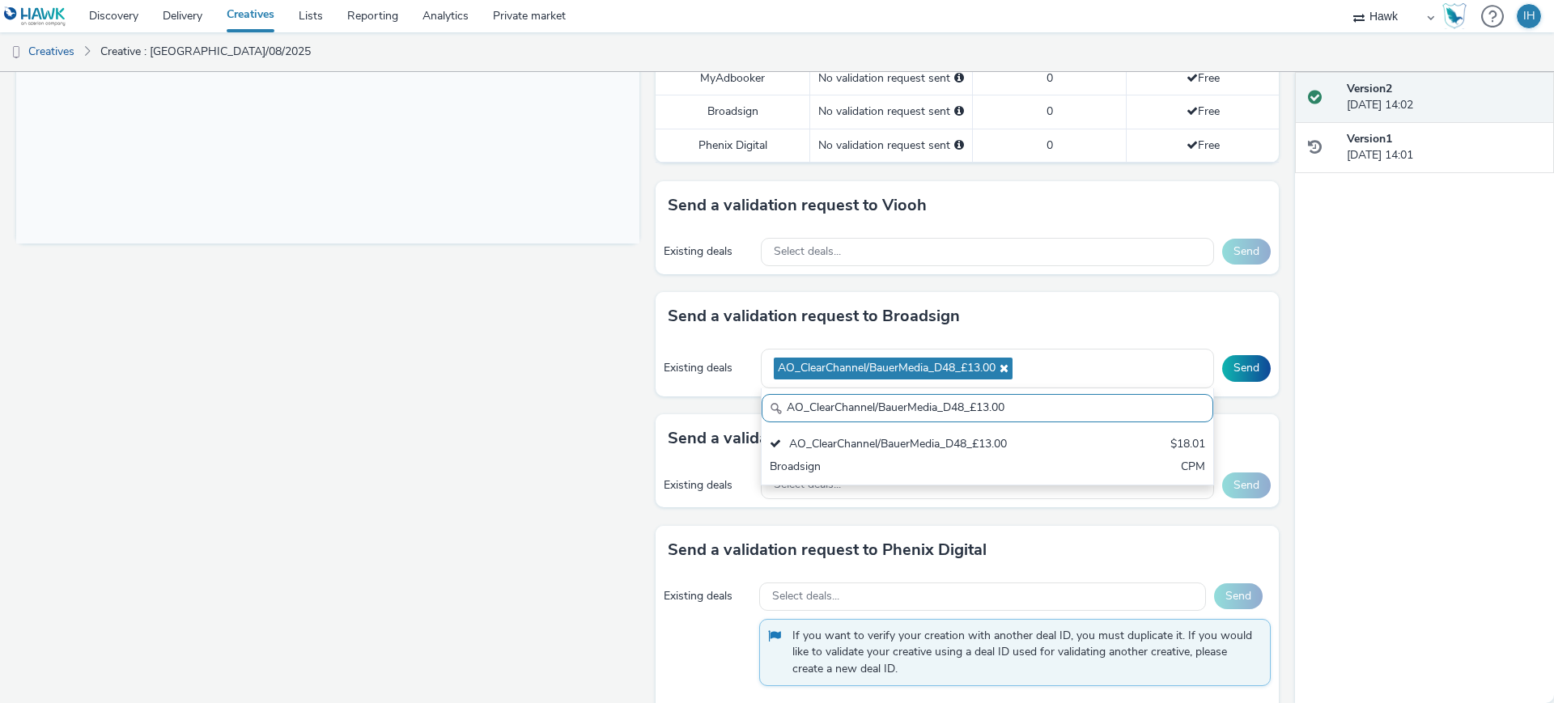
paste input "All Frames_$18.01"
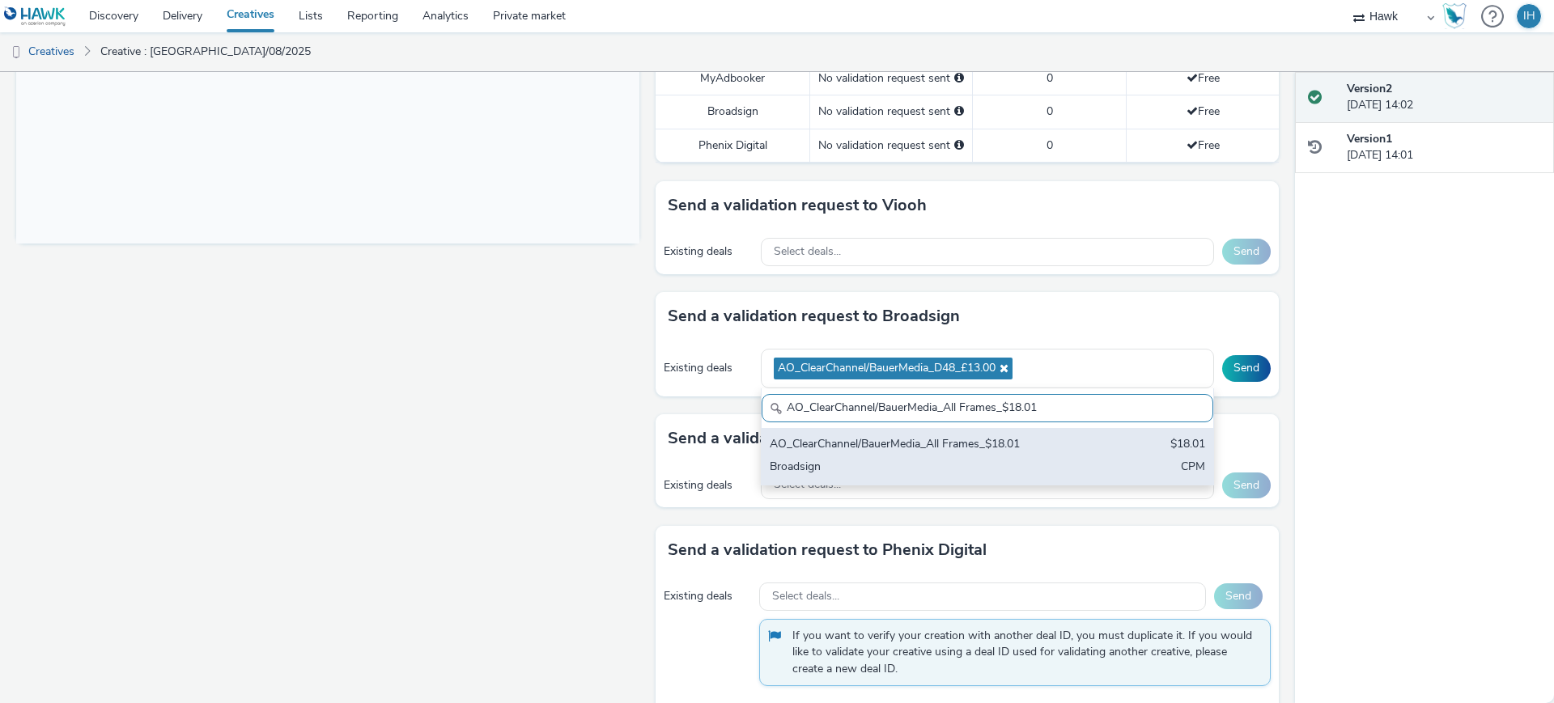
click at [990, 436] on div "AO_ClearChannel/BauerMedia_All Frames_$18.01" at bounding box center [913, 445] width 287 height 19
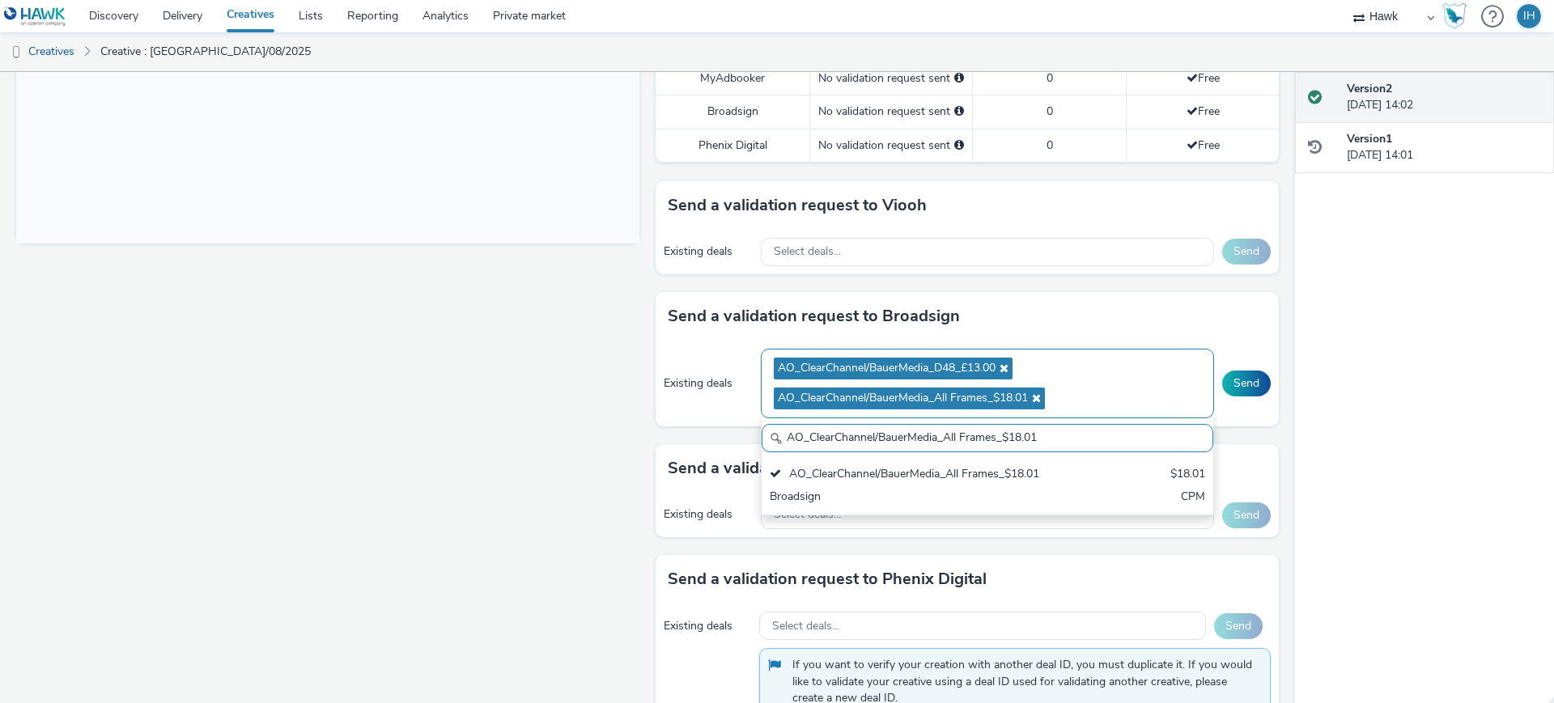
paste input "_Malls_$7.87"
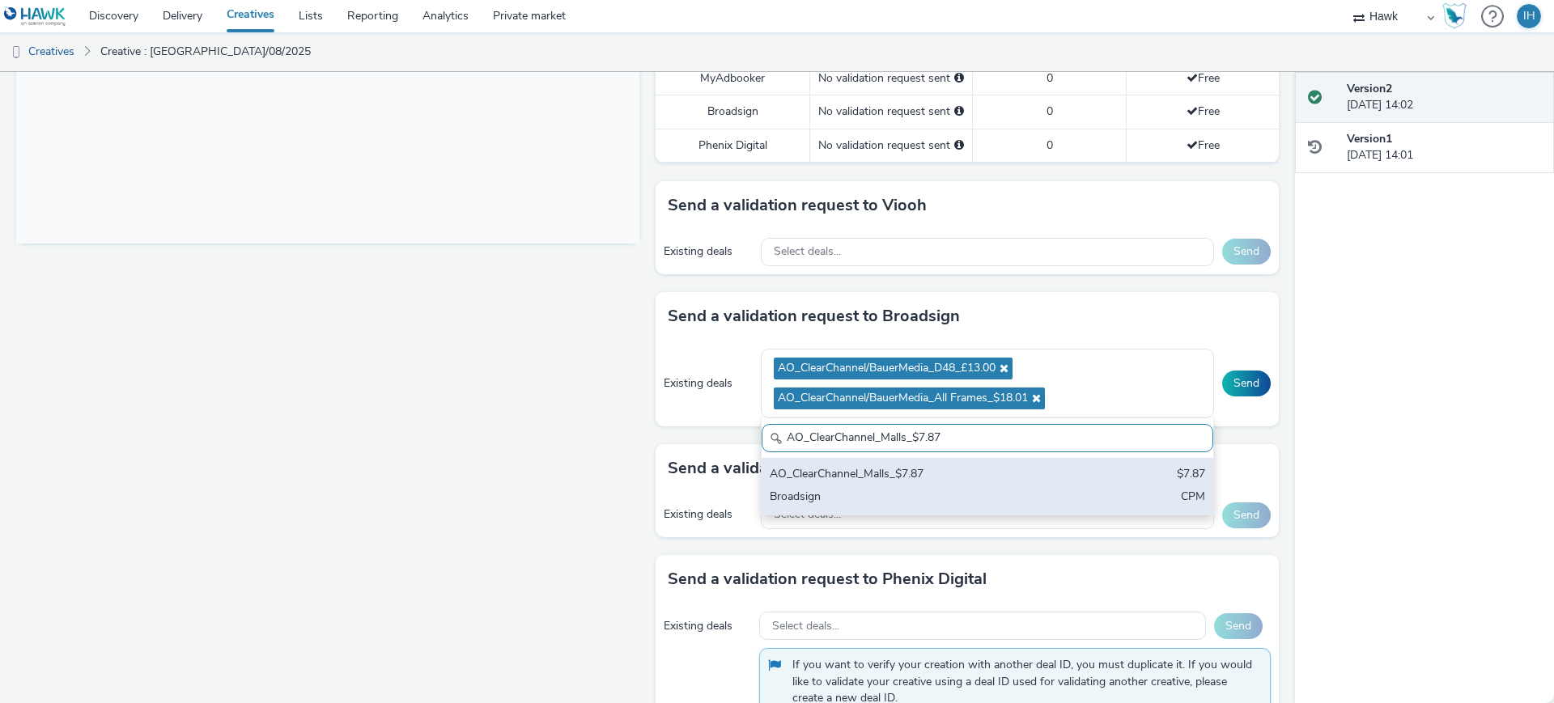
click at [1008, 466] on div "AO_ClearChannel_Malls_$7.87" at bounding box center [913, 475] width 287 height 19
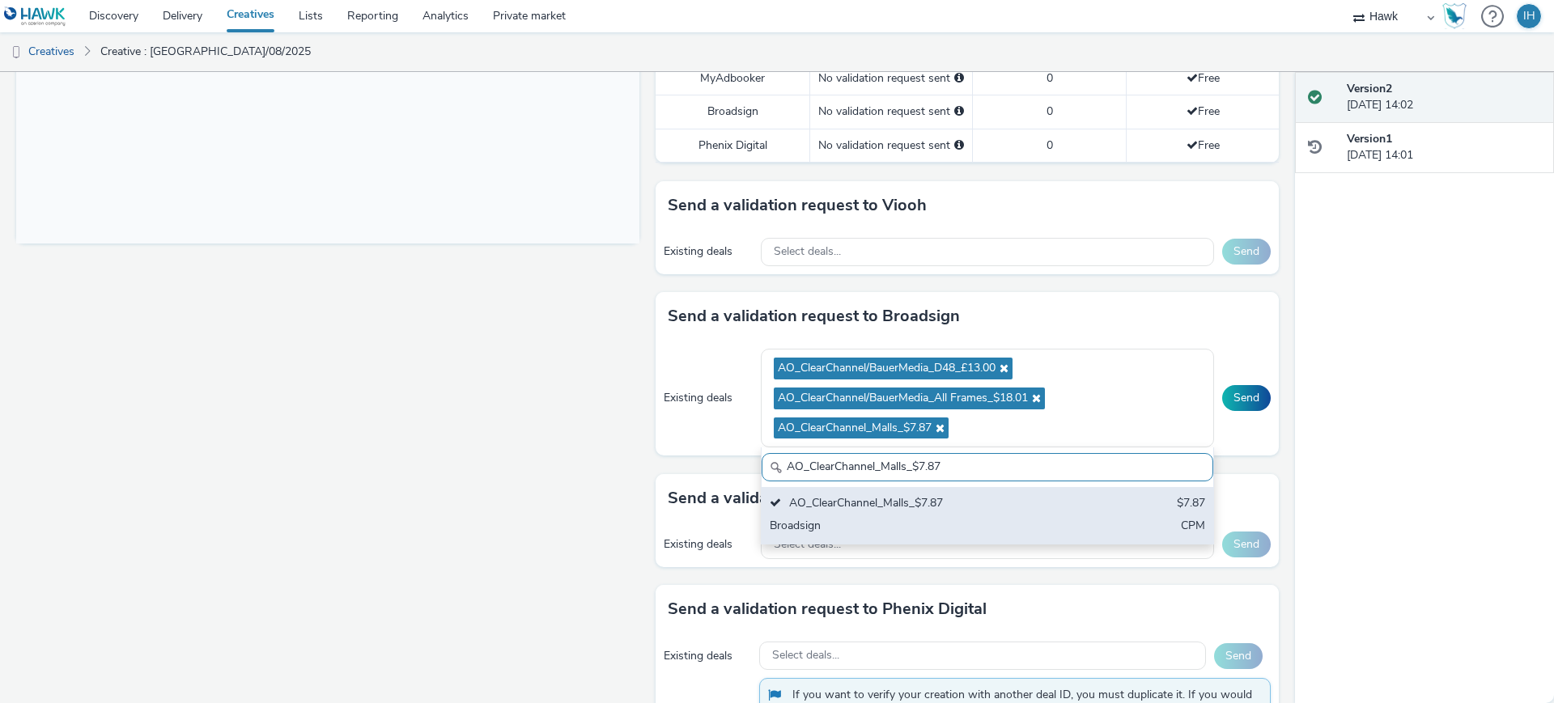
paste input "I-Media_All Frames_$10.01"
type input "AO_I-Media_All Frames_$10.01"
click at [1041, 518] on div "Broadsign" at bounding box center [913, 527] width 287 height 19
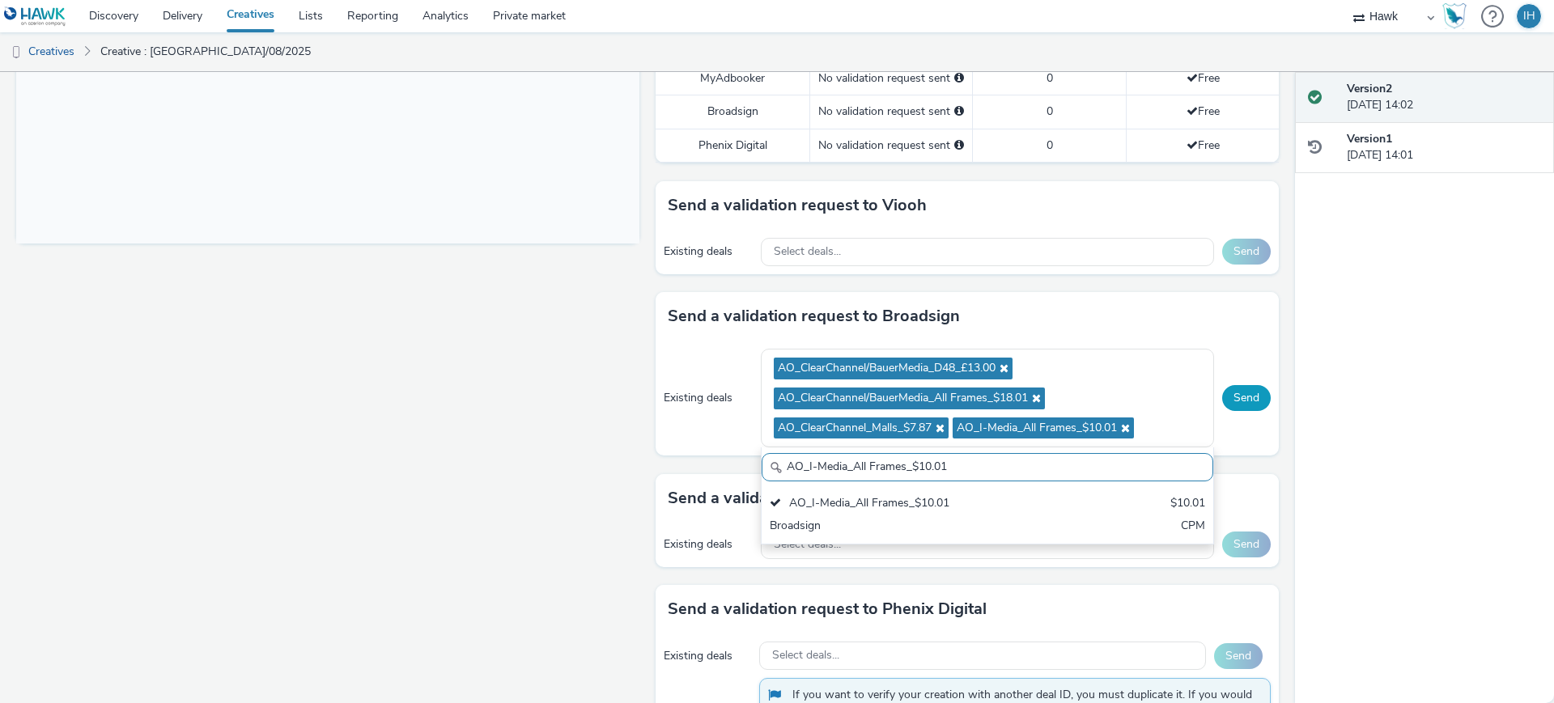
click at [1224, 389] on button "Send" at bounding box center [1246, 398] width 49 height 26
